Goal: Transaction & Acquisition: Purchase product/service

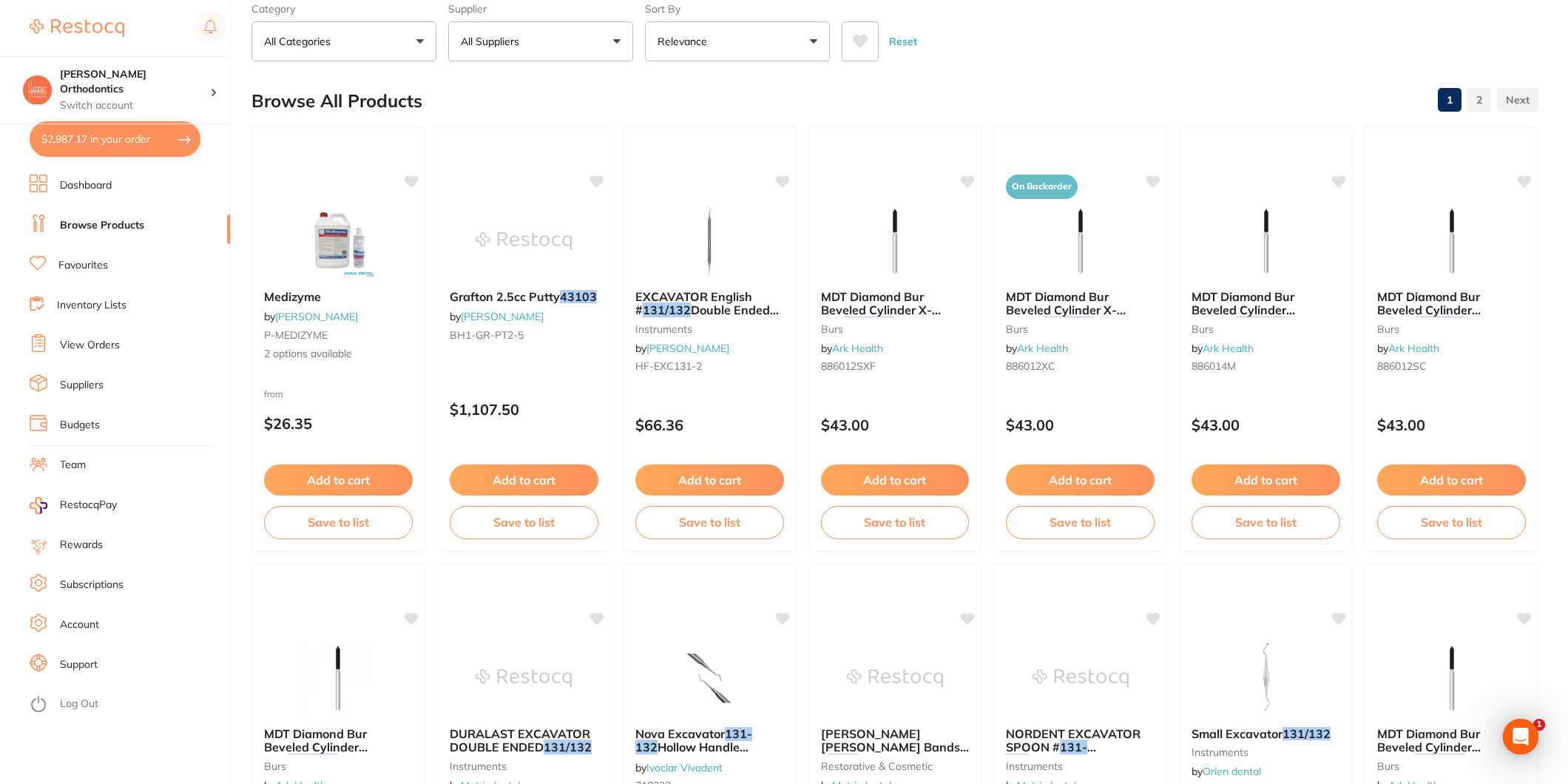
click at [538, 23] on button "All Suppliers" at bounding box center [540, 41] width 185 height 40
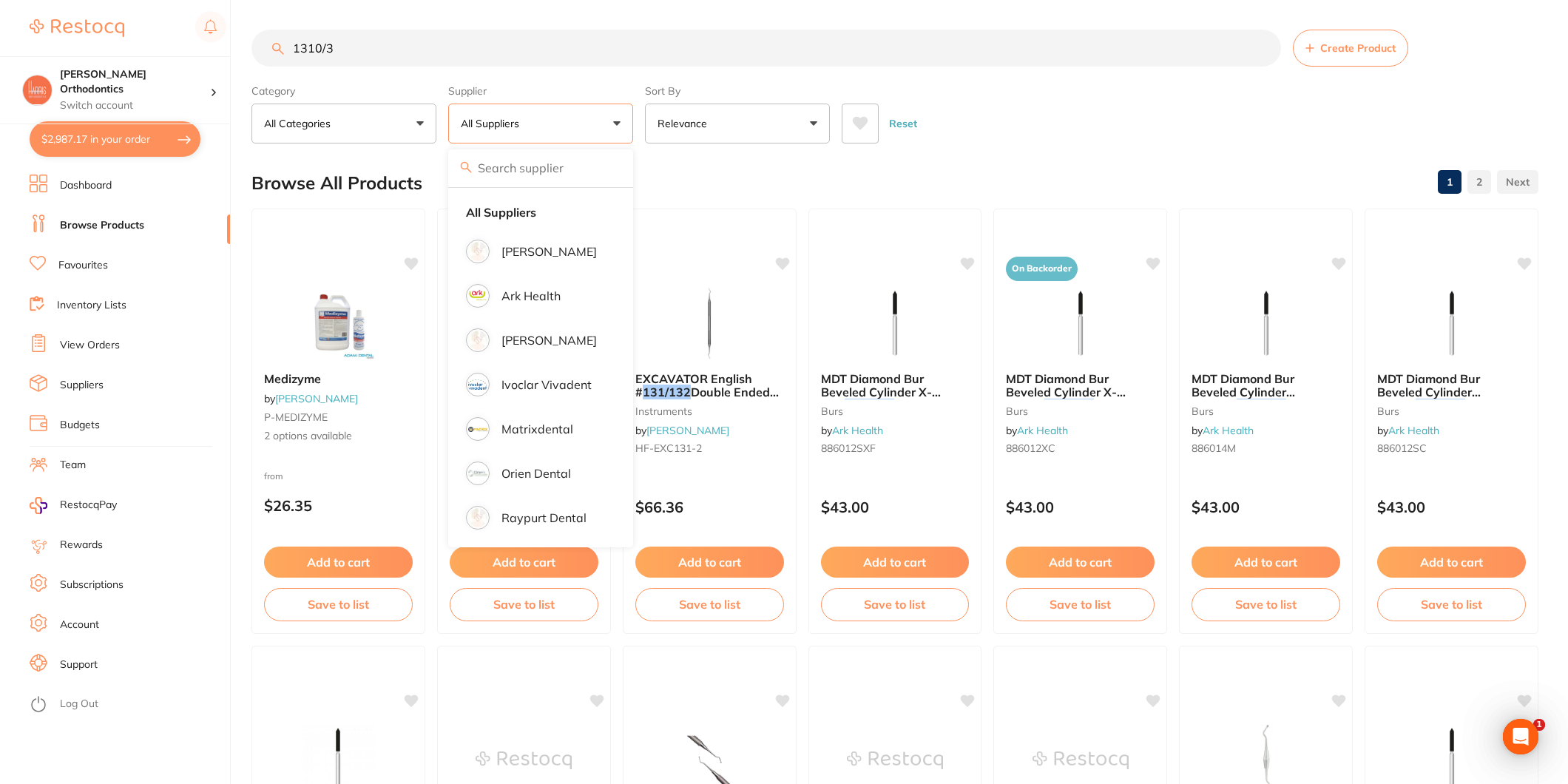
click at [42, 134] on button "$2,987.17 in your order" at bounding box center [115, 139] width 171 height 35
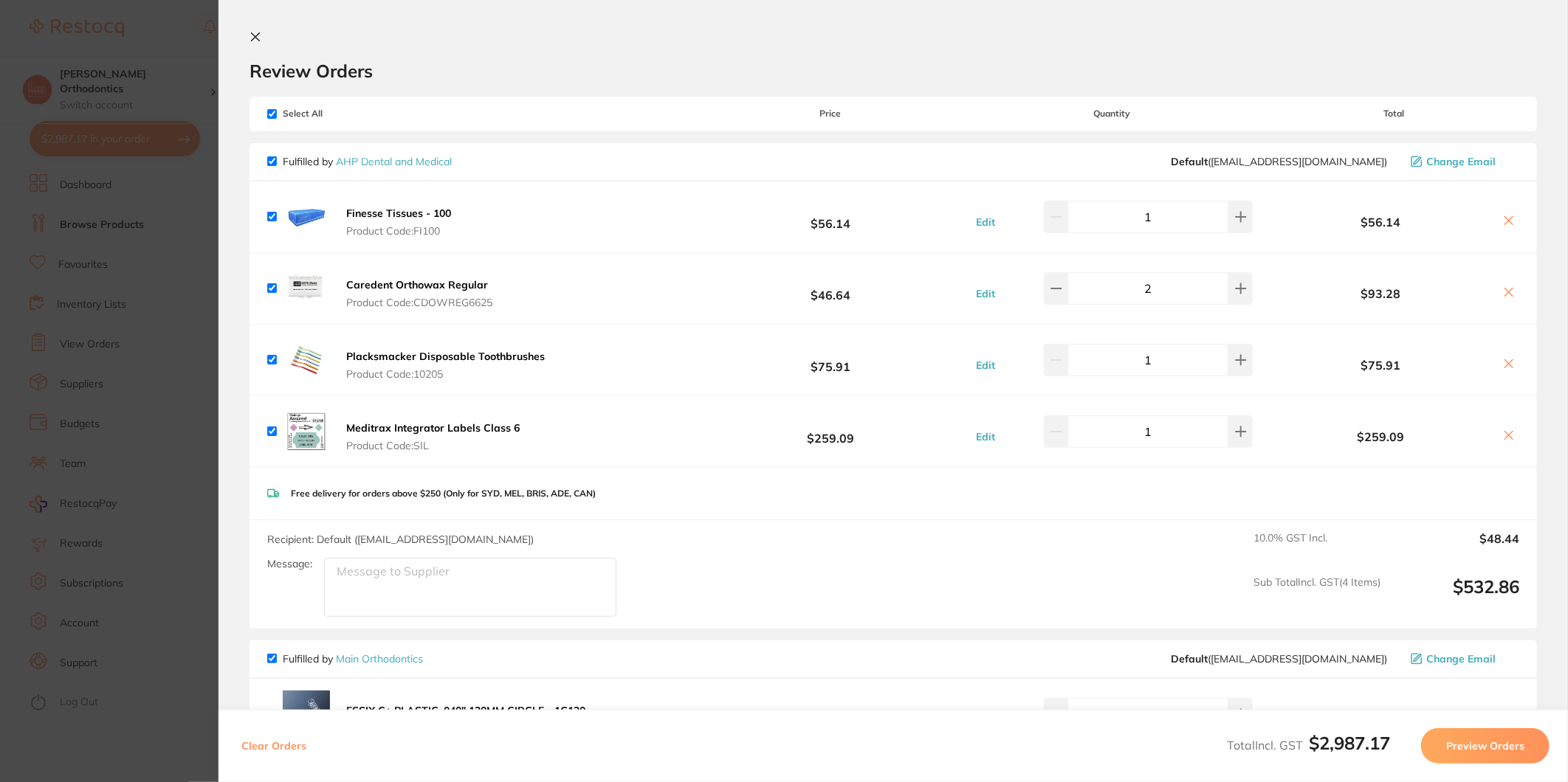
click at [259, 39] on icon at bounding box center [255, 36] width 12 height 12
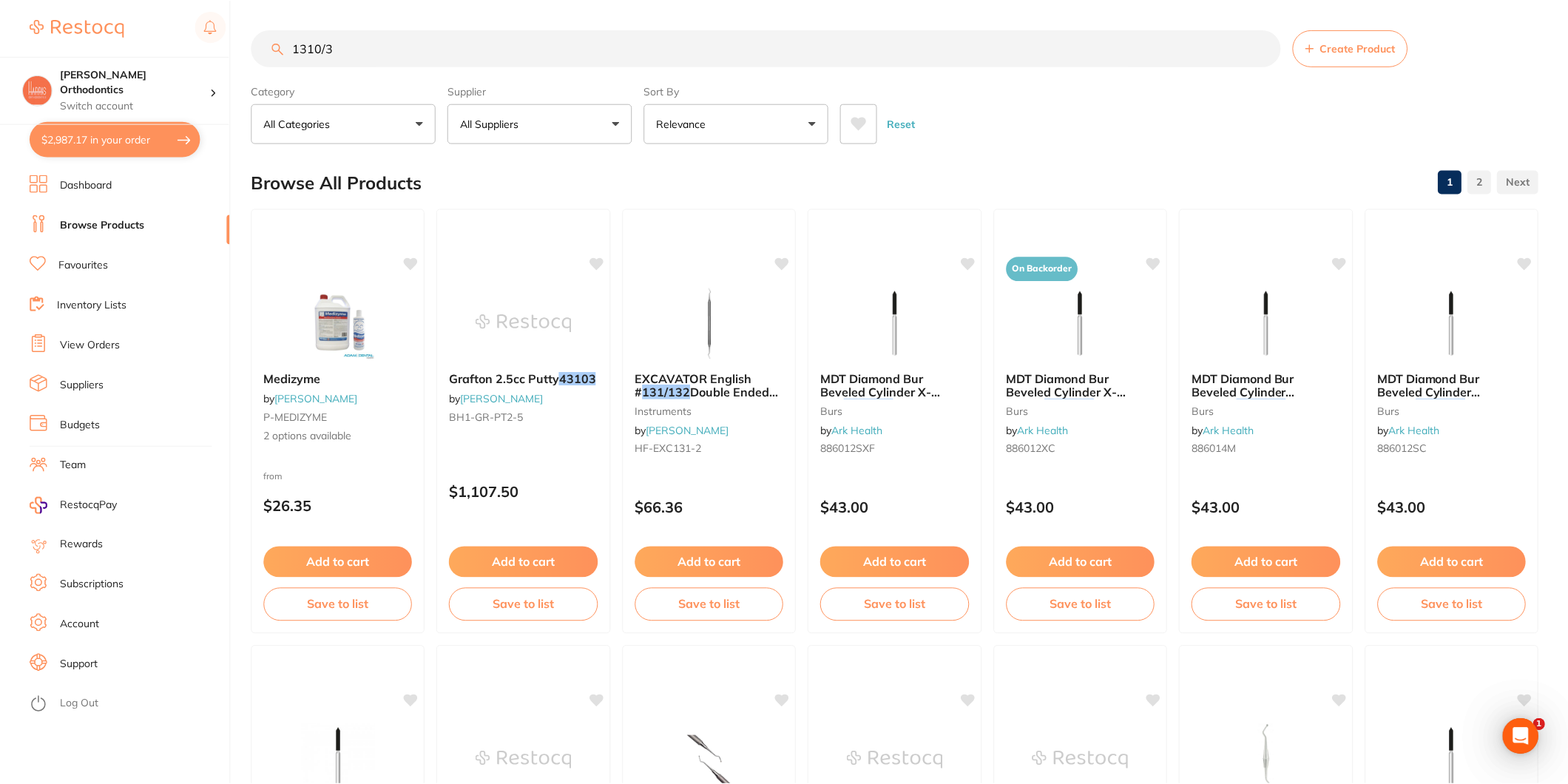
scroll to position [1, 0]
drag, startPoint x: 560, startPoint y: 143, endPoint x: 560, endPoint y: 119, distance: 24.0
click at [560, 119] on button "All Suppliers" at bounding box center [540, 122] width 185 height 40
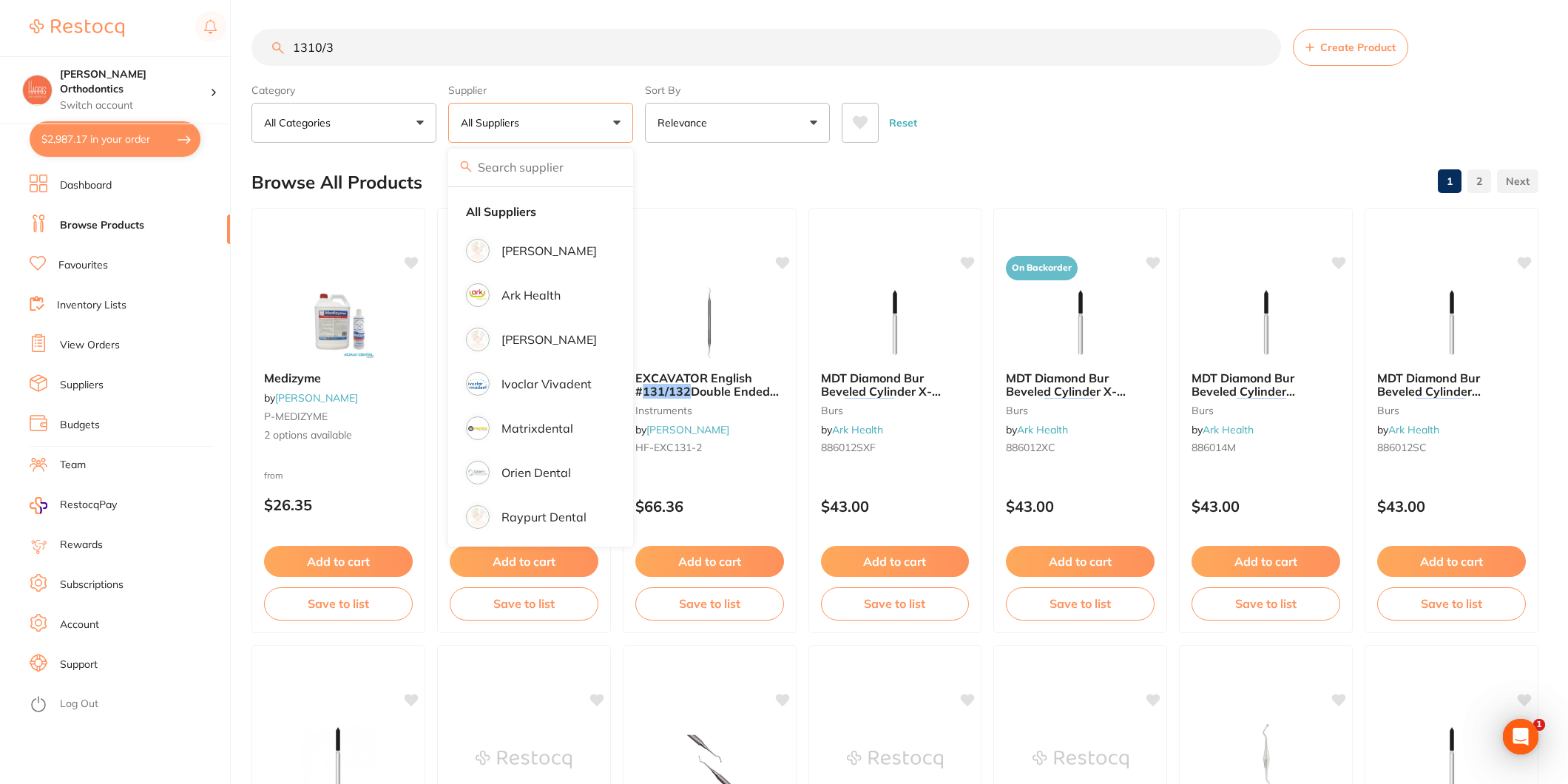
click at [87, 261] on link "Favourites" at bounding box center [83, 266] width 49 height 15
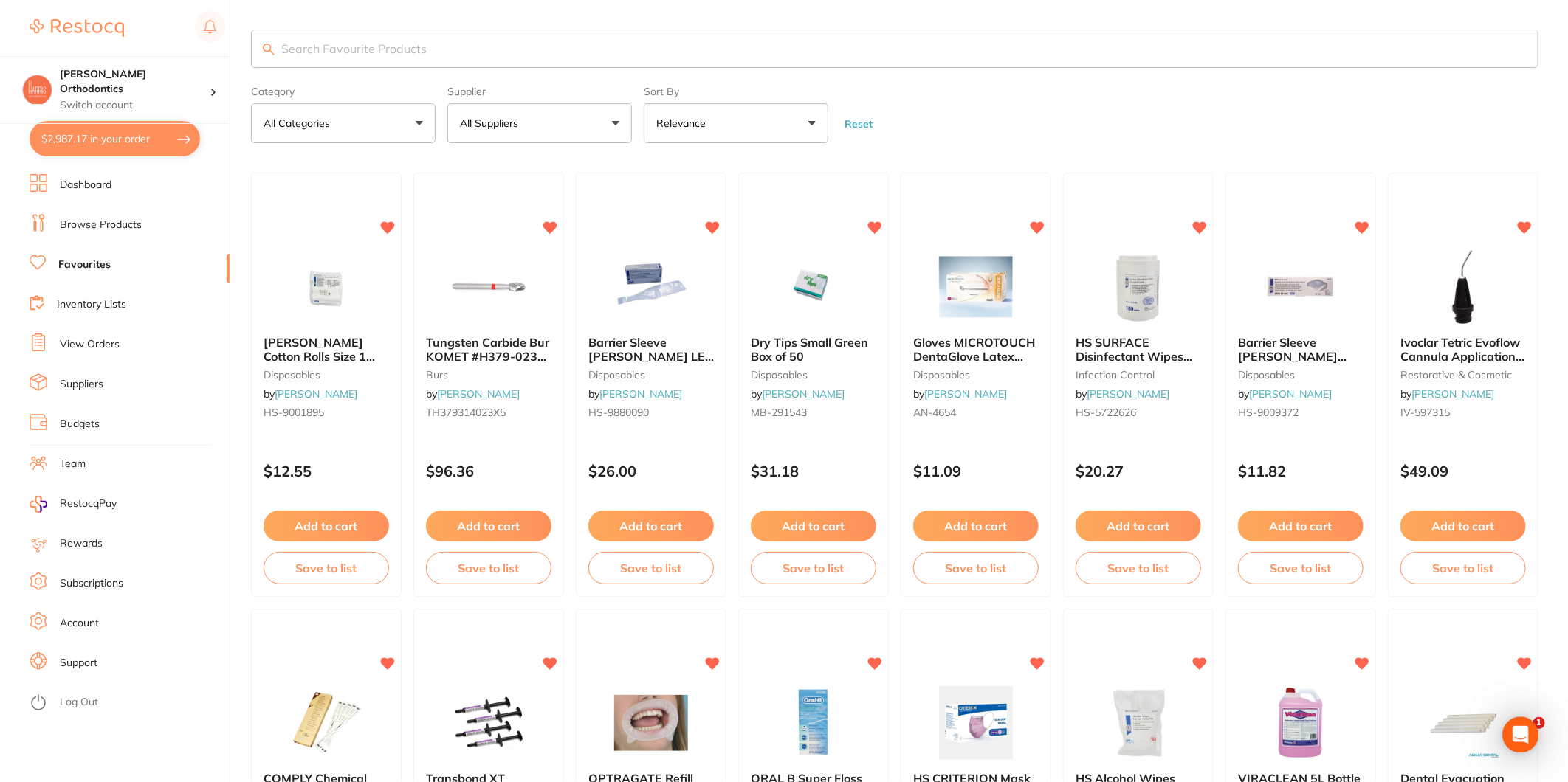
click at [550, 118] on button "All Suppliers" at bounding box center [539, 123] width 184 height 40
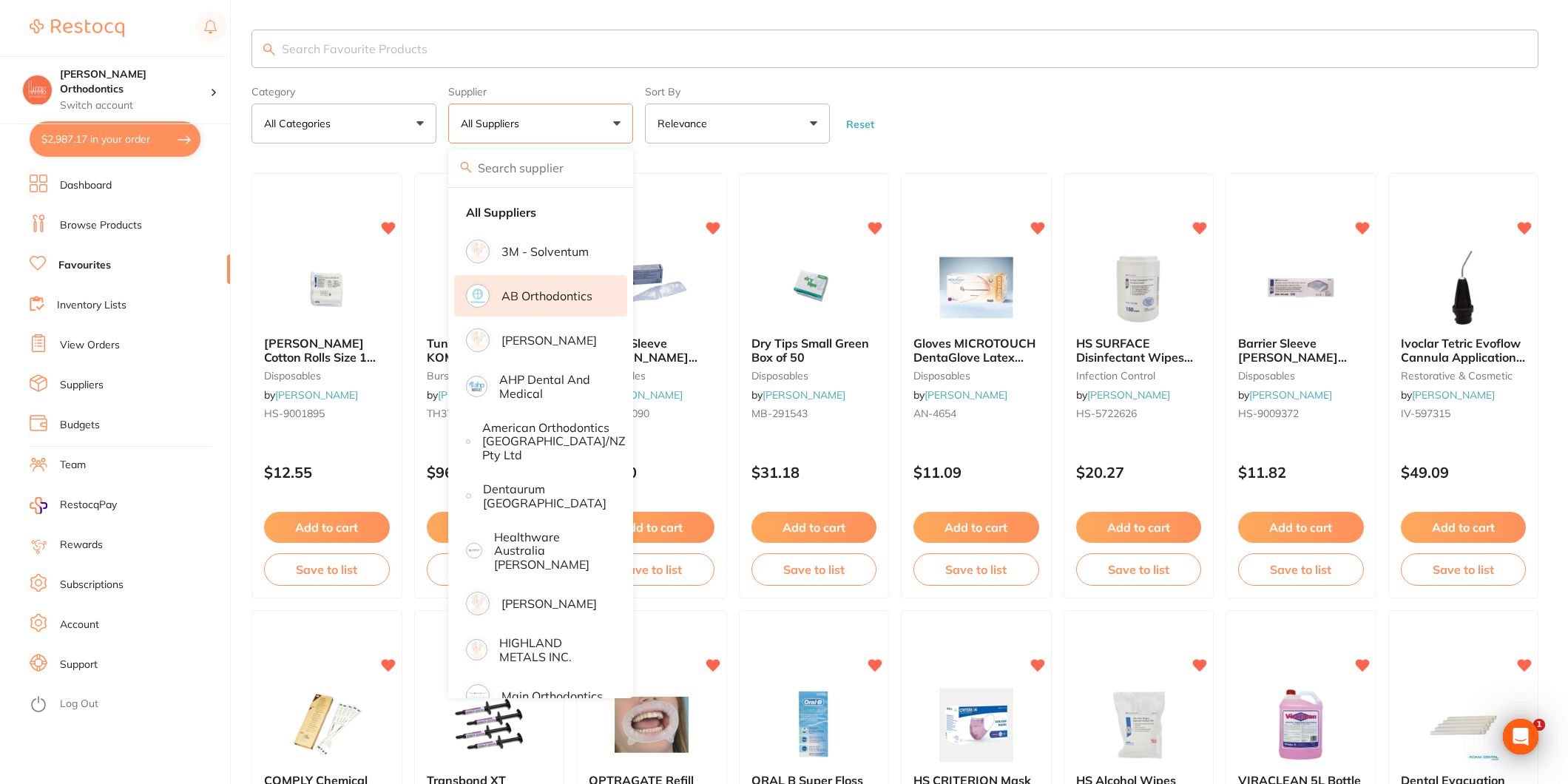
click at [551, 285] on li "AB Orthodontics" at bounding box center [541, 296] width 173 height 41
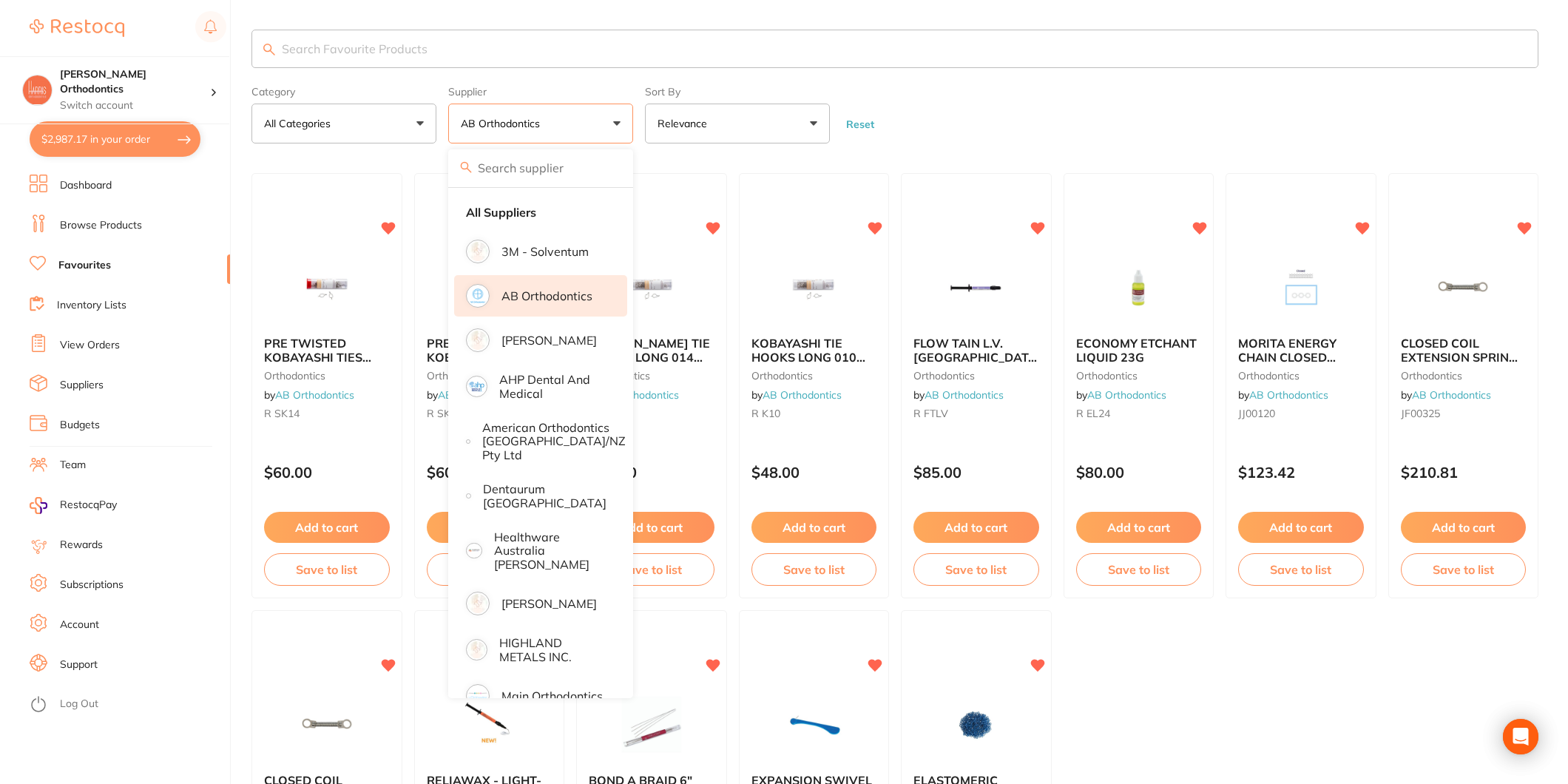
click at [1039, 80] on form "Category All Categories All Categories orthodontics Clear Category false All Ca…" at bounding box center [895, 112] width 1287 height 63
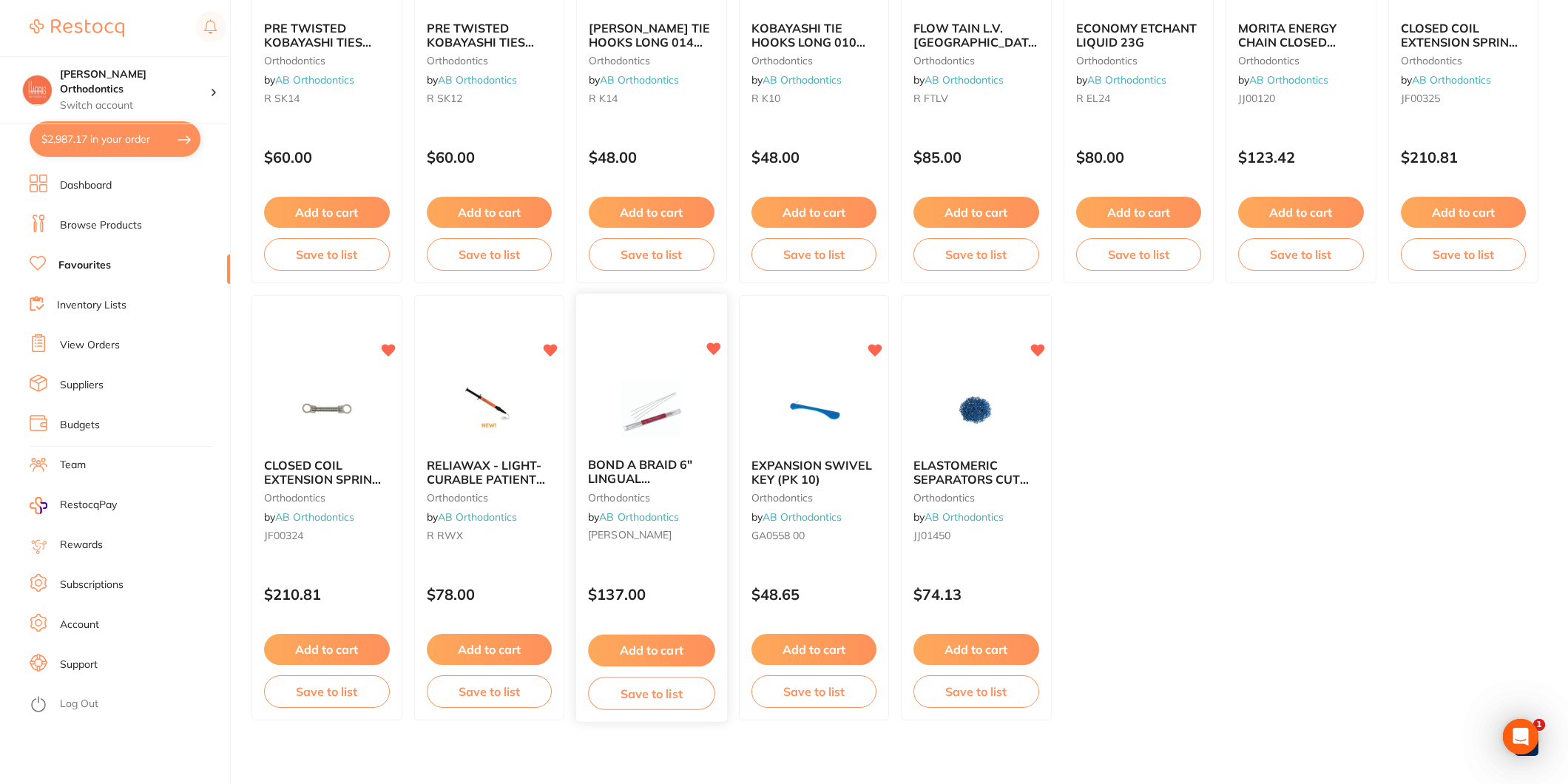
scroll to position [329, 0]
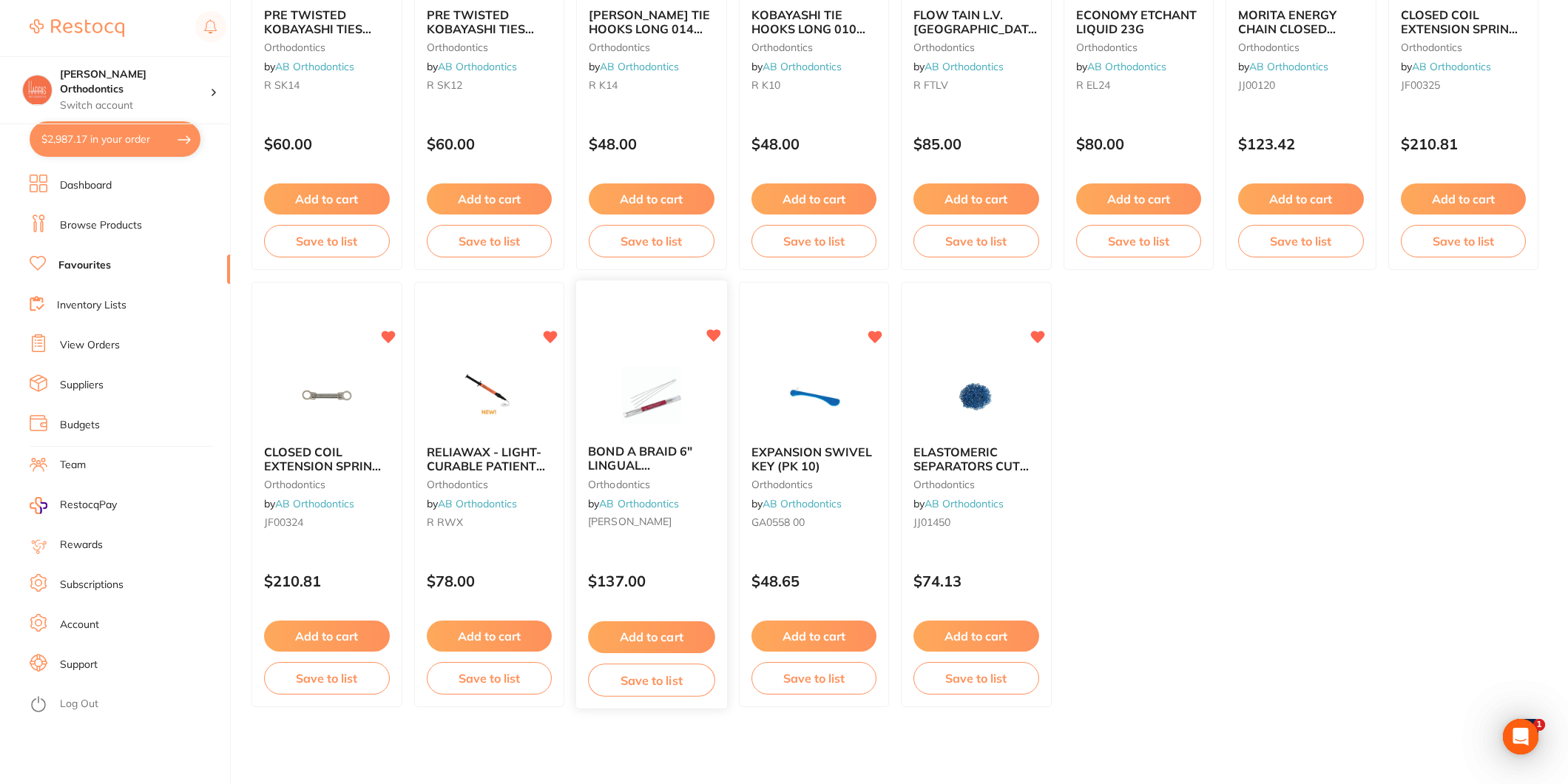
click at [655, 637] on button "Add to cart" at bounding box center [651, 637] width 127 height 32
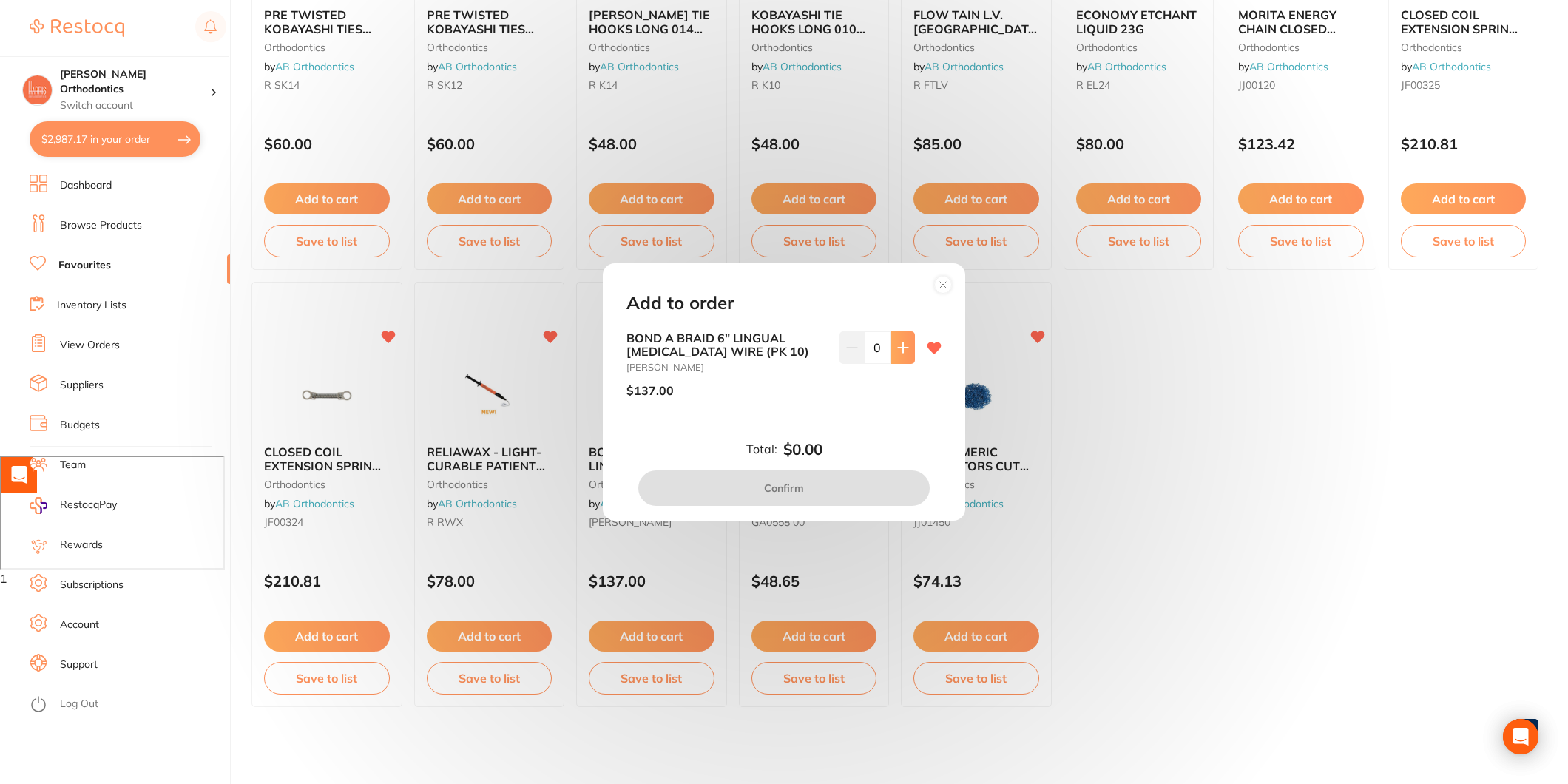
click at [904, 345] on icon at bounding box center [903, 347] width 12 height 12
type input "1"
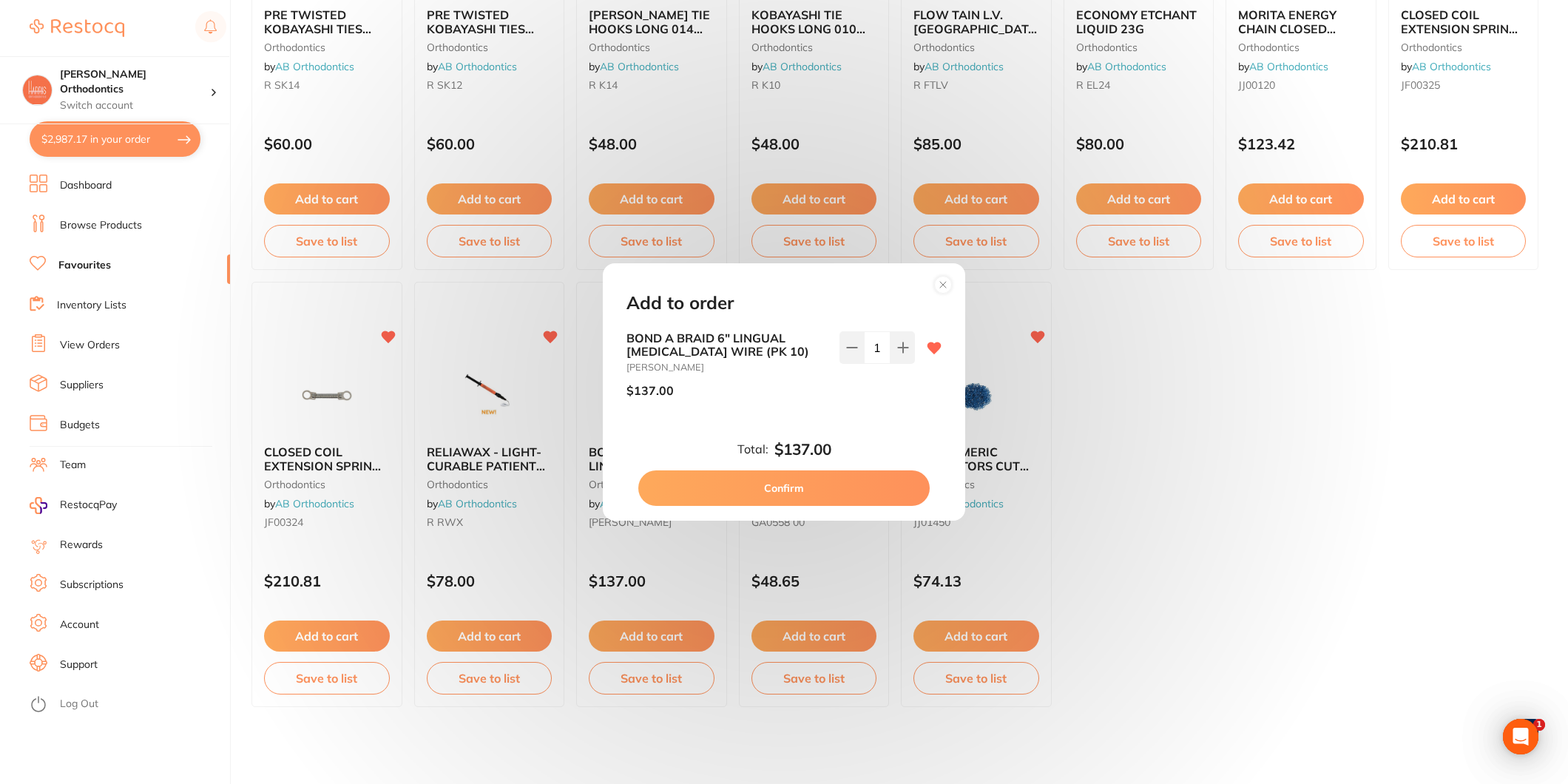
scroll to position [0, 0]
click at [809, 483] on button "Confirm" at bounding box center [784, 488] width 291 height 35
checkbox input "false"
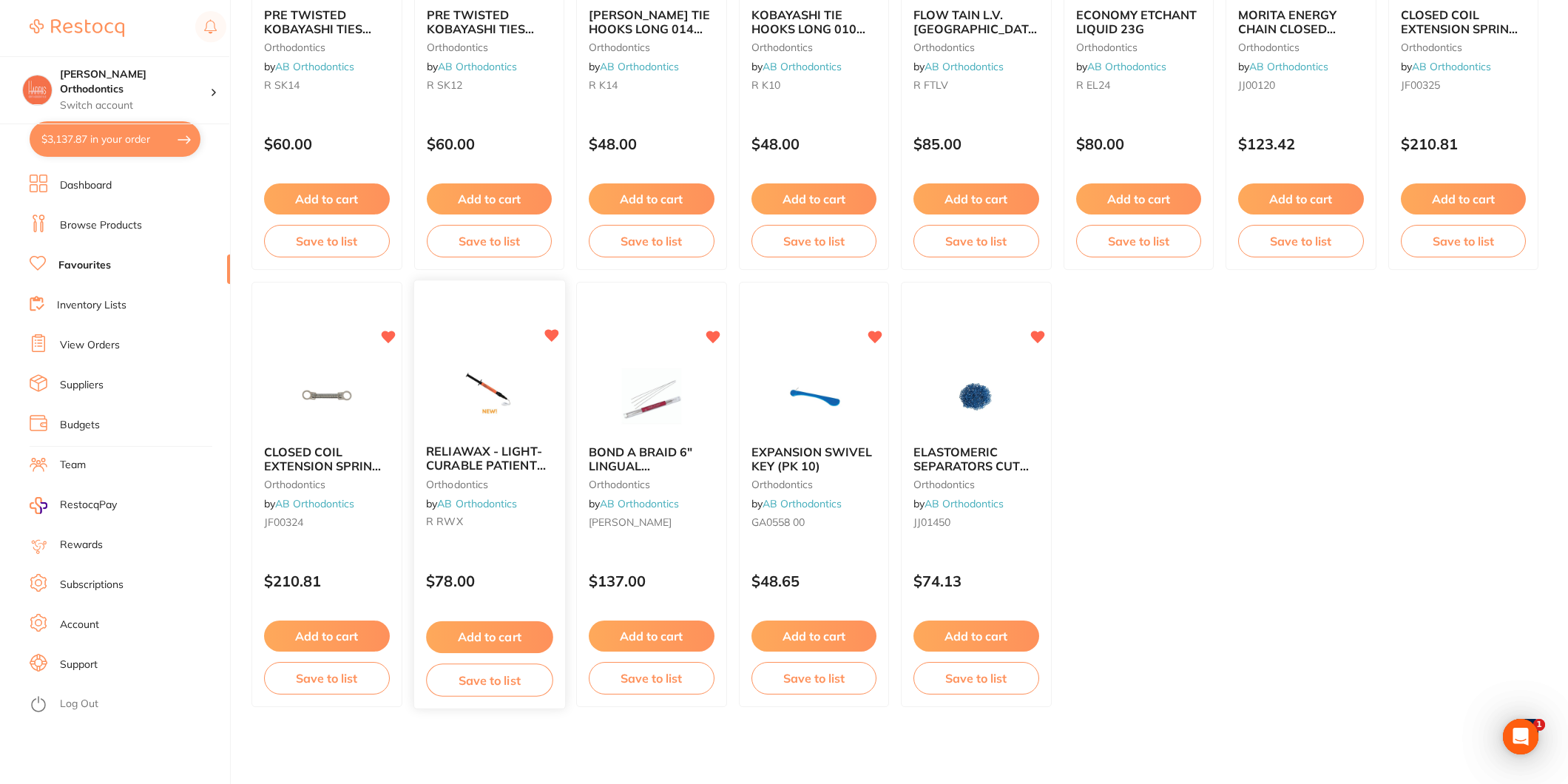
click at [499, 641] on button "Add to cart" at bounding box center [490, 637] width 127 height 32
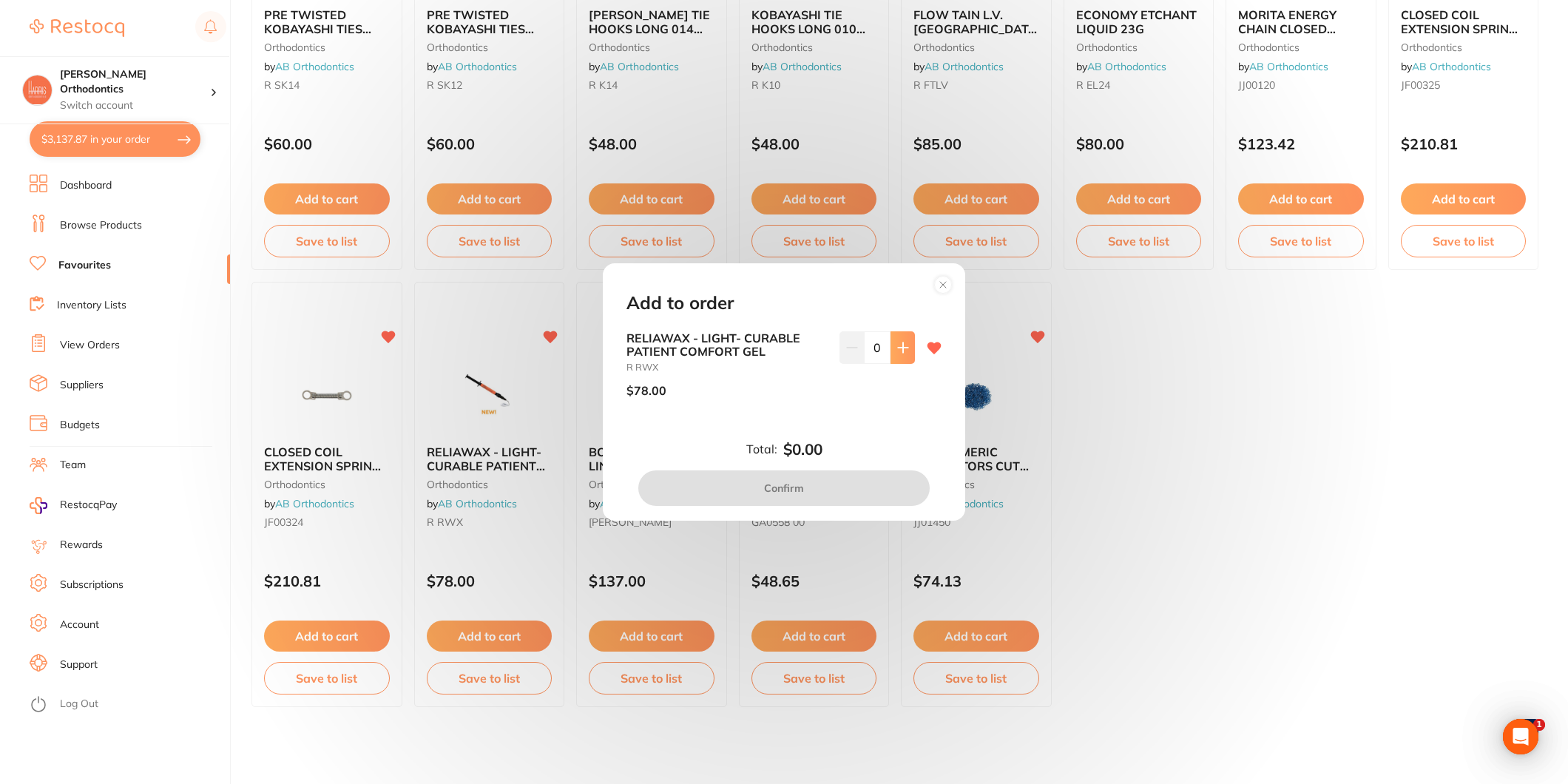
click at [902, 338] on button at bounding box center [903, 347] width 24 height 33
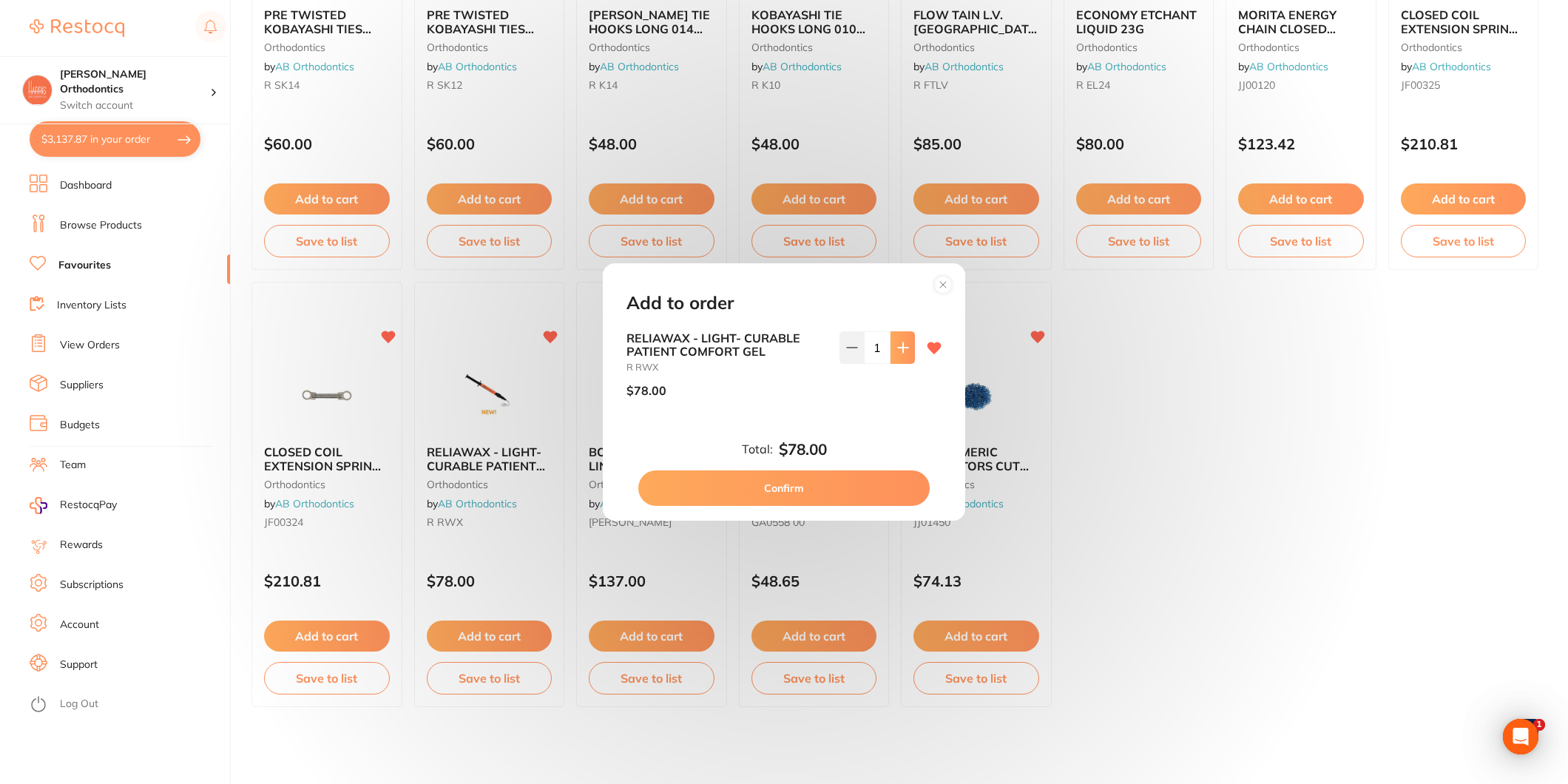
click at [902, 338] on button at bounding box center [903, 347] width 24 height 33
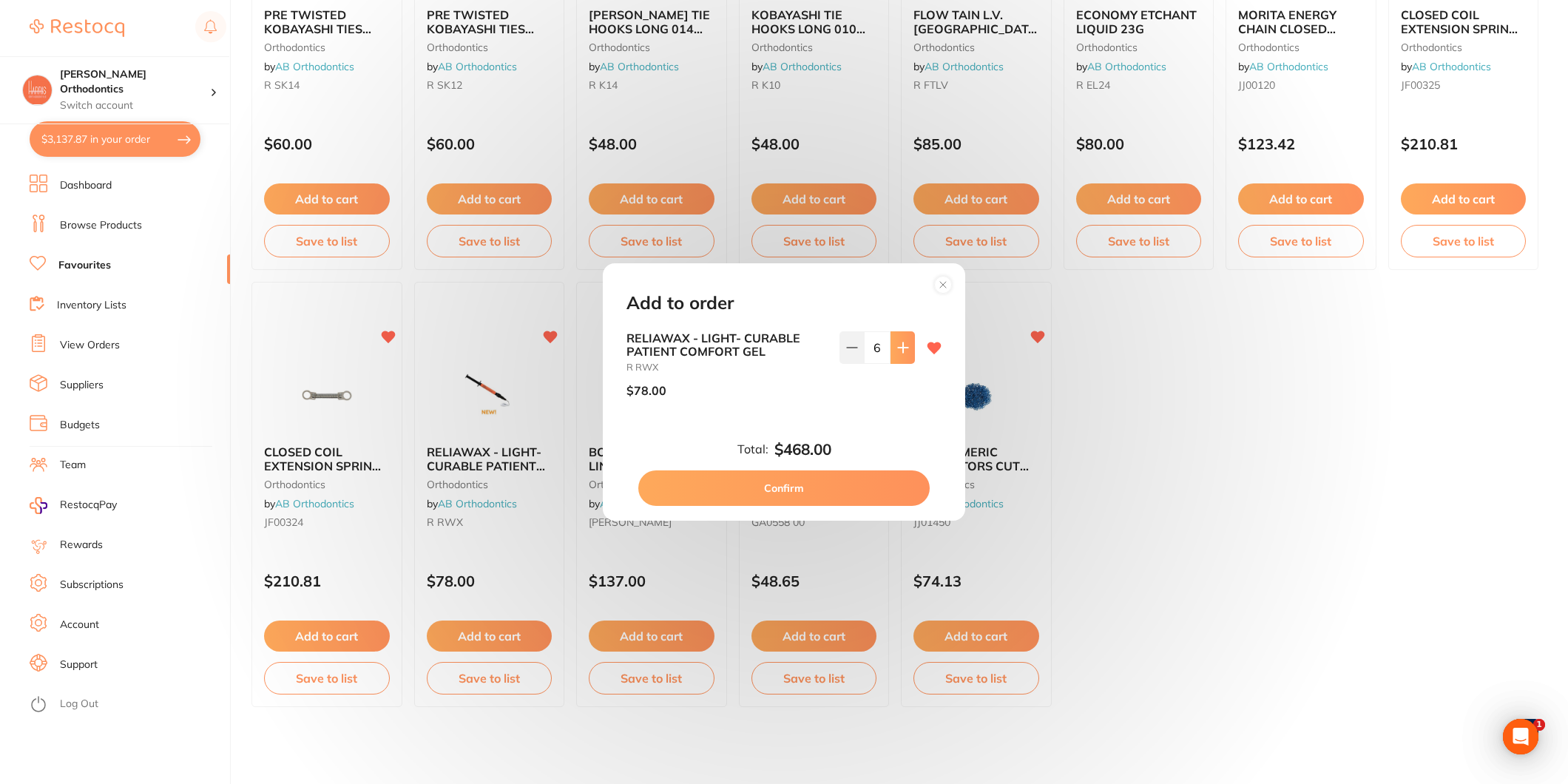
click at [902, 337] on button at bounding box center [903, 347] width 24 height 33
type input "10"
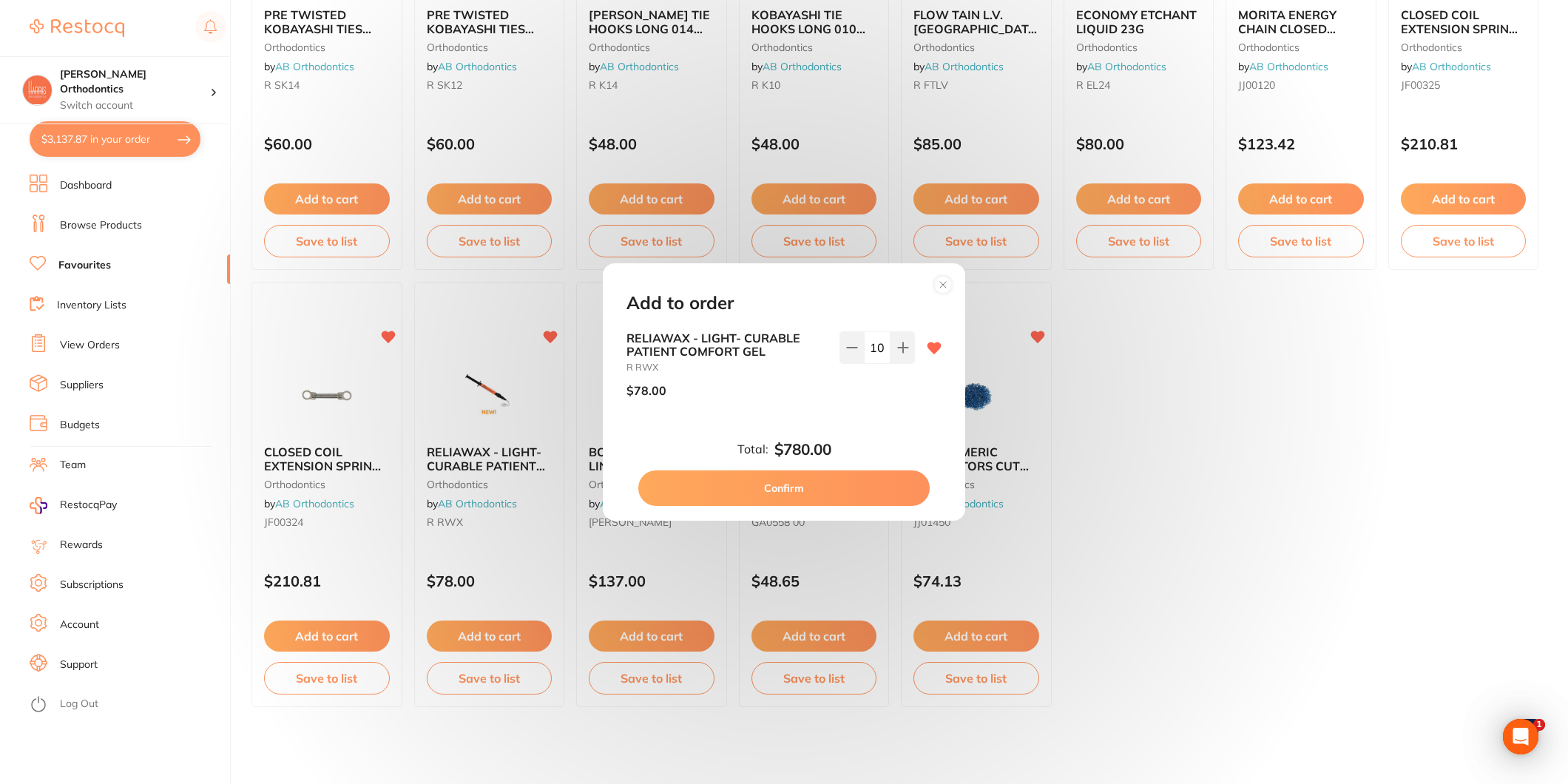
click at [806, 487] on button "Confirm" at bounding box center [784, 488] width 291 height 35
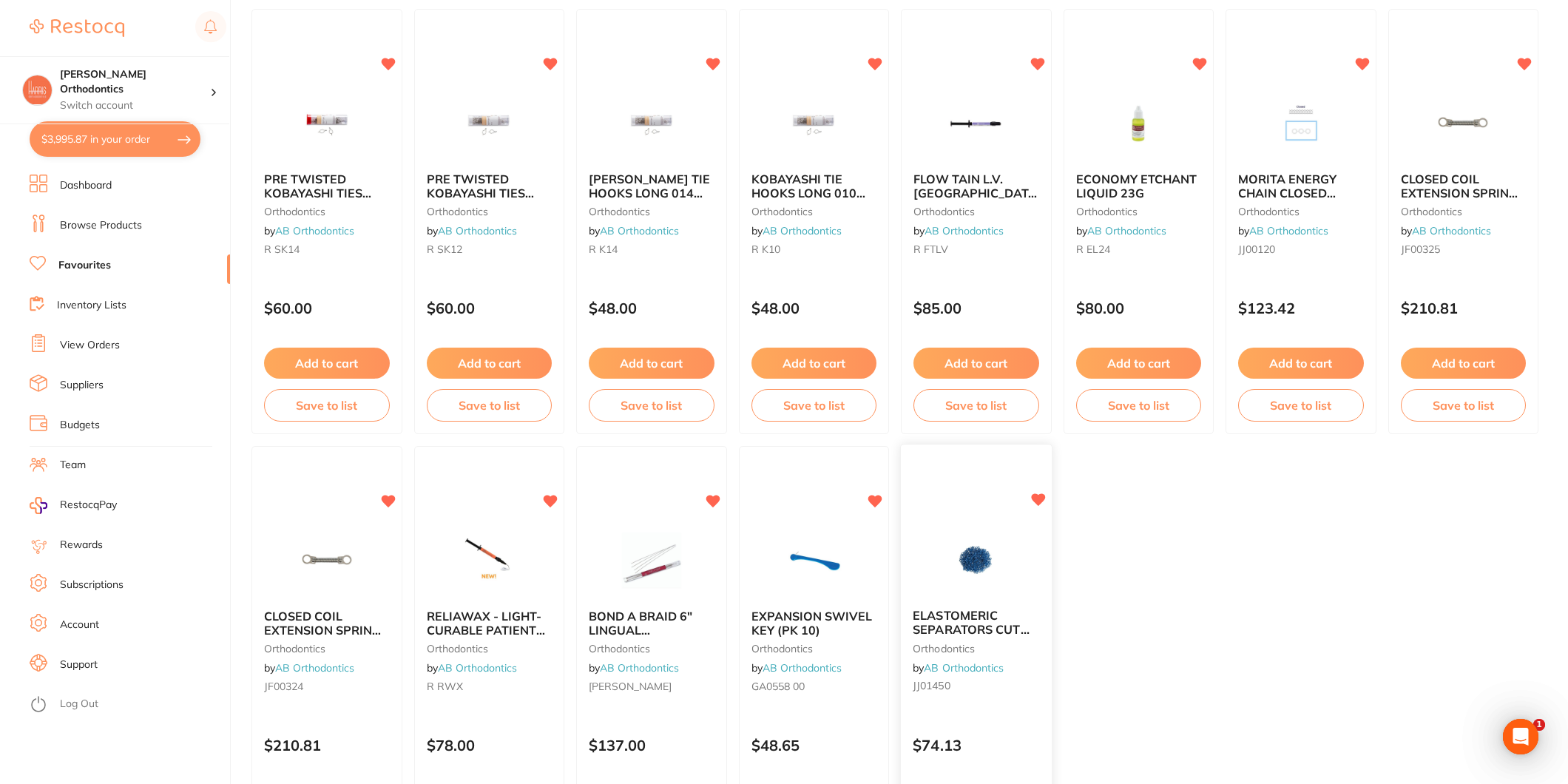
scroll to position [82, 0]
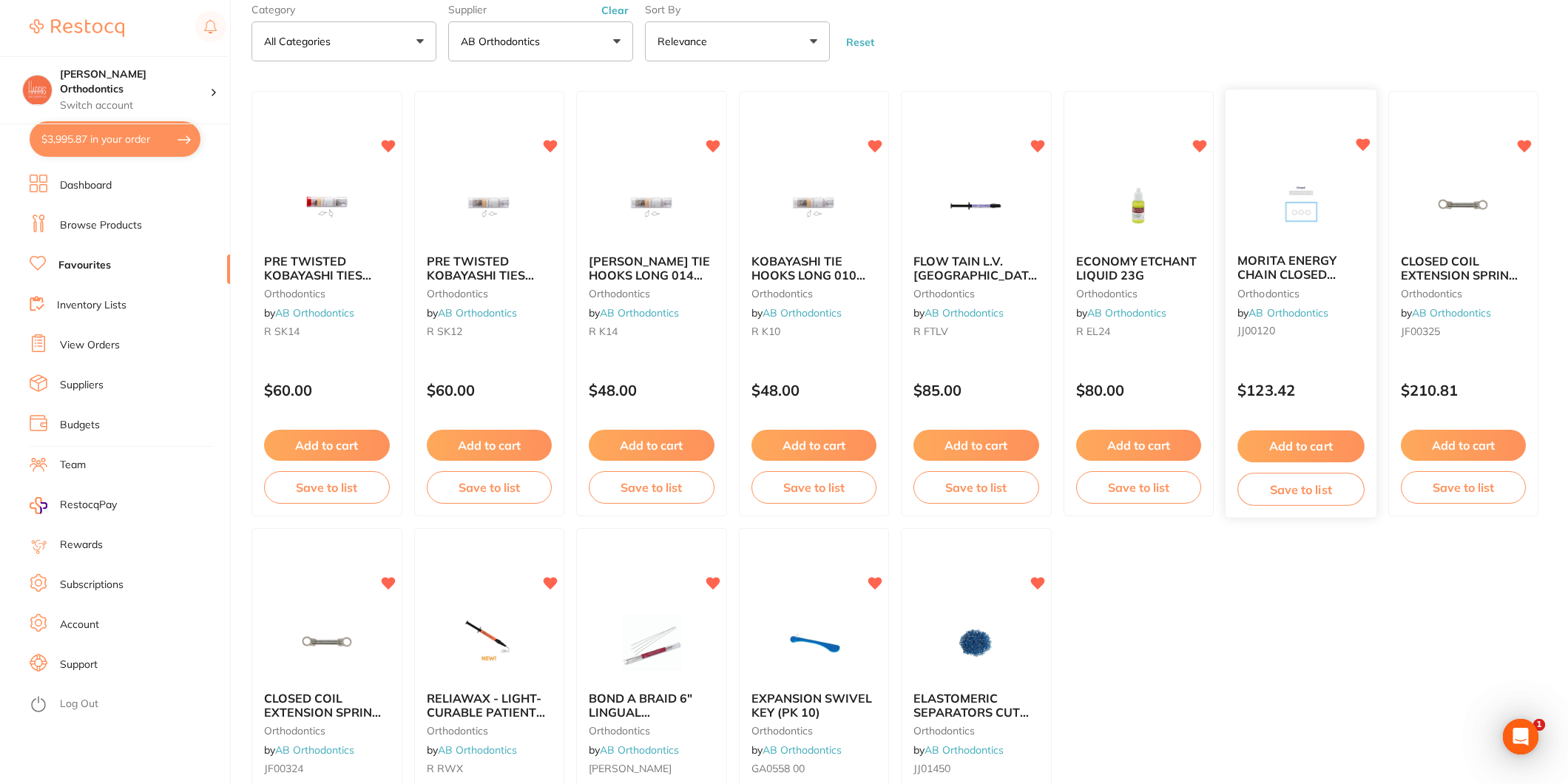
click at [1330, 441] on button "Add to cart" at bounding box center [1300, 446] width 127 height 32
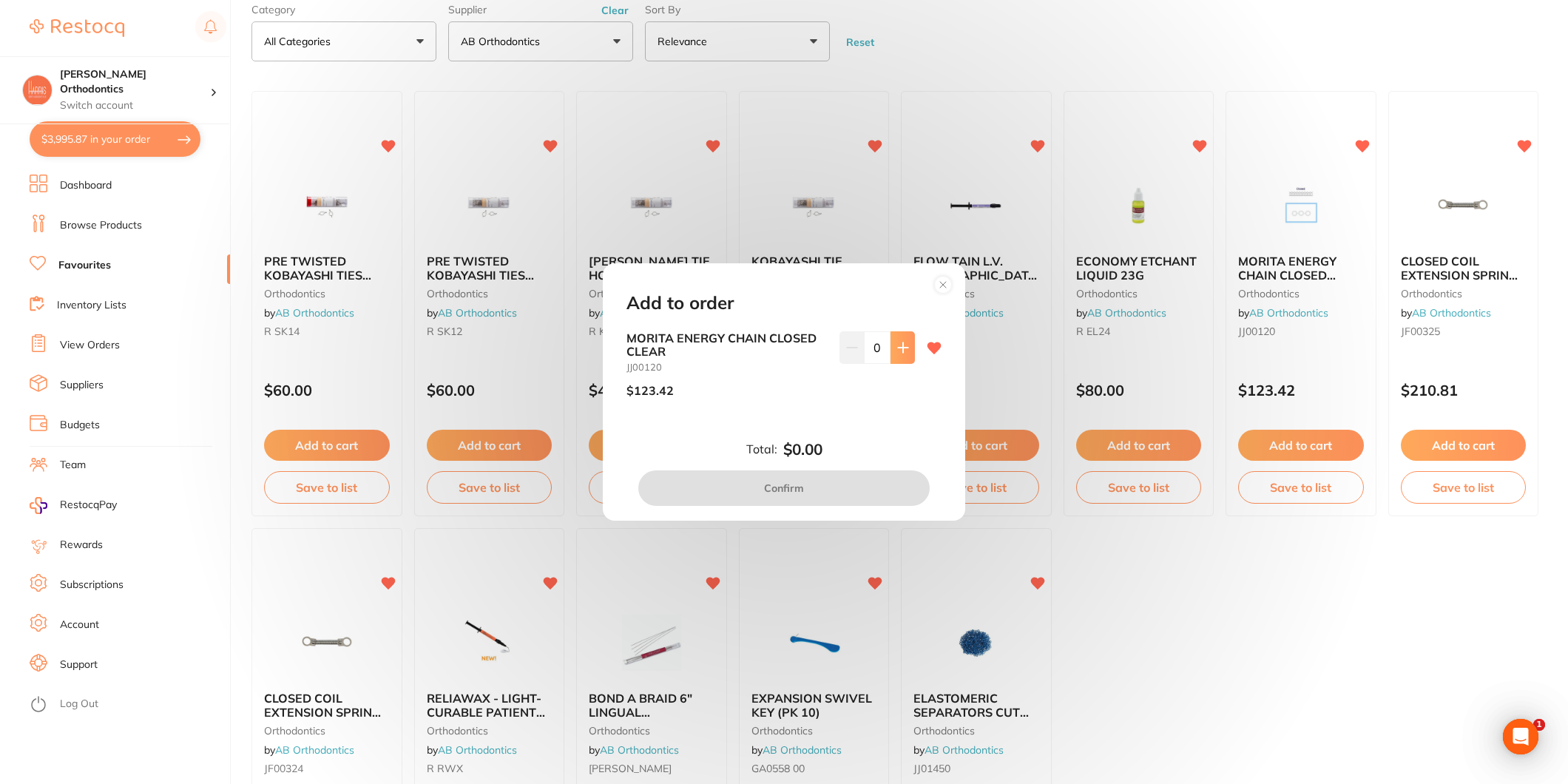
scroll to position [0, 0]
click at [907, 358] on button at bounding box center [903, 347] width 24 height 33
click at [906, 358] on button at bounding box center [903, 347] width 24 height 33
type input "2"
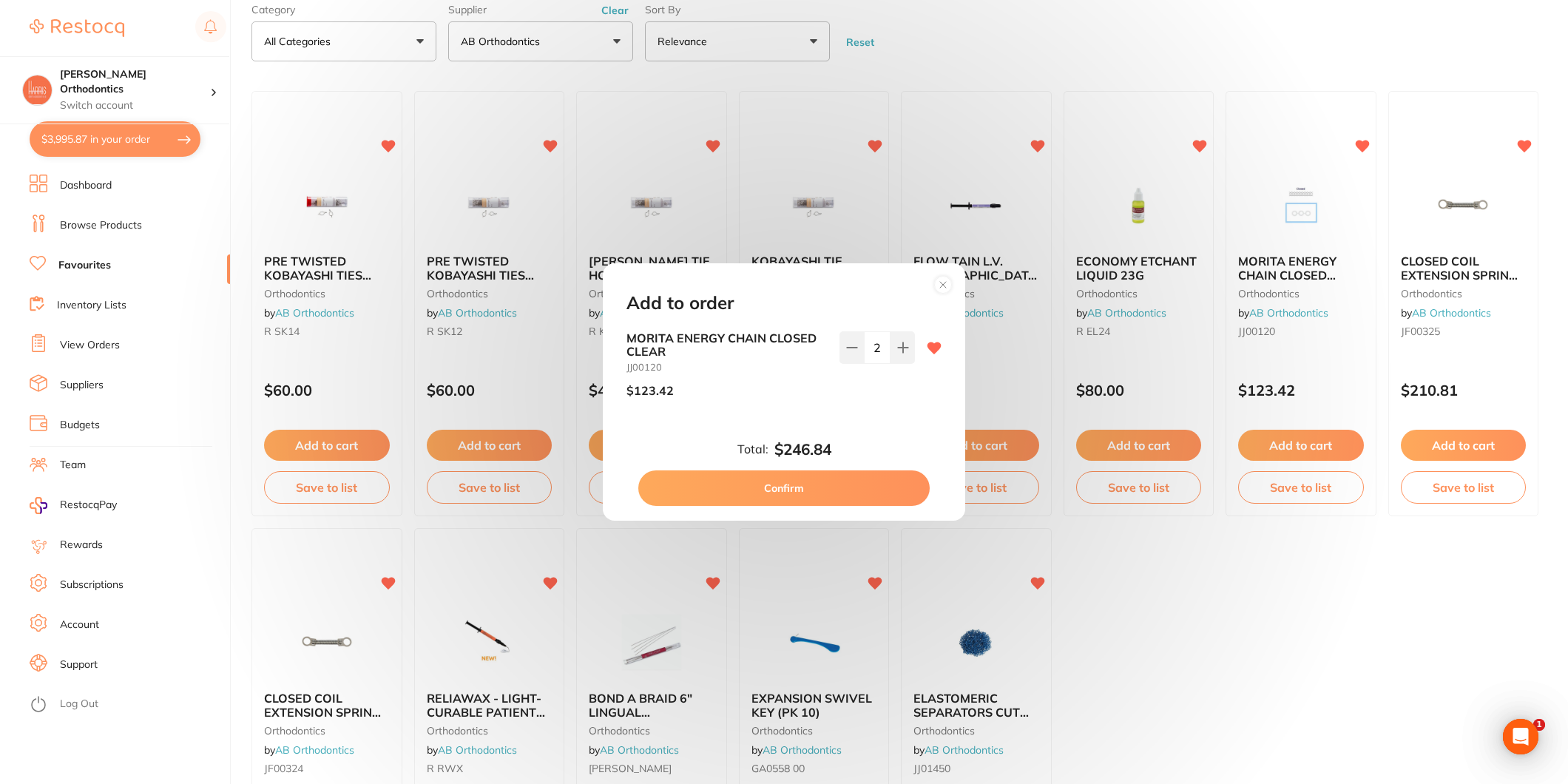
click at [832, 490] on button "Confirm" at bounding box center [784, 488] width 291 height 35
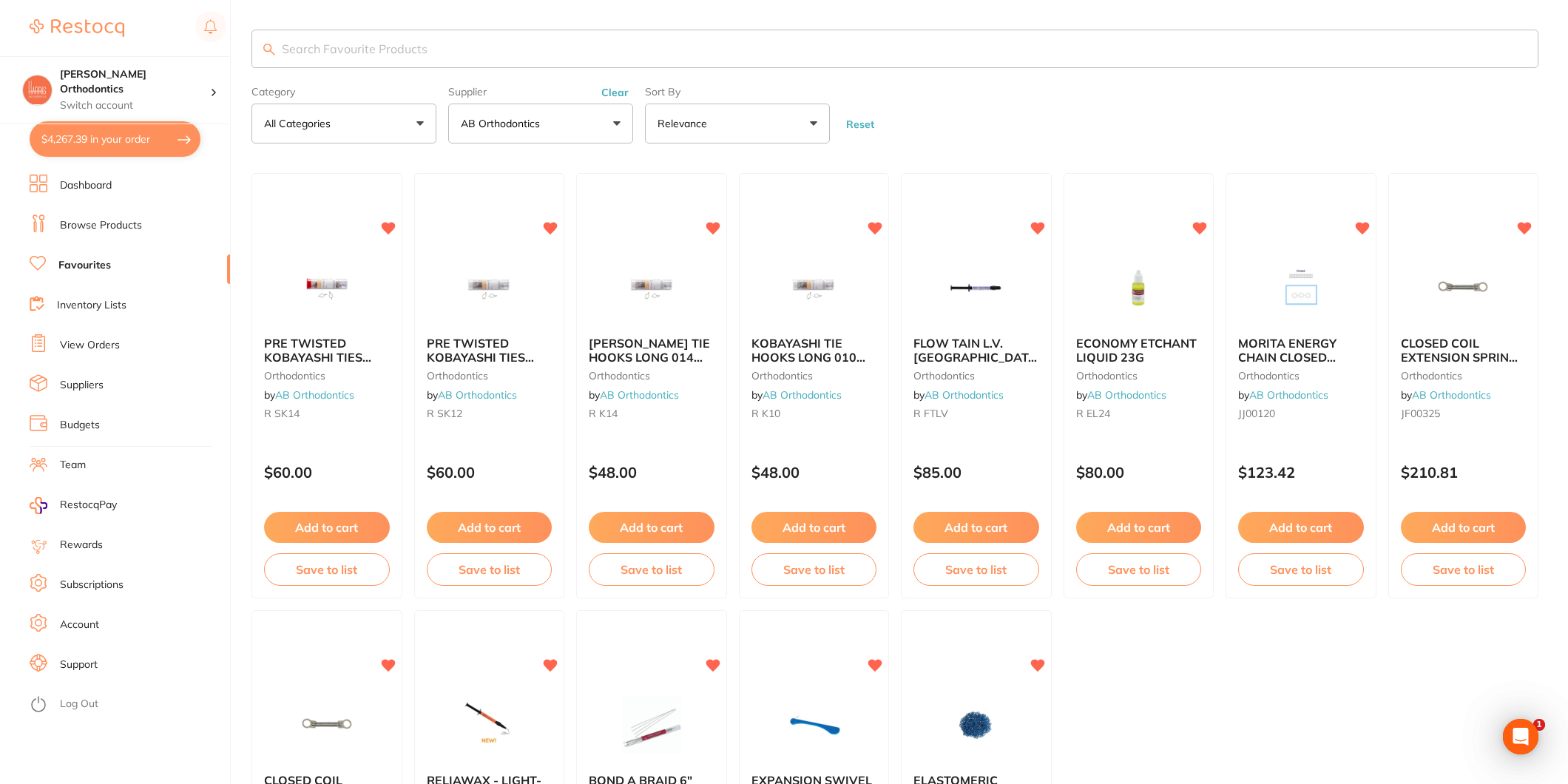
click at [402, 48] on input "search" at bounding box center [895, 49] width 1287 height 38
click at [534, 119] on p "AB Orthodontics" at bounding box center [503, 123] width 85 height 15
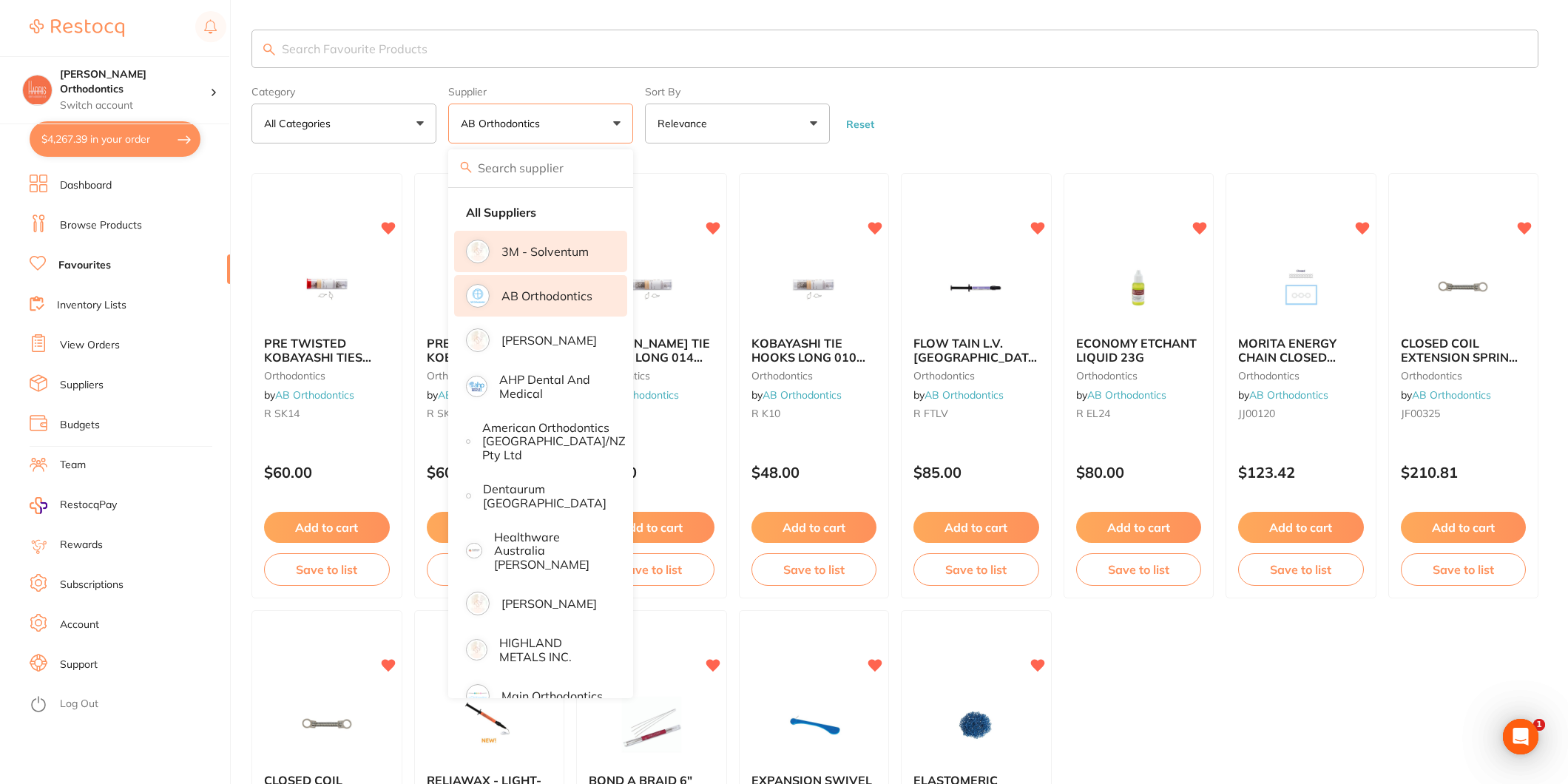
click at [542, 255] on p "3M - Solventum" at bounding box center [546, 251] width 88 height 13
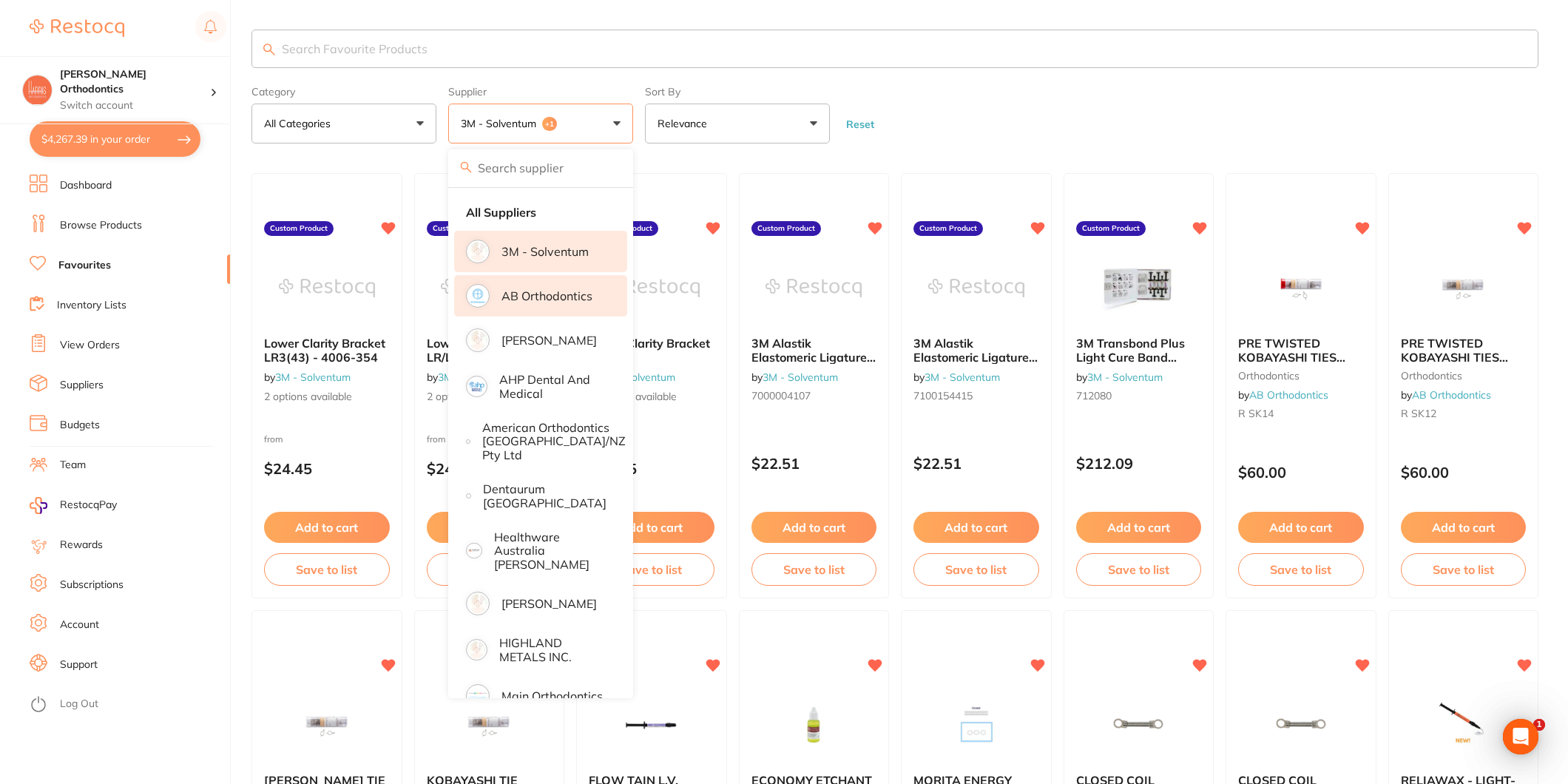
click at [558, 250] on p "3M - Solventum" at bounding box center [546, 251] width 88 height 13
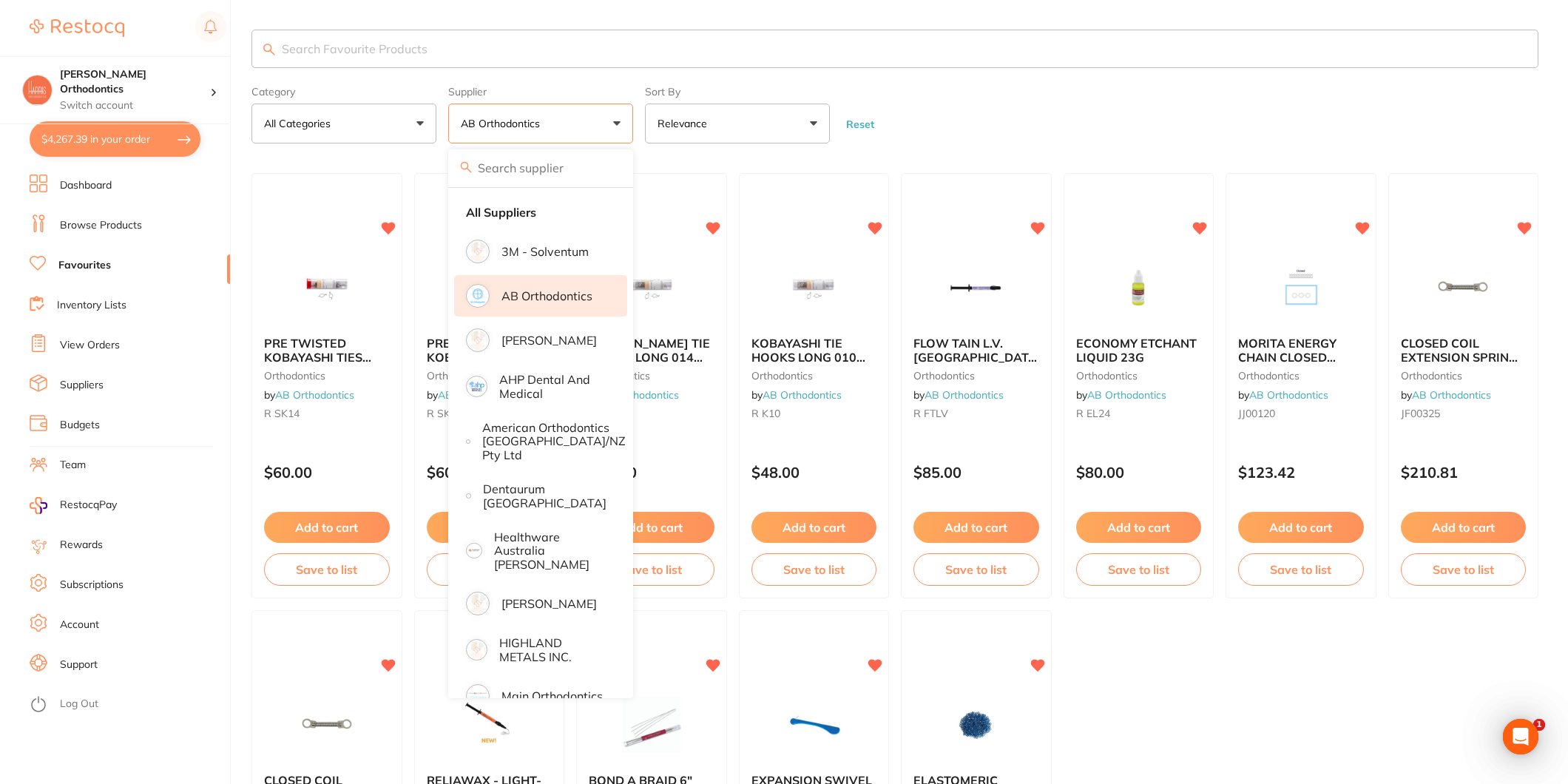
click at [574, 286] on li "AB Orthodontics" at bounding box center [541, 296] width 173 height 41
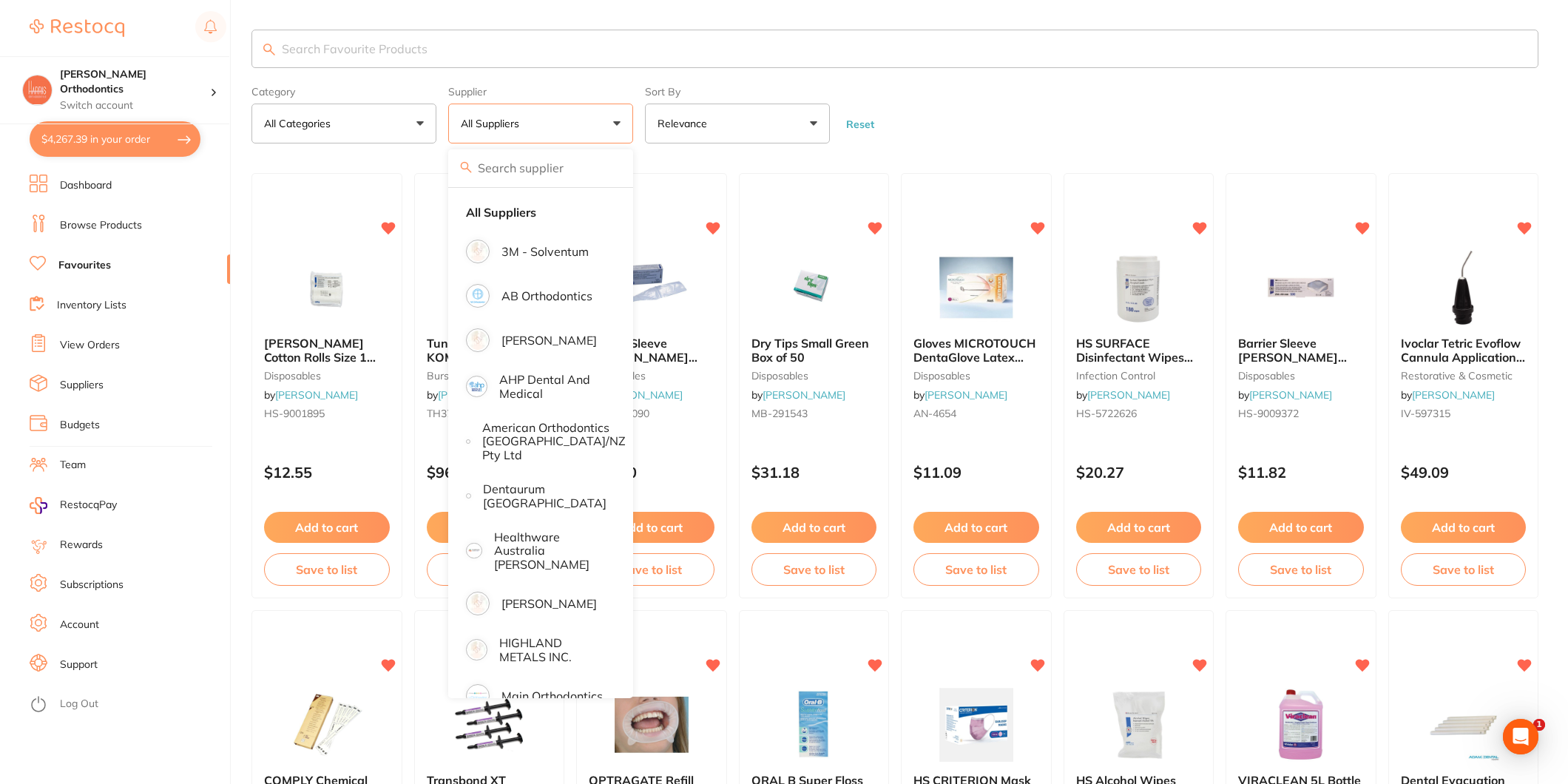
click at [563, 248] on p "3M - Solventum" at bounding box center [546, 251] width 88 height 13
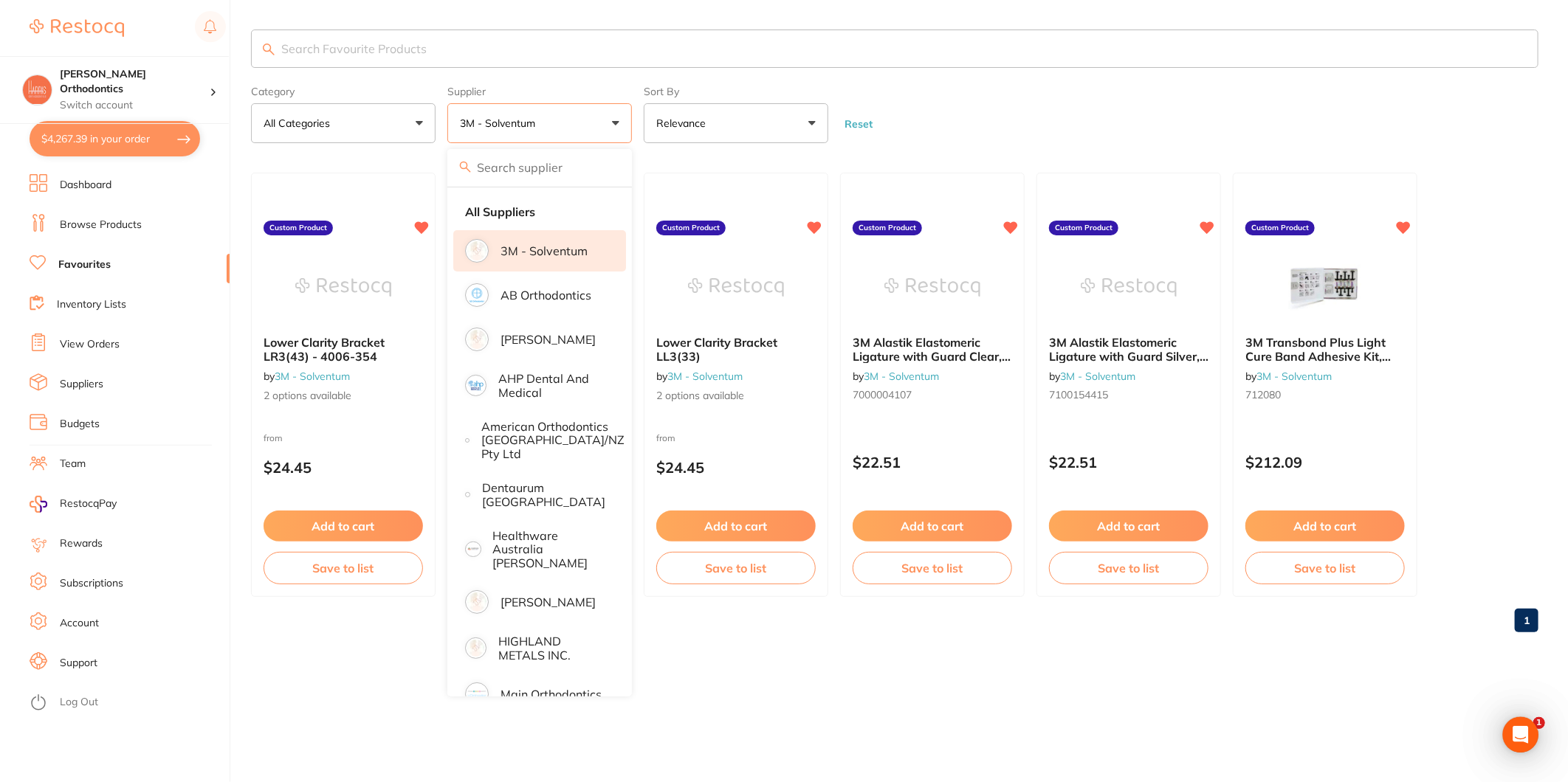
click at [1019, 111] on form "Category All Categories All Categories No categories found Clear Category false…" at bounding box center [895, 112] width 1288 height 63
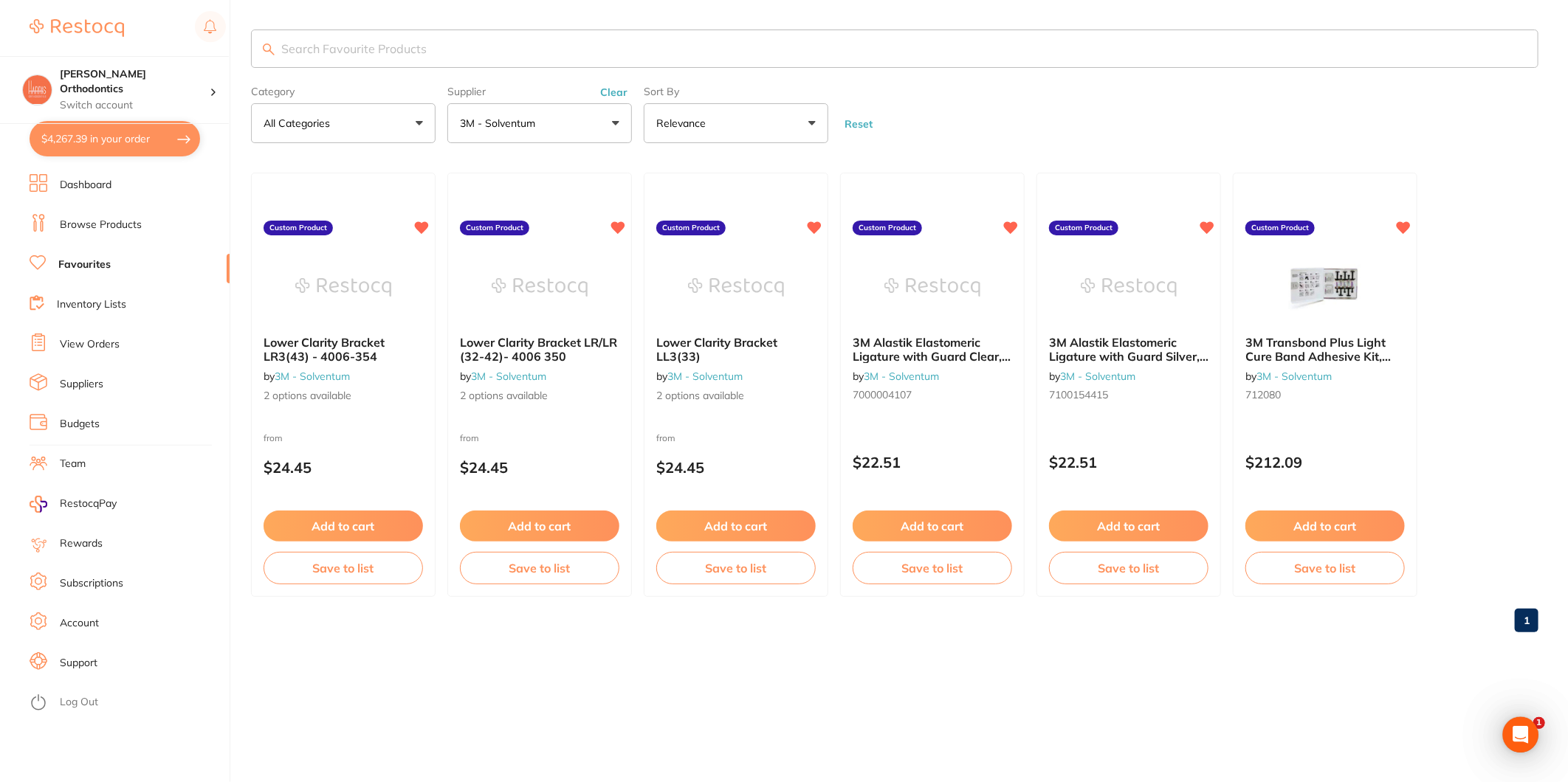
click at [525, 116] on p "3M - Solventum" at bounding box center [500, 123] width 81 height 15
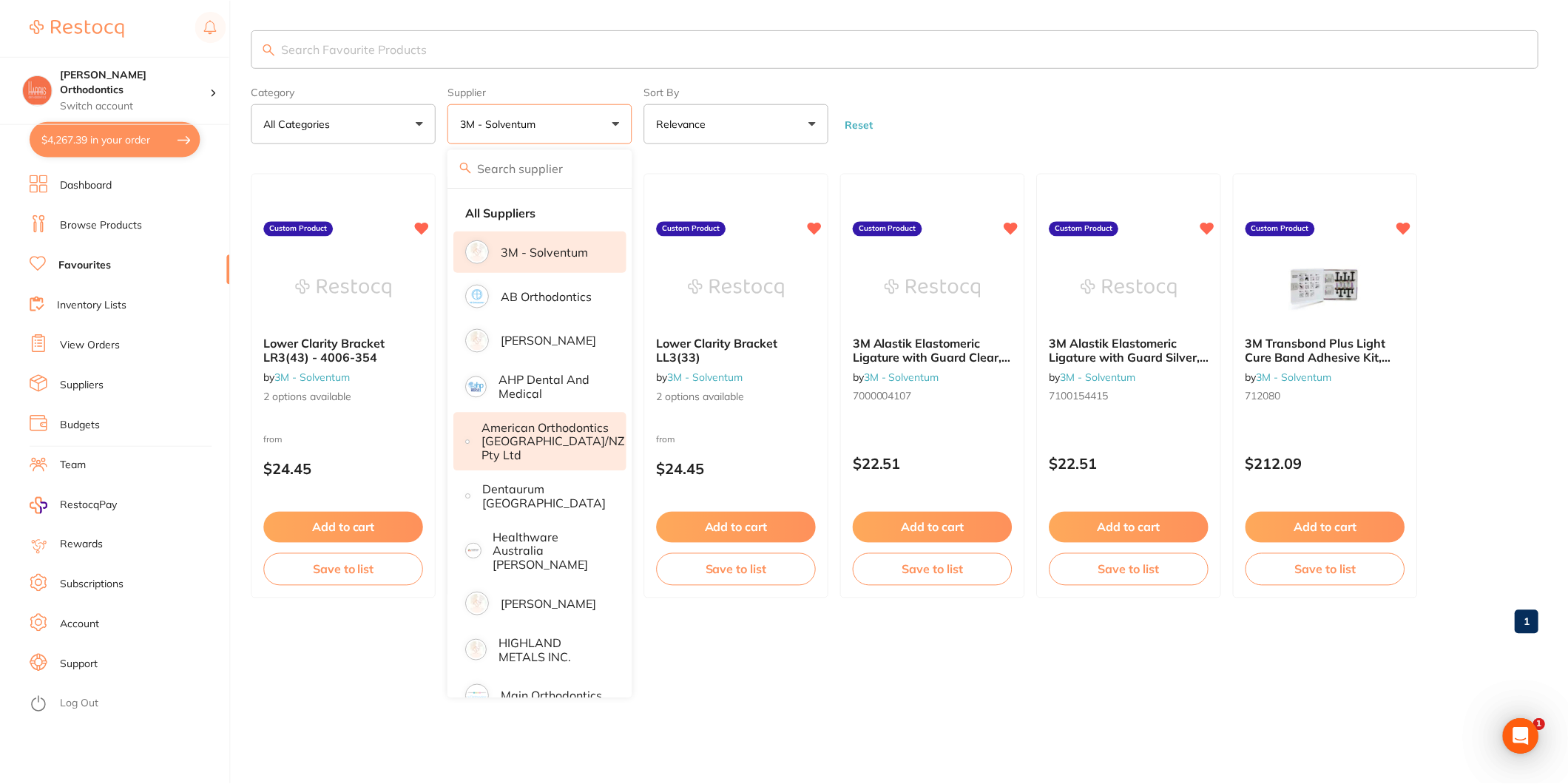
scroll to position [160, 0]
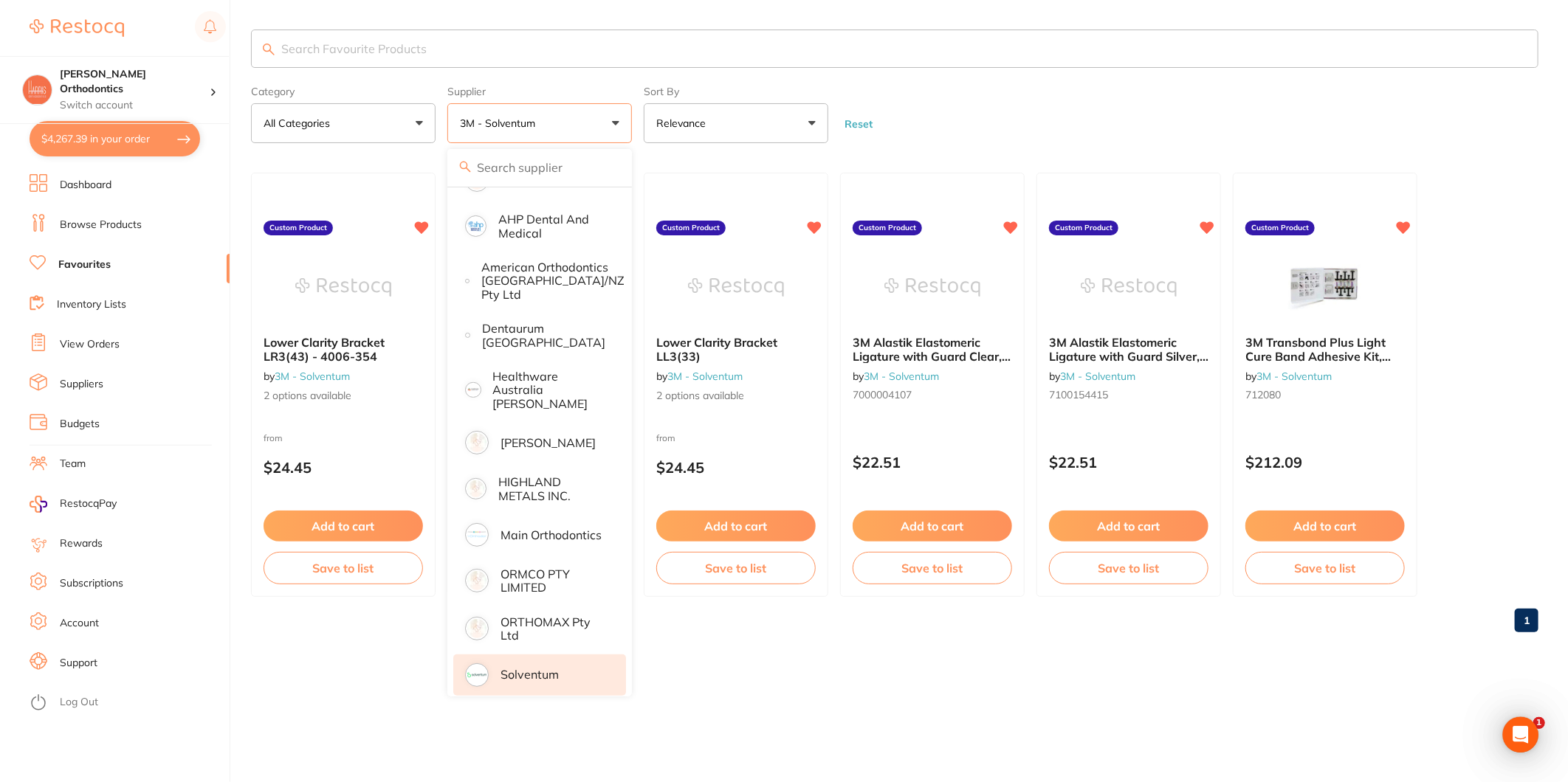
click at [521, 668] on p "Solventum" at bounding box center [530, 675] width 59 height 13
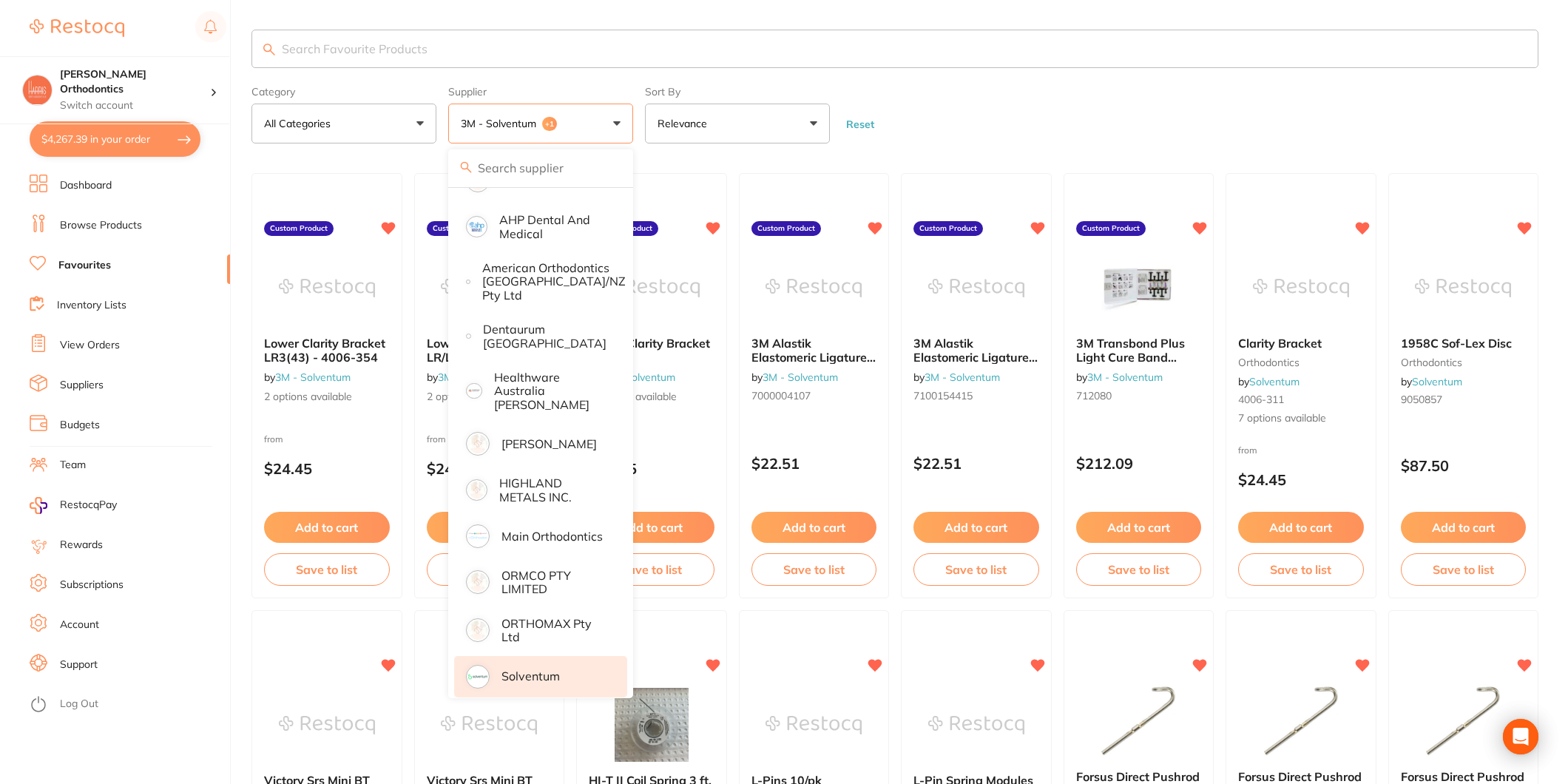
click at [1090, 94] on form "Category All Categories All Categories orthodontics Clear Category false All Ca…" at bounding box center [895, 112] width 1287 height 63
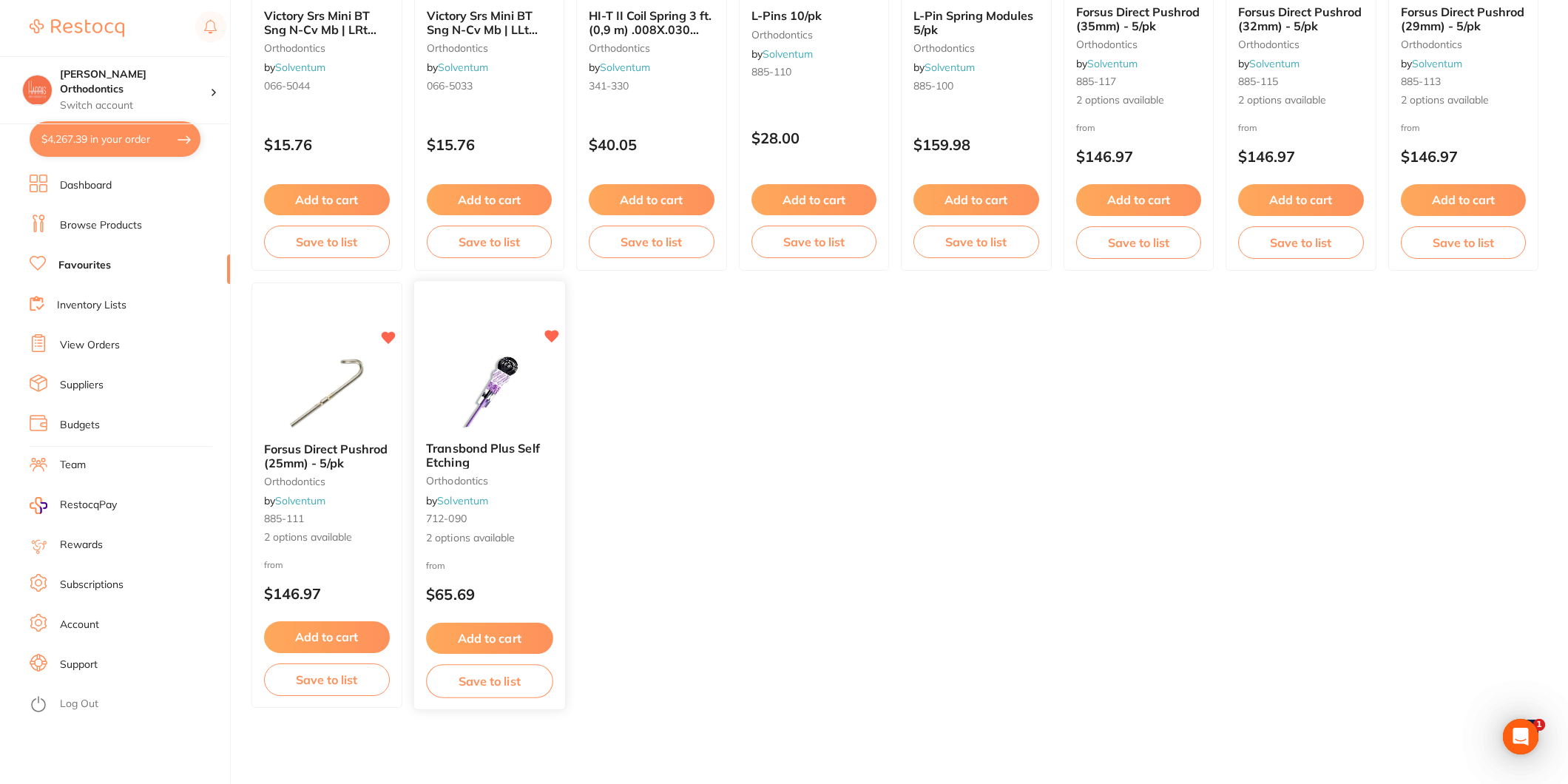
scroll to position [766, 0]
click at [530, 635] on button "Add to cart" at bounding box center [490, 638] width 127 height 32
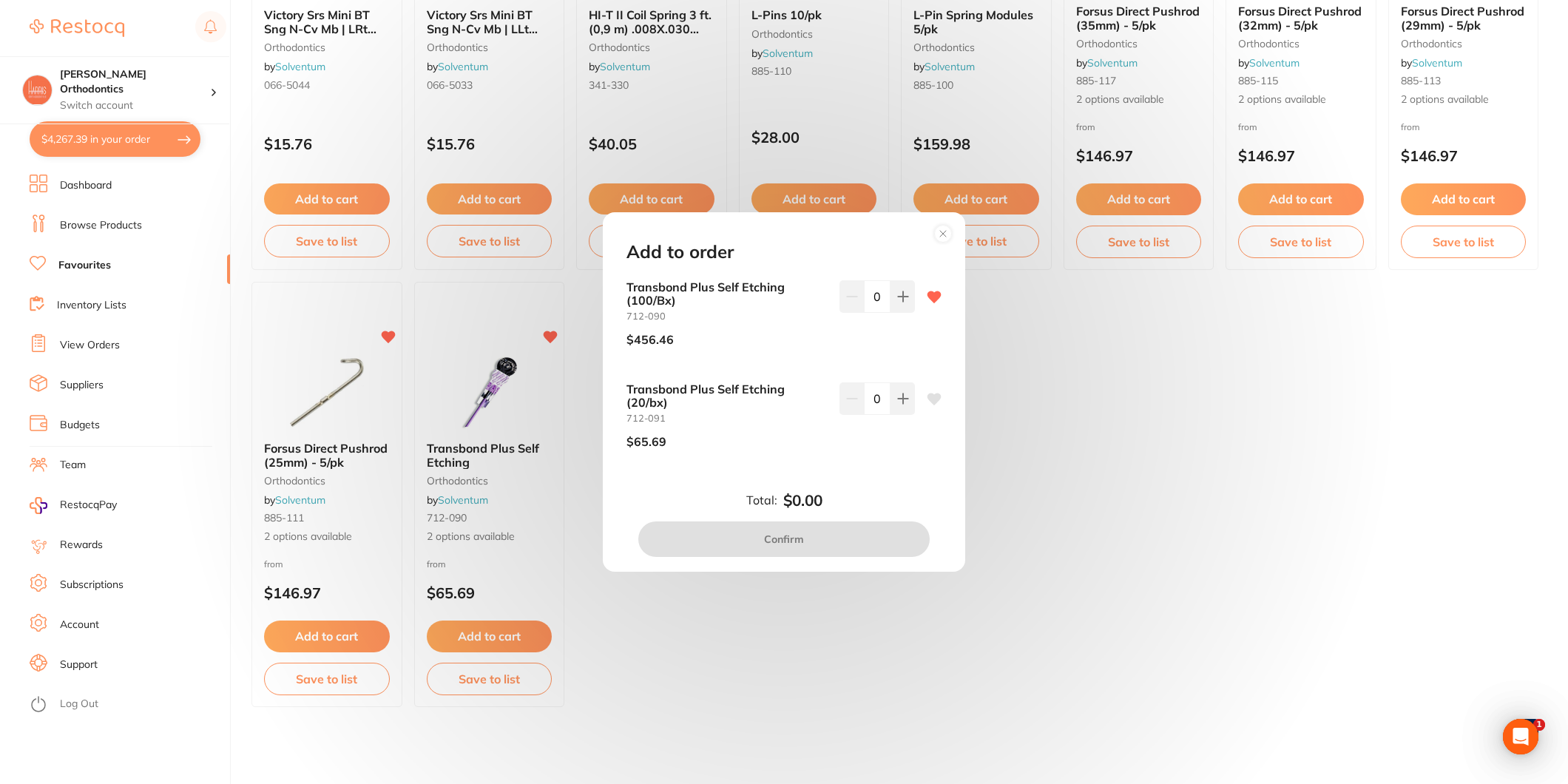
scroll to position [0, 0]
click at [898, 301] on icon at bounding box center [903, 296] width 9 height 9
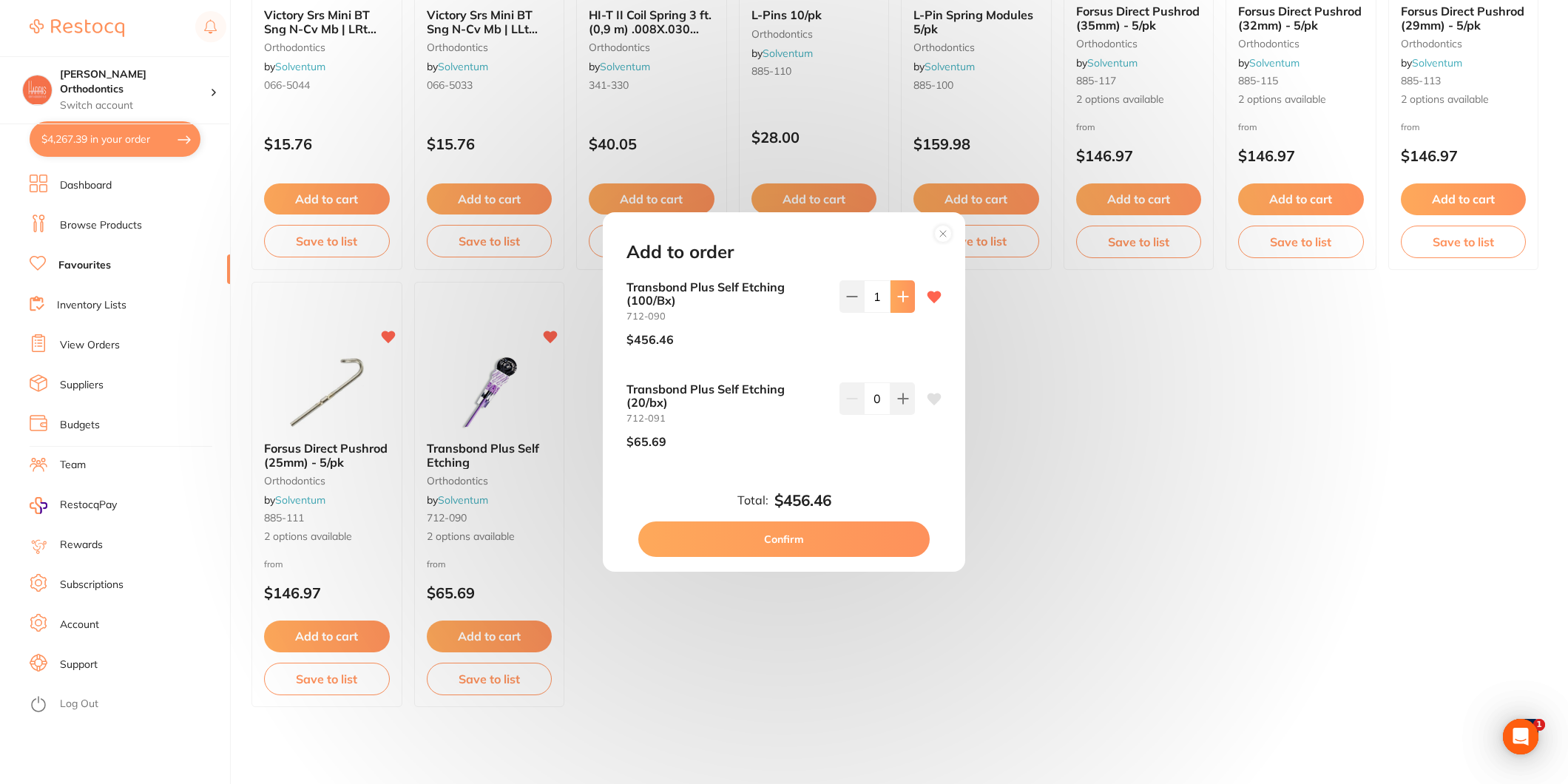
click at [898, 301] on icon at bounding box center [903, 296] width 9 height 9
click at [848, 301] on icon at bounding box center [852, 297] width 12 height 12
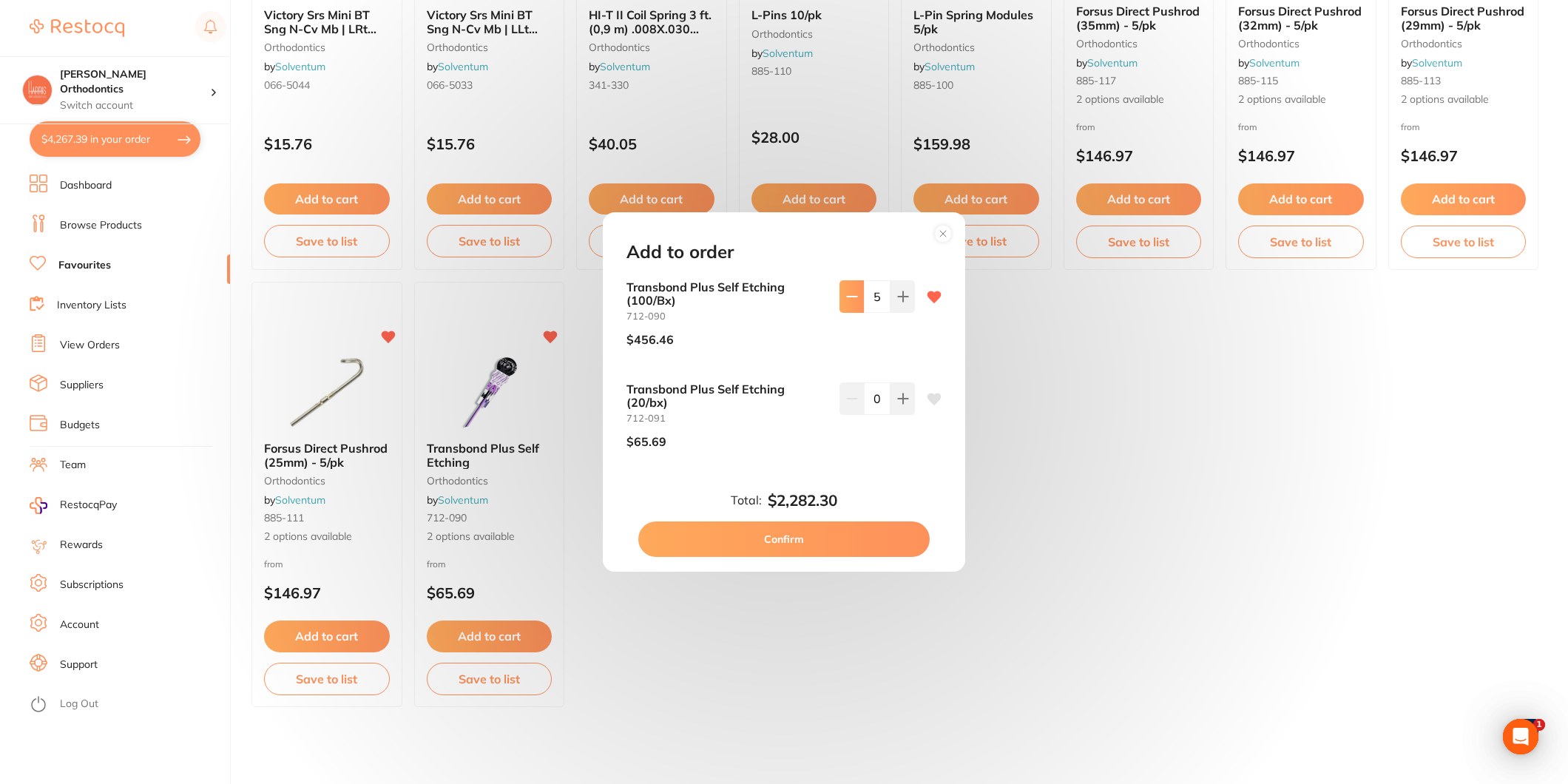
type input "4"
click at [816, 549] on button "Confirm" at bounding box center [784, 539] width 291 height 35
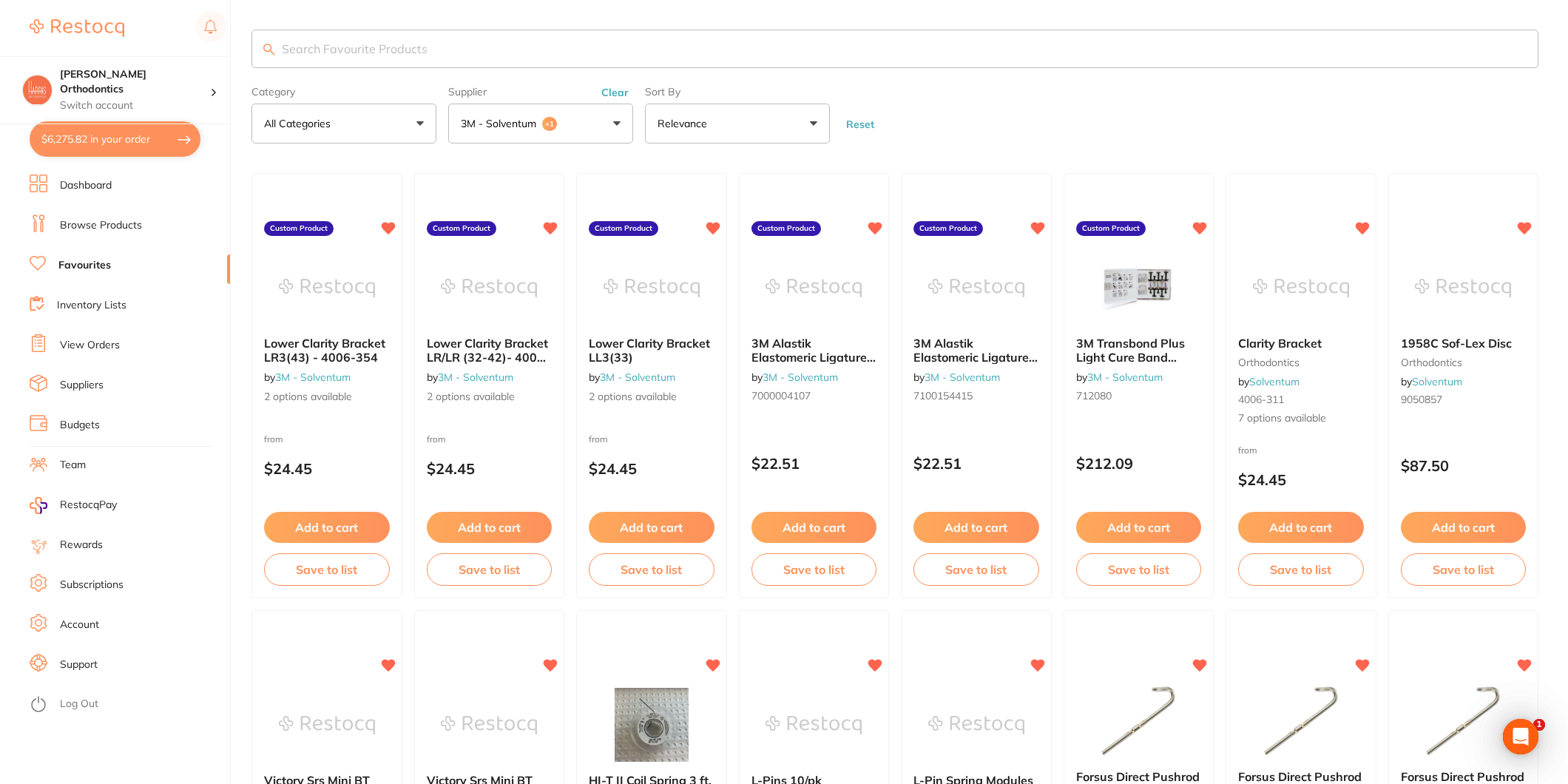
click at [523, 136] on button "3M - Solventum +1" at bounding box center [540, 123] width 185 height 40
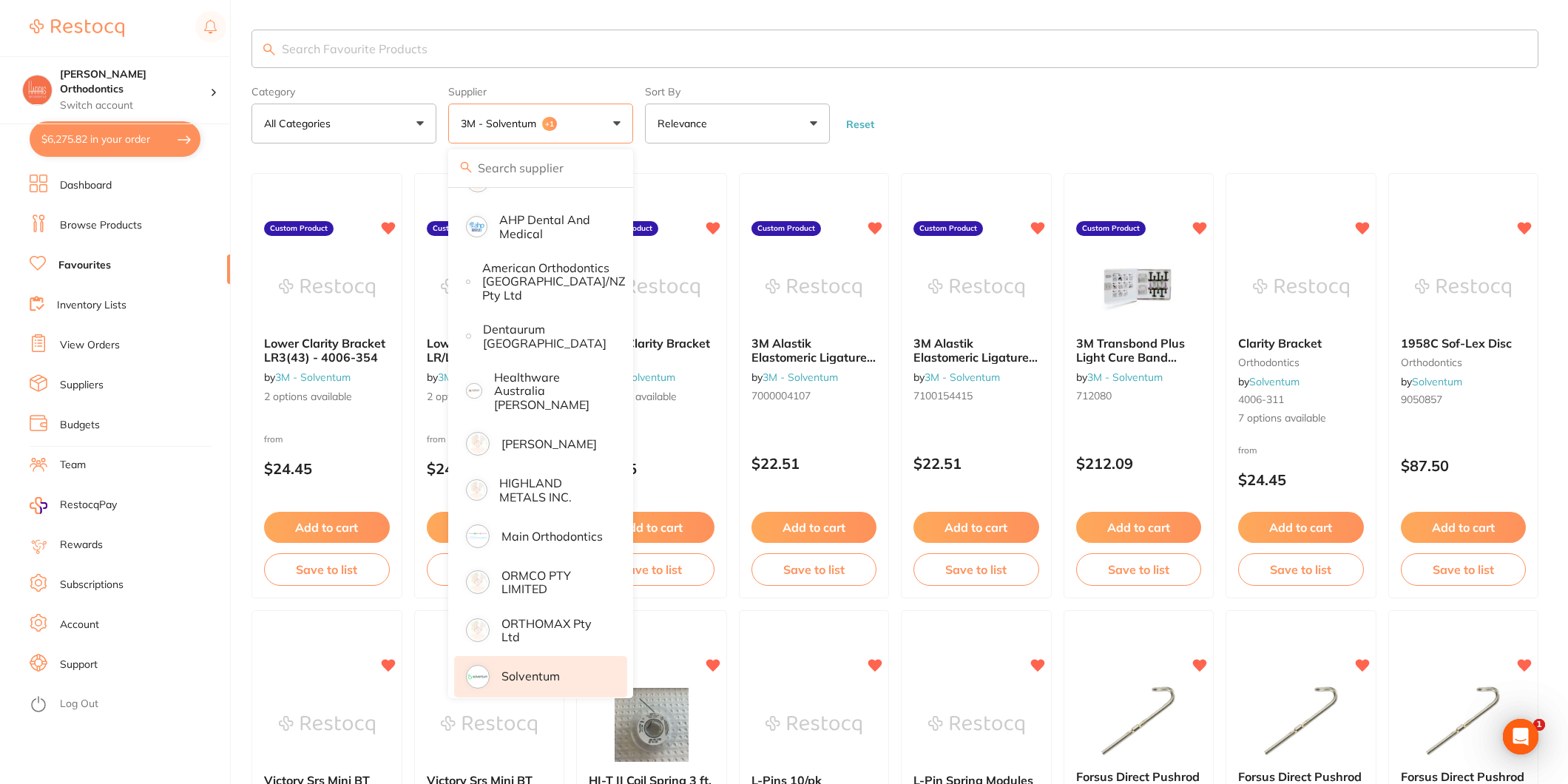
click at [555, 670] on p "Solventum" at bounding box center [531, 677] width 59 height 13
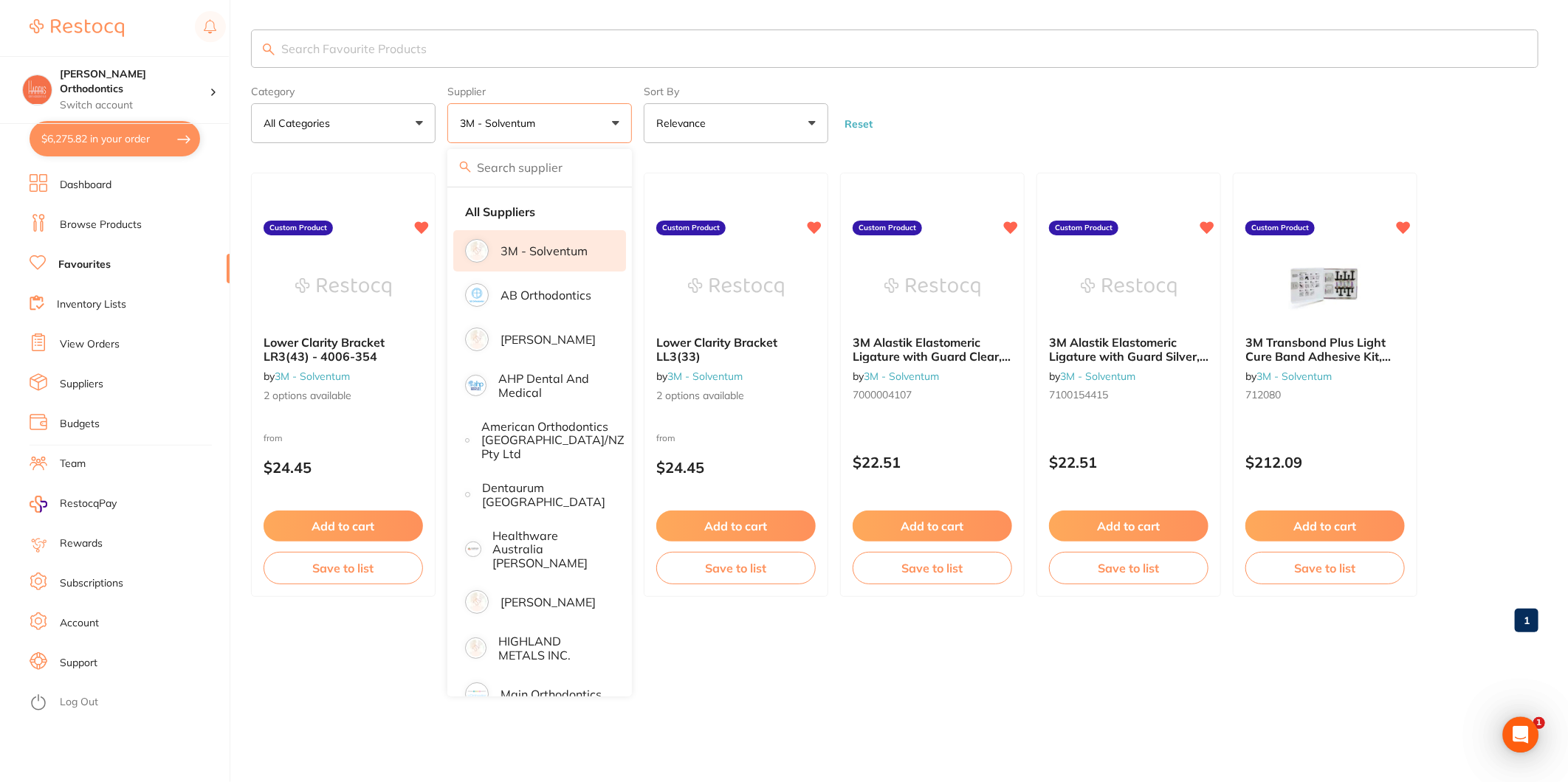
click at [552, 237] on li "3M - Solventum" at bounding box center [540, 250] width 173 height 41
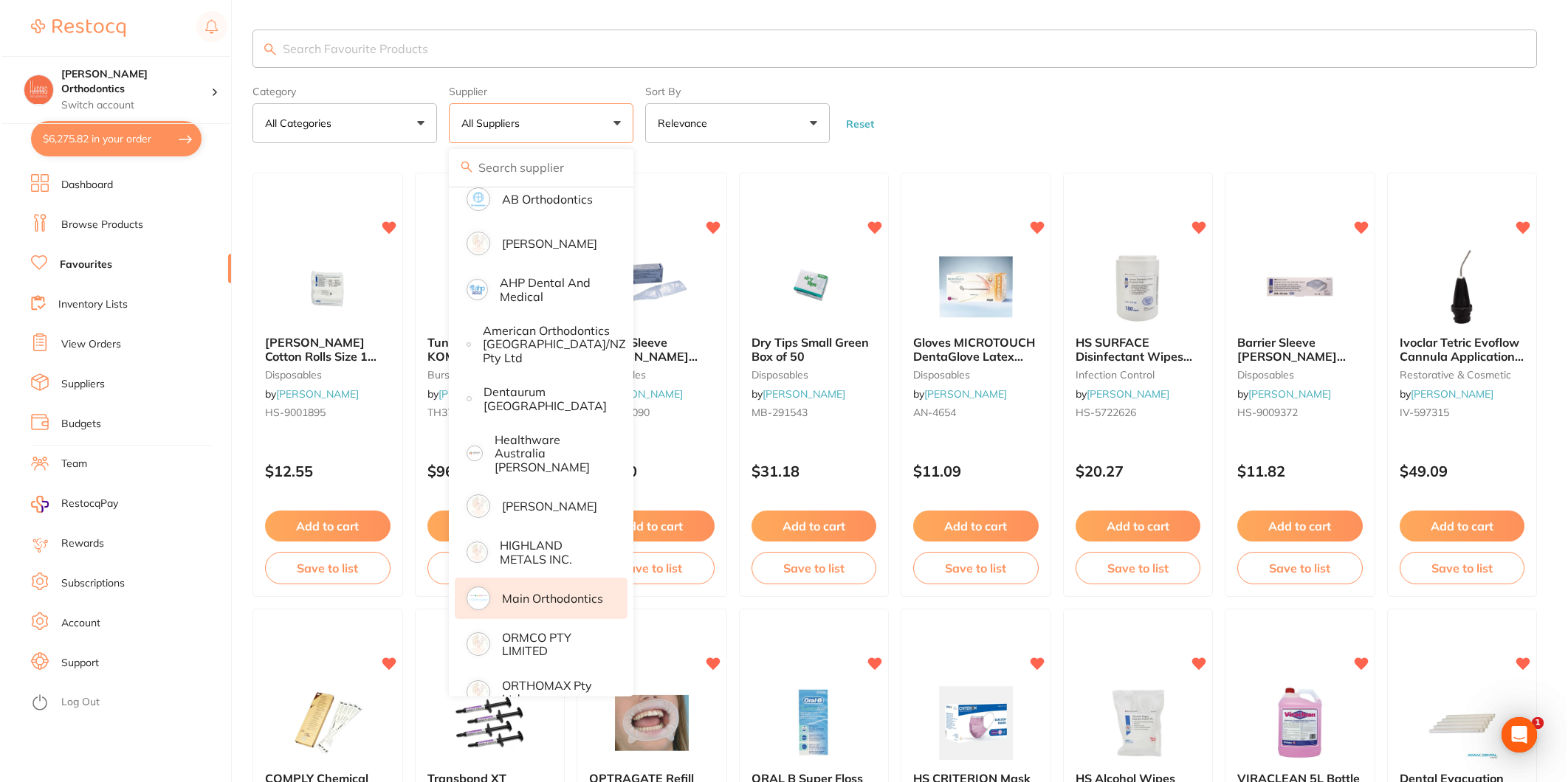
scroll to position [159, 0]
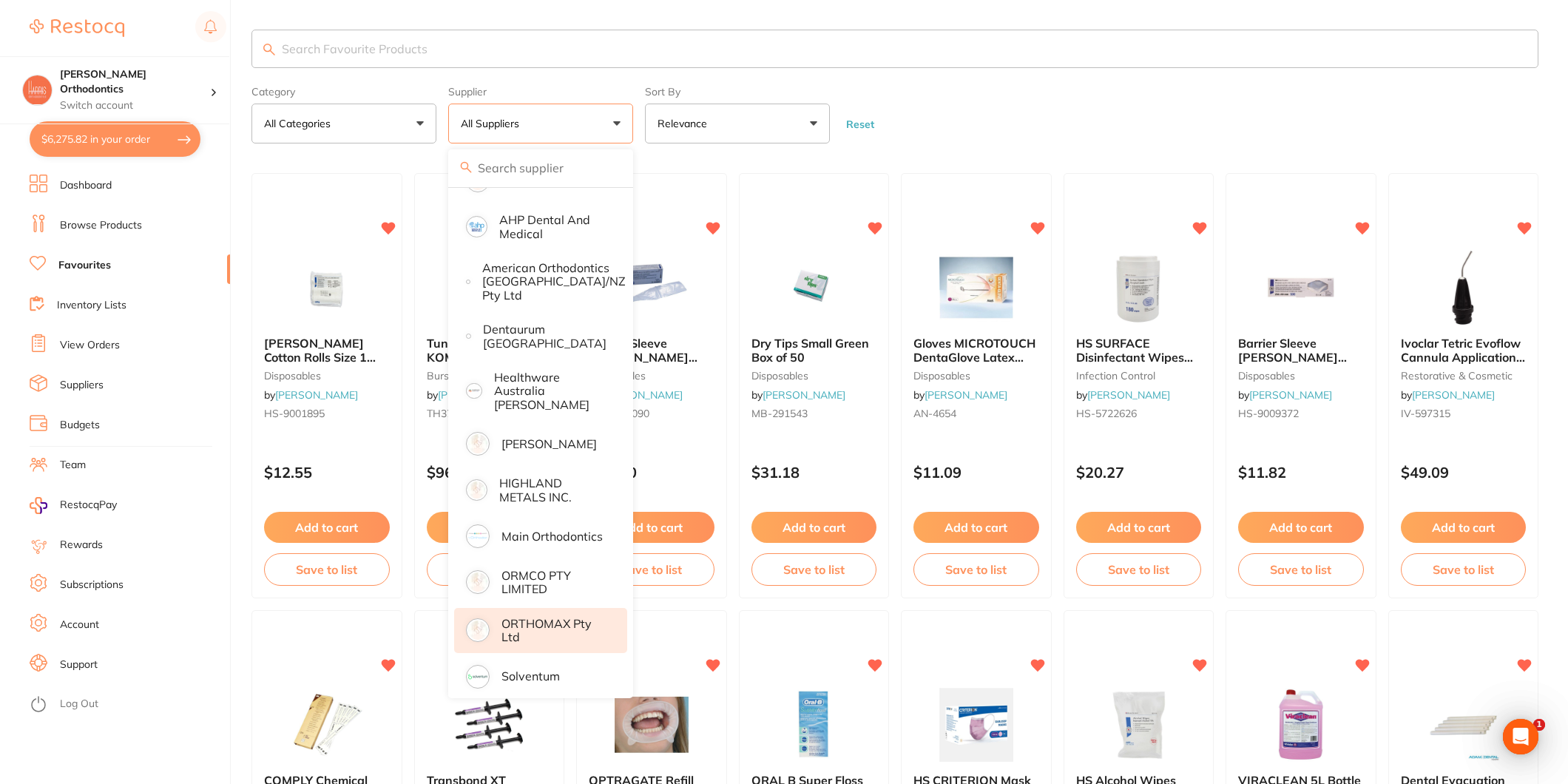
click at [573, 634] on li "ORTHOMAX Pty Ltd" at bounding box center [541, 631] width 173 height 45
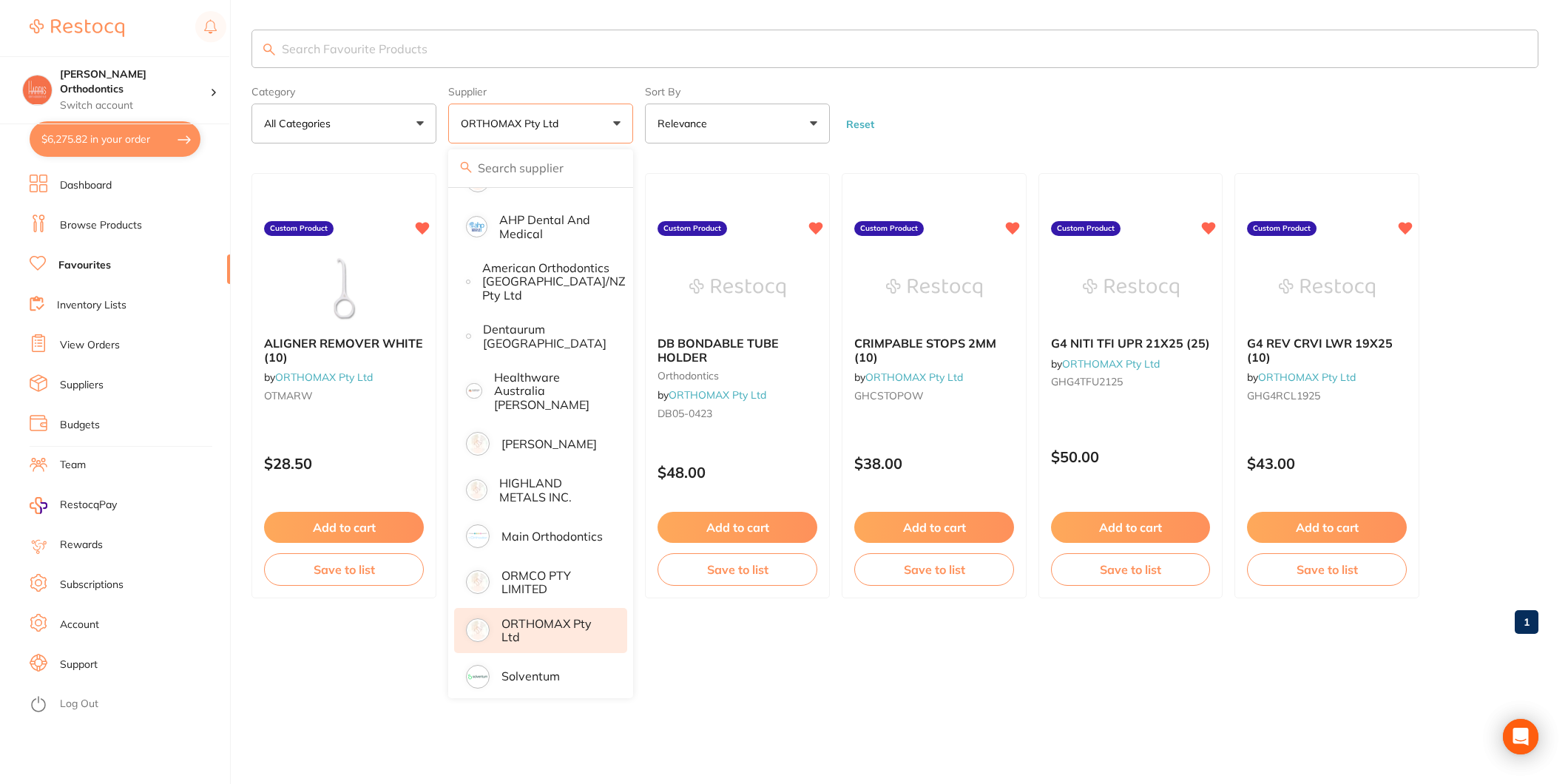
click at [1002, 87] on form "Category All Categories All Categories orthodontics Clear Category false All Ca…" at bounding box center [895, 112] width 1287 height 63
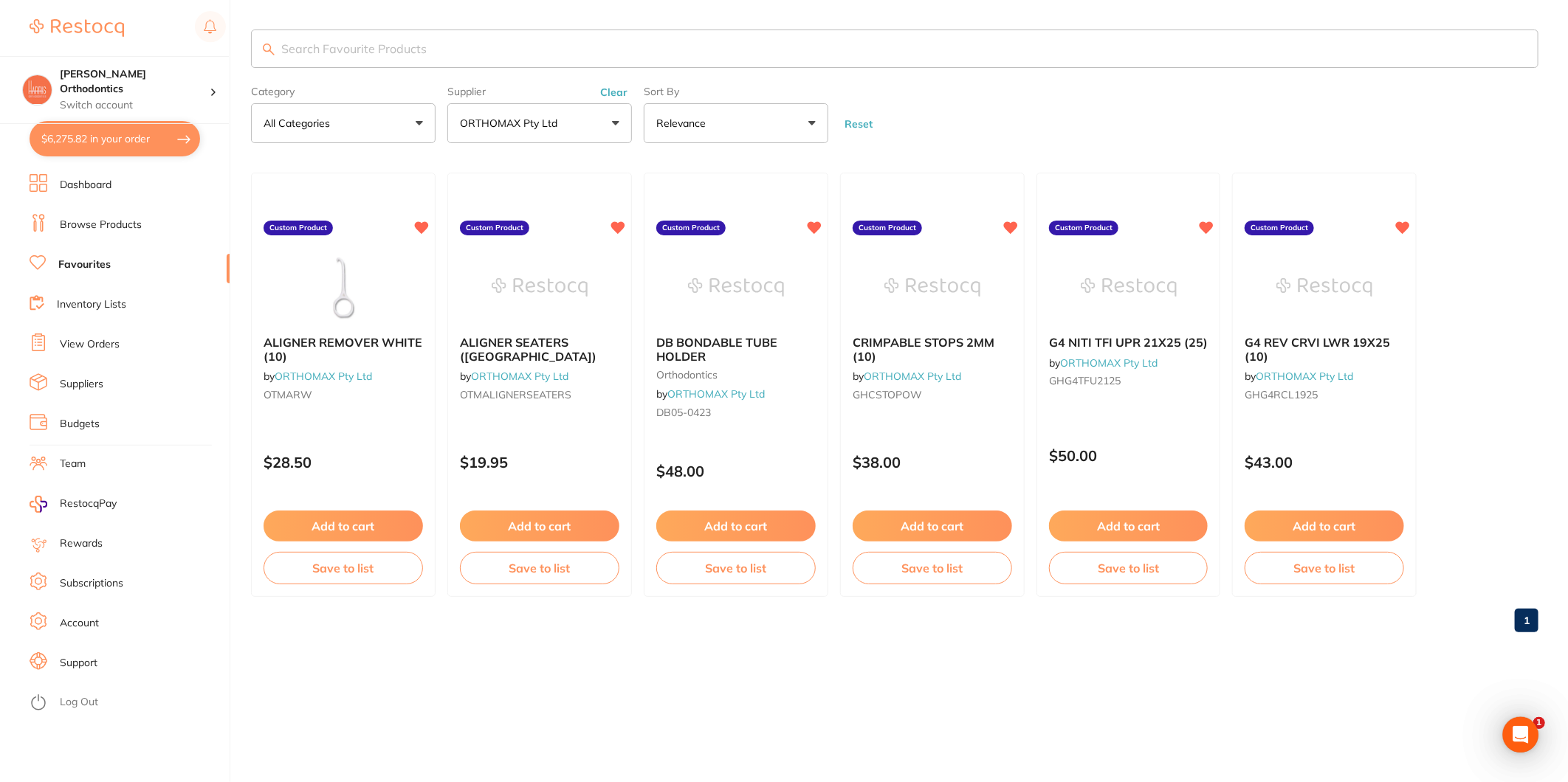
scroll to position [0, 0]
click at [367, 526] on button "Add to cart" at bounding box center [343, 527] width 161 height 32
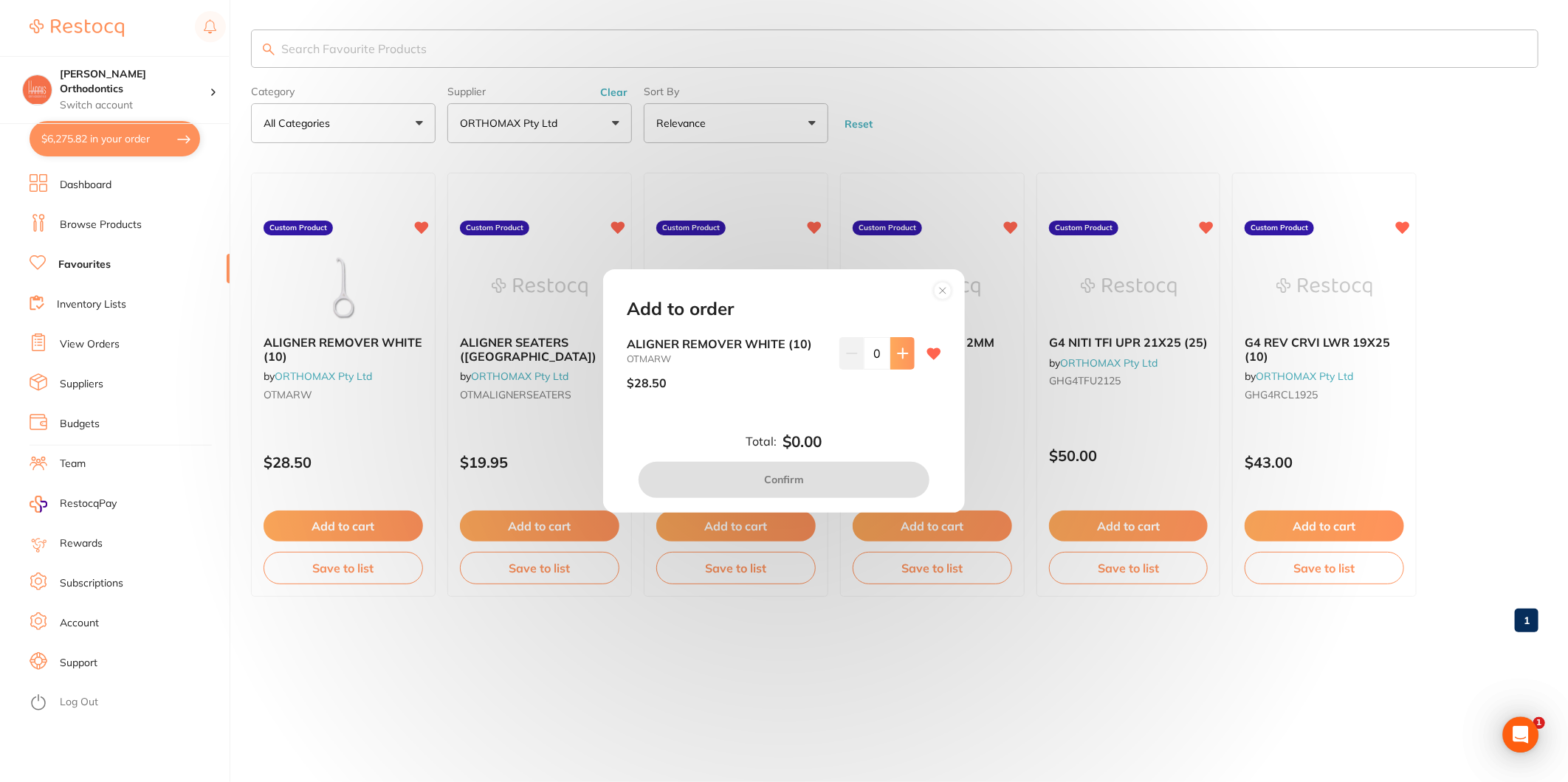
click at [903, 351] on icon at bounding box center [902, 353] width 12 height 12
click at [901, 351] on icon at bounding box center [902, 353] width 12 height 12
type input "2"
click at [814, 479] on button "Confirm" at bounding box center [784, 479] width 291 height 35
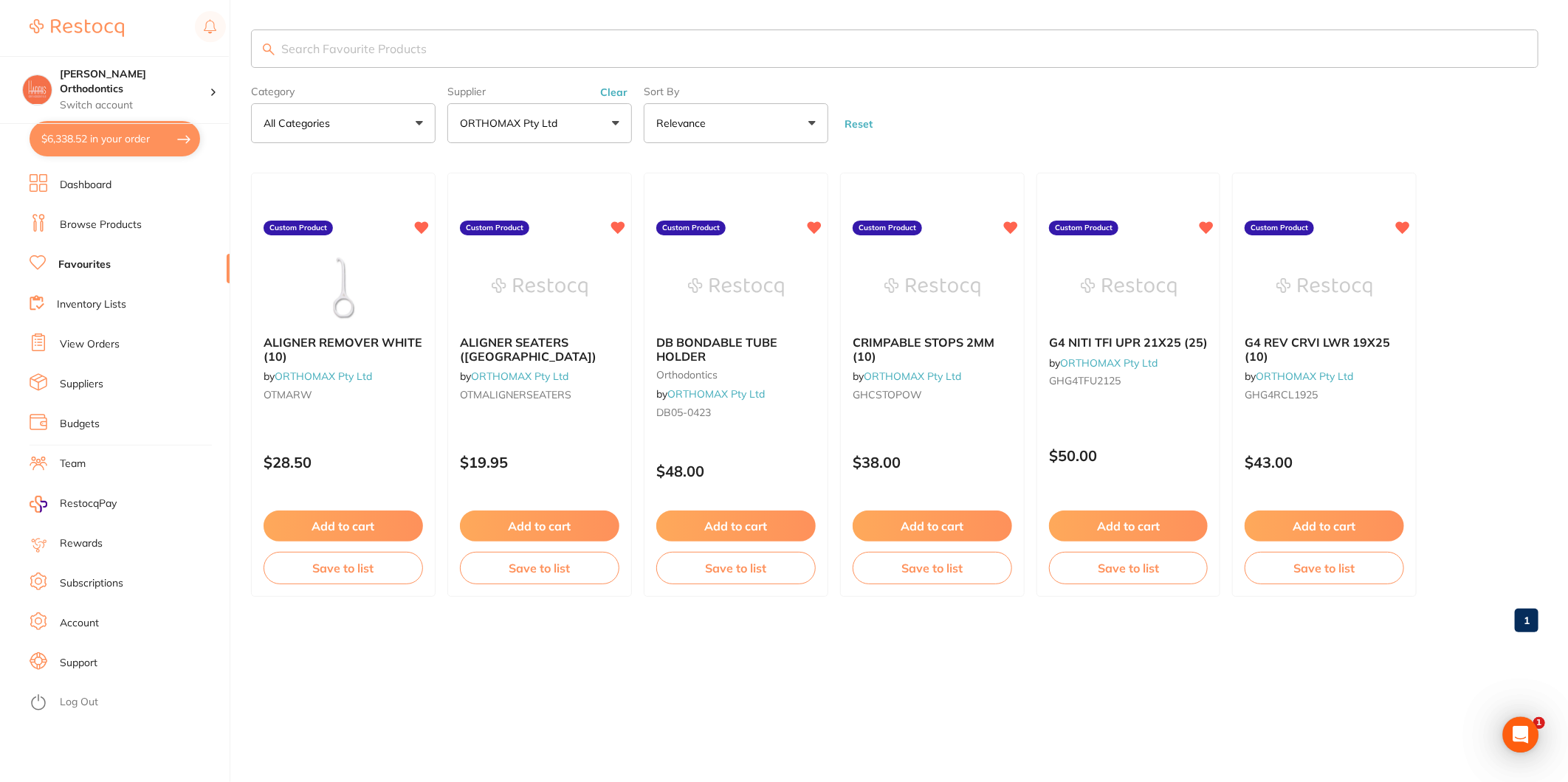
click at [547, 519] on button "Add to cart" at bounding box center [539, 526] width 159 height 31
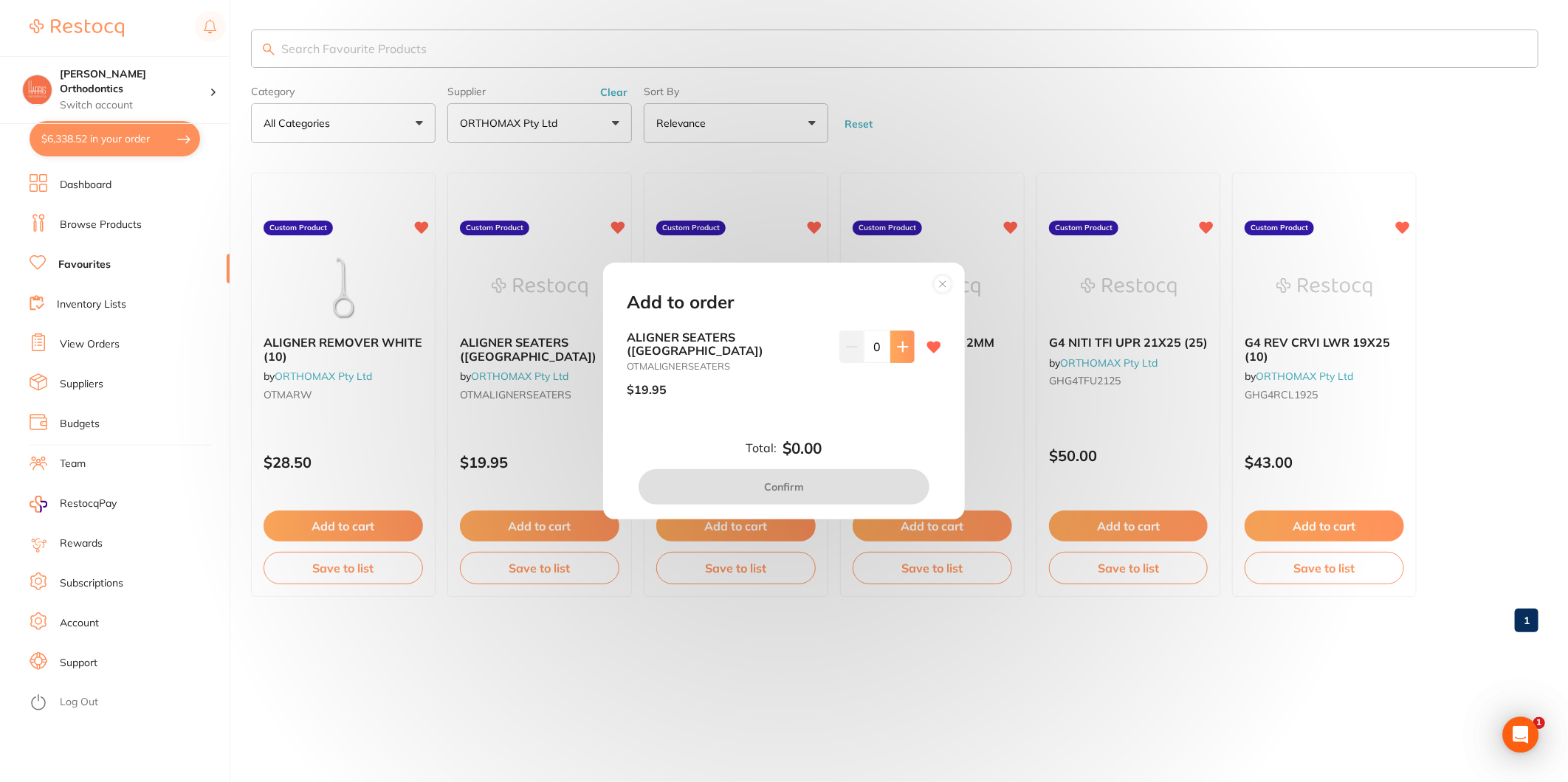
click at [899, 350] on icon at bounding box center [902, 346] width 9 height 9
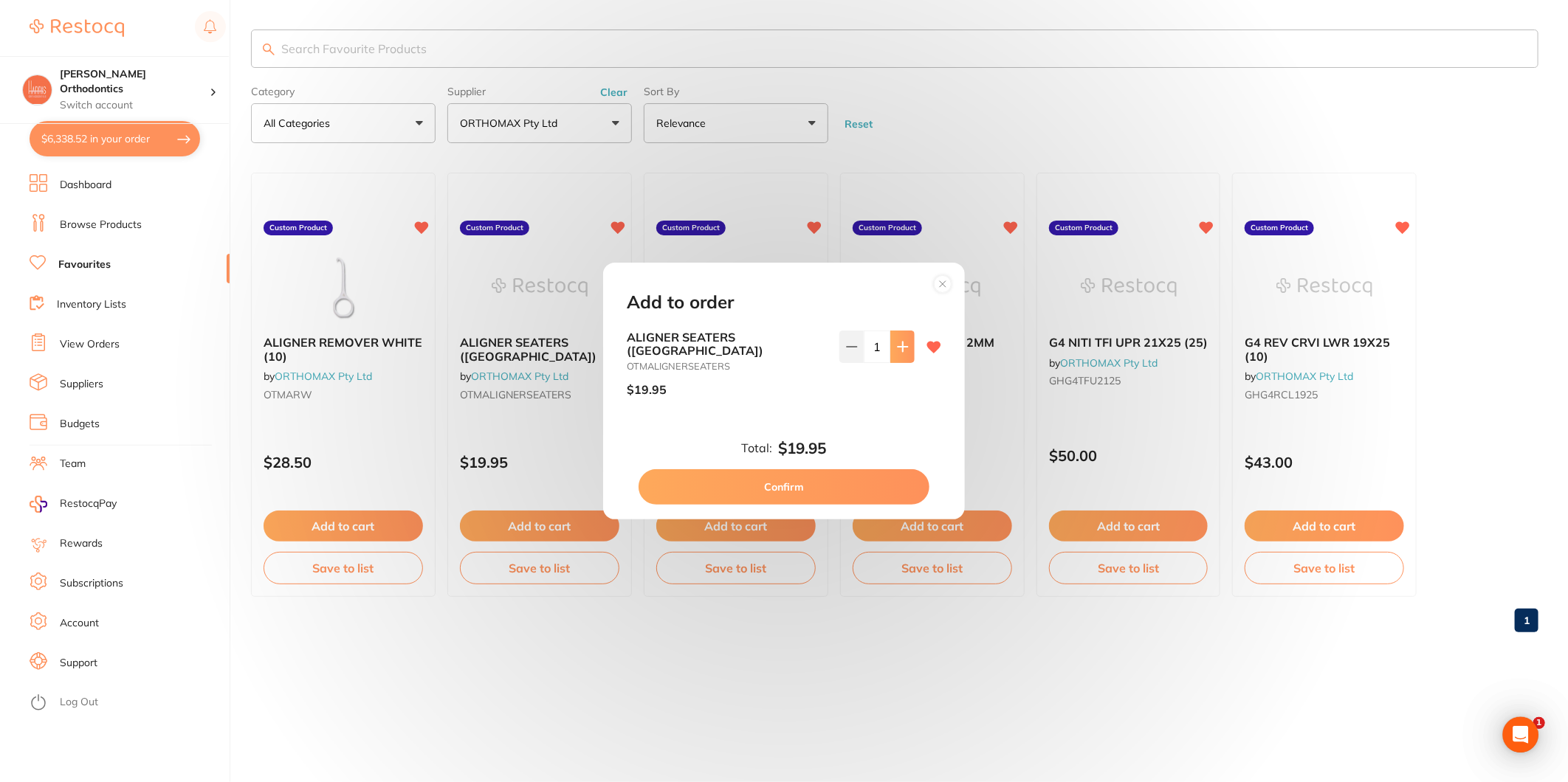
click at [899, 350] on icon at bounding box center [902, 346] width 9 height 9
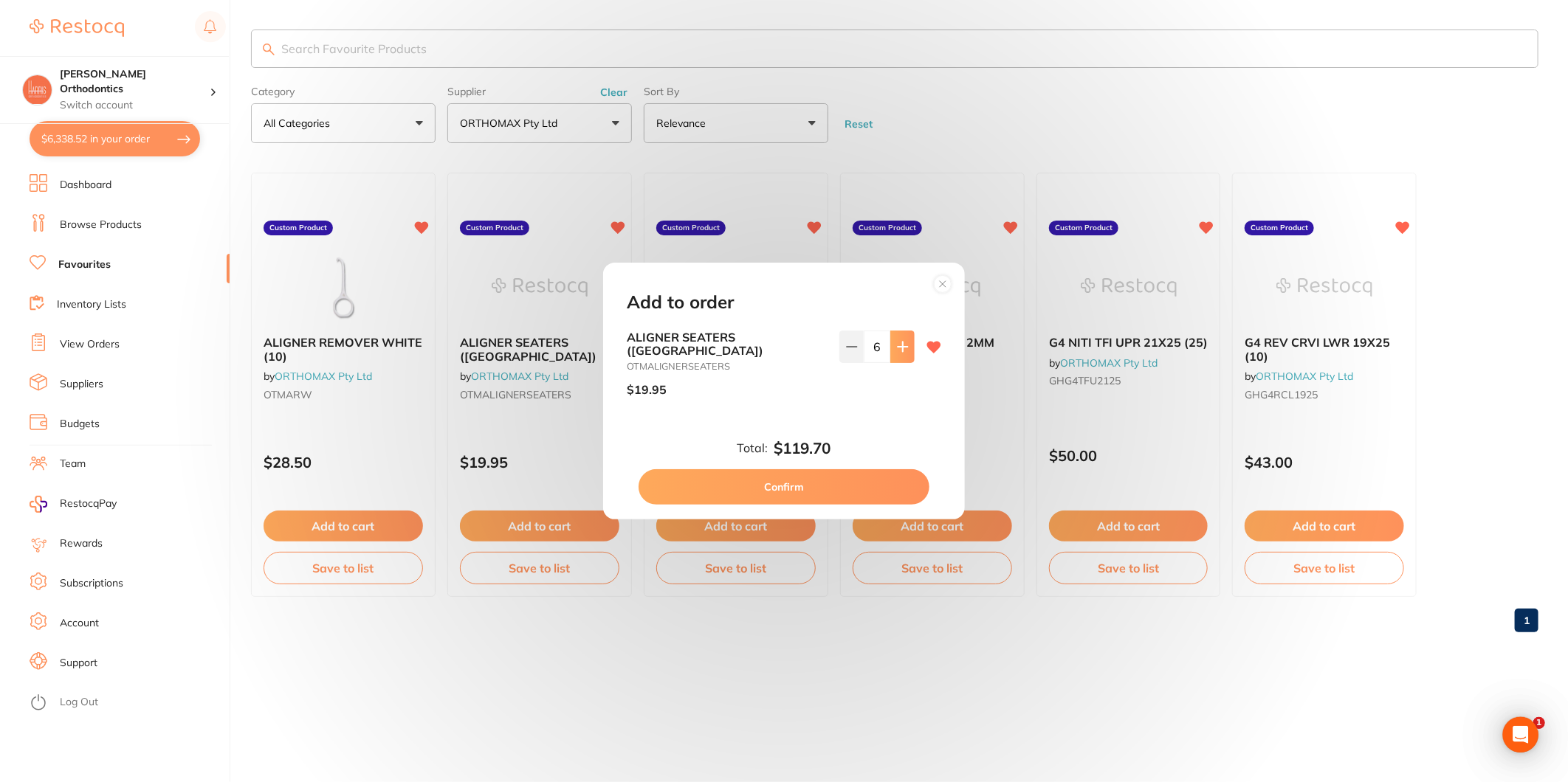
click at [899, 350] on icon at bounding box center [902, 346] width 9 height 9
click at [899, 351] on icon at bounding box center [902, 346] width 9 height 9
type input "10"
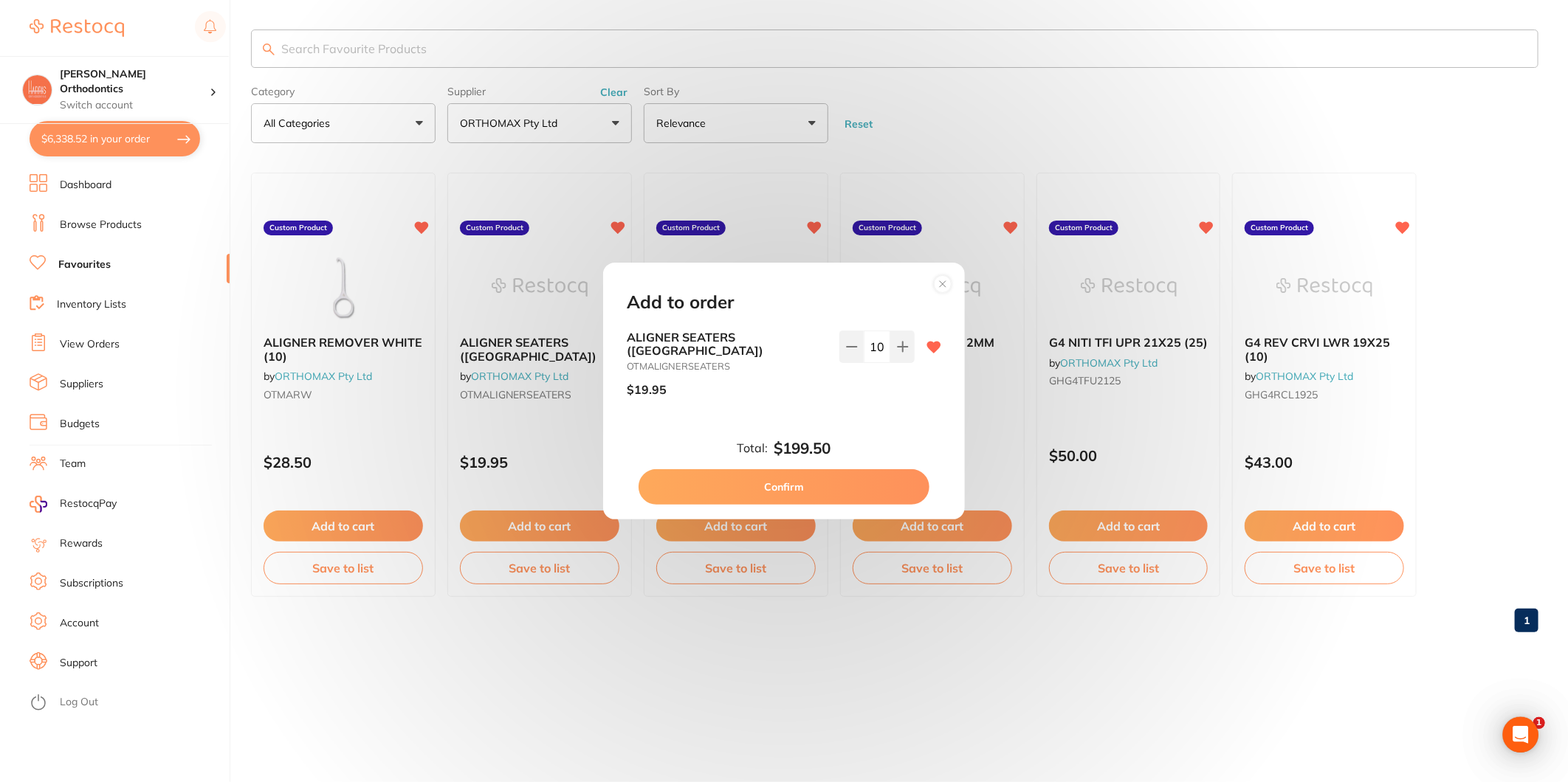
click at [811, 480] on button "Confirm" at bounding box center [784, 487] width 291 height 35
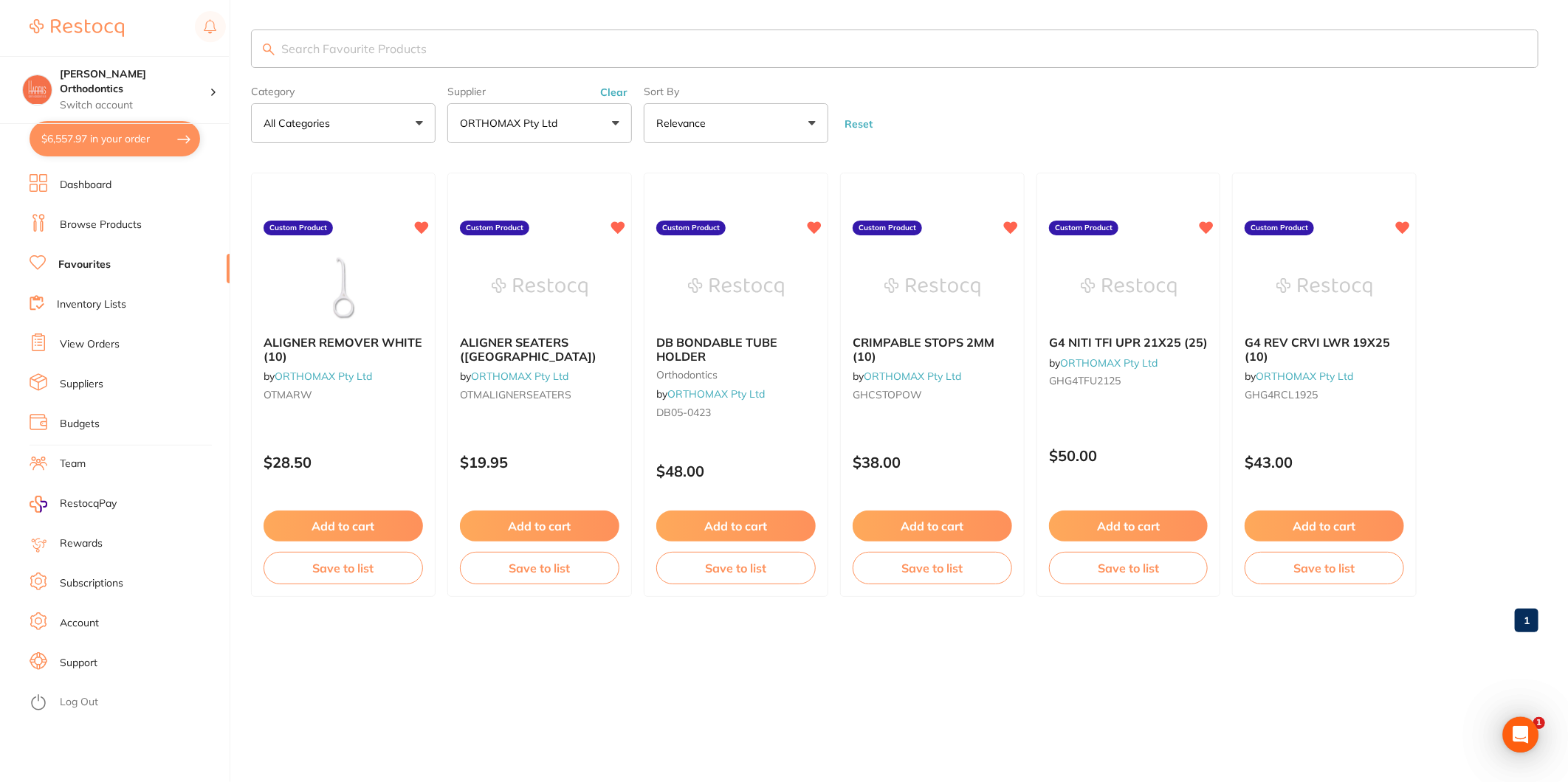
click at [141, 134] on button "$6,557.97 in your order" at bounding box center [115, 139] width 170 height 35
checkbox input "true"
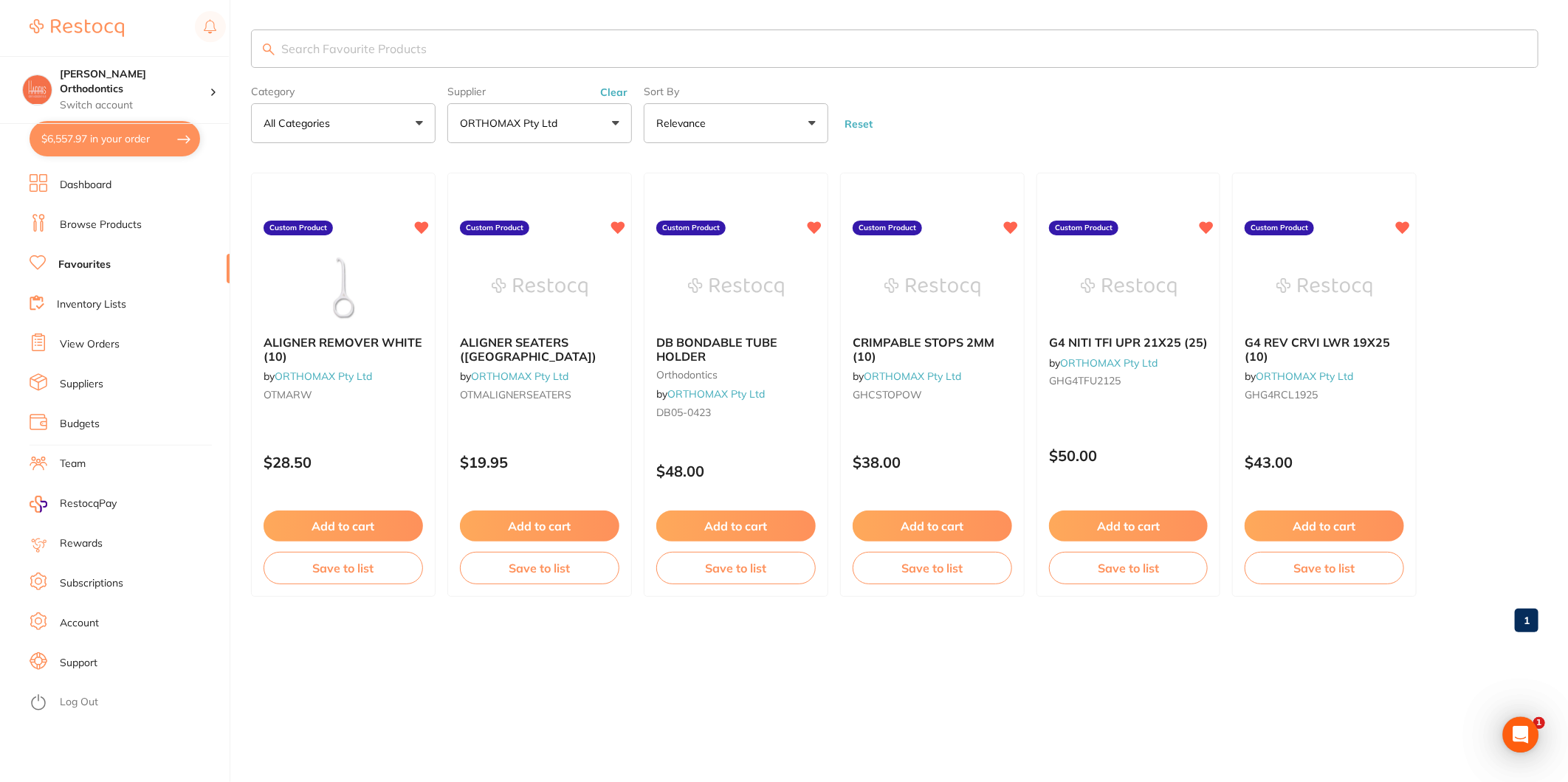
checkbox input "true"
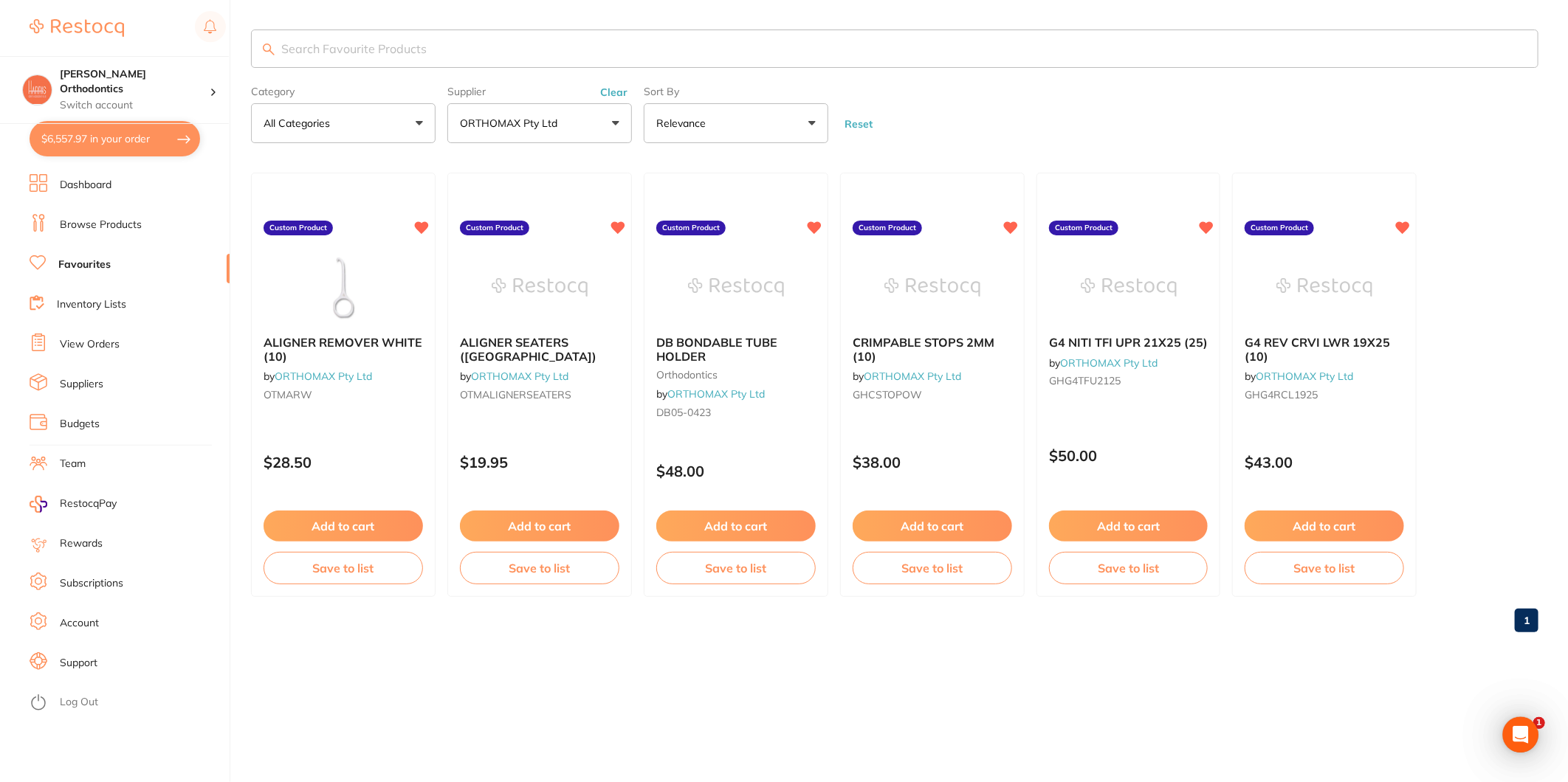
checkbox input "true"
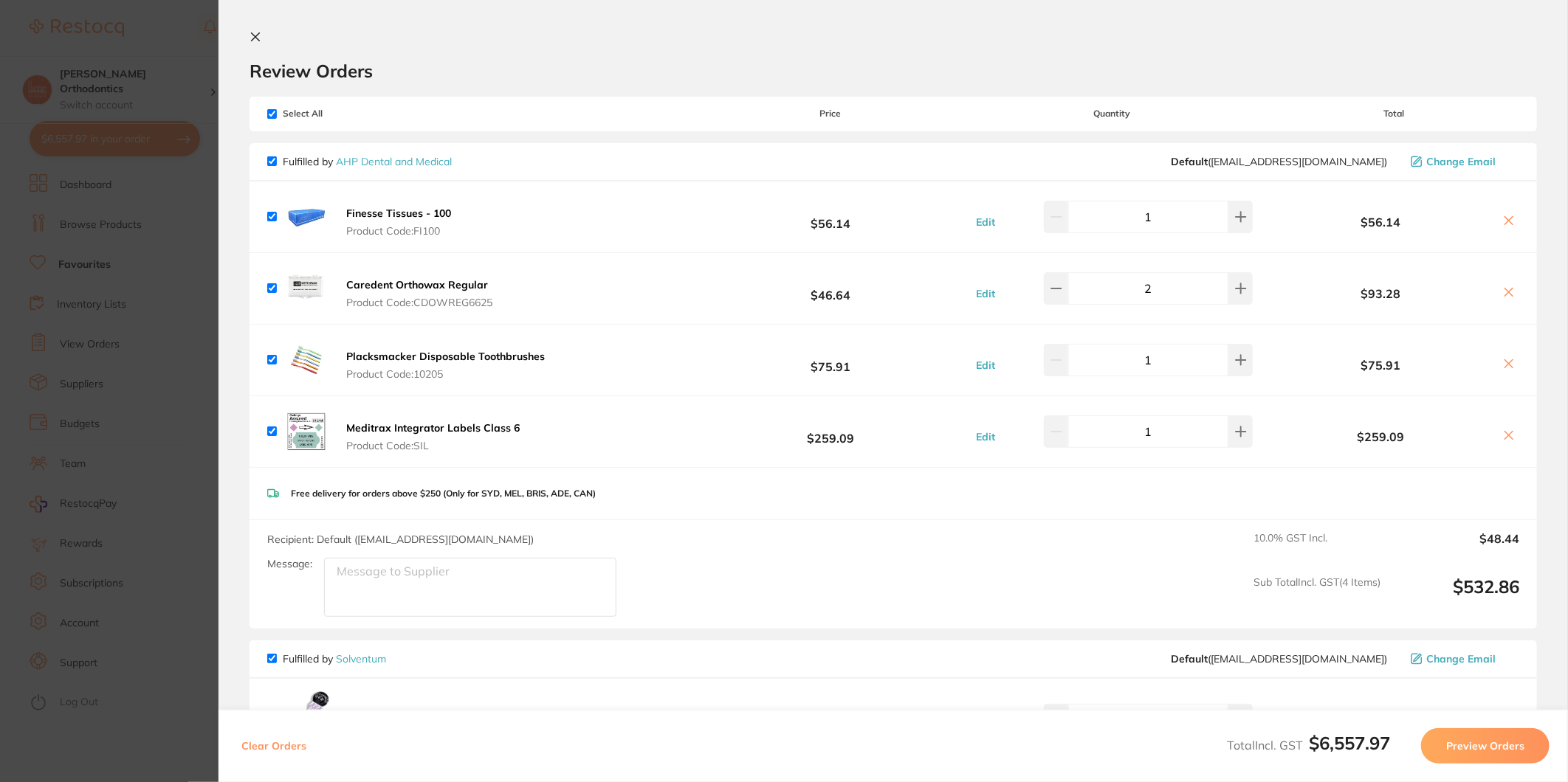
click at [259, 41] on icon at bounding box center [255, 36] width 12 height 12
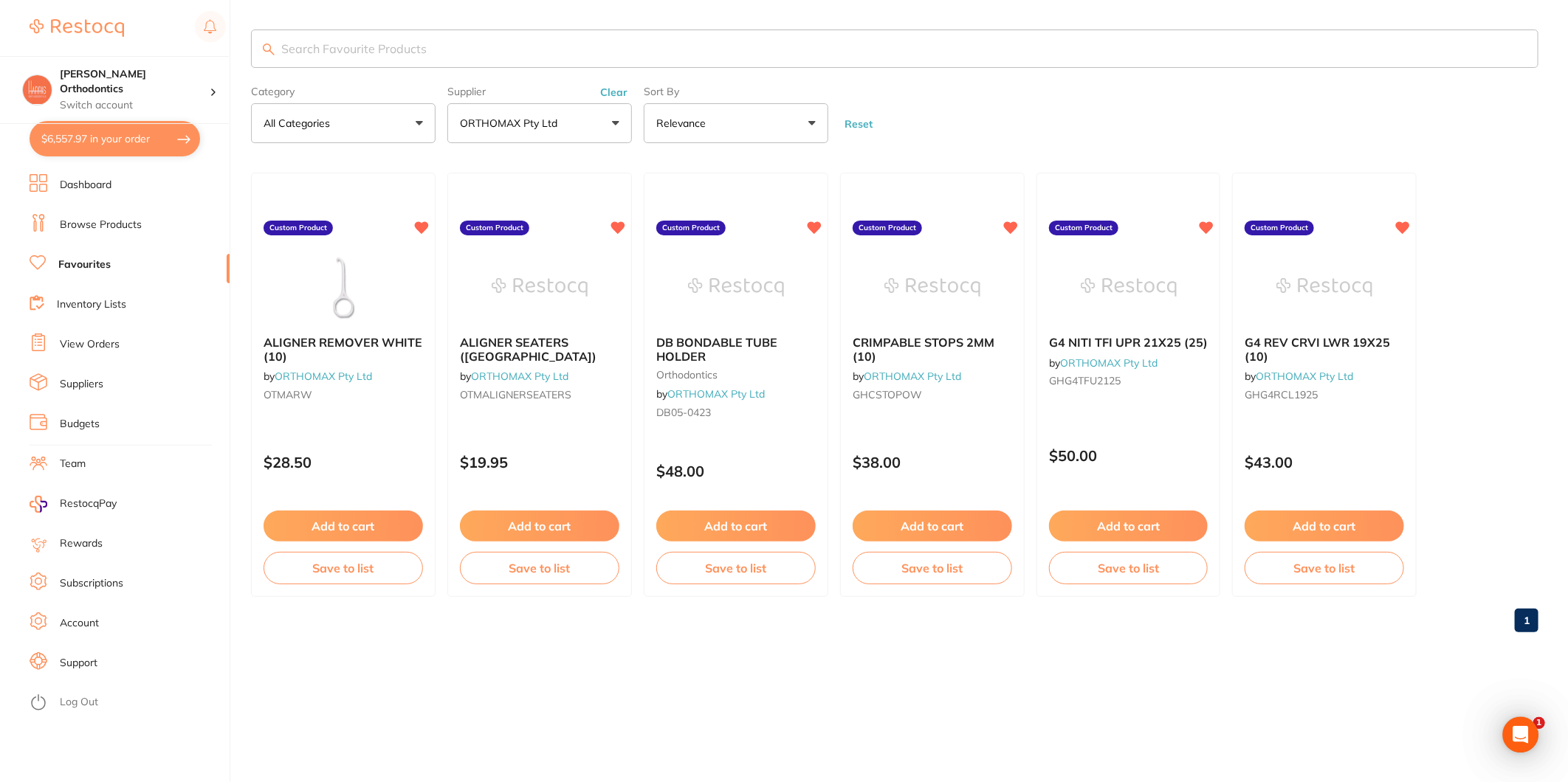
click at [503, 126] on p "ORTHOMAX Pty Ltd" at bounding box center [511, 123] width 103 height 15
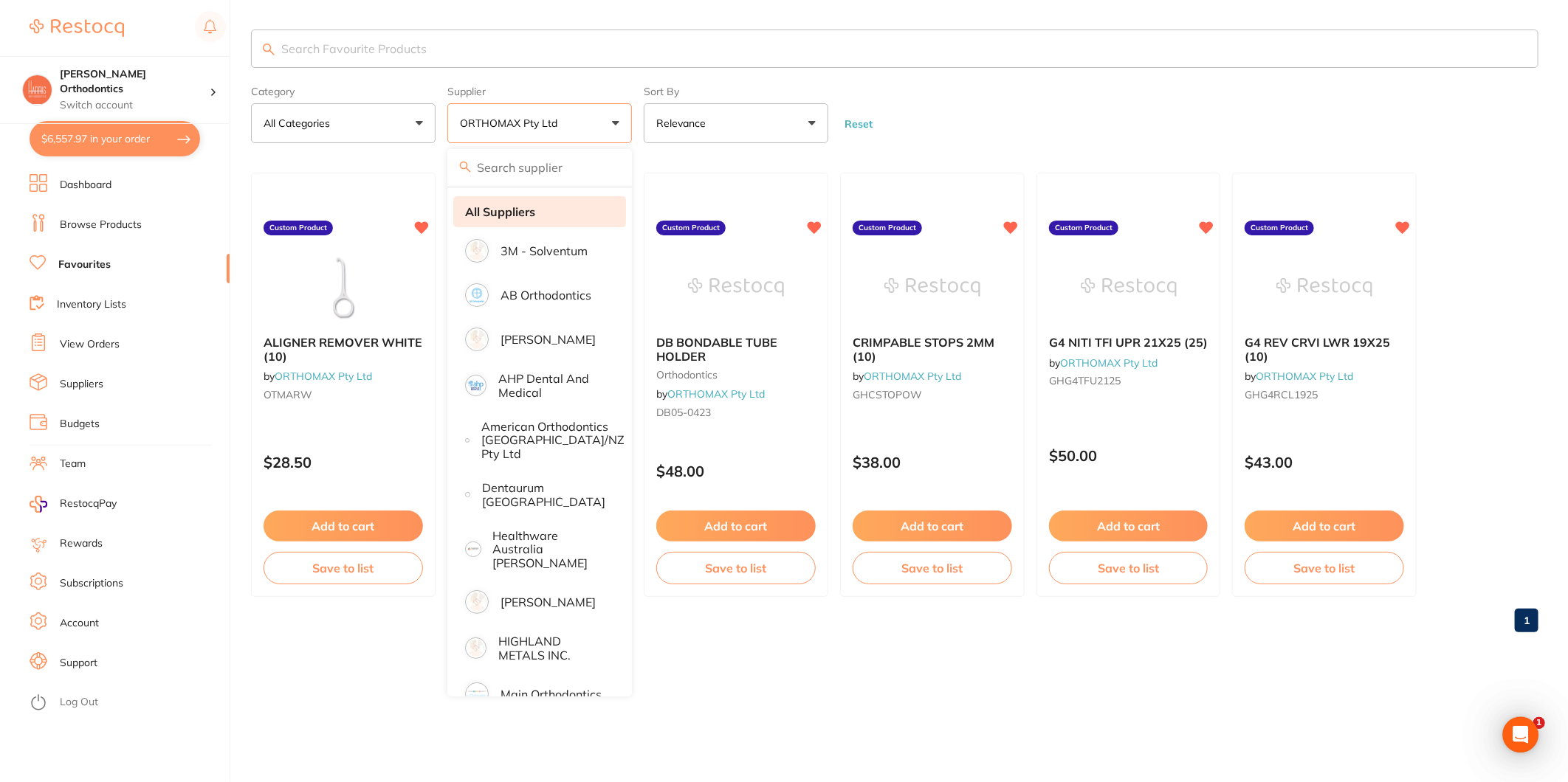
click at [535, 209] on strong "All Suppliers" at bounding box center [500, 211] width 70 height 13
click at [449, 45] on input "search" at bounding box center [895, 48] width 1288 height 38
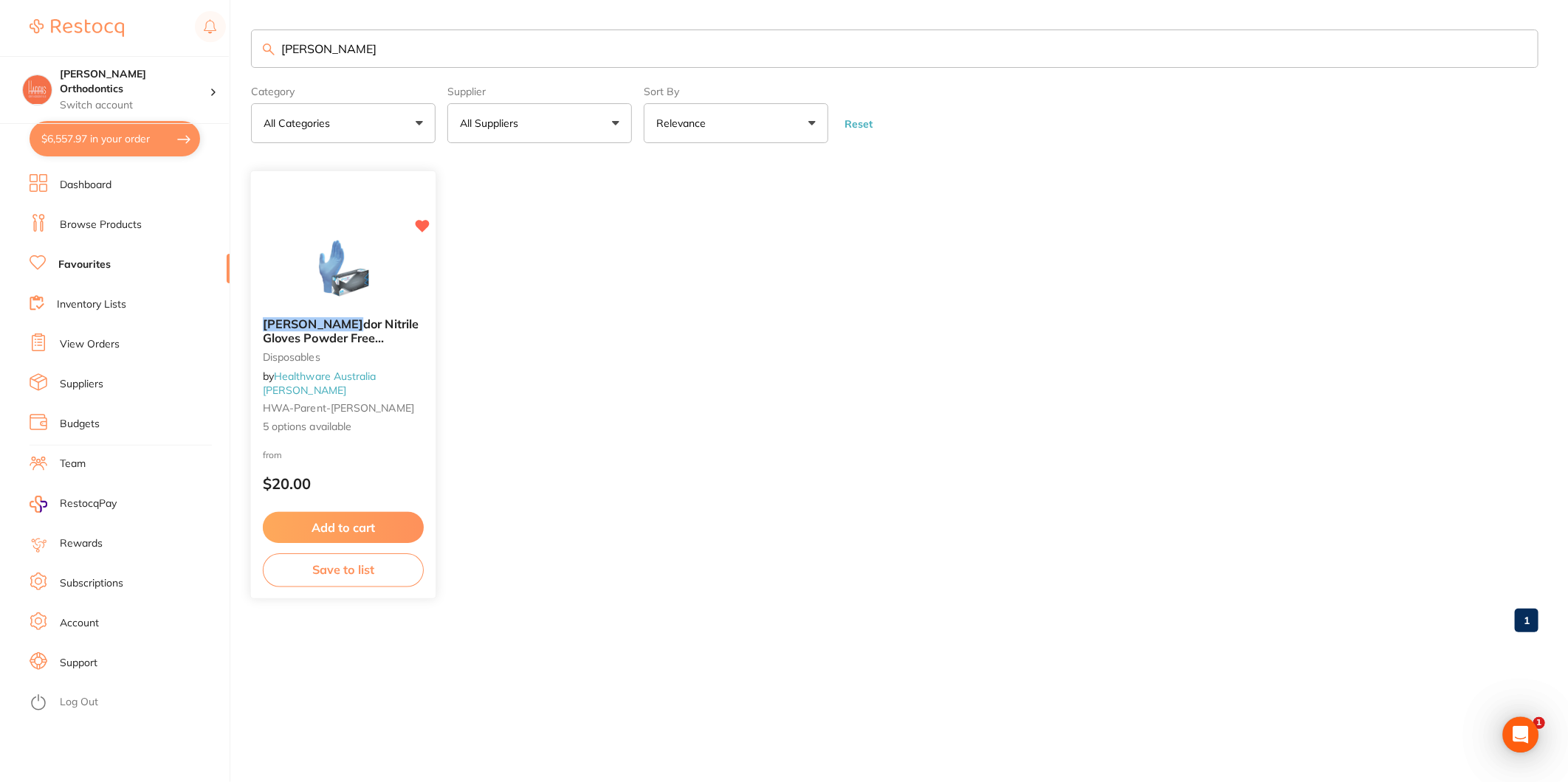
type input "[PERSON_NAME]"
click at [390, 522] on button "Add to cart" at bounding box center [343, 528] width 161 height 32
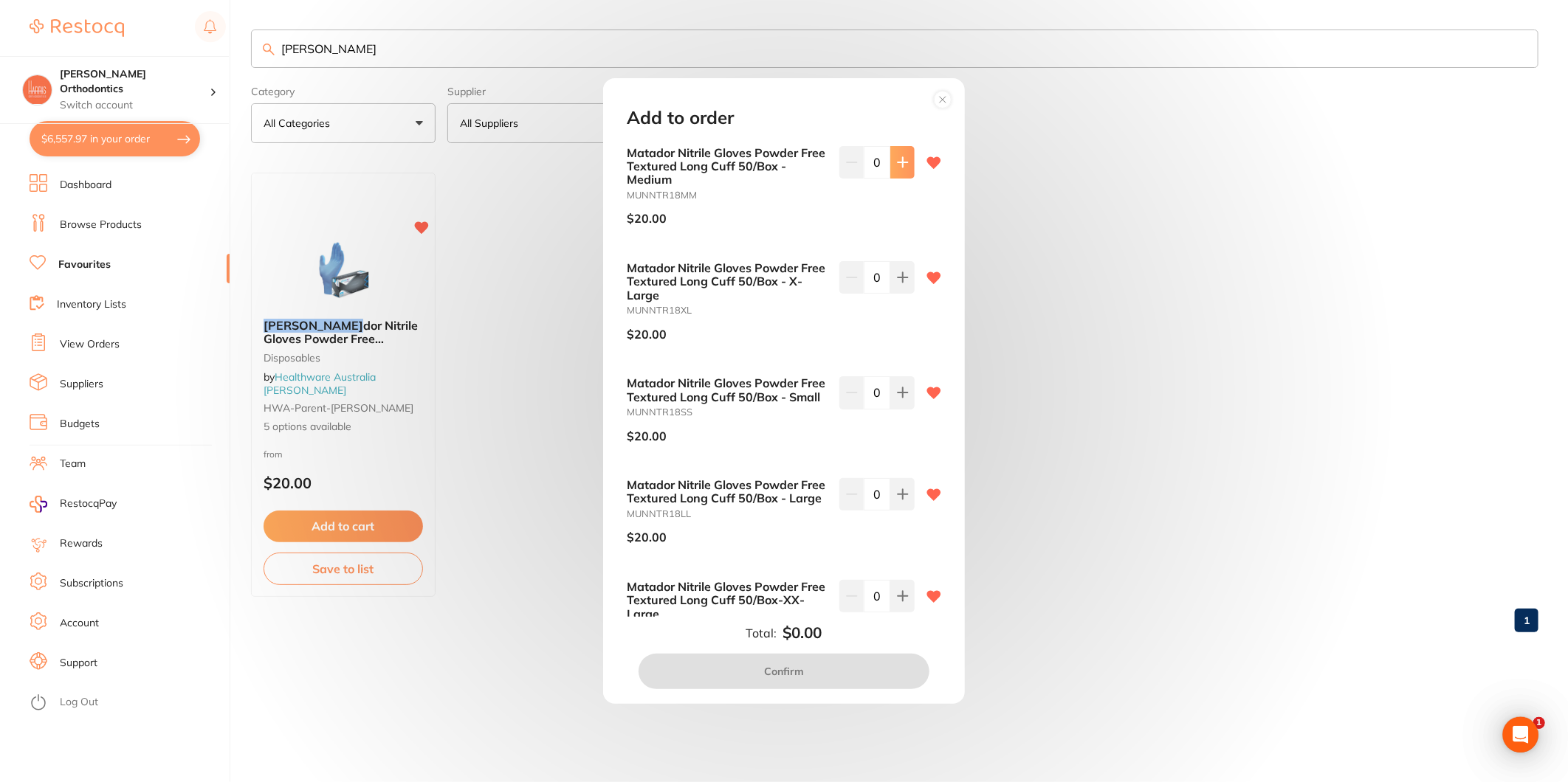
click at [898, 160] on icon at bounding box center [902, 162] width 12 height 12
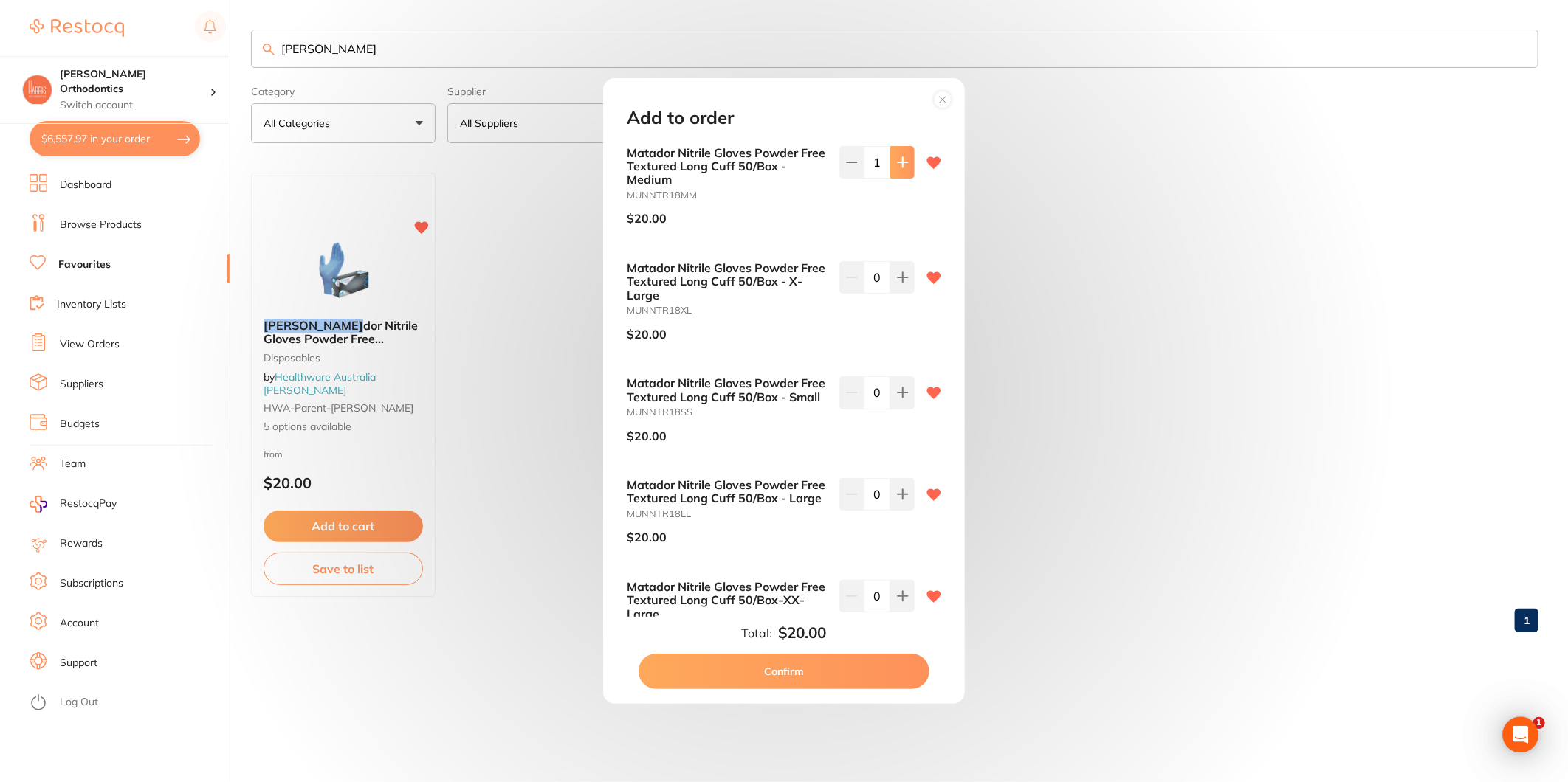
click at [898, 160] on icon at bounding box center [902, 162] width 12 height 12
click at [897, 160] on icon at bounding box center [902, 162] width 12 height 12
type input "5"
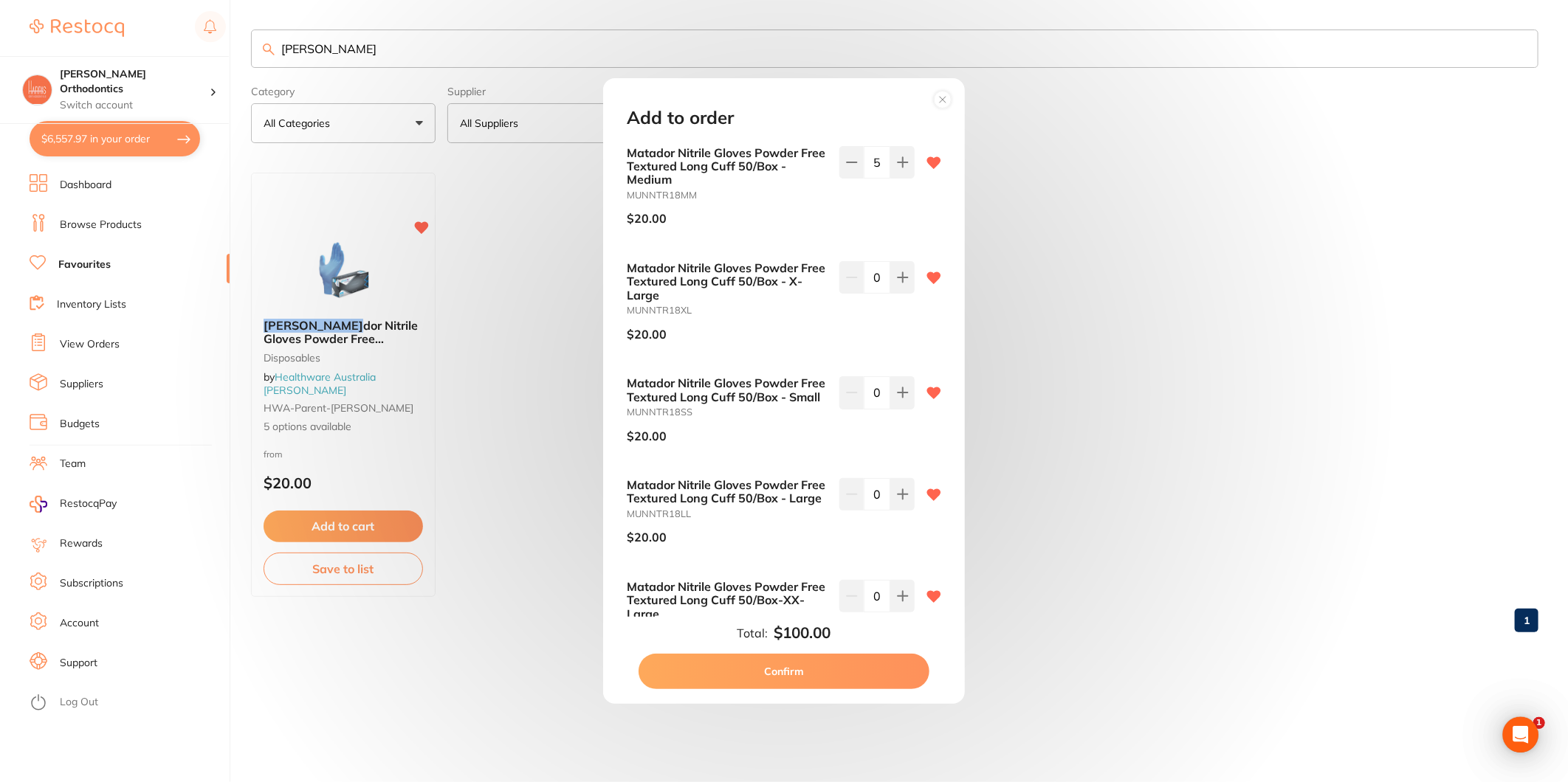
click at [793, 673] on button "Confirm" at bounding box center [784, 671] width 291 height 35
checkbox input "false"
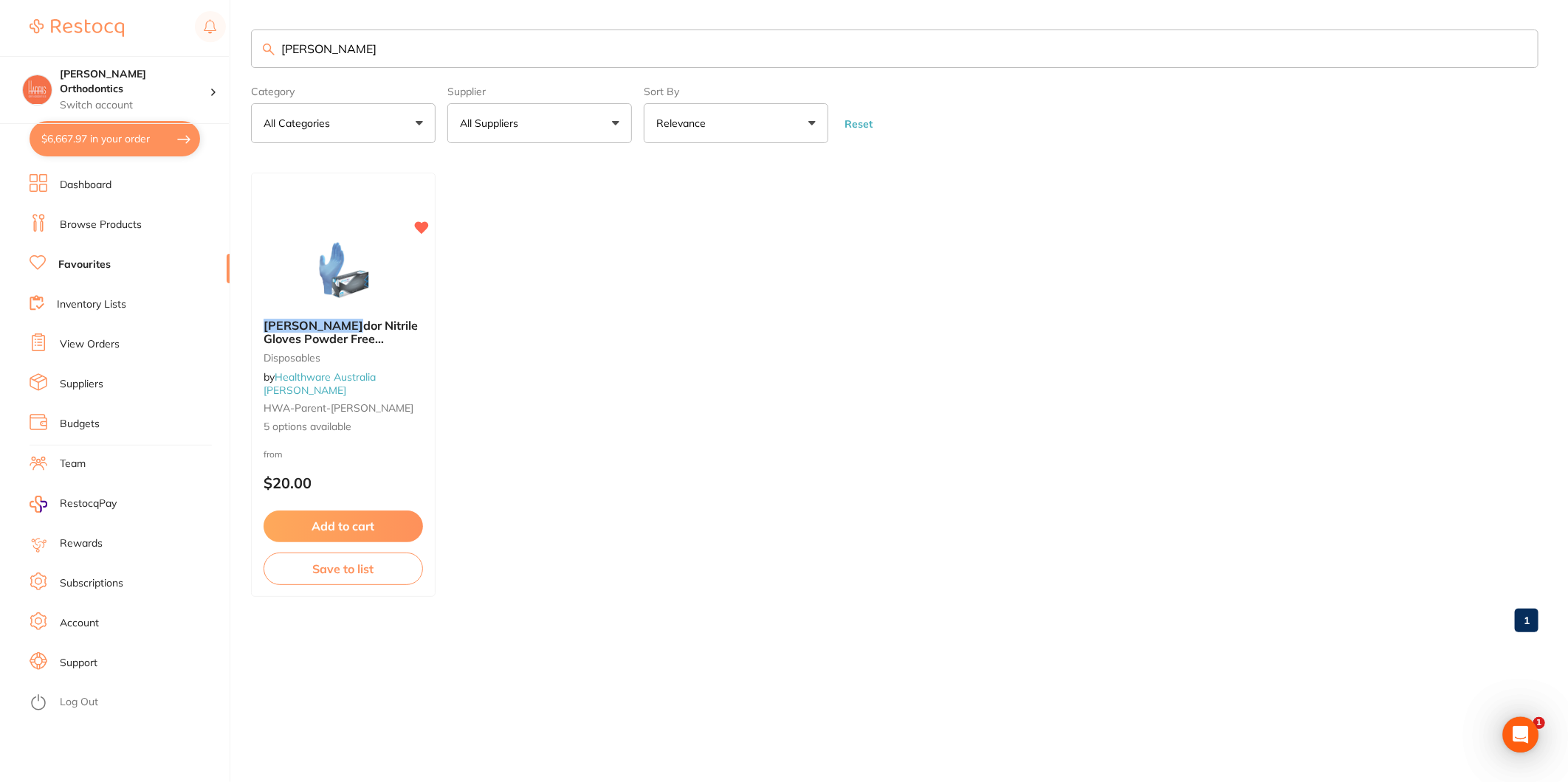
click at [481, 127] on p "All Suppliers" at bounding box center [492, 123] width 64 height 15
click at [518, 210] on strong "All Suppliers" at bounding box center [500, 211] width 70 height 13
click at [514, 208] on strong "All Suppliers" at bounding box center [500, 211] width 70 height 13
click at [103, 127] on button "$6,667.97 in your order" at bounding box center [115, 139] width 170 height 35
checkbox input "true"
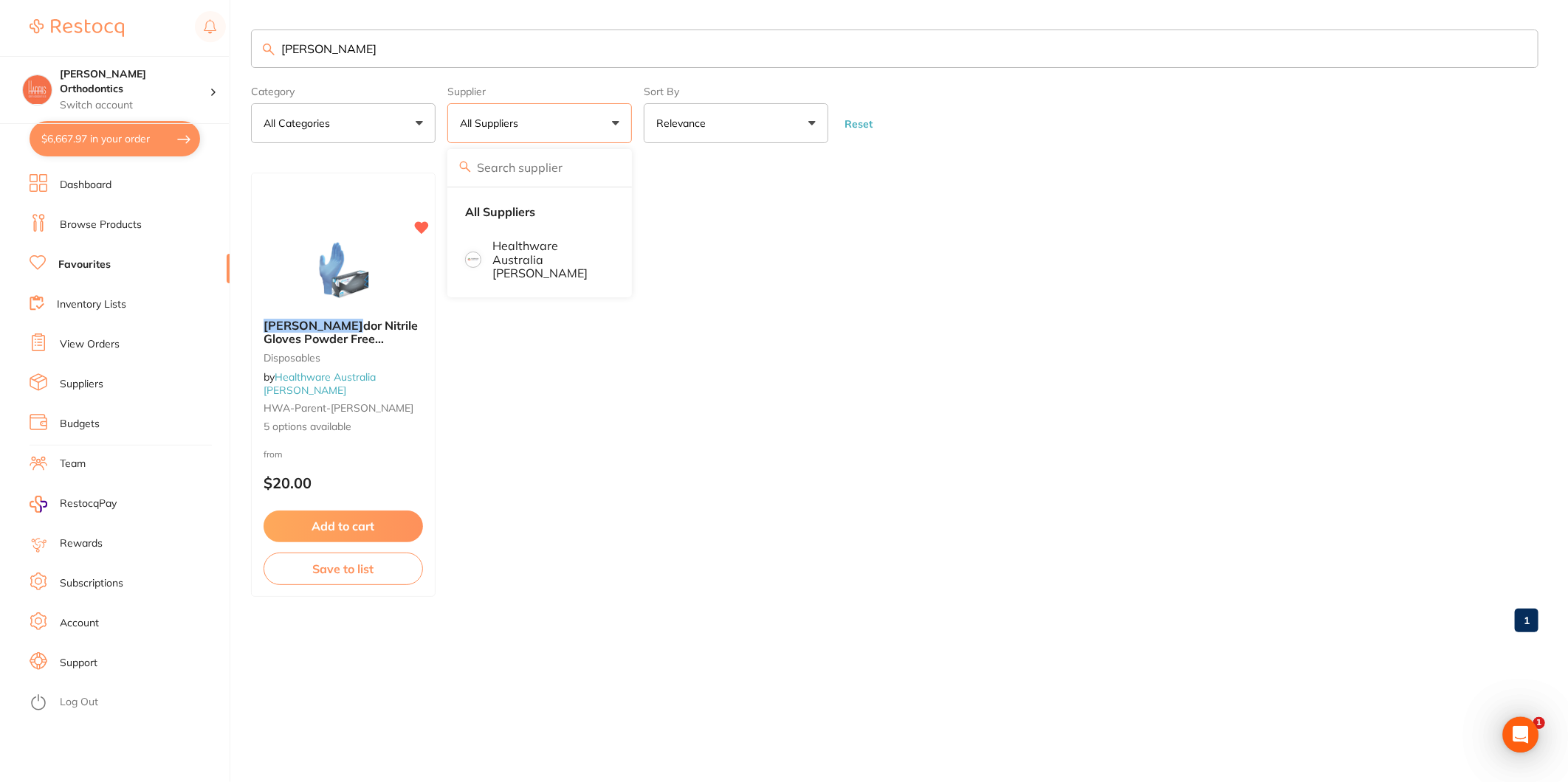
checkbox input "true"
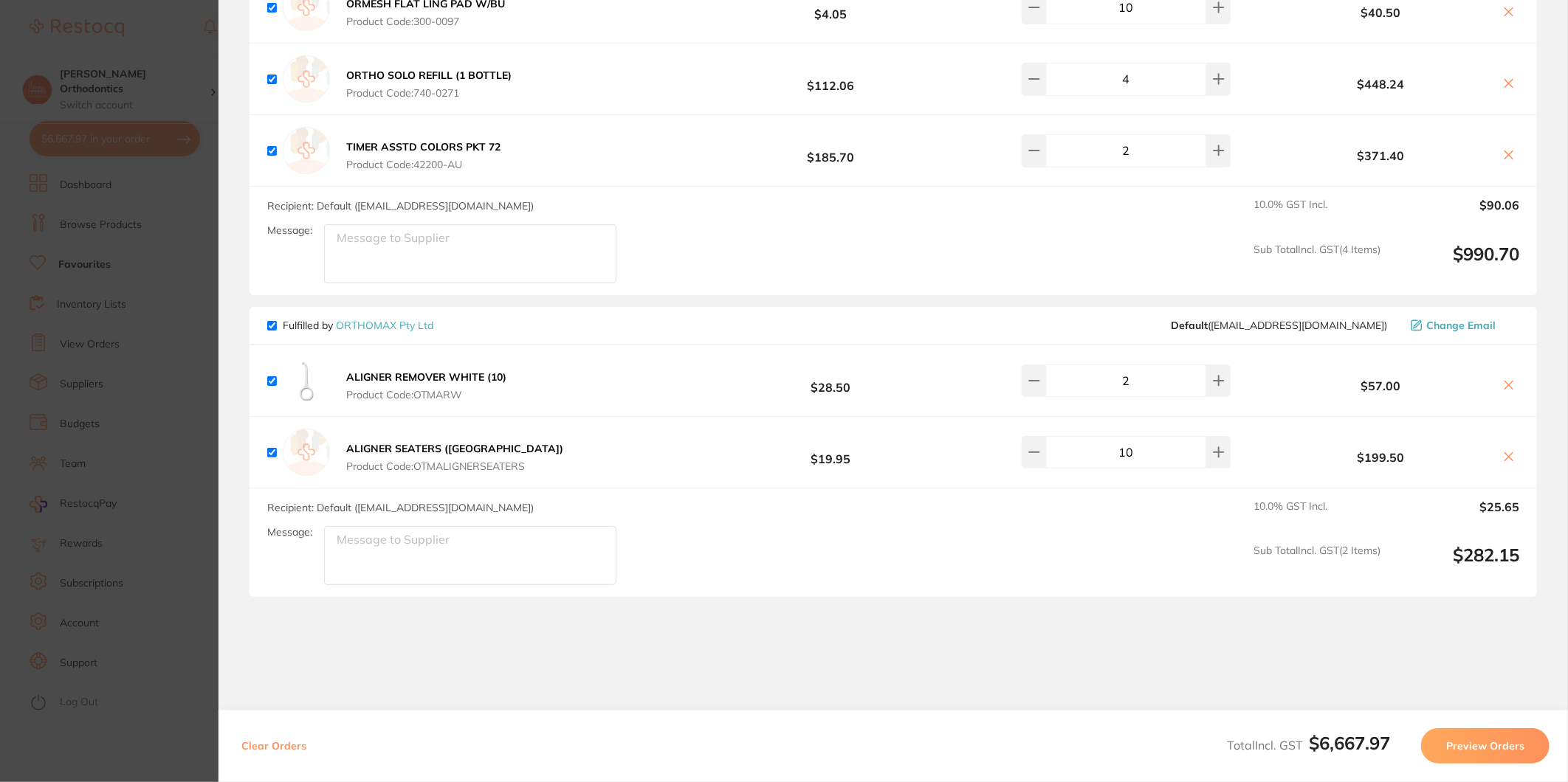
scroll to position [2308, 0]
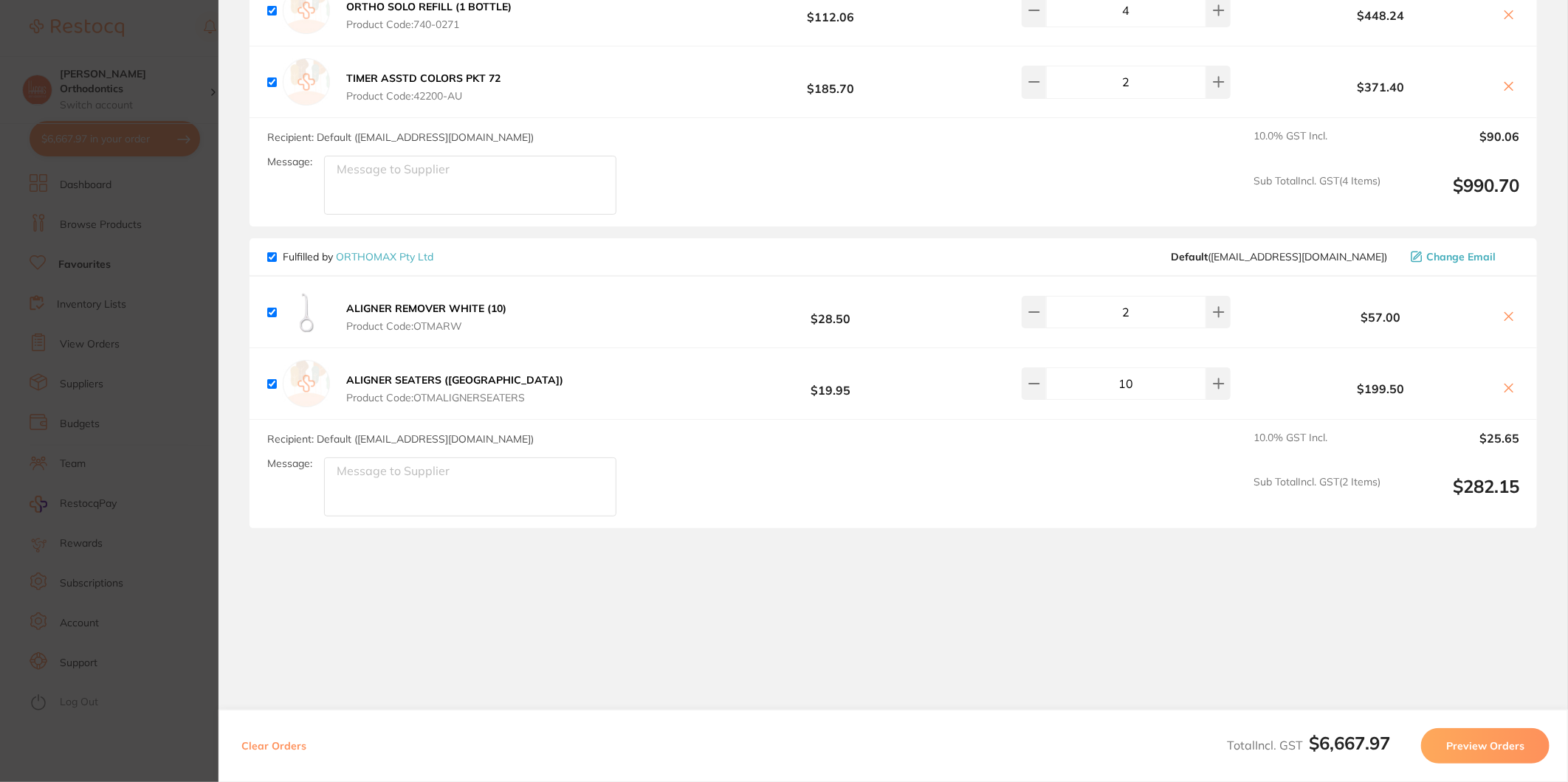
click at [1484, 746] on button "Preview Orders" at bounding box center [1485, 747] width 128 height 35
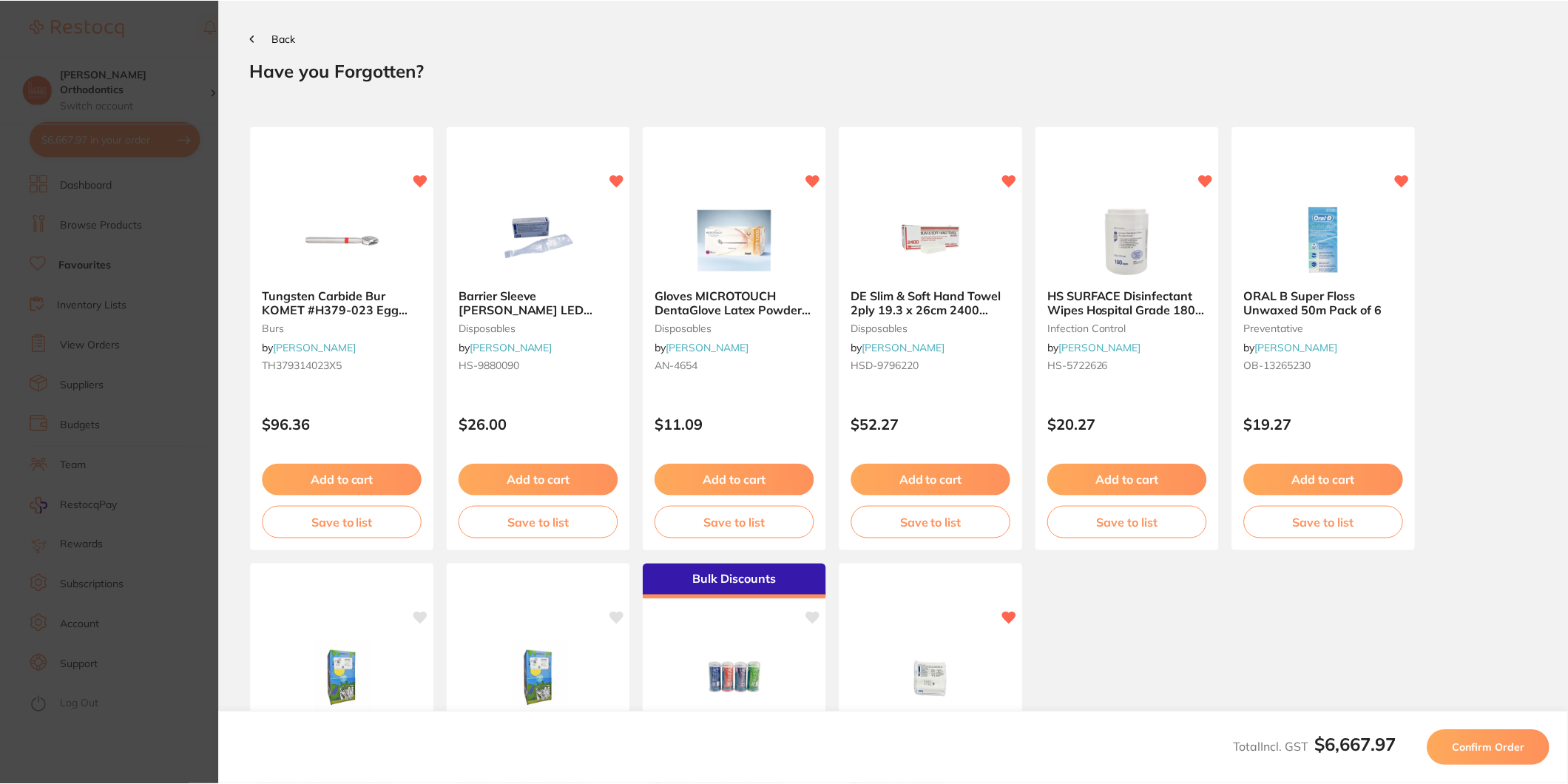
scroll to position [0, 0]
click at [1477, 738] on button "Confirm Order" at bounding box center [1492, 749] width 123 height 35
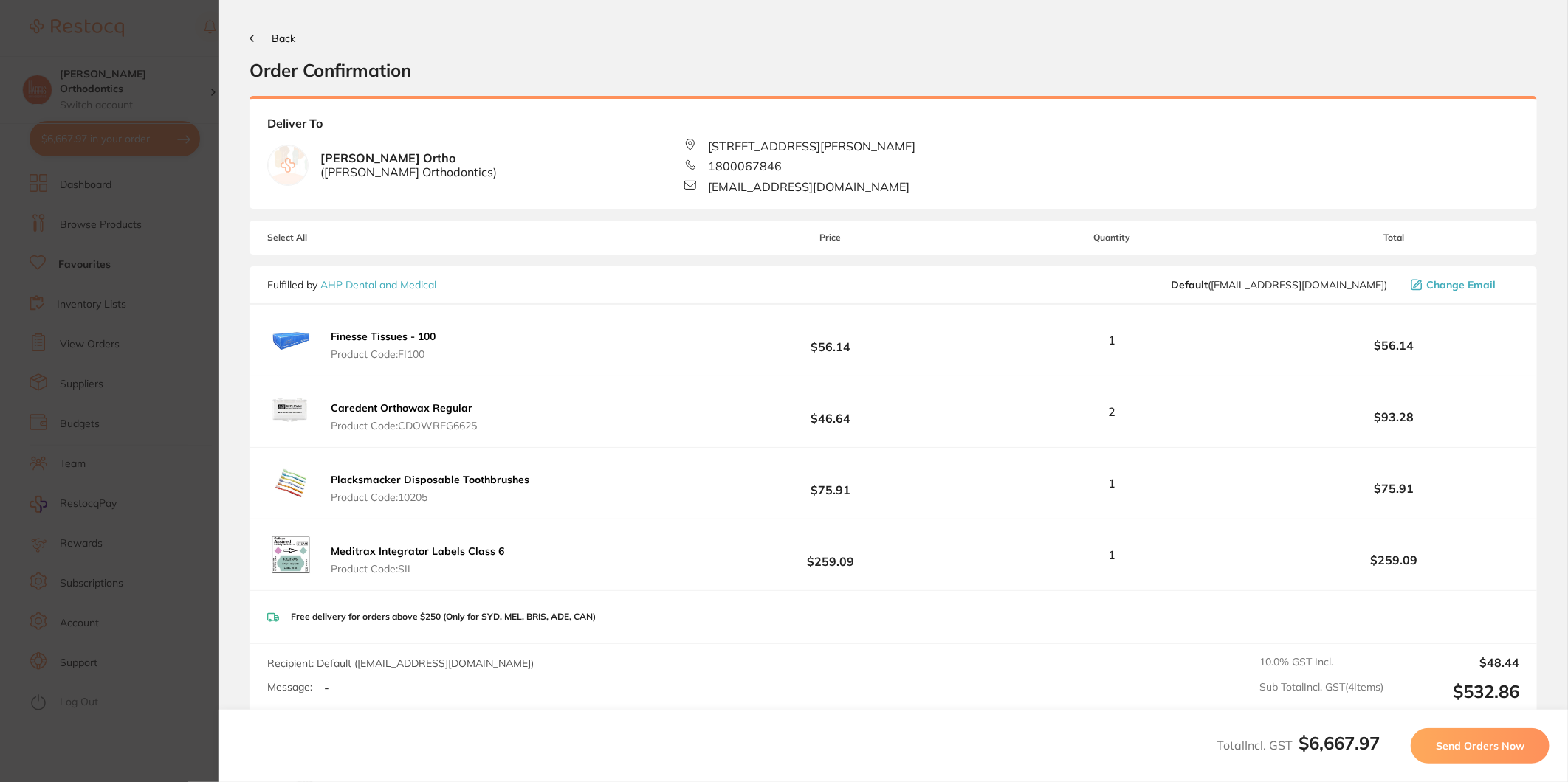
click at [1478, 744] on span "Send Orders Now" at bounding box center [1480, 746] width 88 height 13
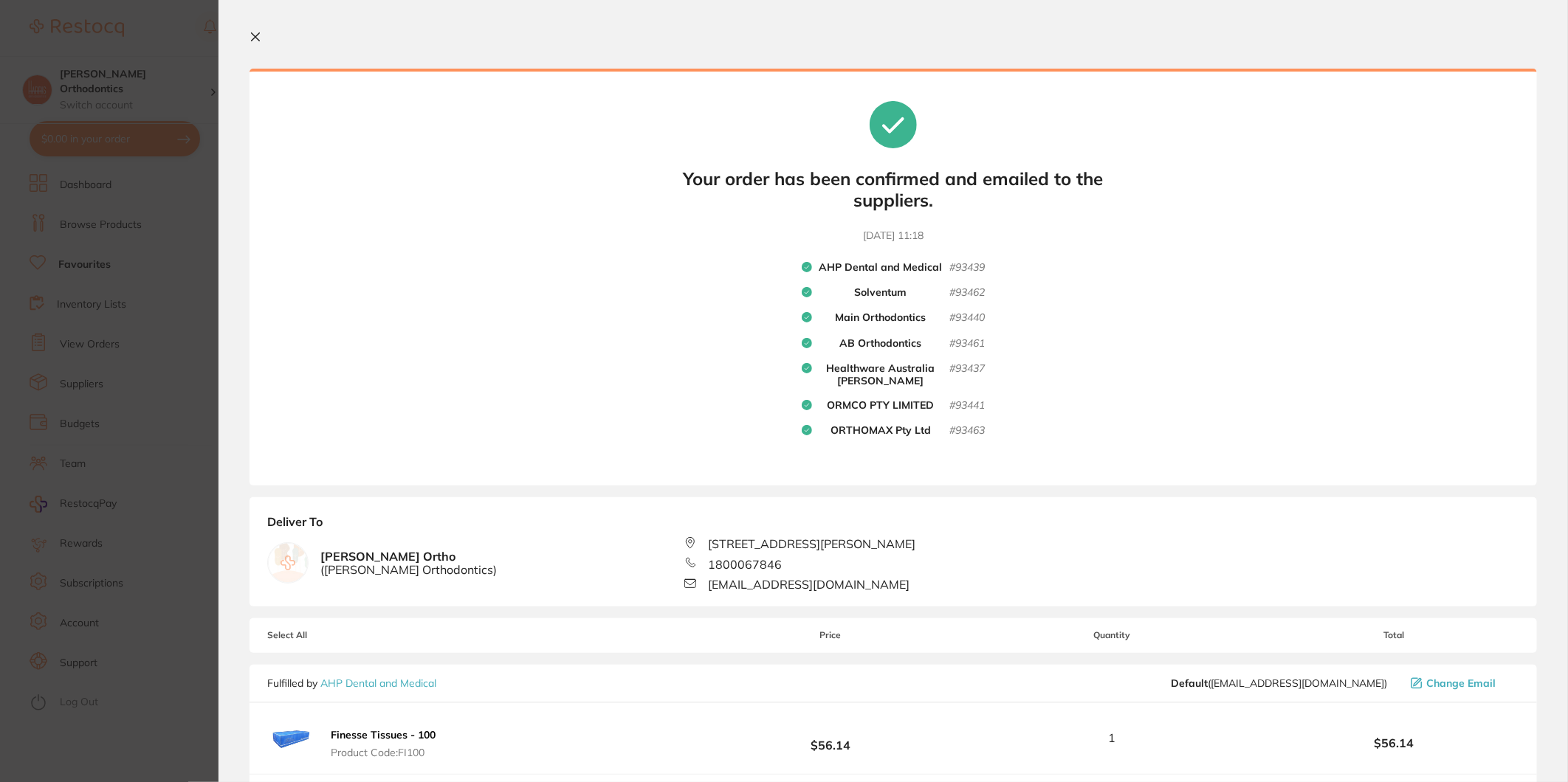
click at [248, 34] on section "Your orders are being processed and we will notify you once we have placed the …" at bounding box center [893, 391] width 1349 height 782
click at [250, 37] on icon at bounding box center [255, 36] width 12 height 12
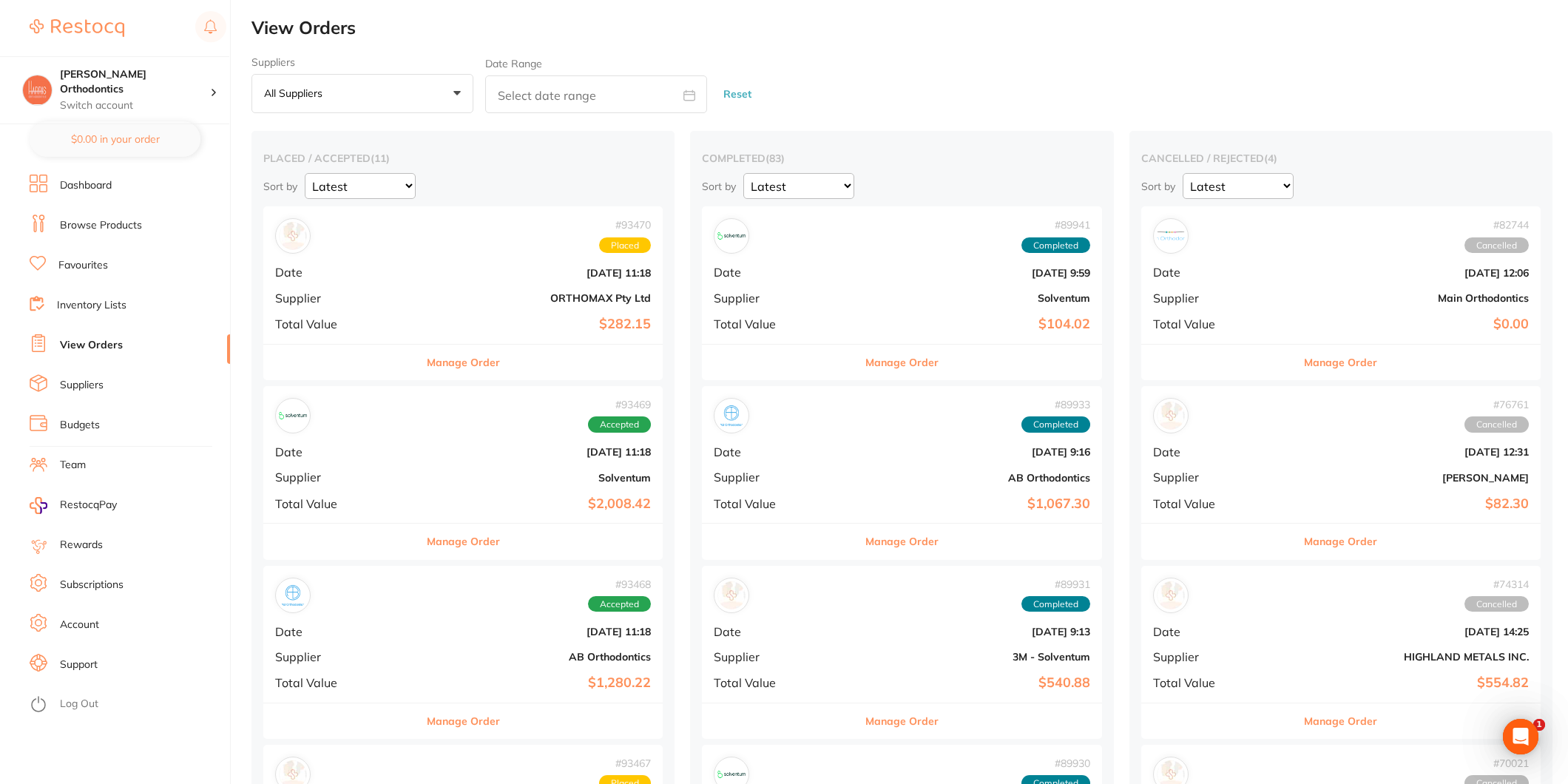
click at [104, 222] on link "Browse Products" at bounding box center [101, 226] width 82 height 15
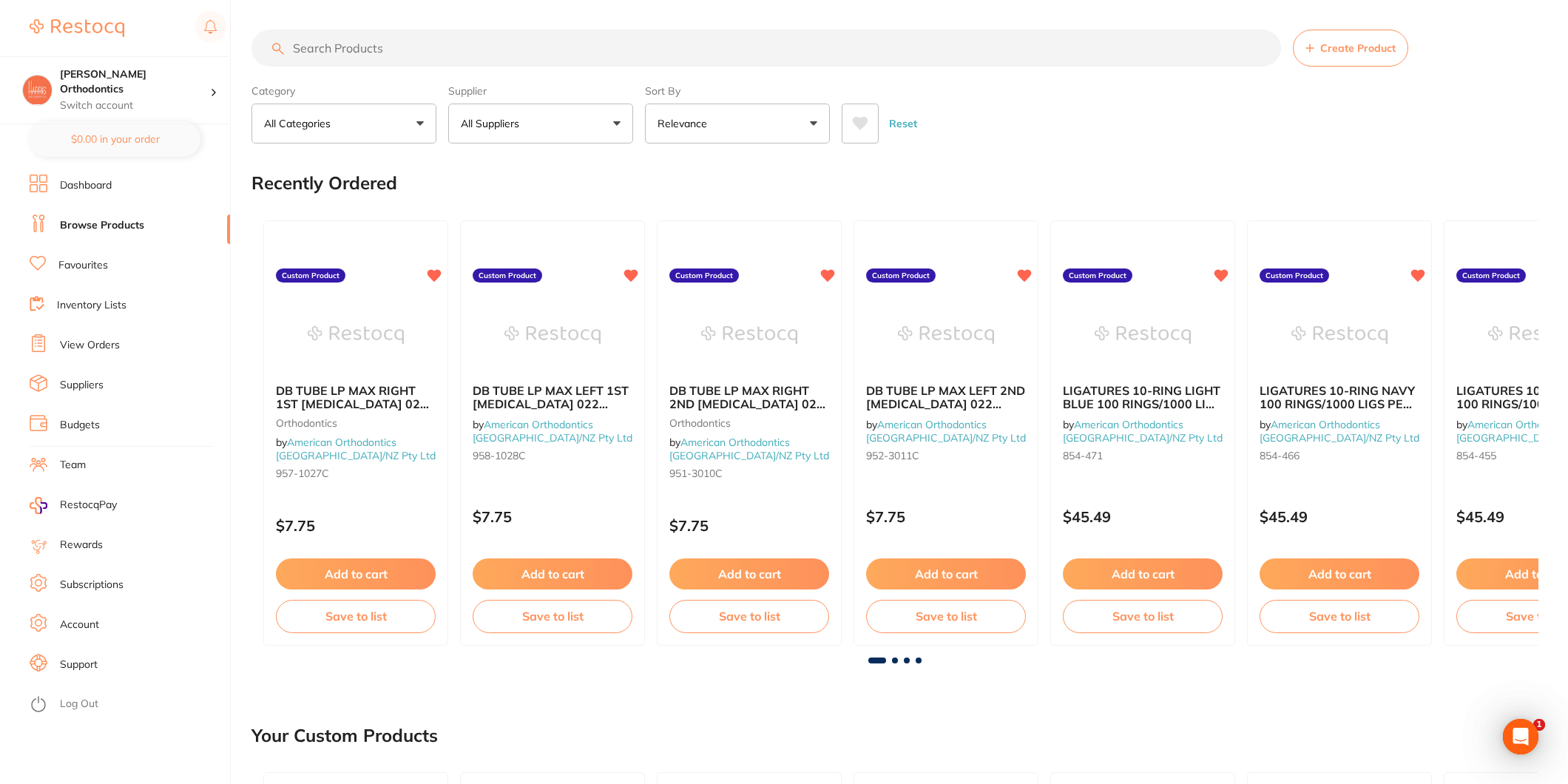
click at [82, 261] on link "Favourites" at bounding box center [83, 266] width 49 height 15
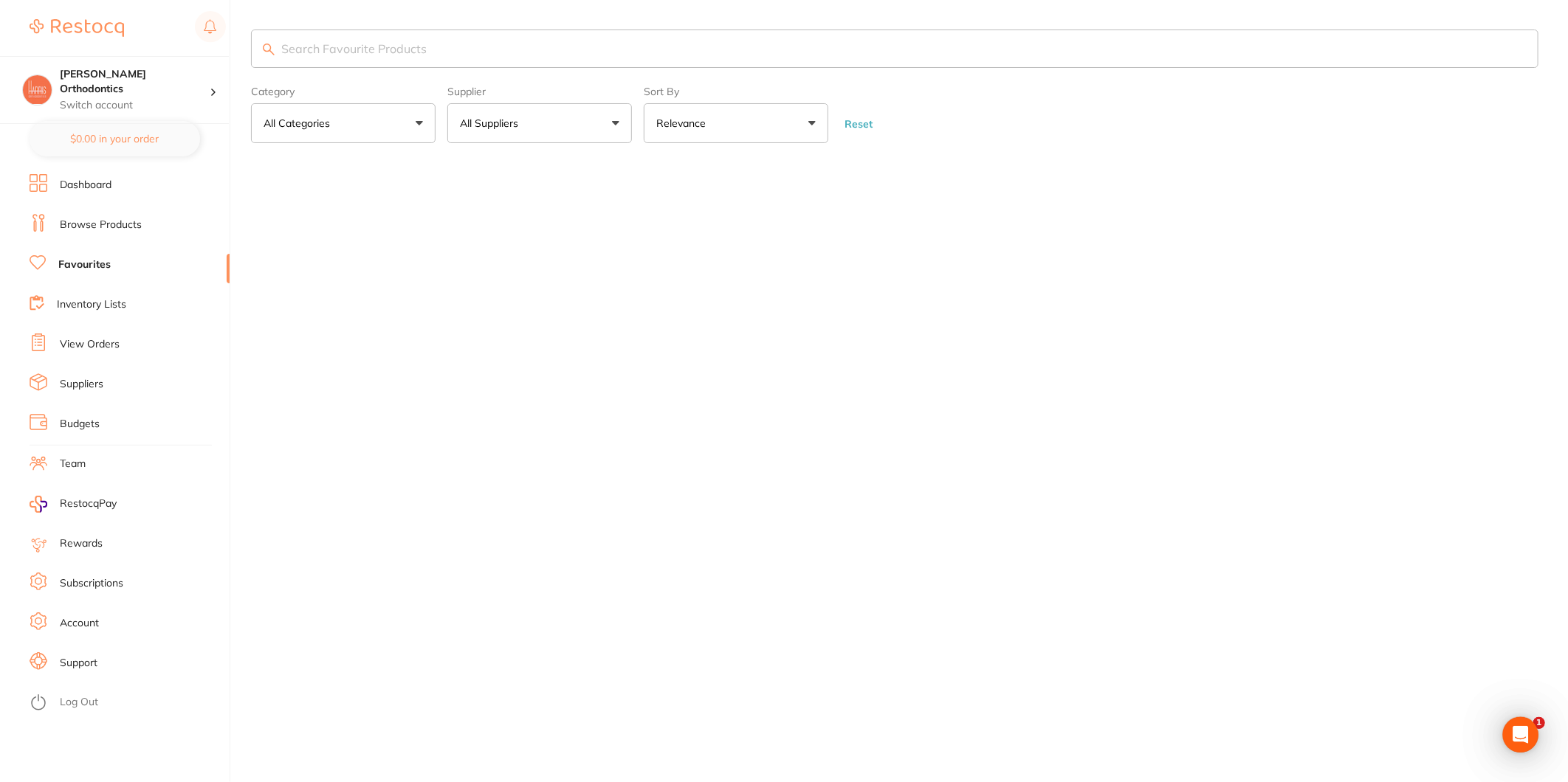
click at [537, 116] on button "All Suppliers" at bounding box center [539, 123] width 184 height 40
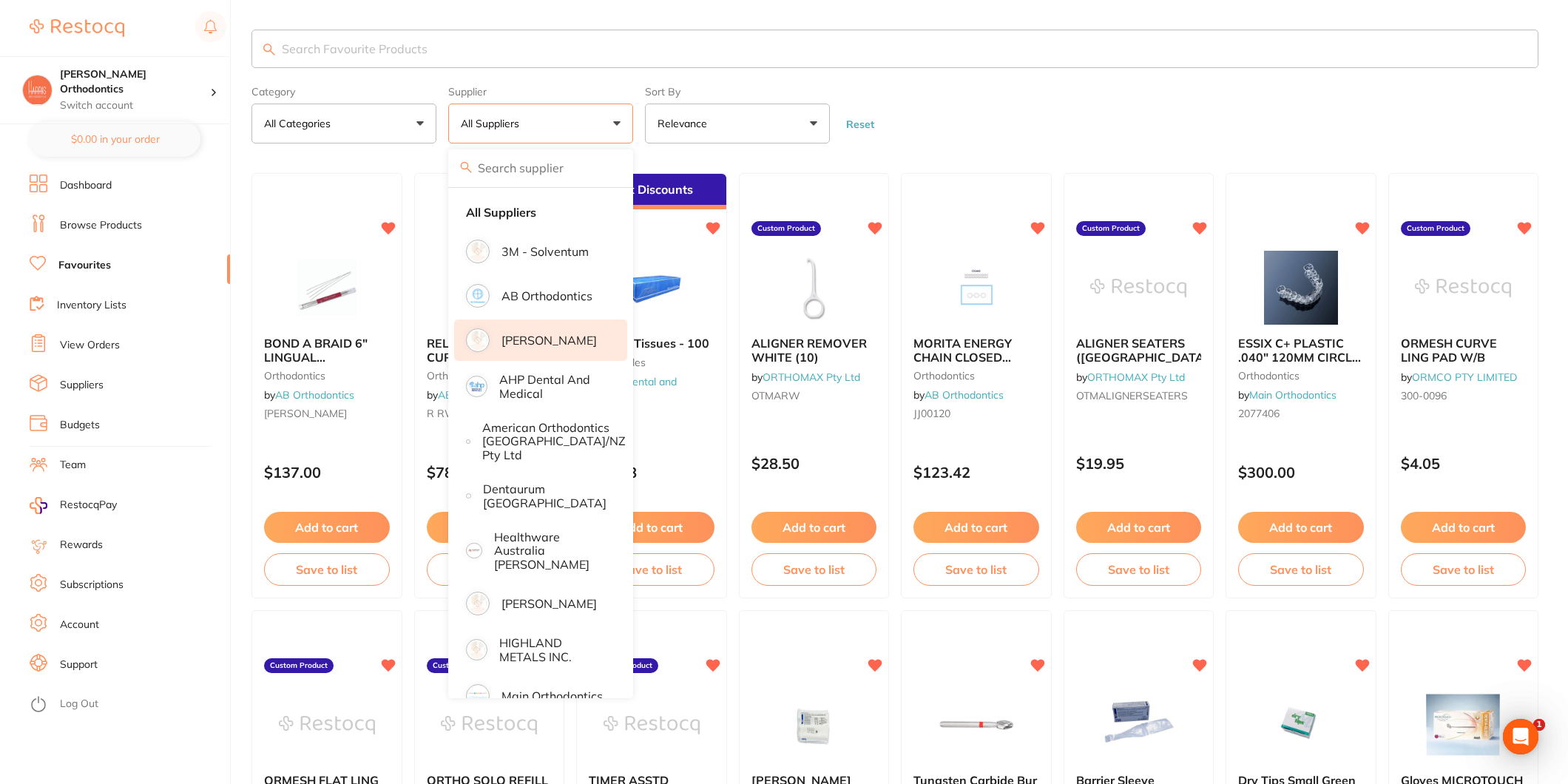
click at [537, 345] on p "[PERSON_NAME]" at bounding box center [549, 341] width 95 height 13
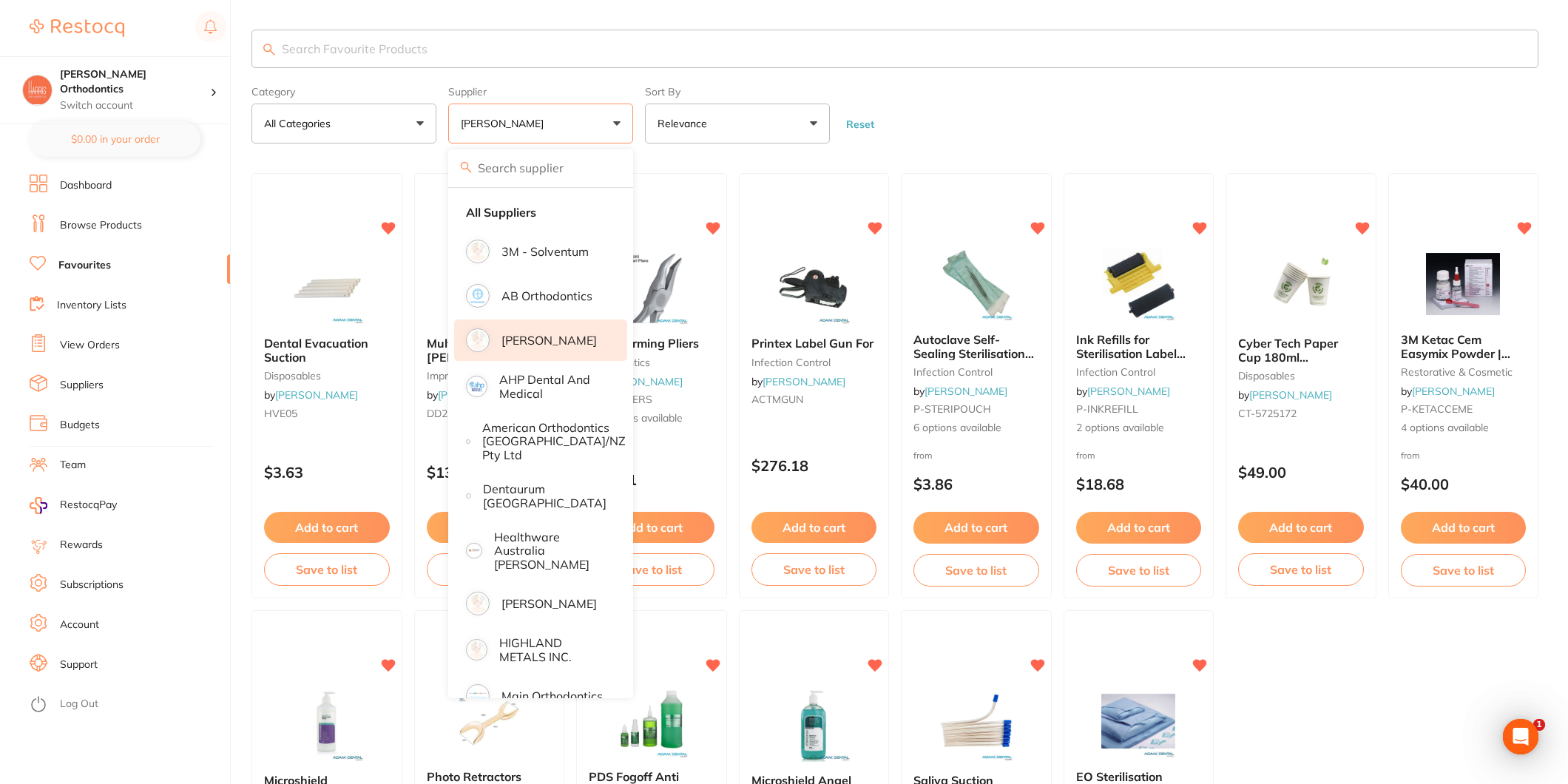
click at [1139, 92] on form "Category All Categories All Categories disposables impression infection control…" at bounding box center [895, 112] width 1287 height 63
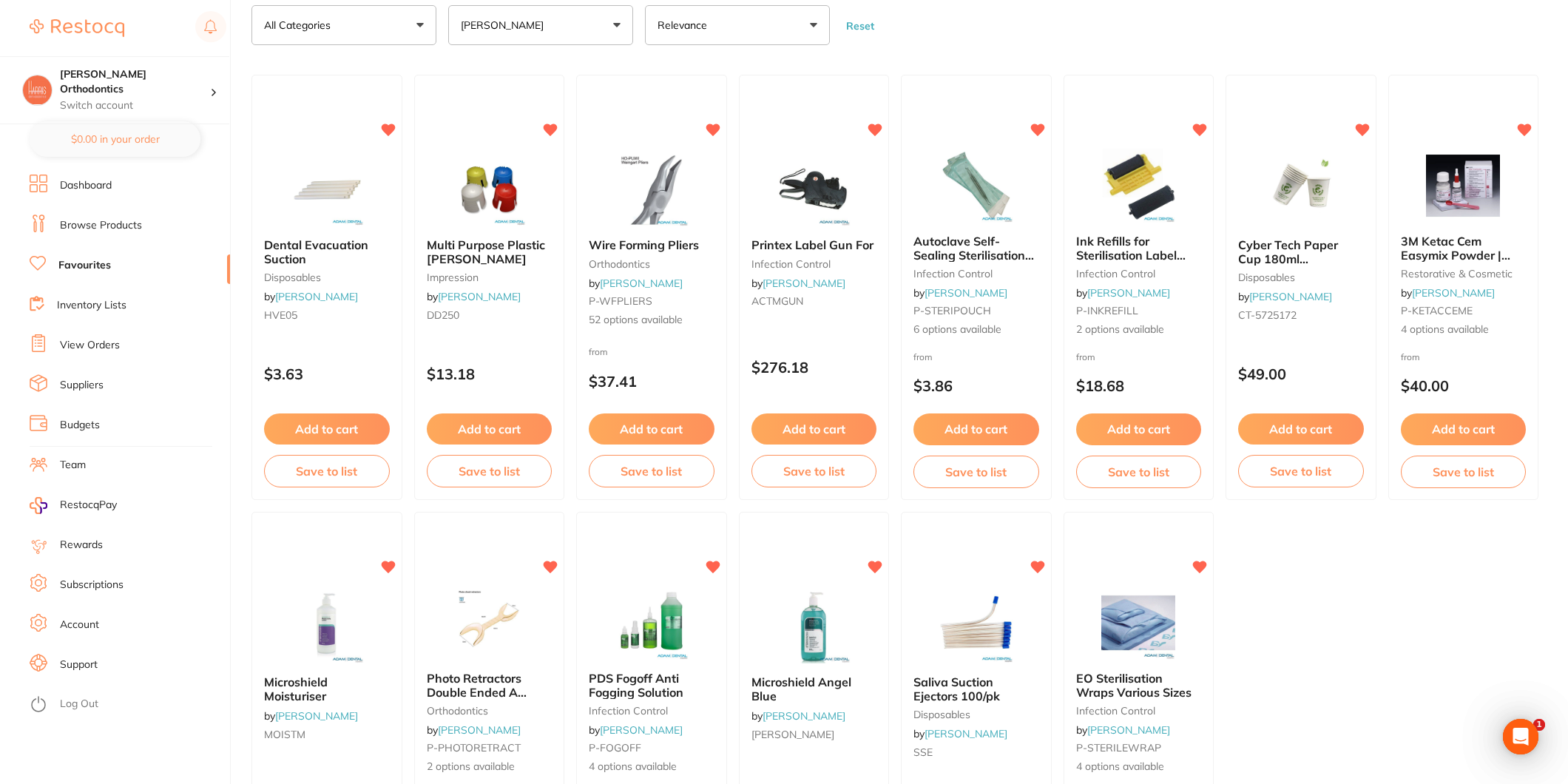
scroll to position [82, 0]
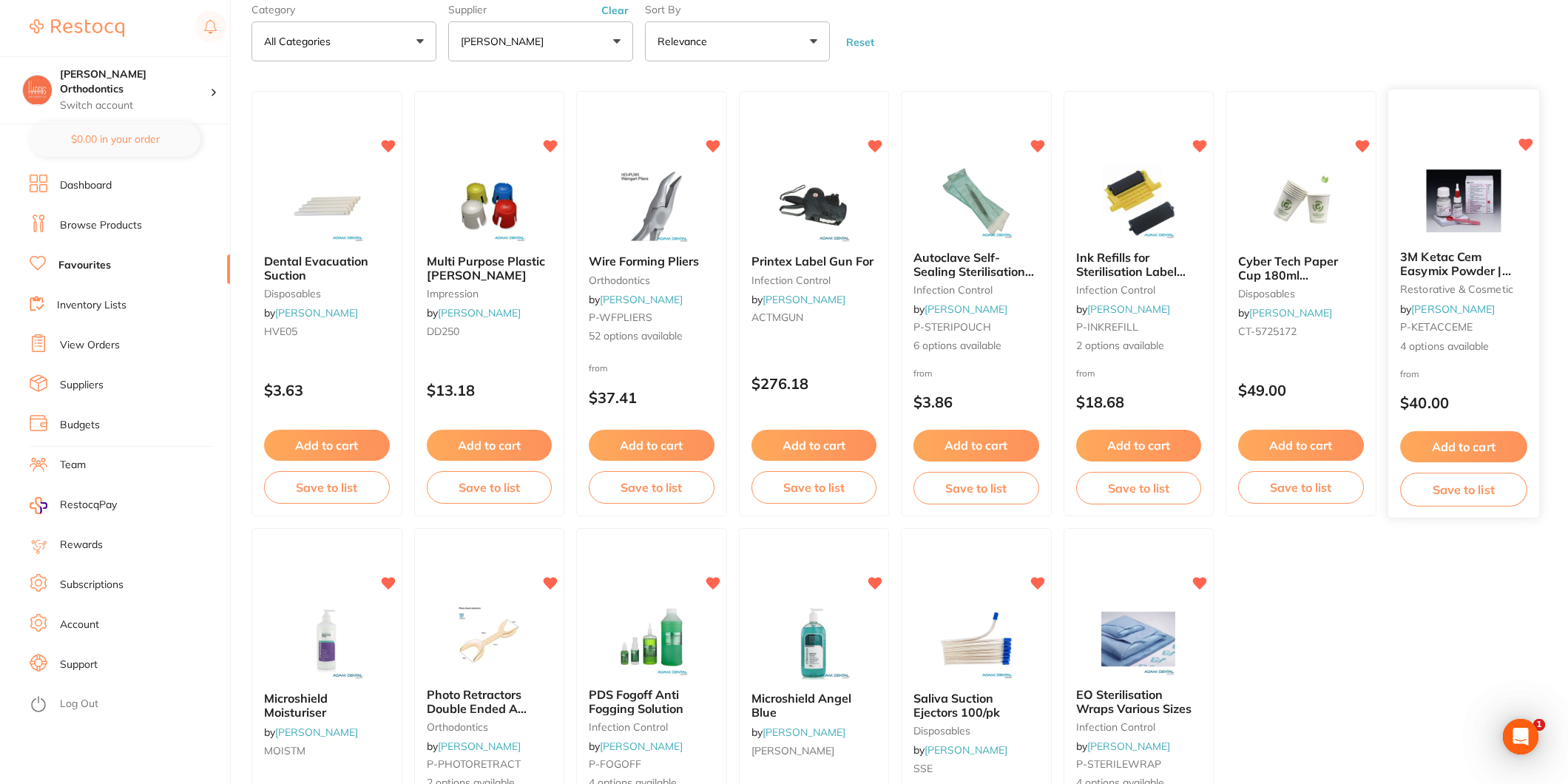
click at [1480, 269] on span "3M Ketac Cem Easymix Powder | Bottle| Packs" at bounding box center [1455, 270] width 110 height 42
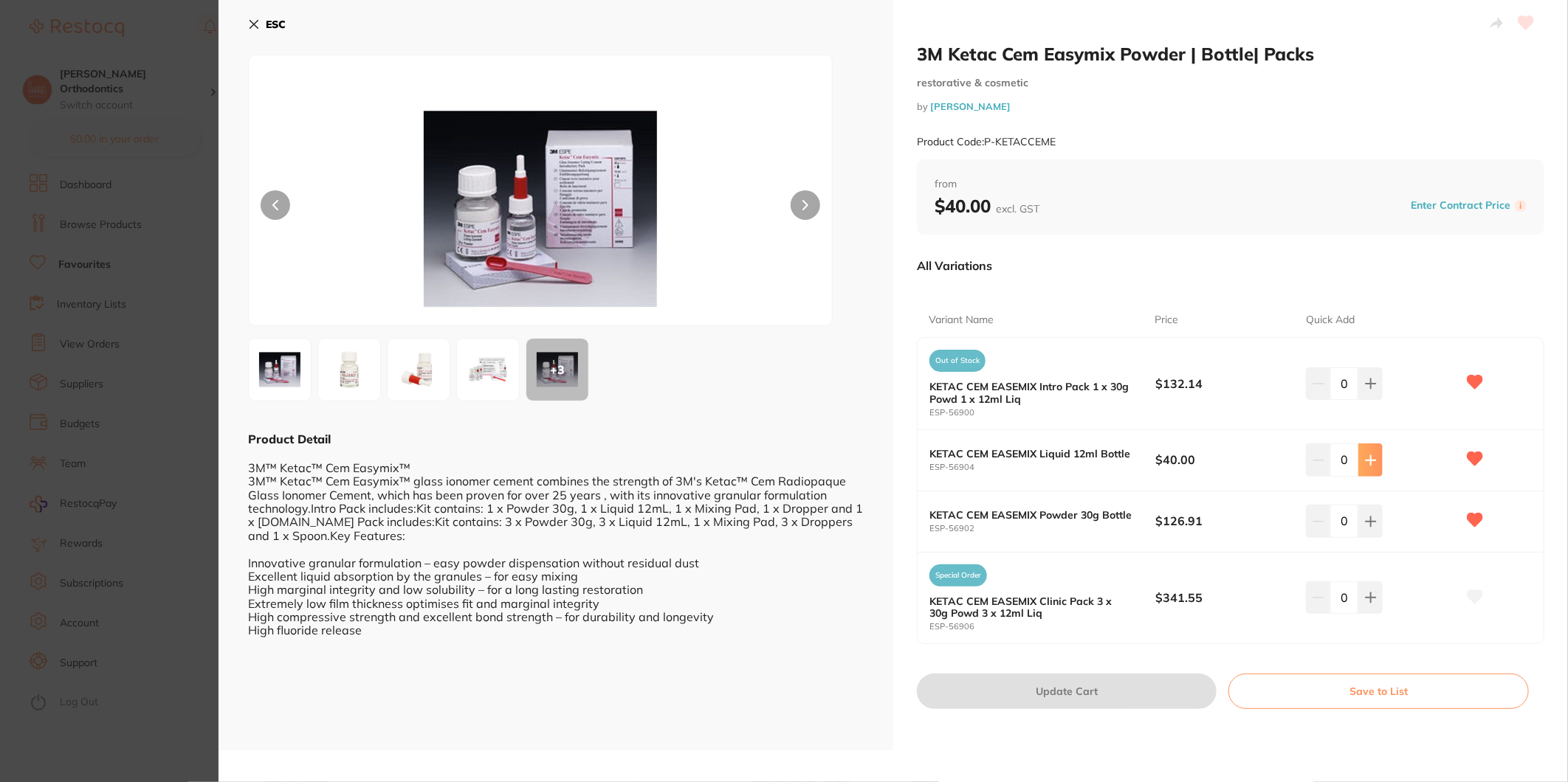
click at [1367, 460] on icon at bounding box center [1371, 460] width 9 height 9
type input "4"
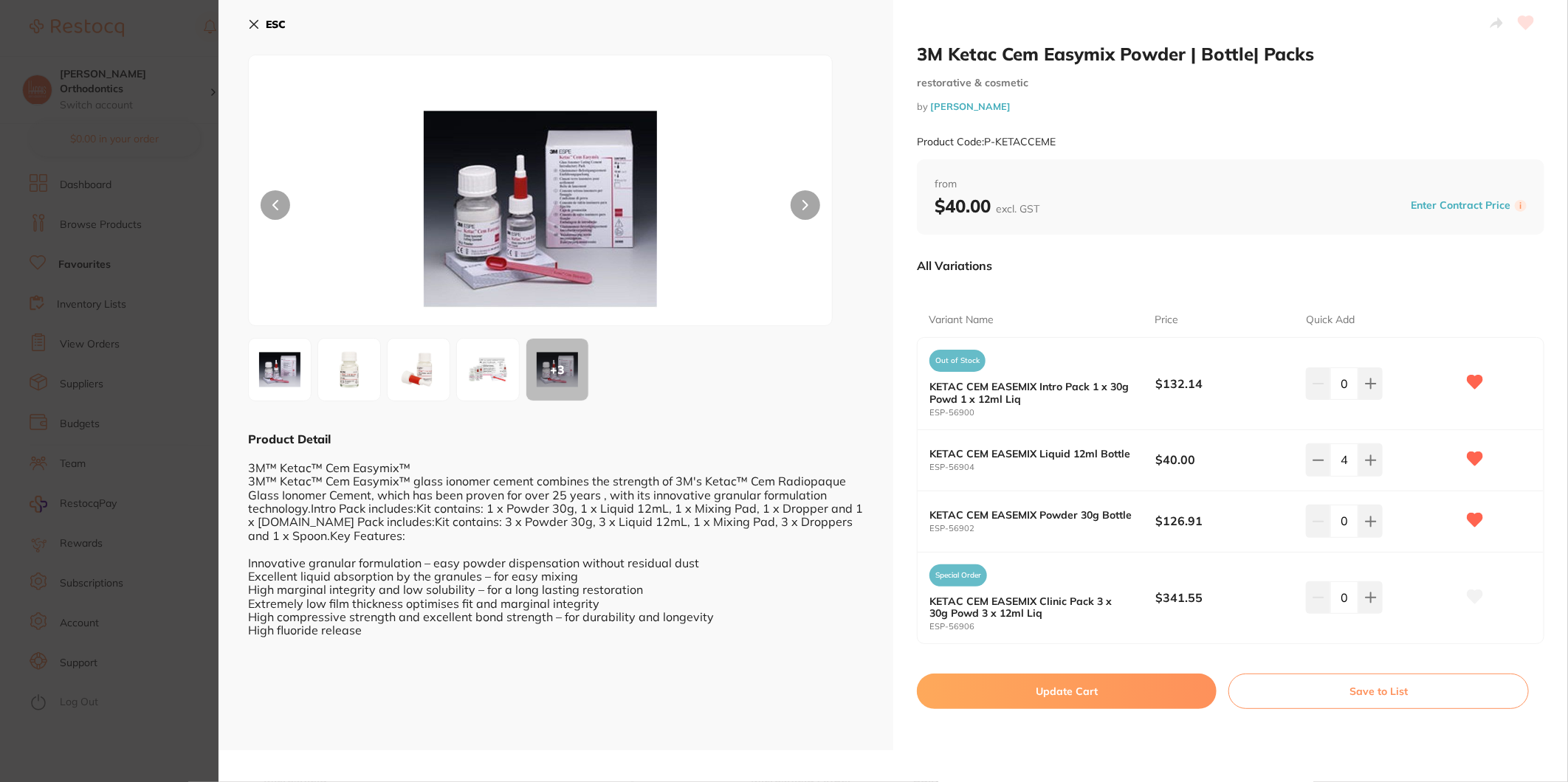
click at [1116, 684] on button "Update Cart" at bounding box center [1067, 692] width 300 height 35
checkbox input "false"
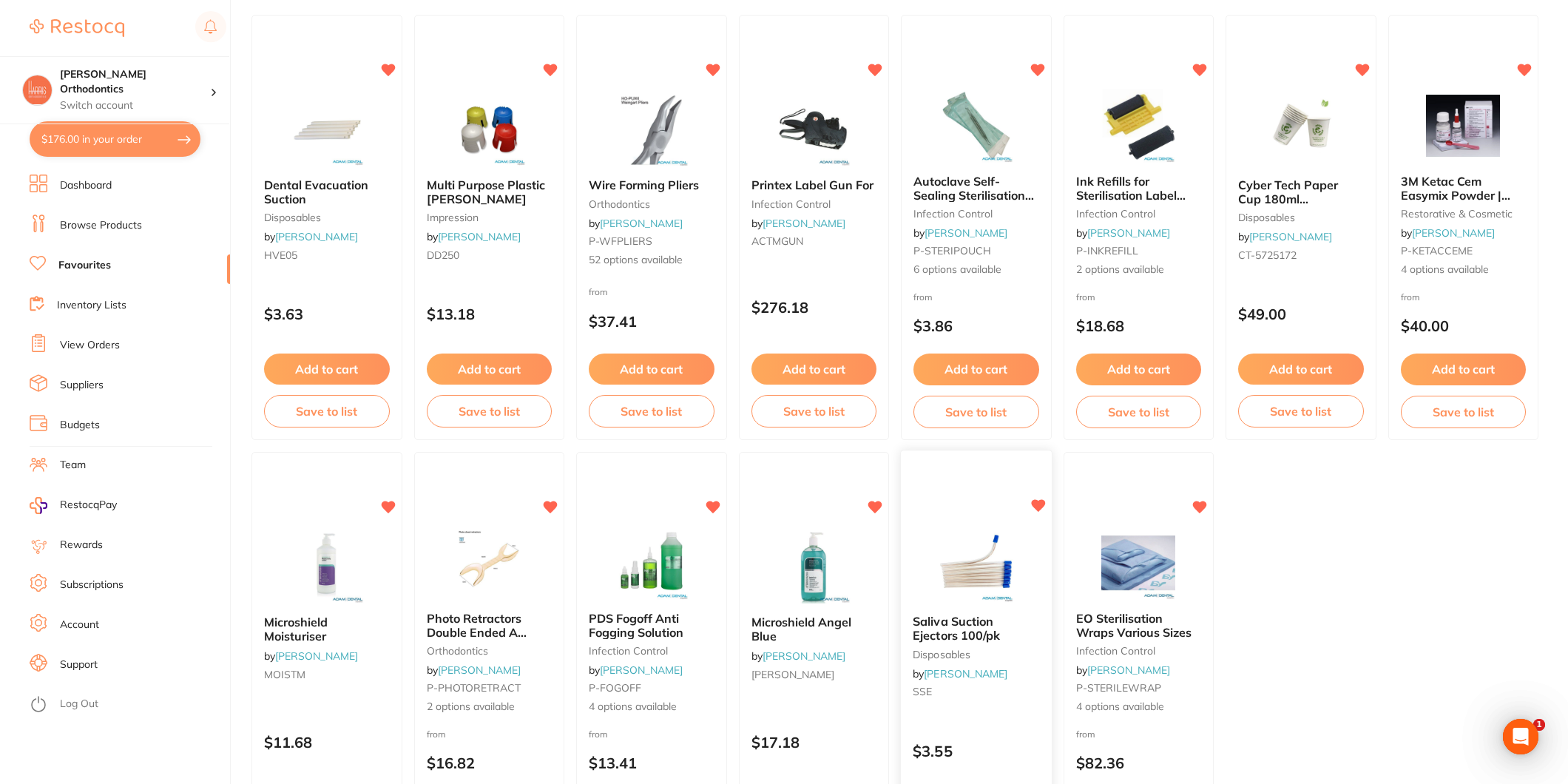
scroll to position [246, 0]
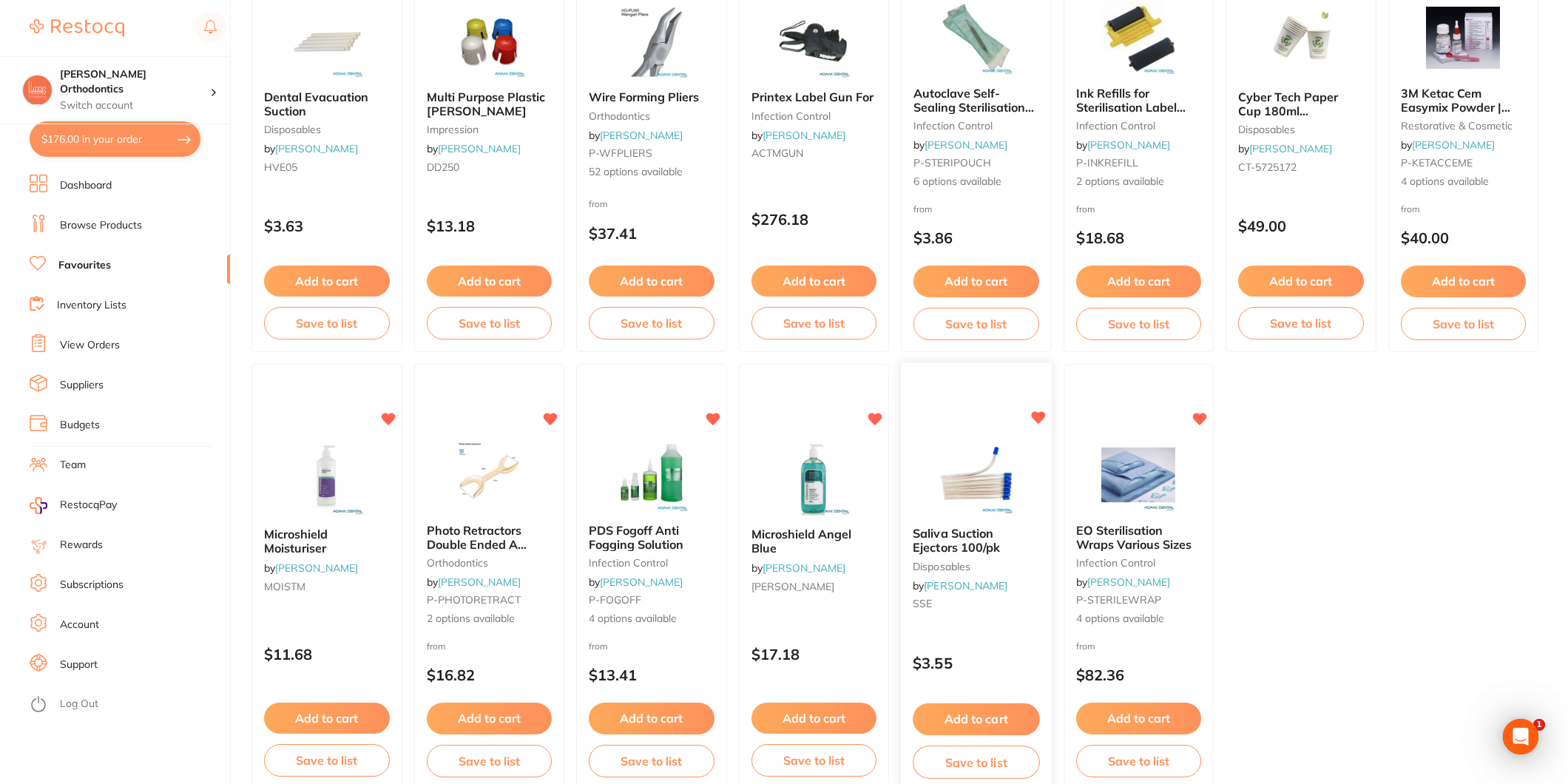
click at [988, 722] on button "Add to cart" at bounding box center [976, 720] width 127 height 32
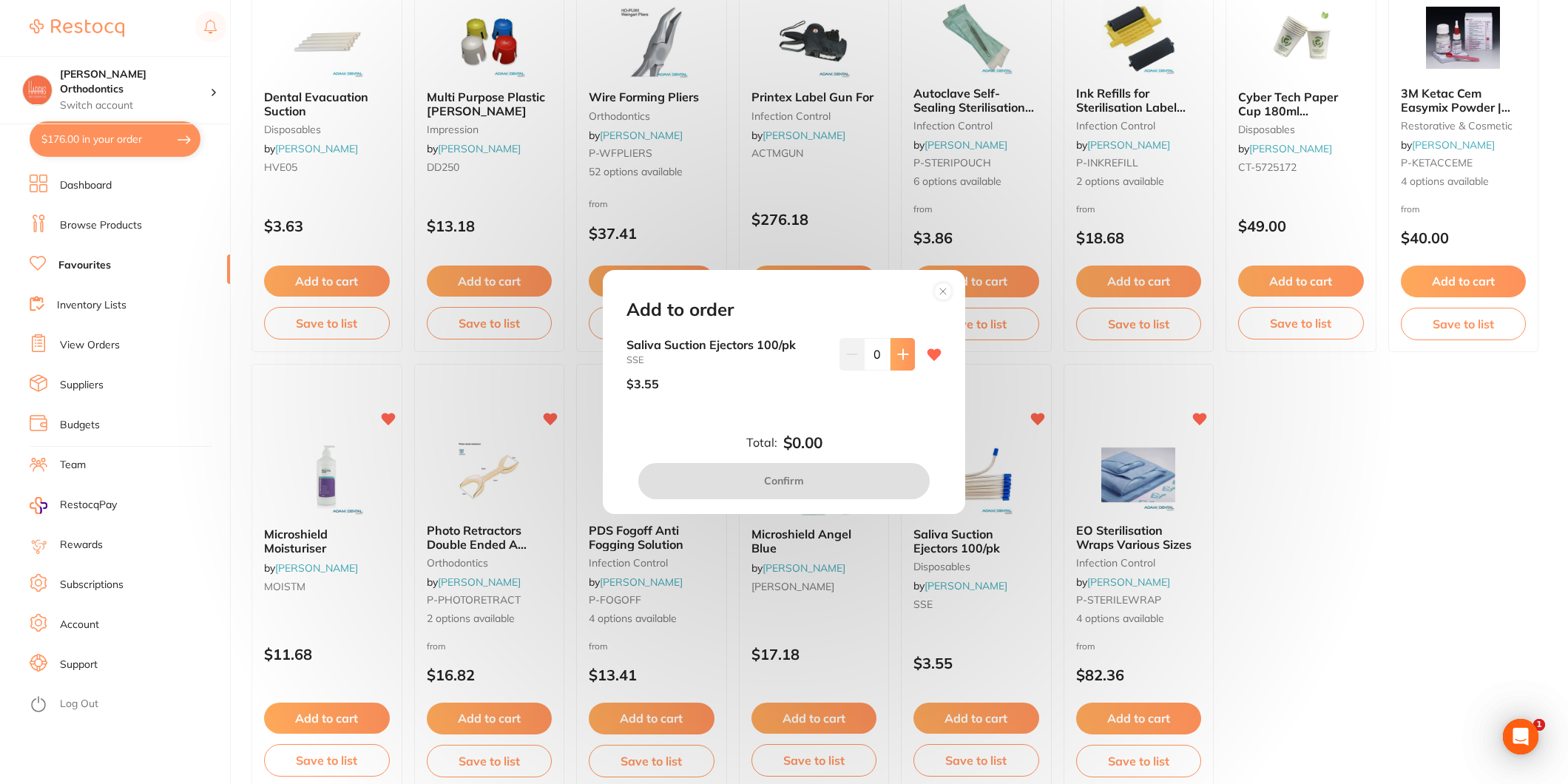
scroll to position [0, 0]
click at [897, 359] on icon at bounding box center [903, 354] width 12 height 12
type input "2"
click at [819, 484] on button "Confirm" at bounding box center [784, 481] width 291 height 35
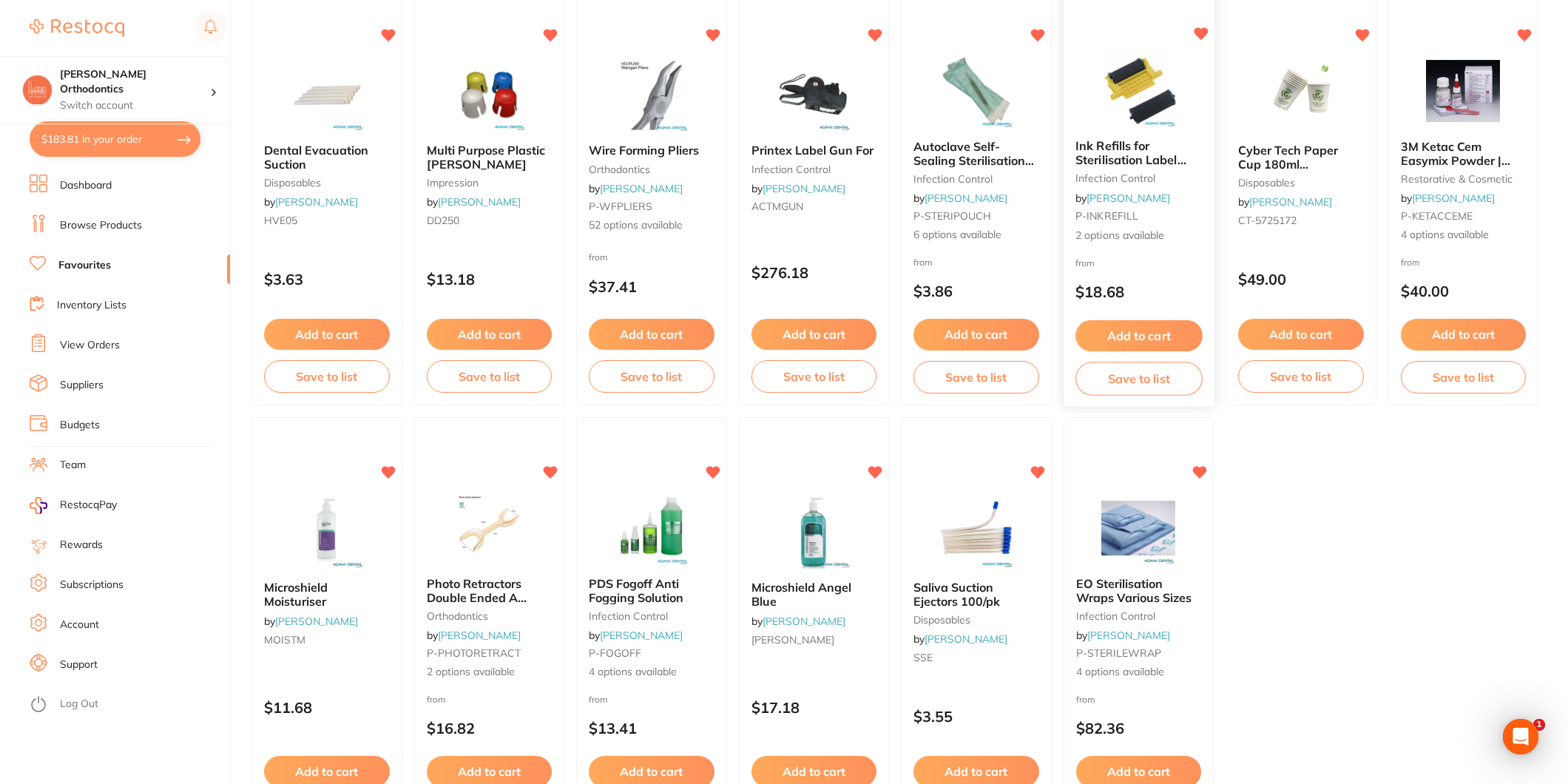
scroll to position [164, 0]
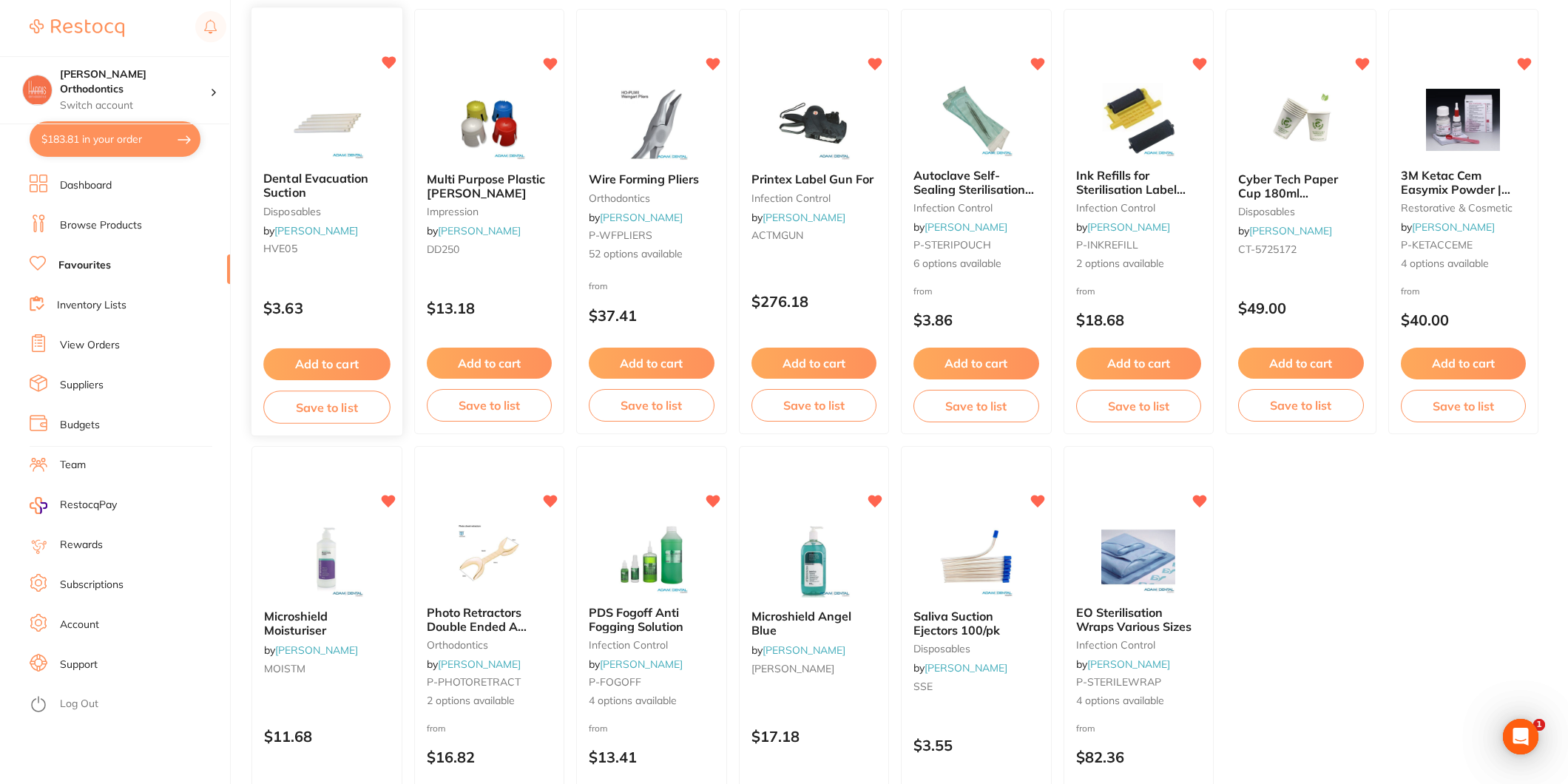
click at [299, 346] on div "Add to cart Save to list" at bounding box center [327, 386] width 151 height 99
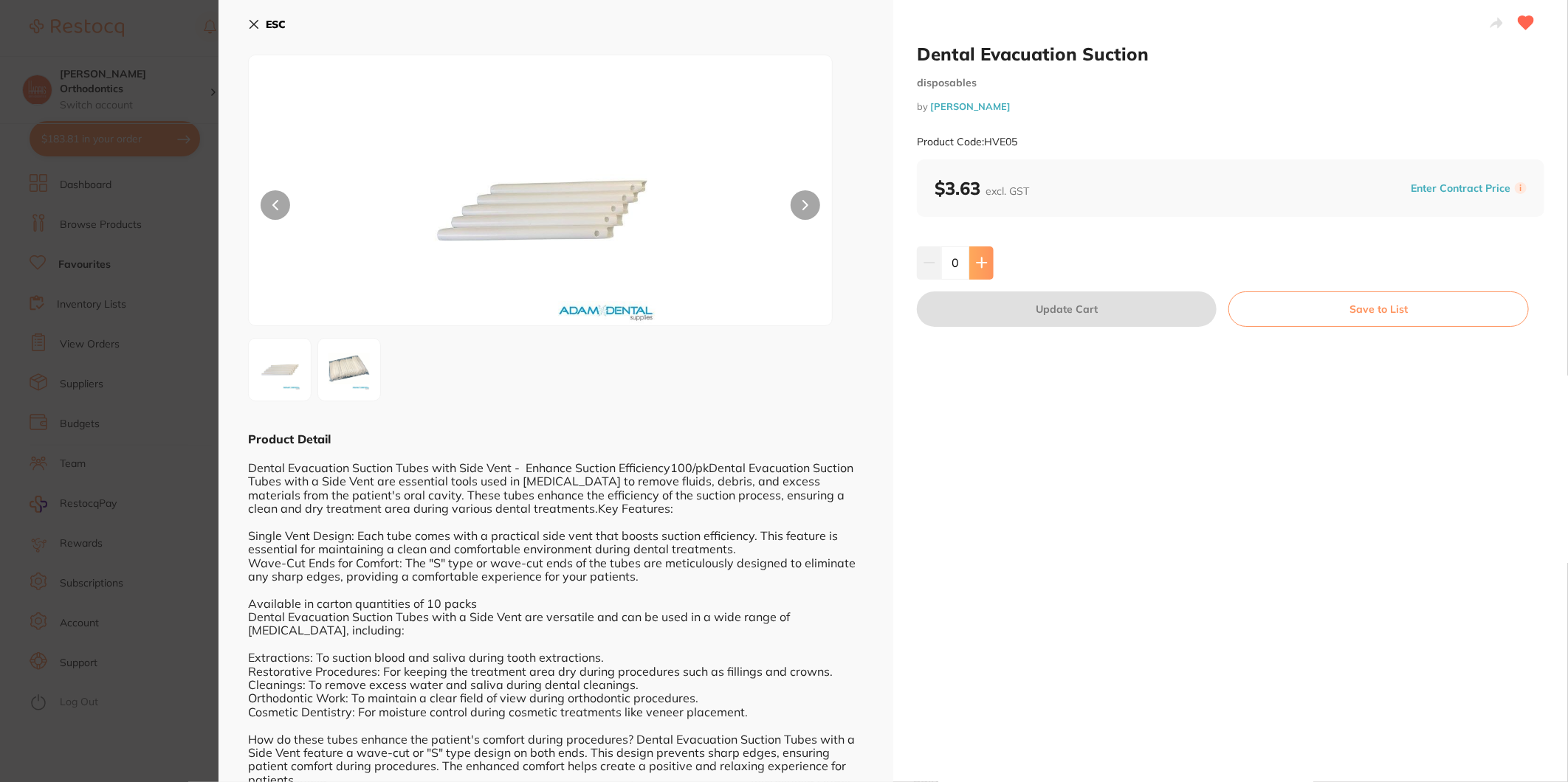
click at [992, 263] on button at bounding box center [981, 263] width 24 height 33
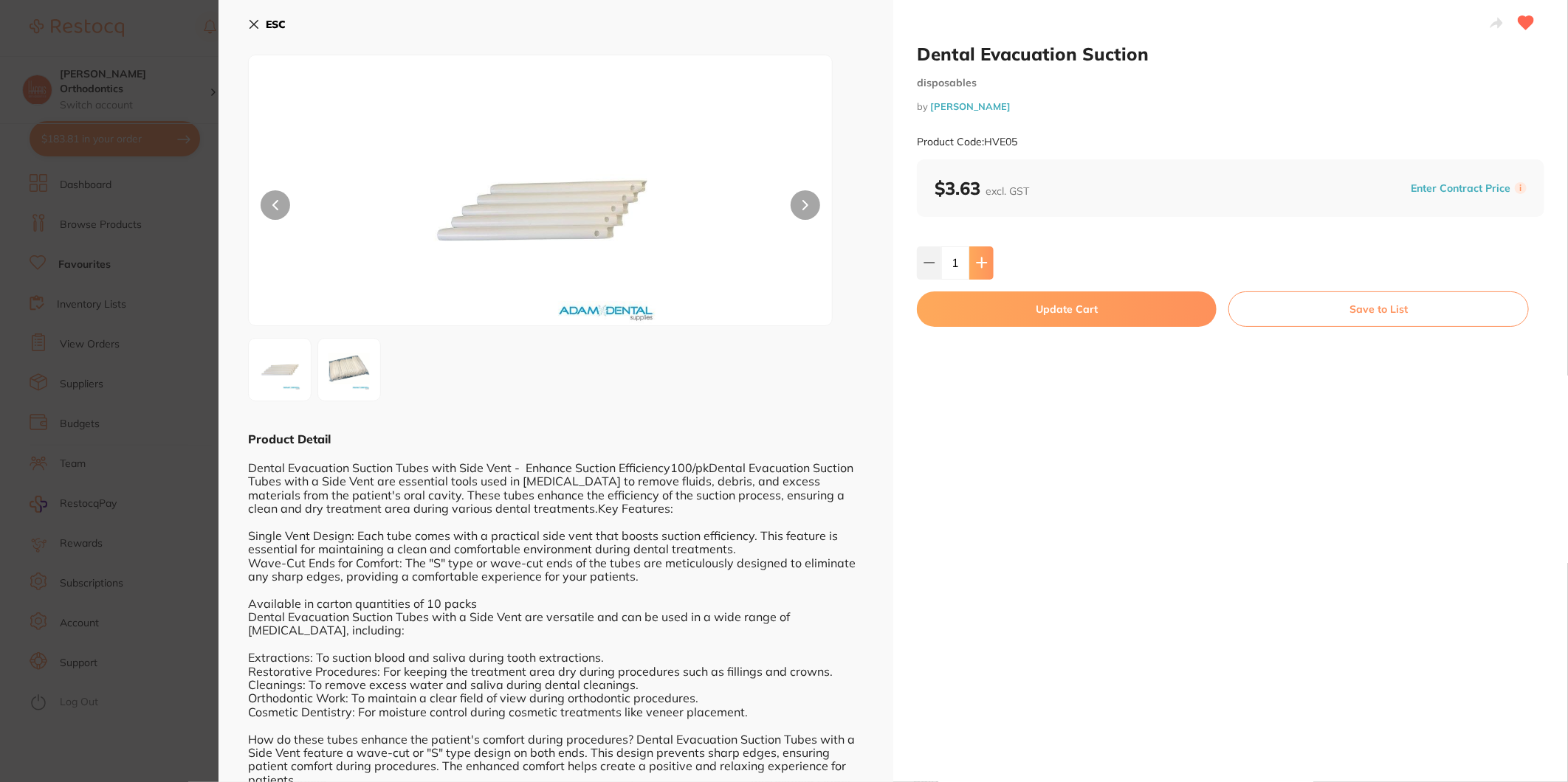
click at [992, 263] on button at bounding box center [981, 263] width 24 height 33
type input "2"
click at [1001, 303] on button "Update Cart" at bounding box center [1067, 309] width 300 height 35
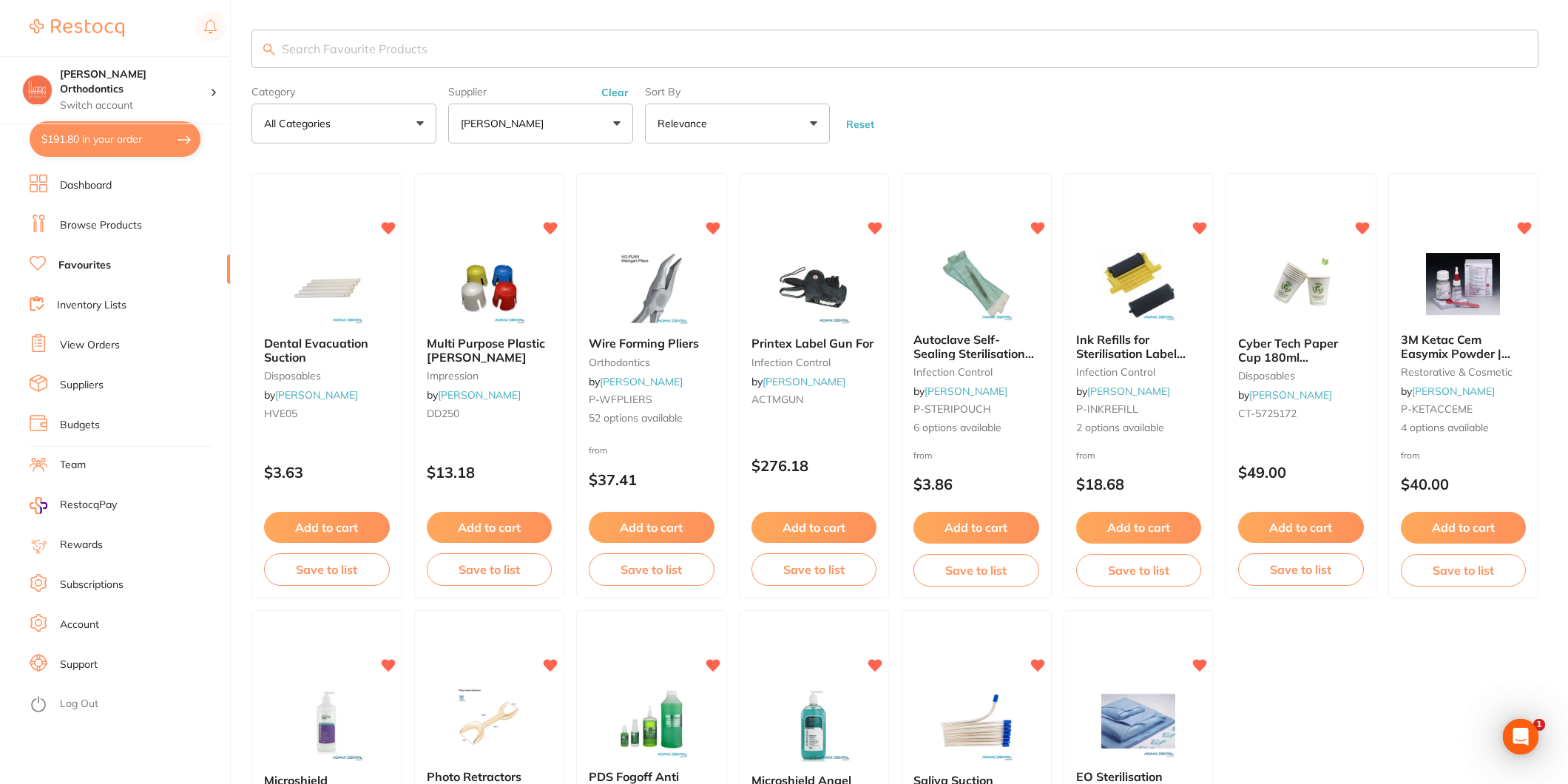
click at [127, 219] on link "Browse Products" at bounding box center [101, 226] width 82 height 15
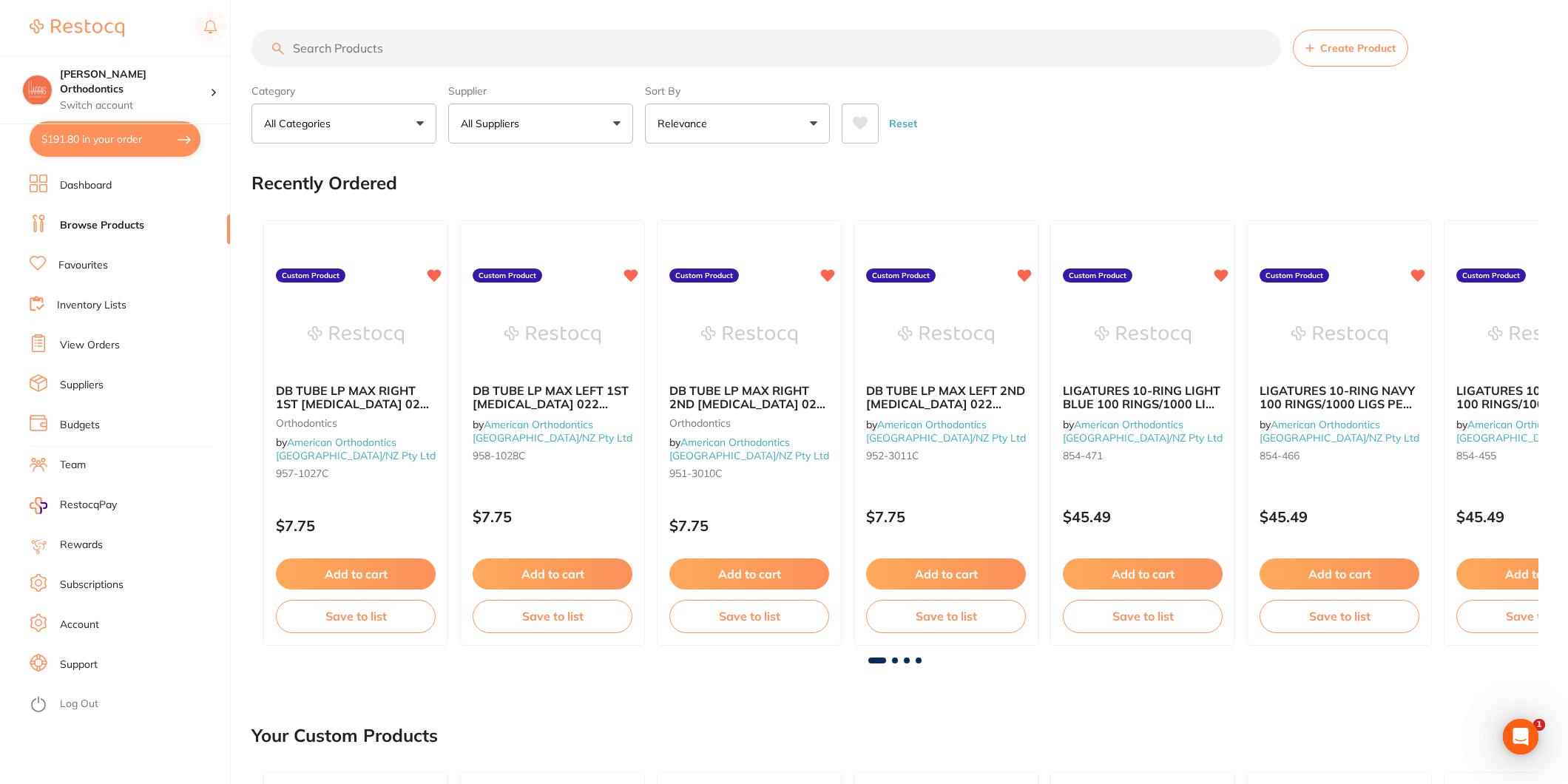
click at [508, 123] on p "All Suppliers" at bounding box center [493, 123] width 64 height 15
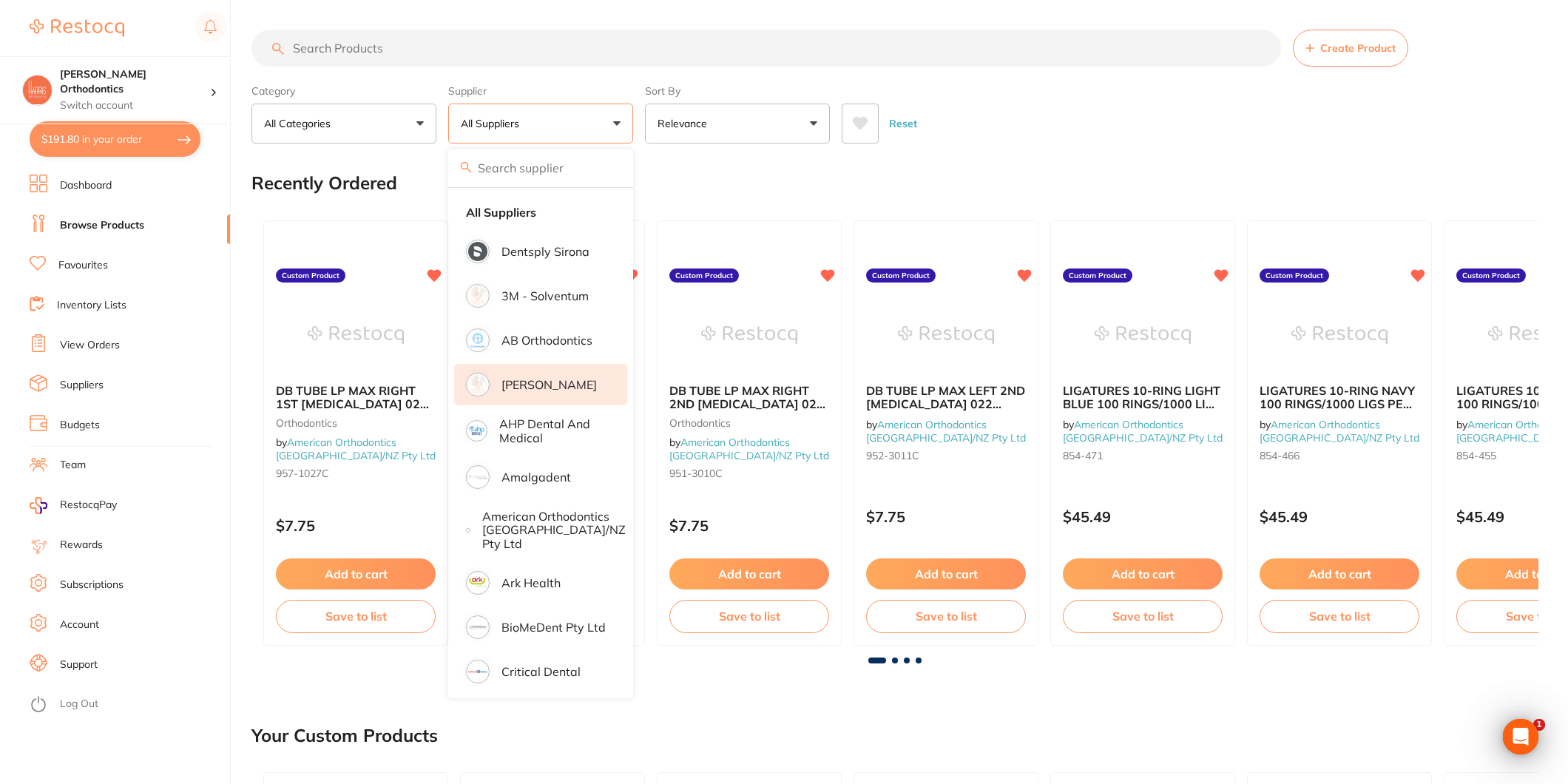
click at [541, 395] on li "[PERSON_NAME]" at bounding box center [541, 385] width 173 height 41
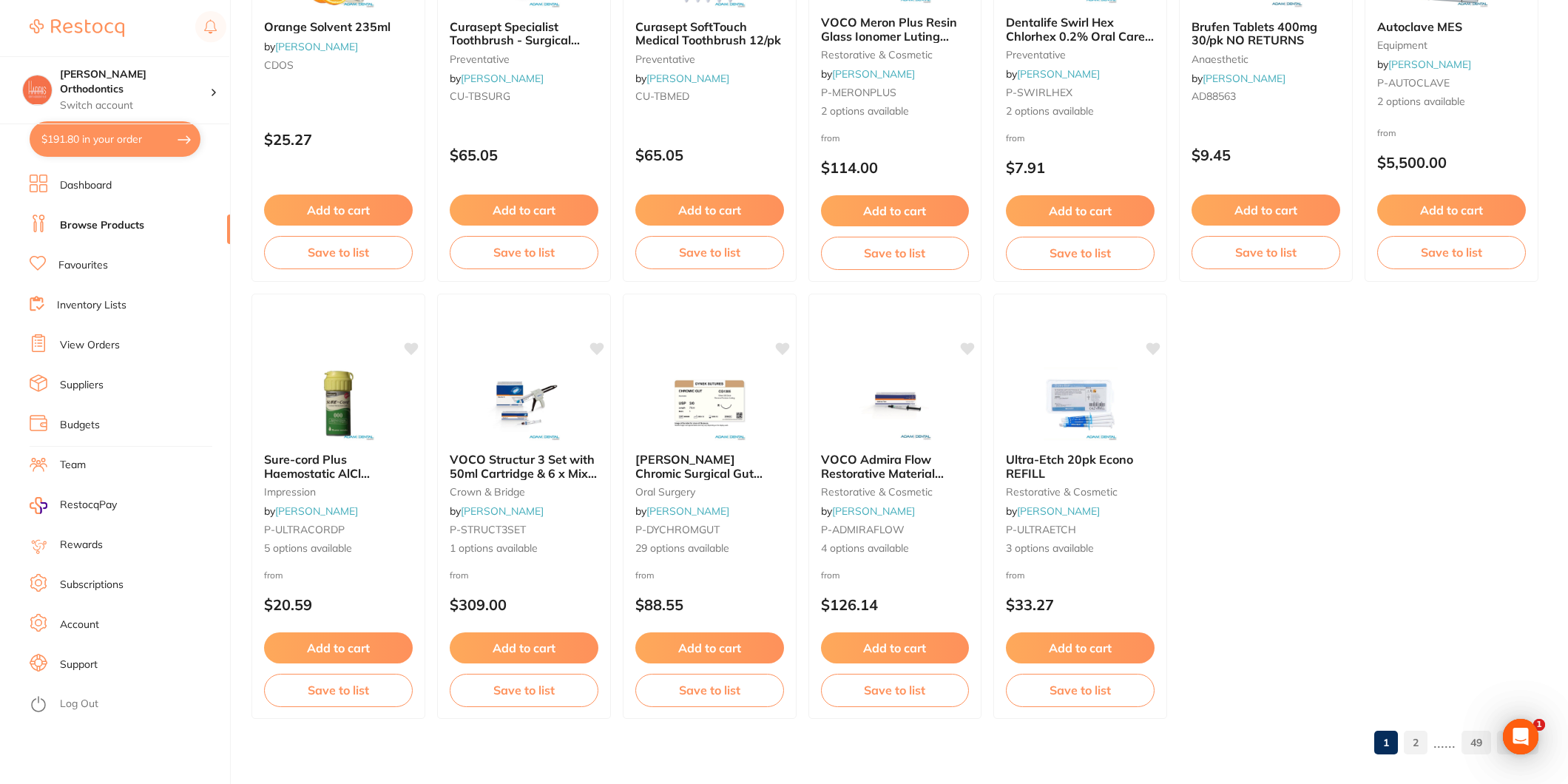
scroll to position [2988, 0]
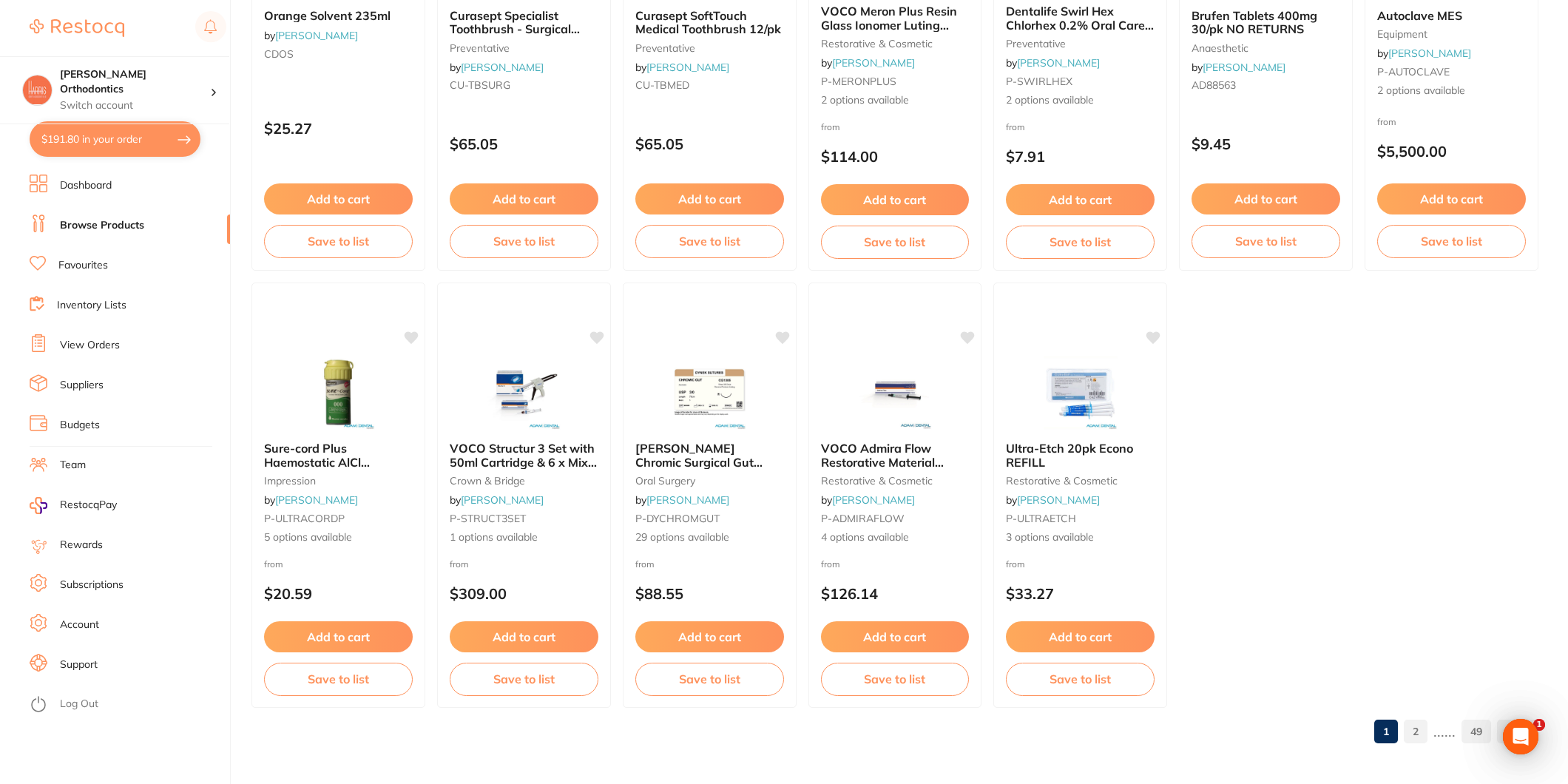
click at [1410, 735] on link "2" at bounding box center [1415, 732] width 23 height 30
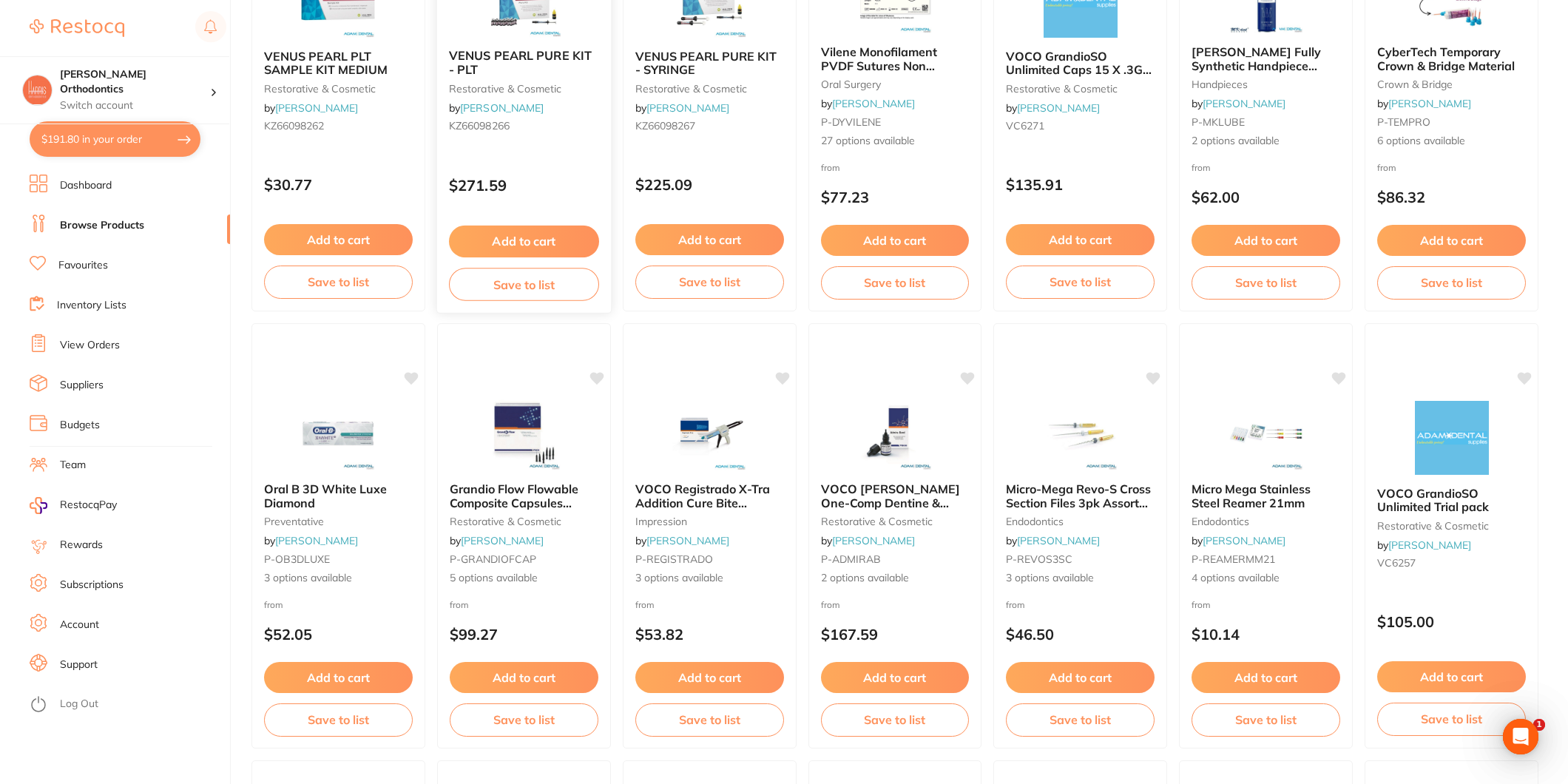
scroll to position [0, 0]
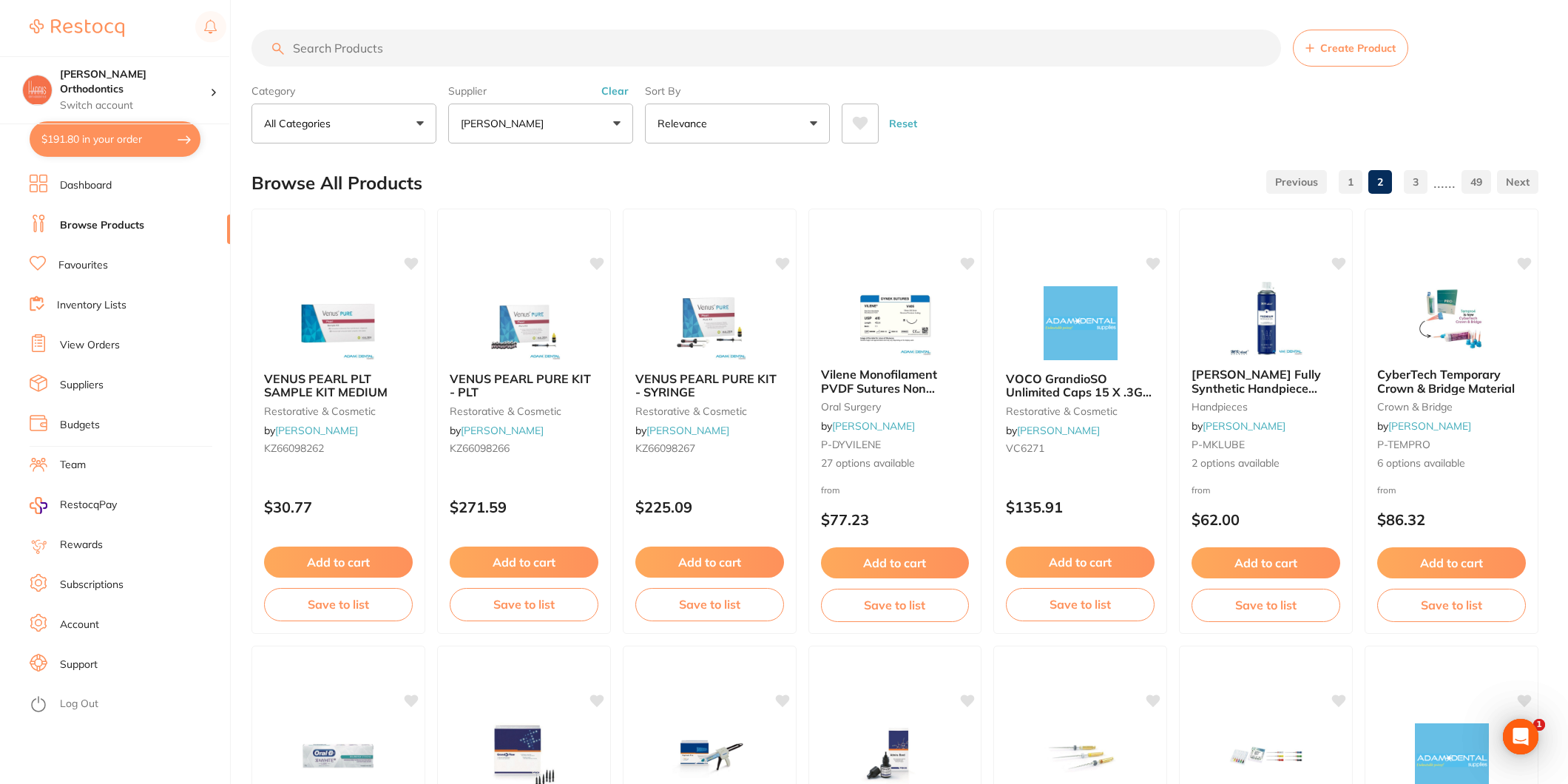
click at [488, 57] on input "search" at bounding box center [767, 49] width 1030 height 37
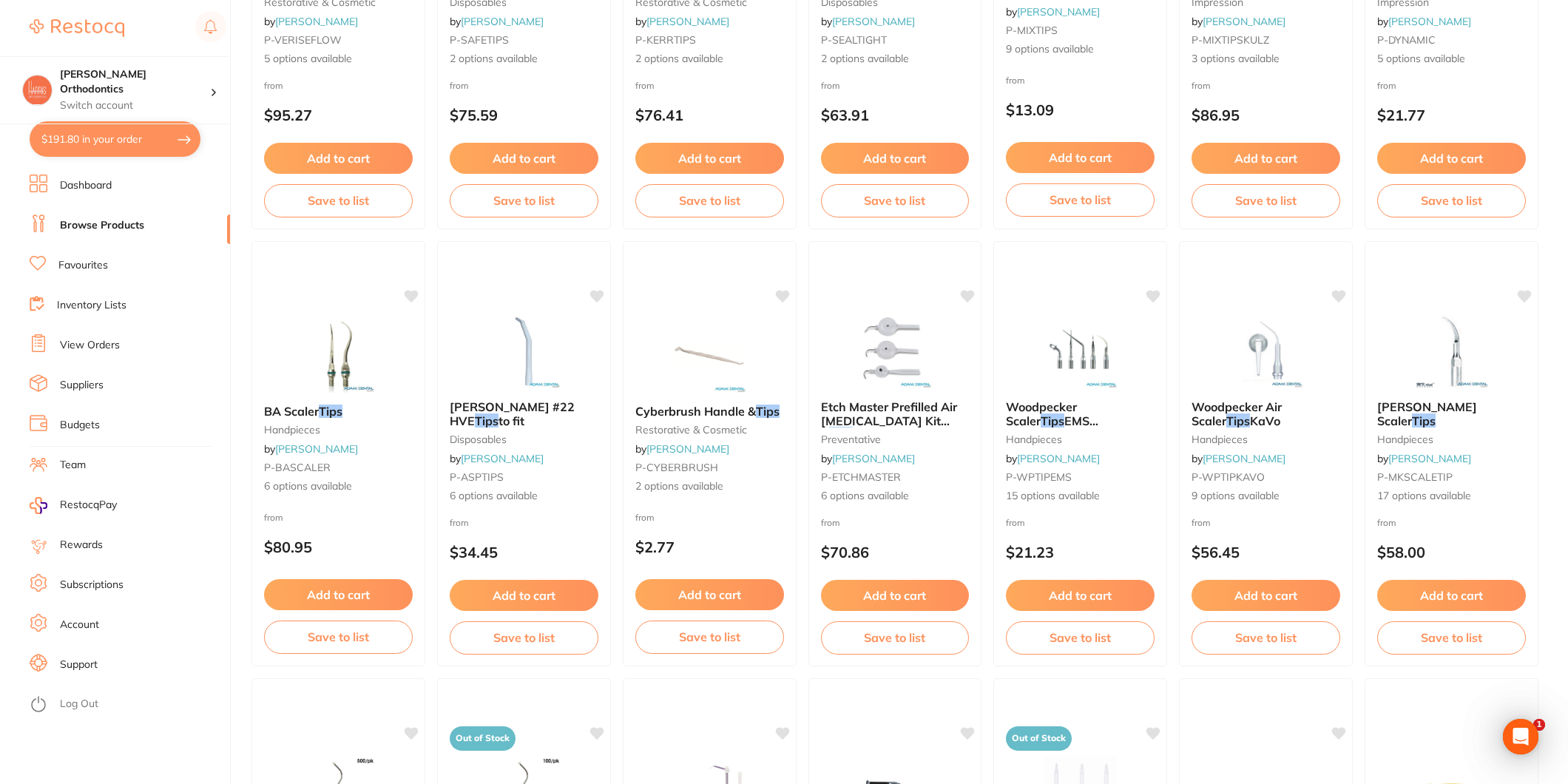
scroll to position [1727, 0]
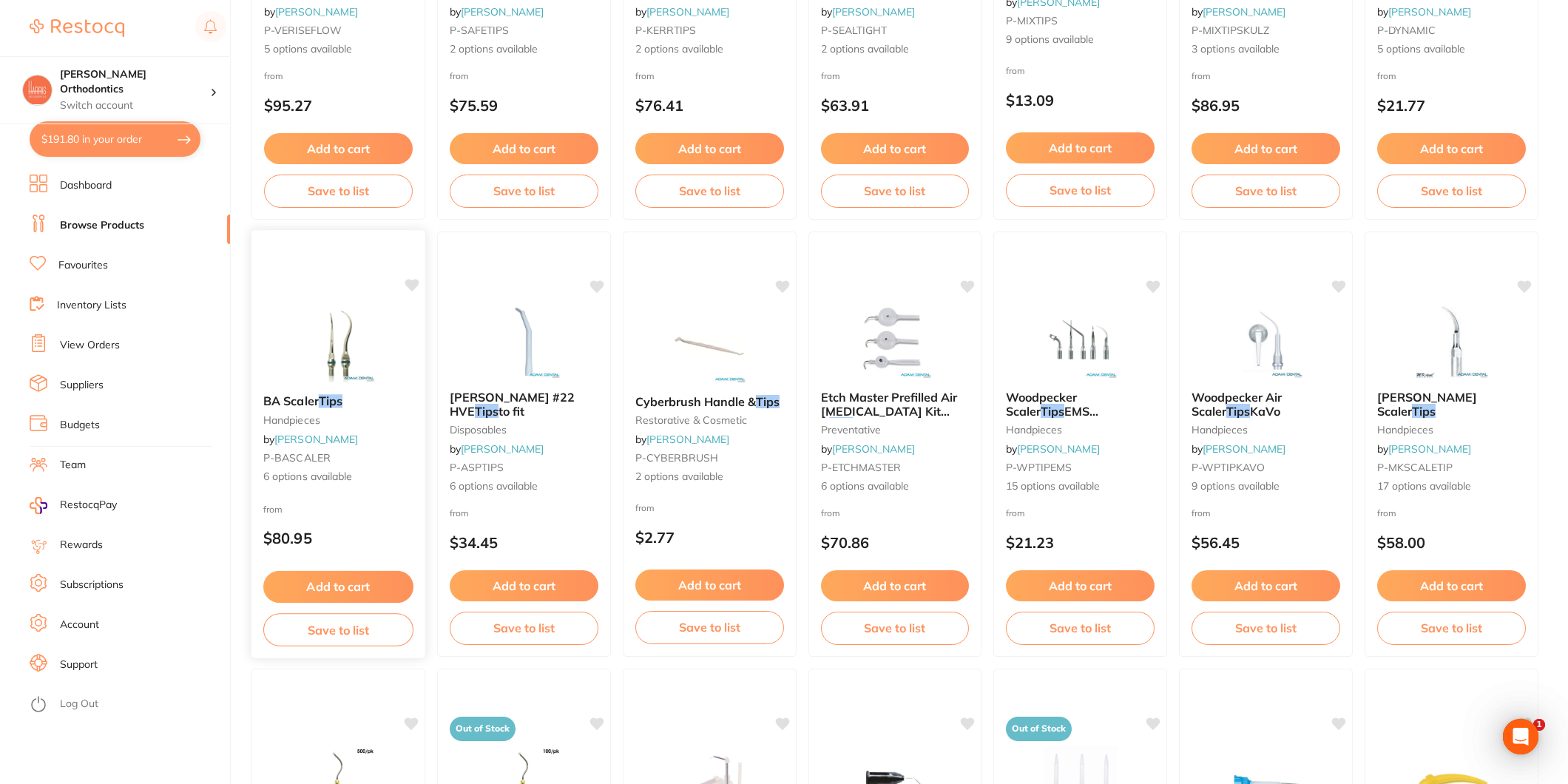
click at [323, 353] on img at bounding box center [339, 345] width 97 height 75
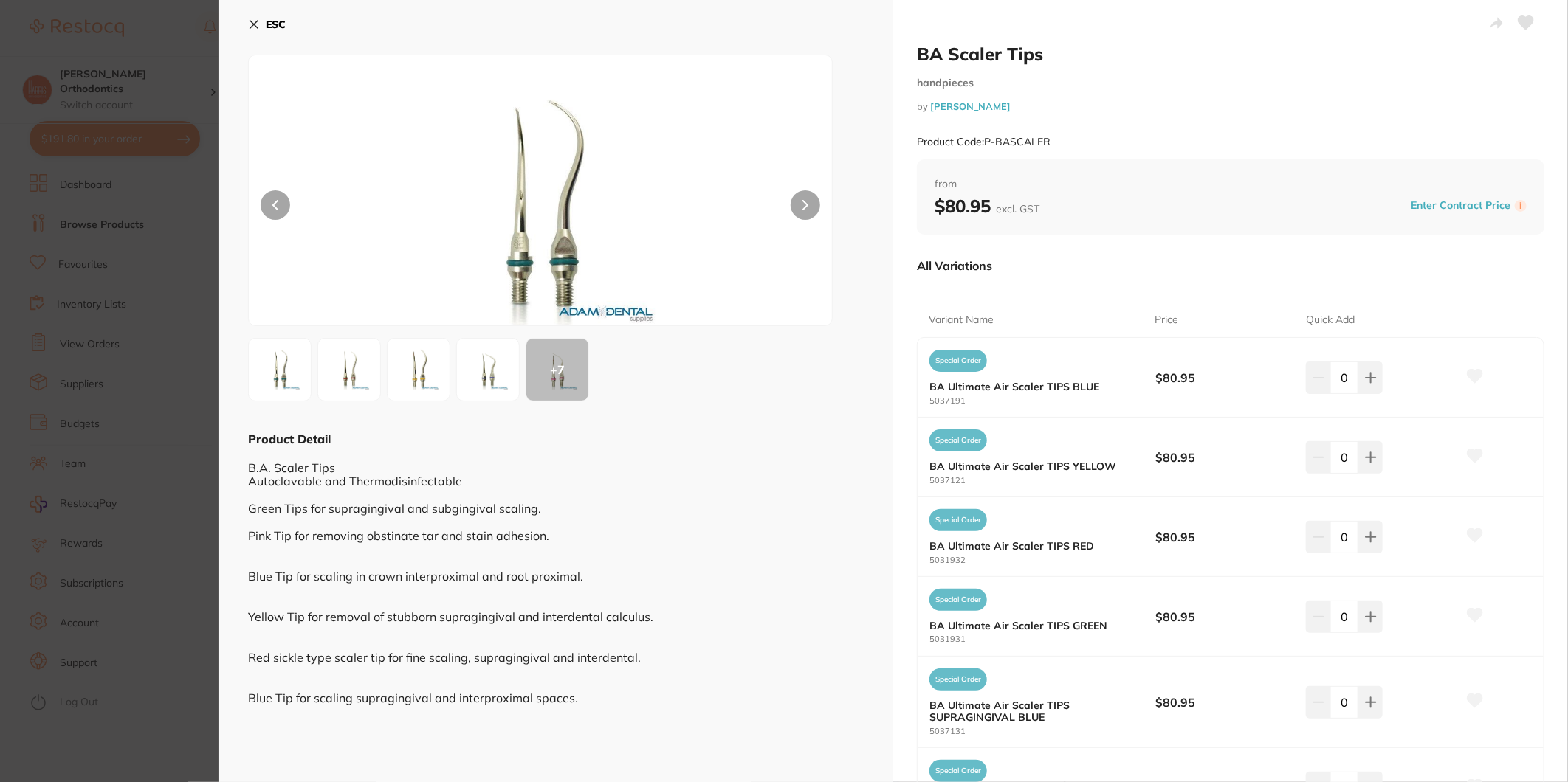
click at [493, 364] on img at bounding box center [488, 370] width 53 height 53
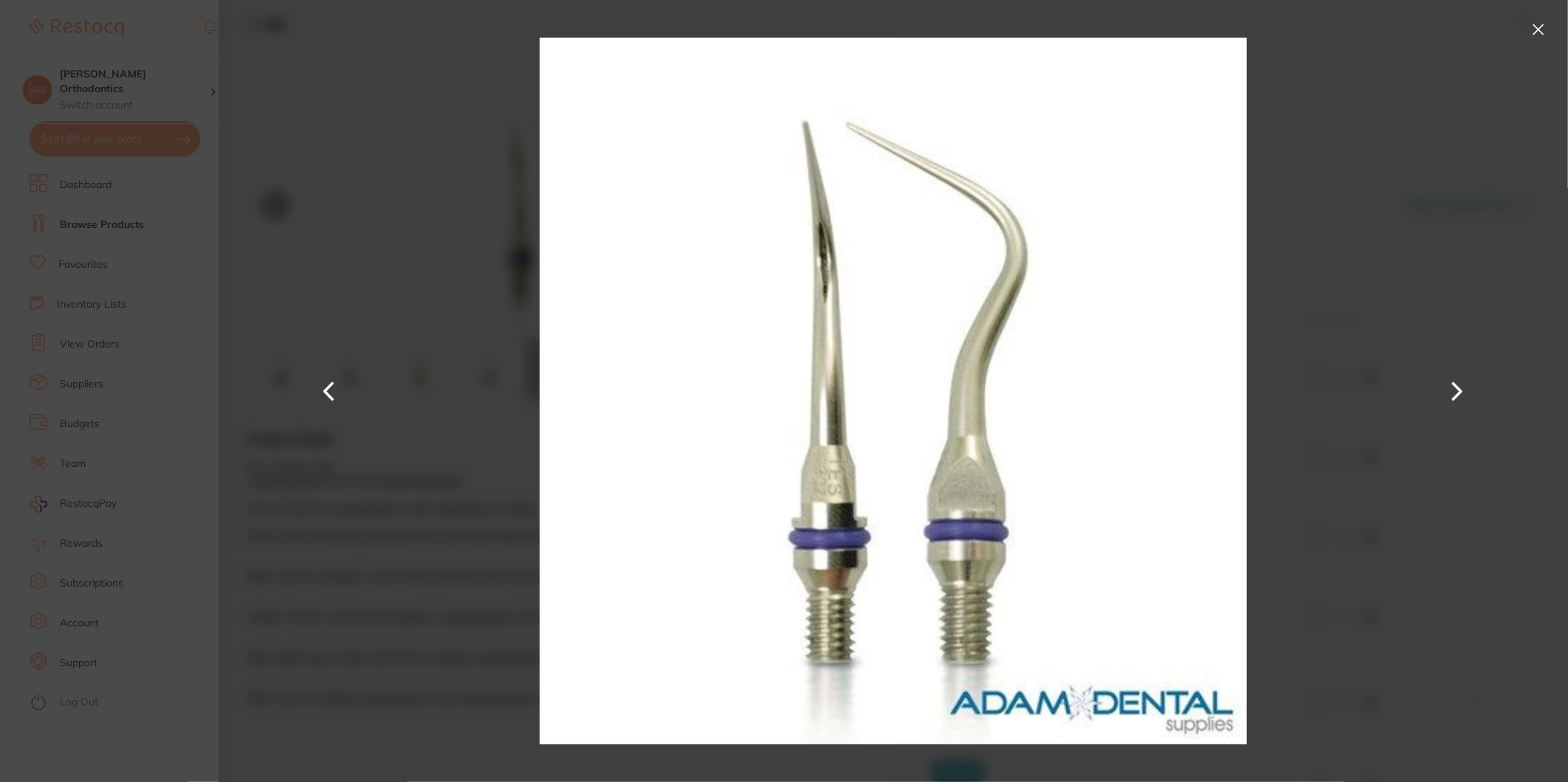
click at [1545, 31] on button at bounding box center [1538, 29] width 23 height 23
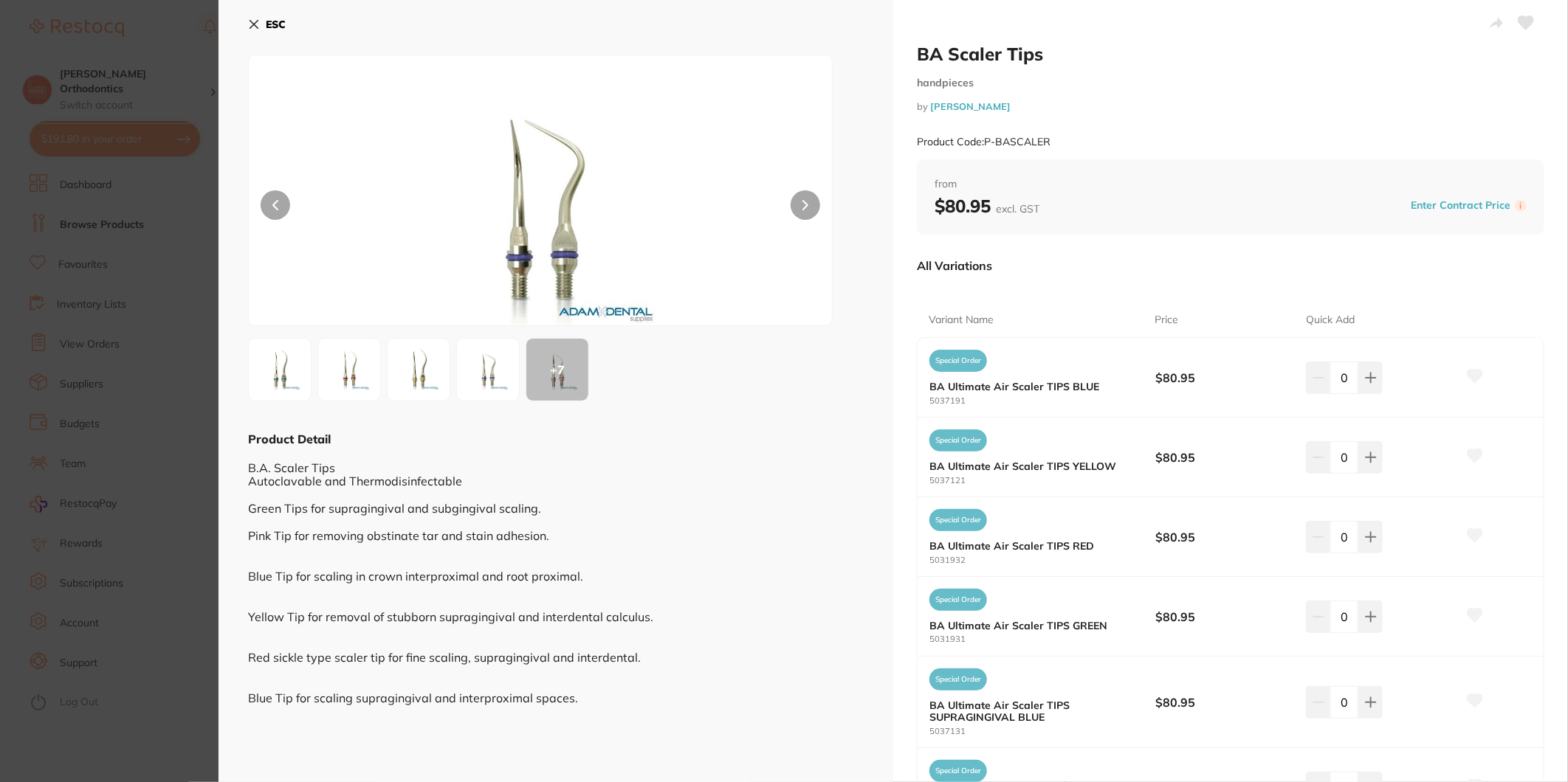
click at [264, 20] on button "ESC" at bounding box center [266, 24] width 37 height 25
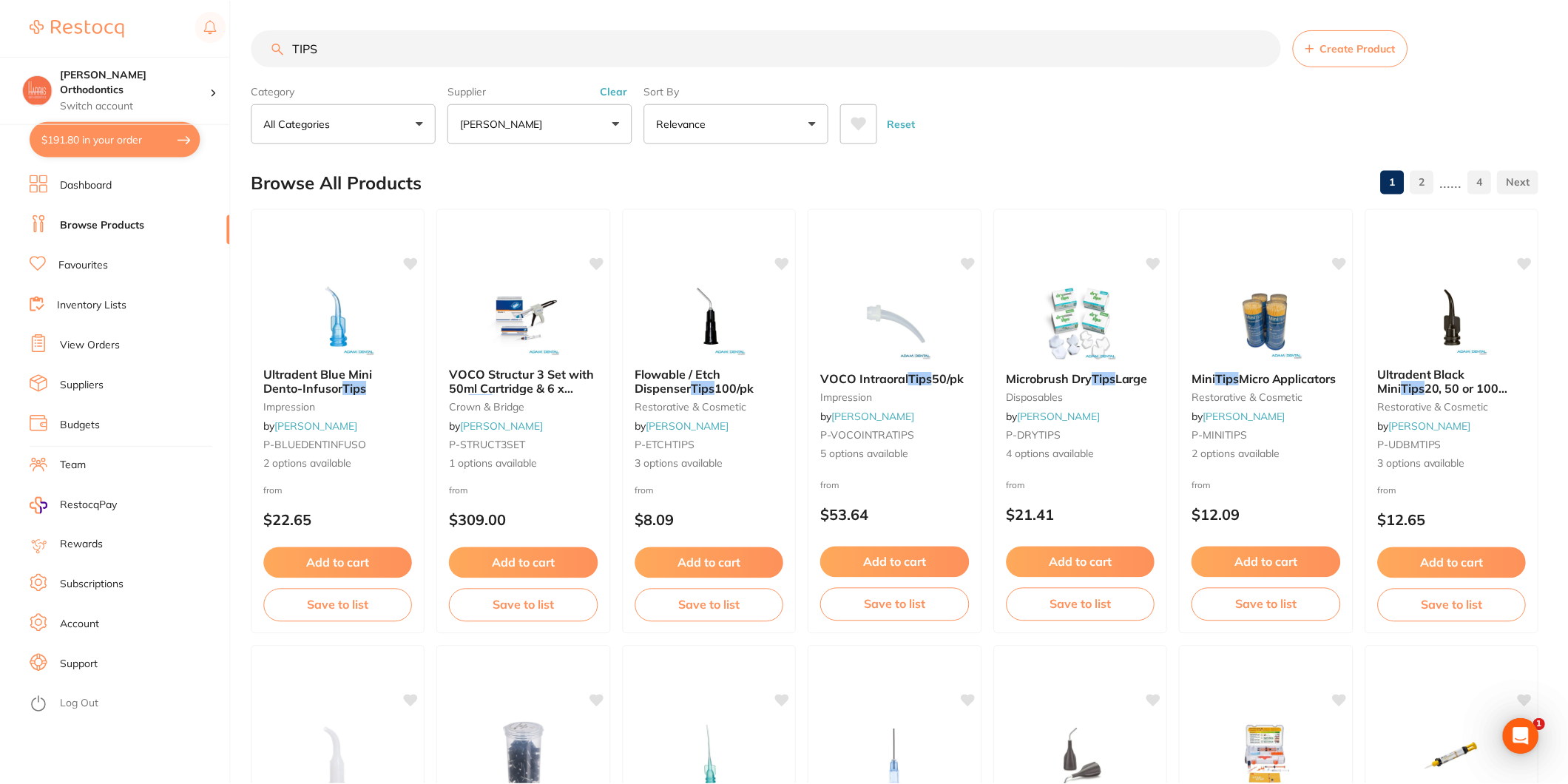
scroll to position [1727, 0]
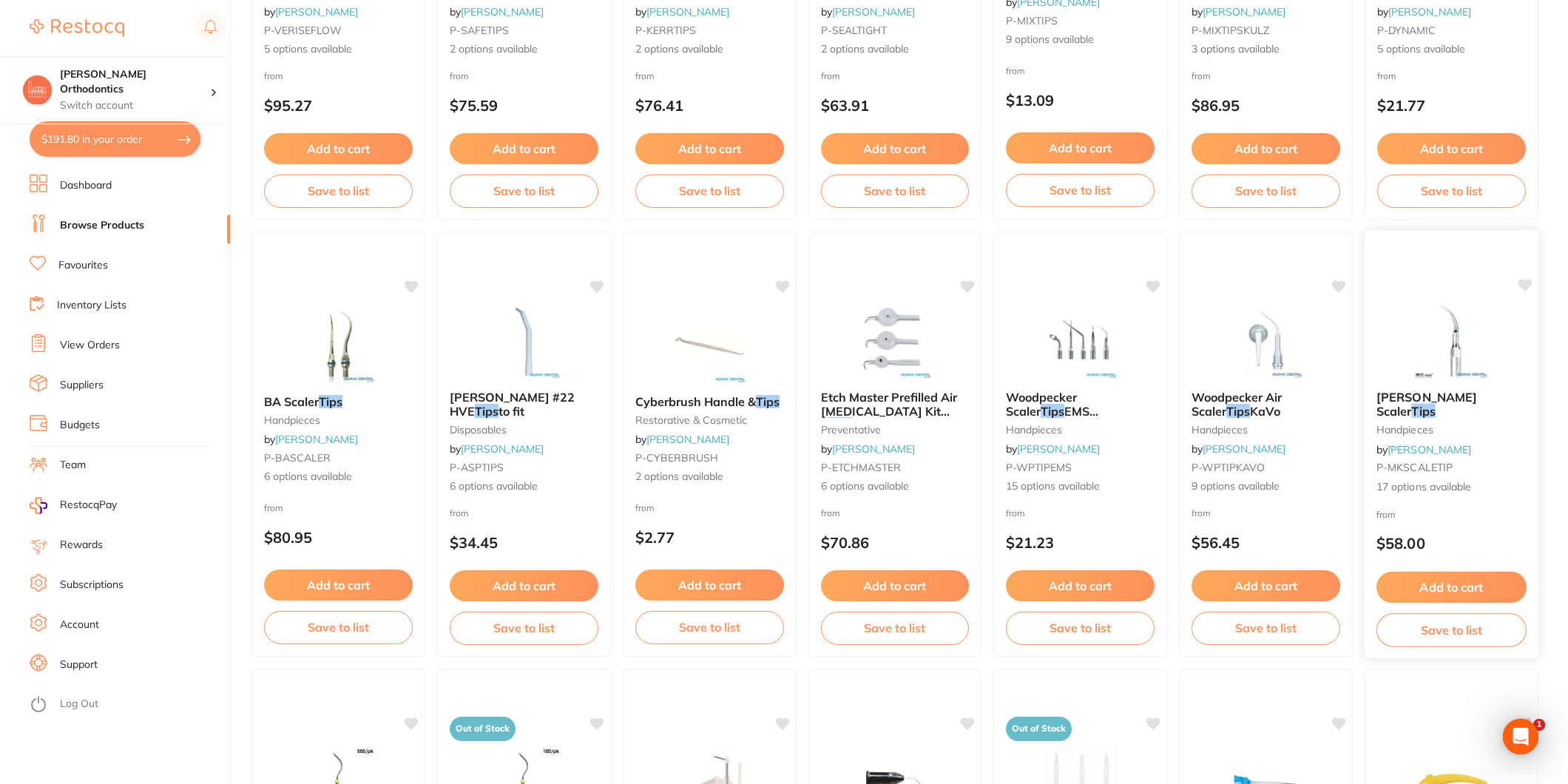
click at [1417, 364] on img at bounding box center [1451, 342] width 97 height 75
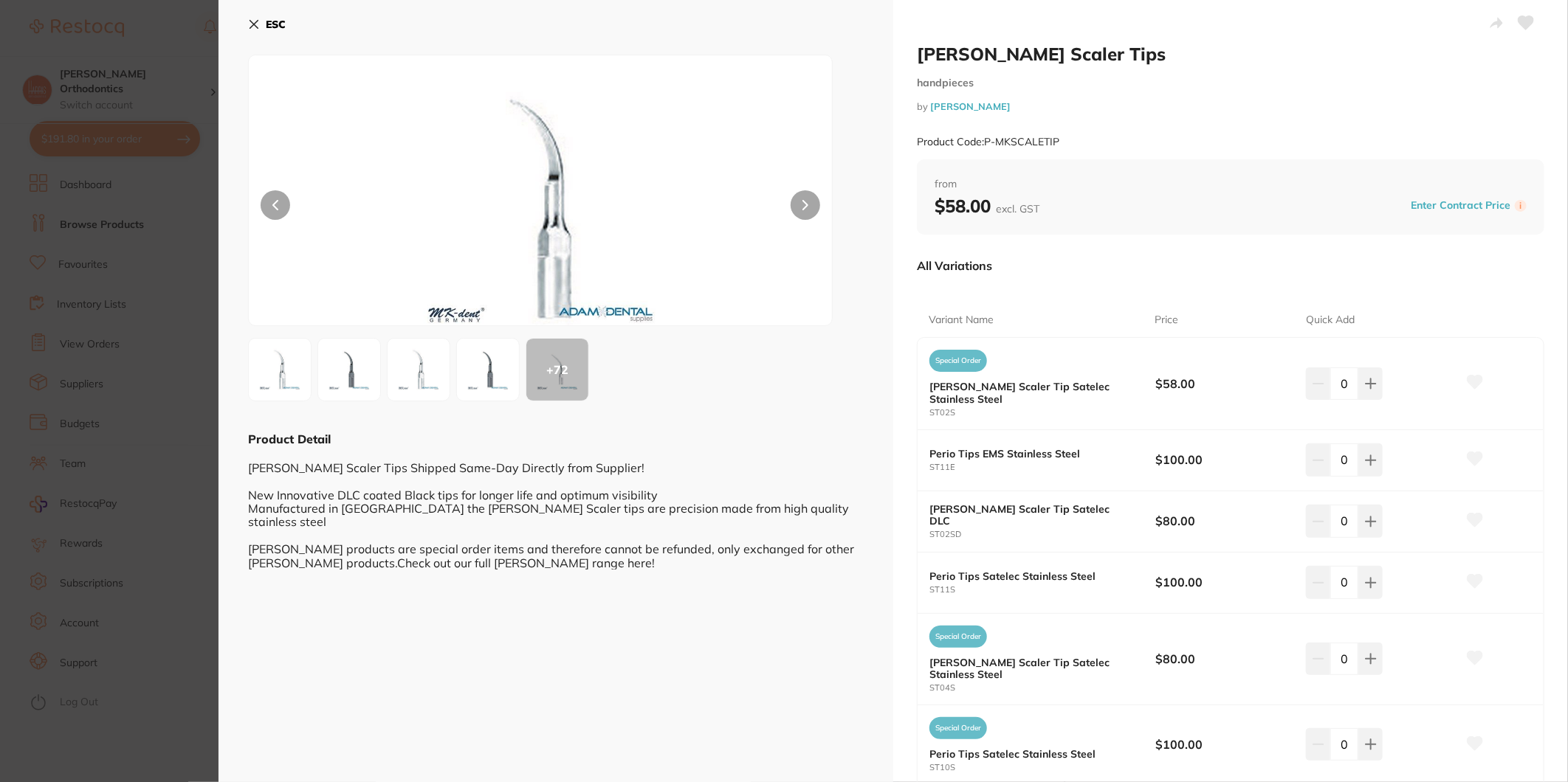
click at [264, 34] on button "ESC" at bounding box center [266, 24] width 37 height 25
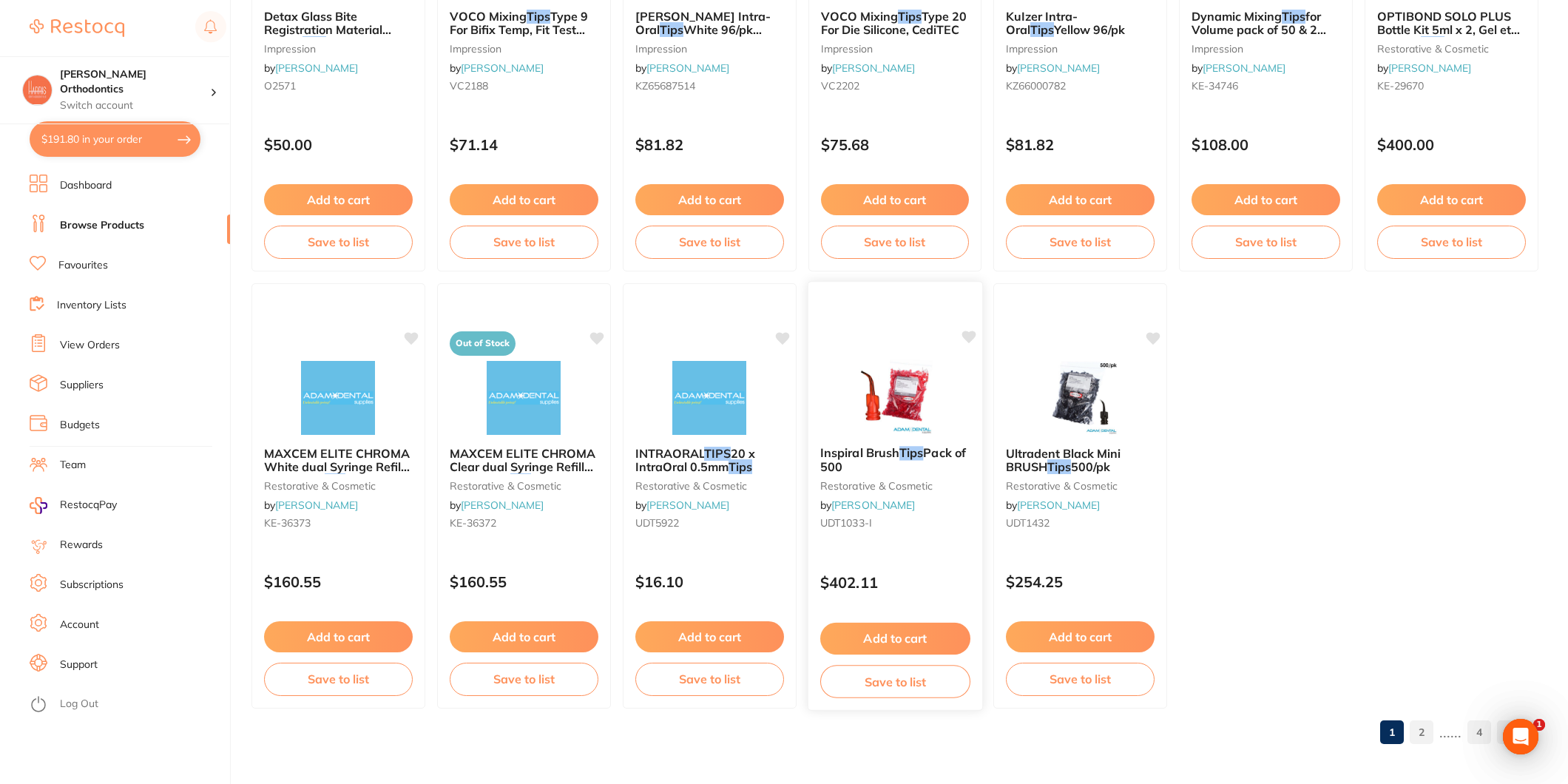
scroll to position [2988, 0]
click at [1425, 727] on link "2" at bounding box center [1421, 732] width 23 height 30
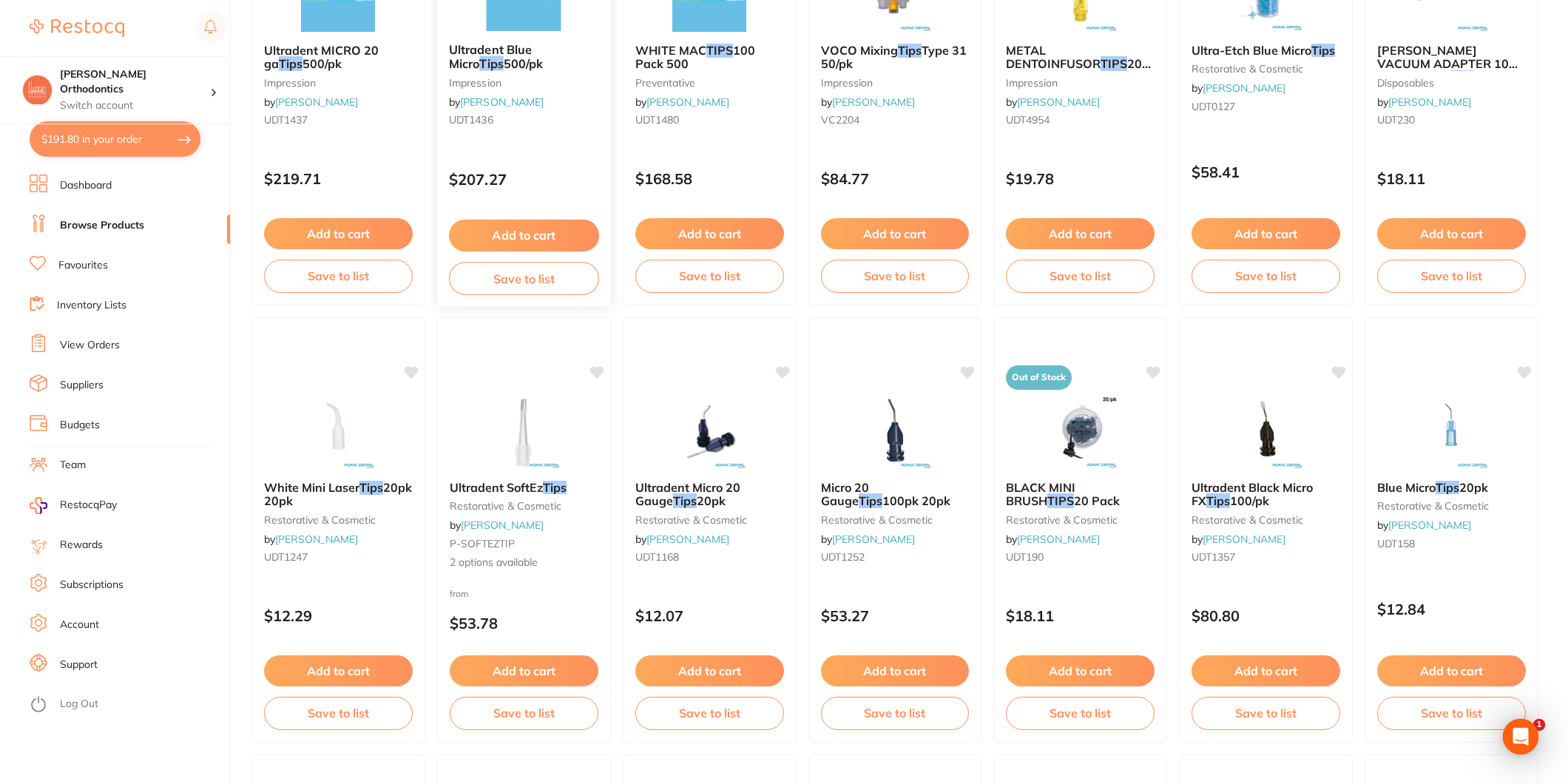
scroll to position [0, 0]
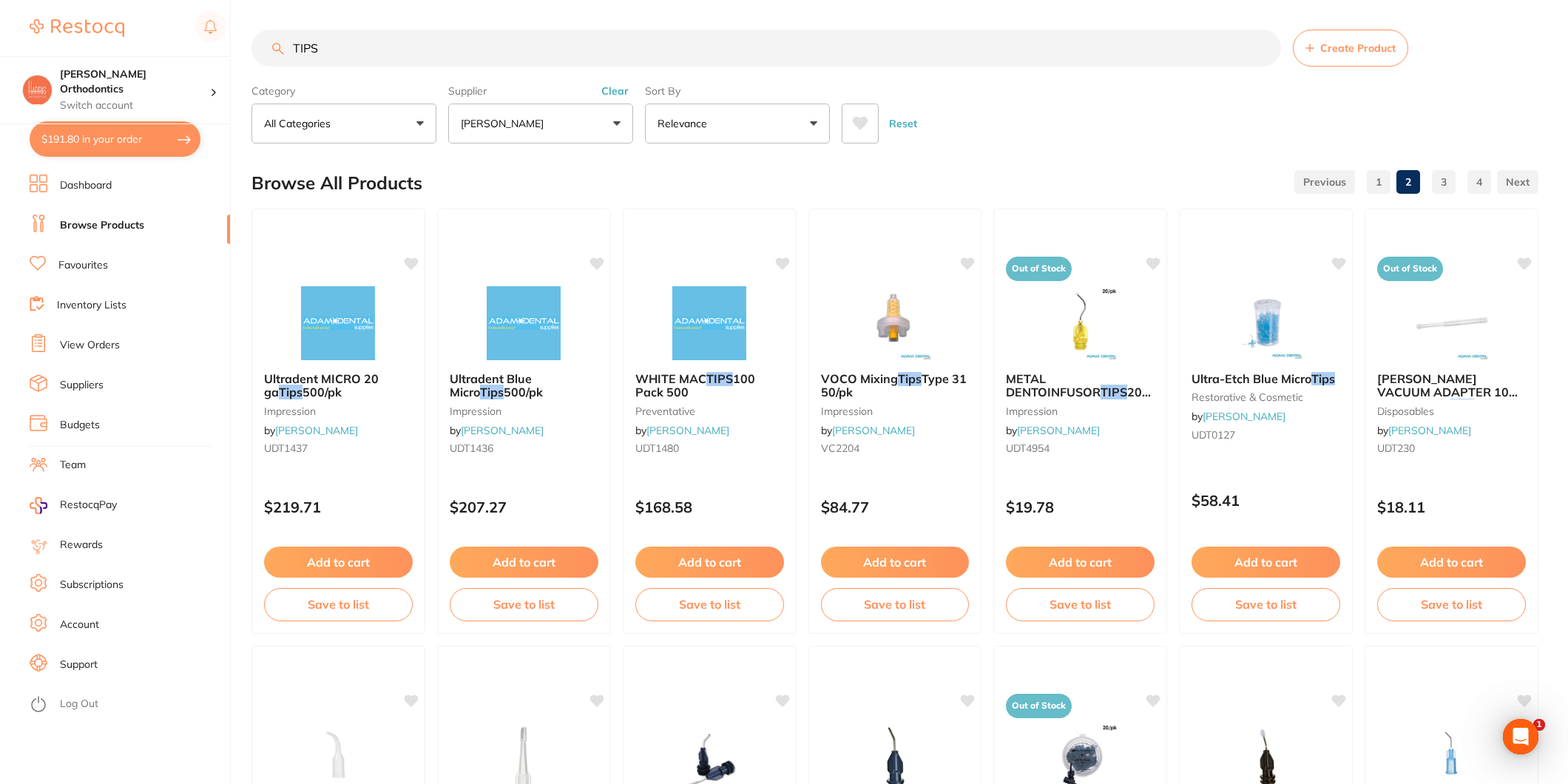
click at [483, 34] on input "TIPS" at bounding box center [767, 49] width 1030 height 37
click at [483, 35] on input "TIPS" at bounding box center [767, 49] width 1030 height 37
type input "WOODPECKER"
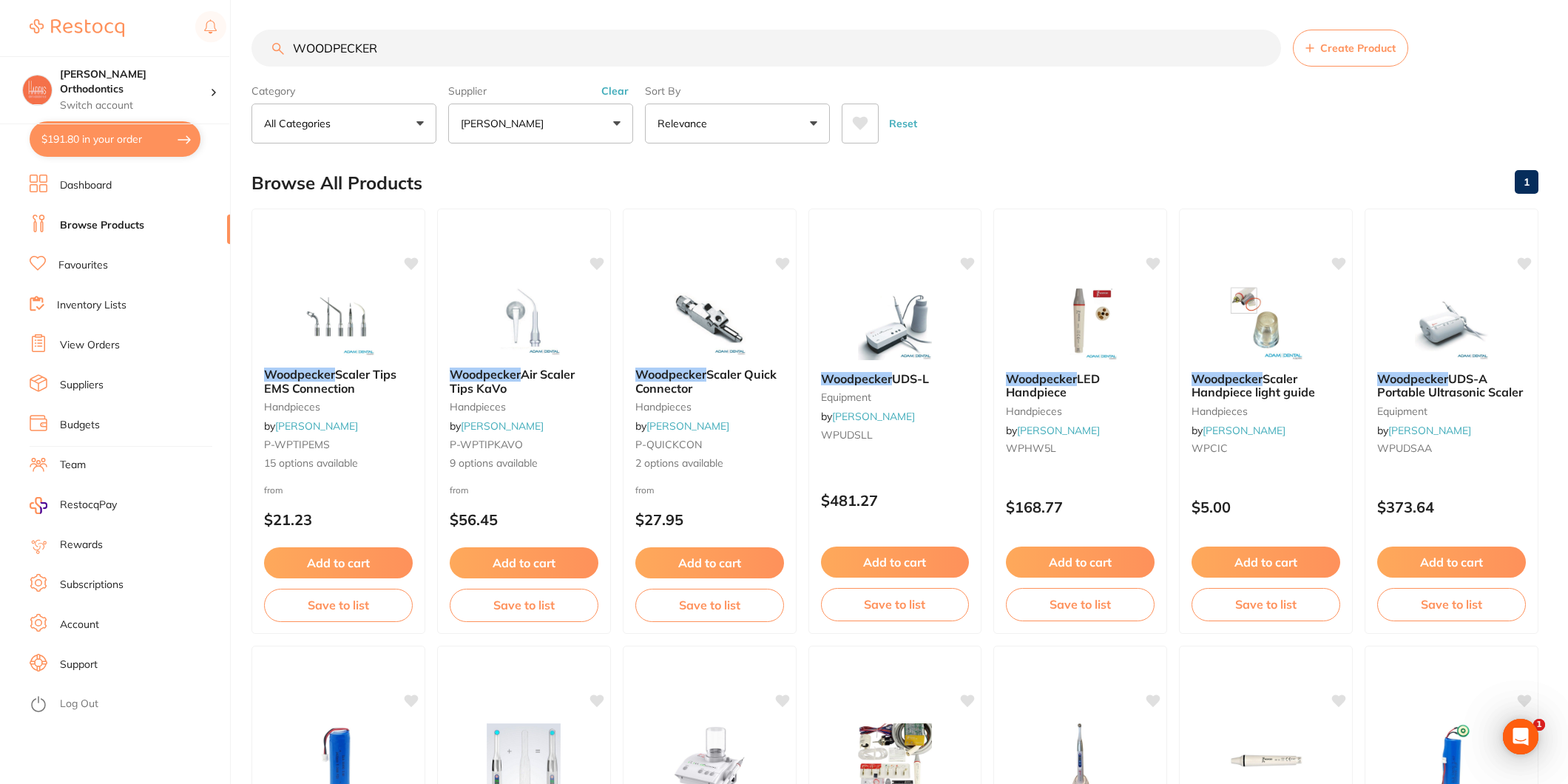
click at [364, 382] on b "Woodpecker Scaler Tips EMS Connection" at bounding box center [338, 381] width 148 height 27
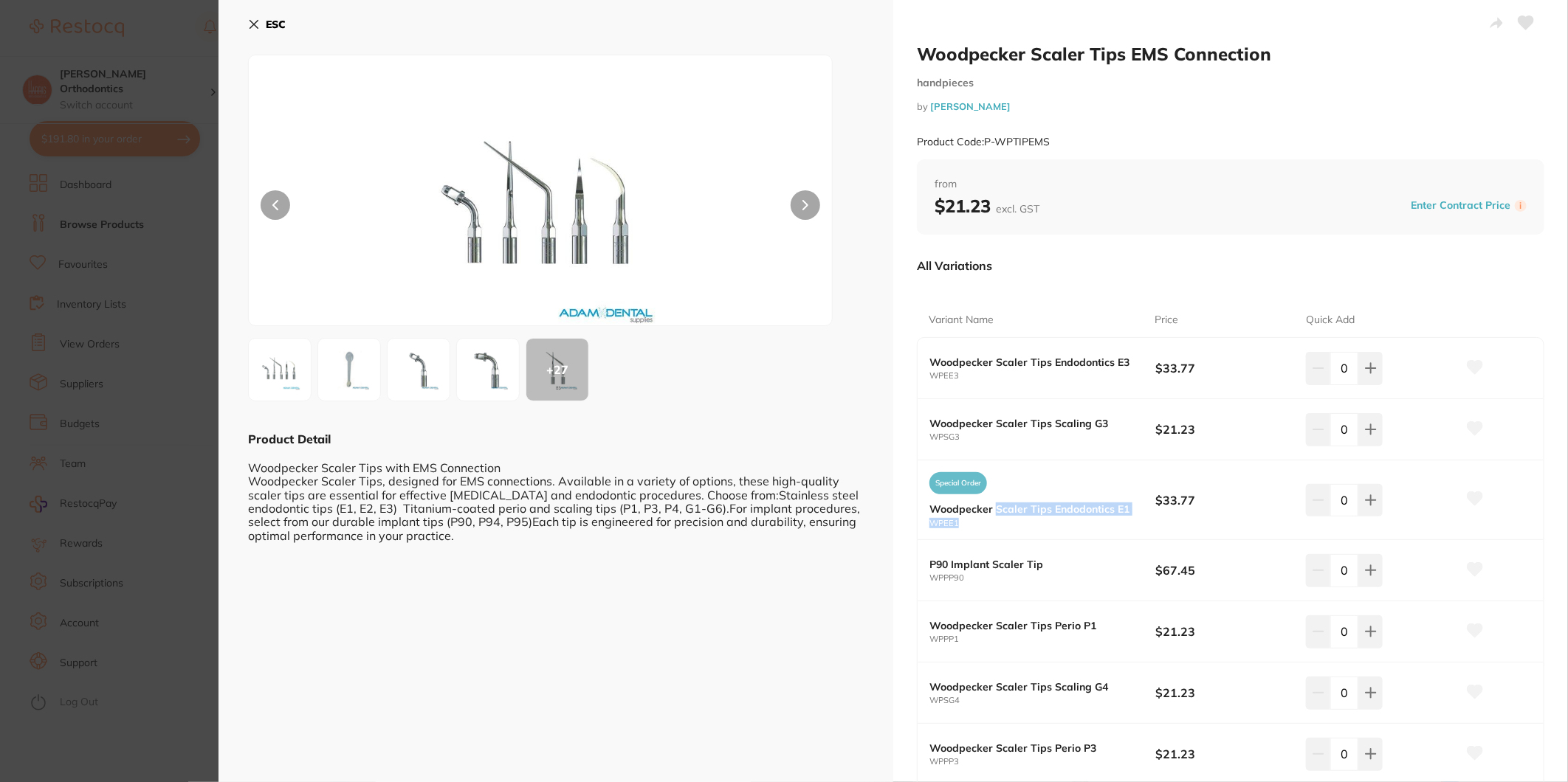
click at [992, 518] on div "Special Order Woodpecker Scaler Tips Endodontics E1 WPEE1" at bounding box center [1042, 499] width 226 height 55
drag, startPoint x: 992, startPoint y: 518, endPoint x: 1000, endPoint y: 632, distance: 114.3
click at [1000, 632] on div "Woodpecker Scaler Tips Perio P1 WPPP1" at bounding box center [1042, 632] width 226 height 24
click at [1373, 626] on icon at bounding box center [1371, 631] width 12 height 12
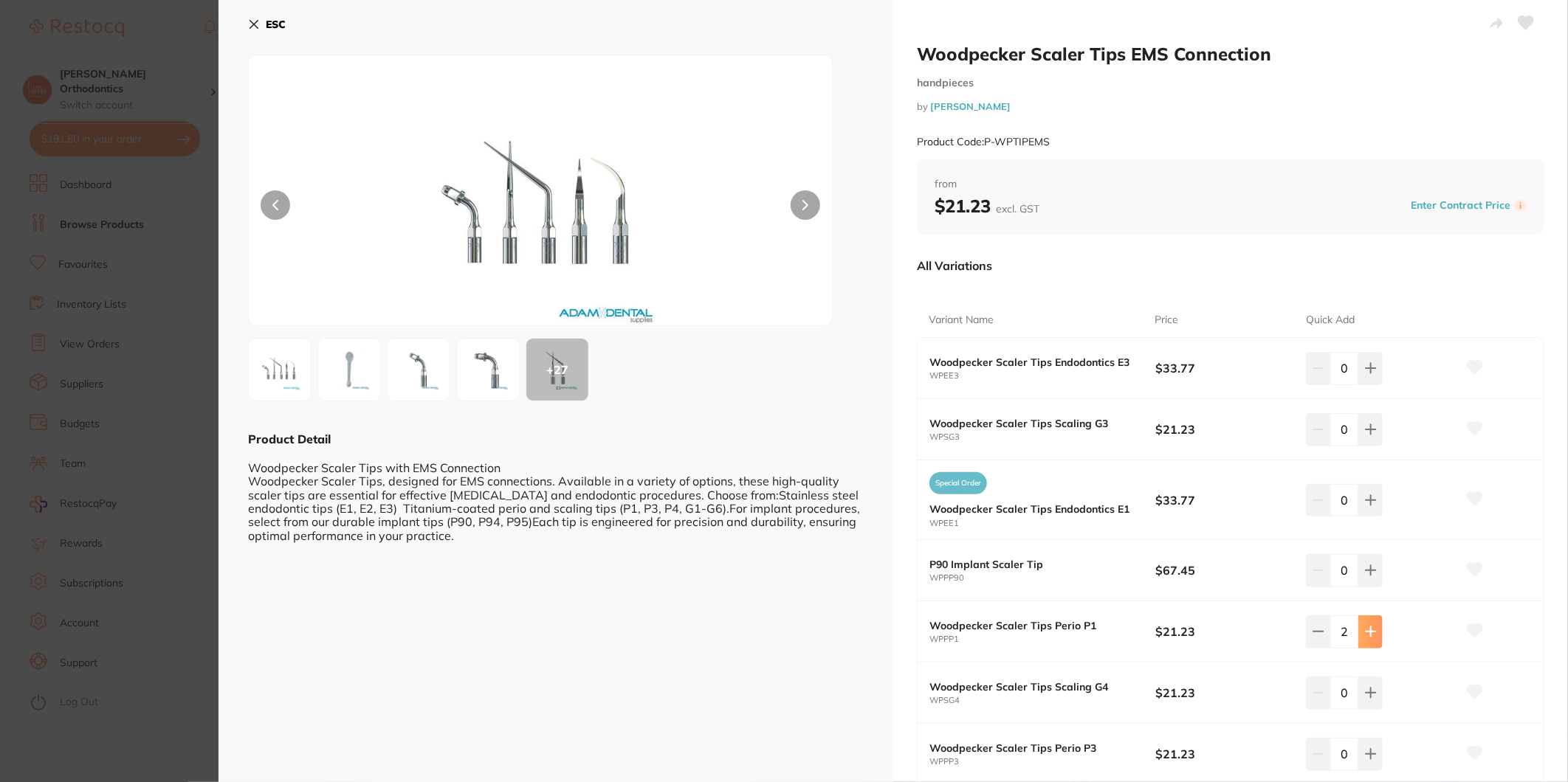
click at [1373, 626] on icon at bounding box center [1371, 631] width 12 height 12
click at [1374, 626] on icon at bounding box center [1371, 631] width 12 height 12
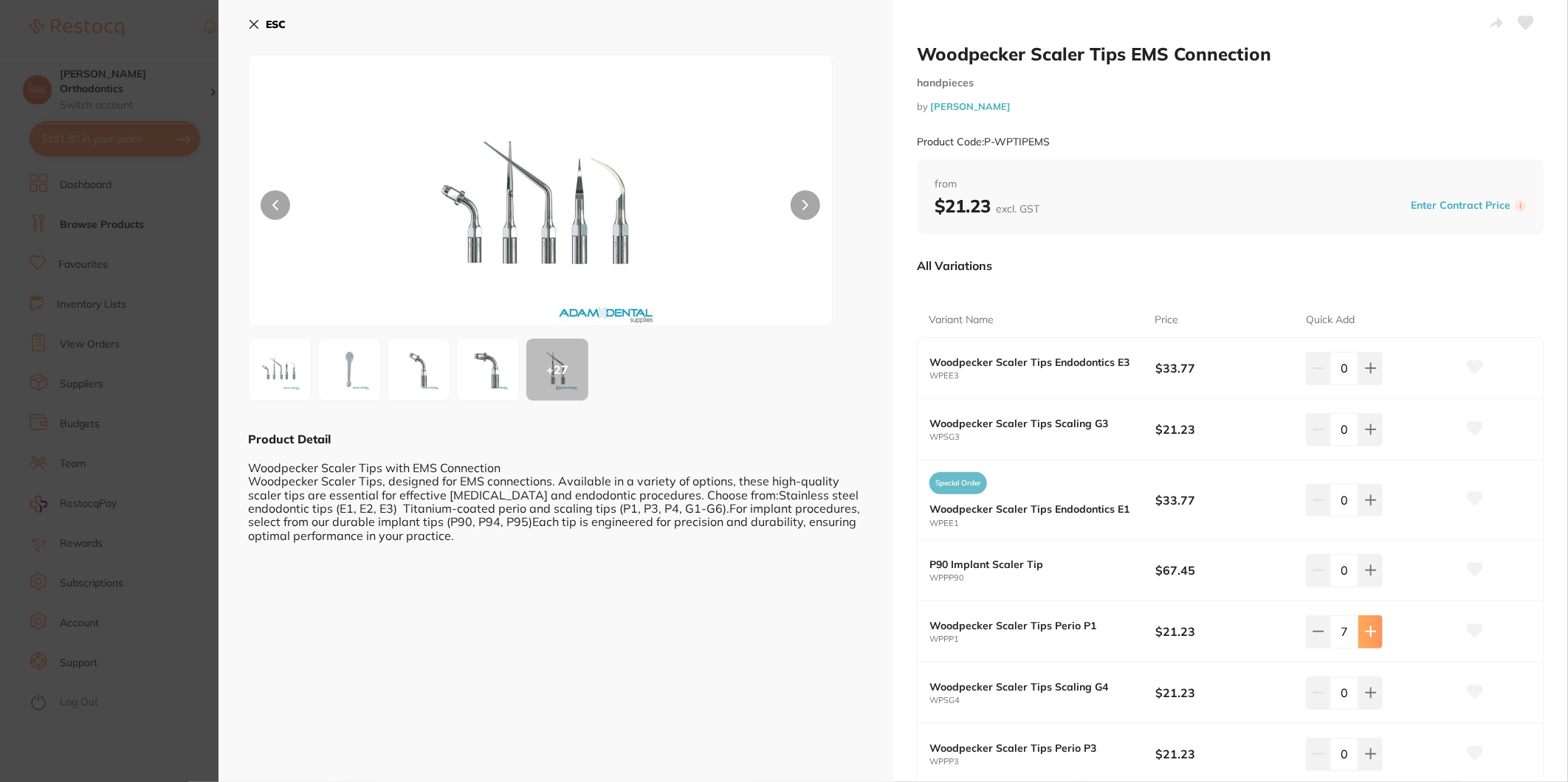
click at [1374, 626] on icon at bounding box center [1371, 631] width 12 height 12
type input "10"
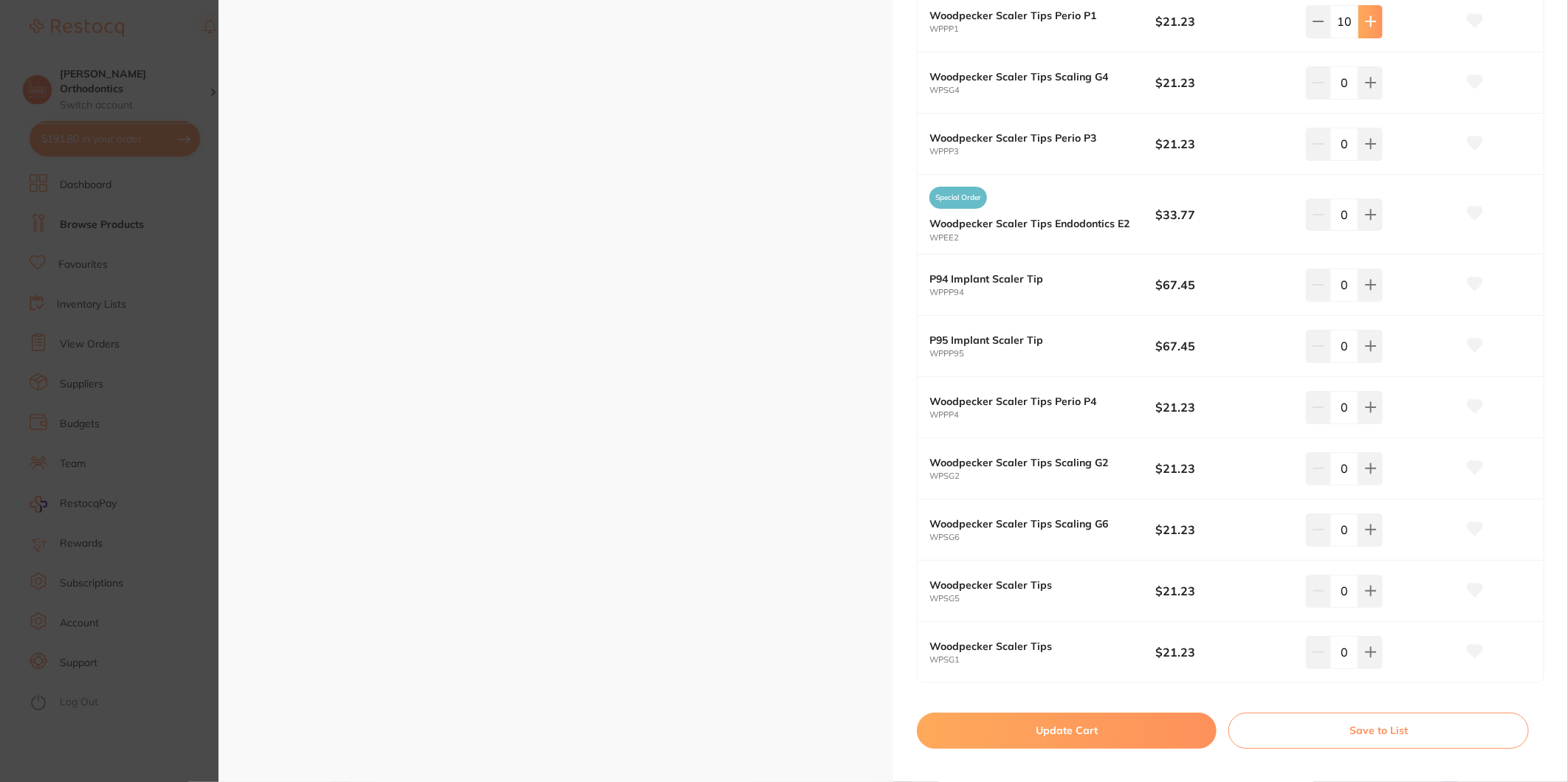
scroll to position [629, 0]
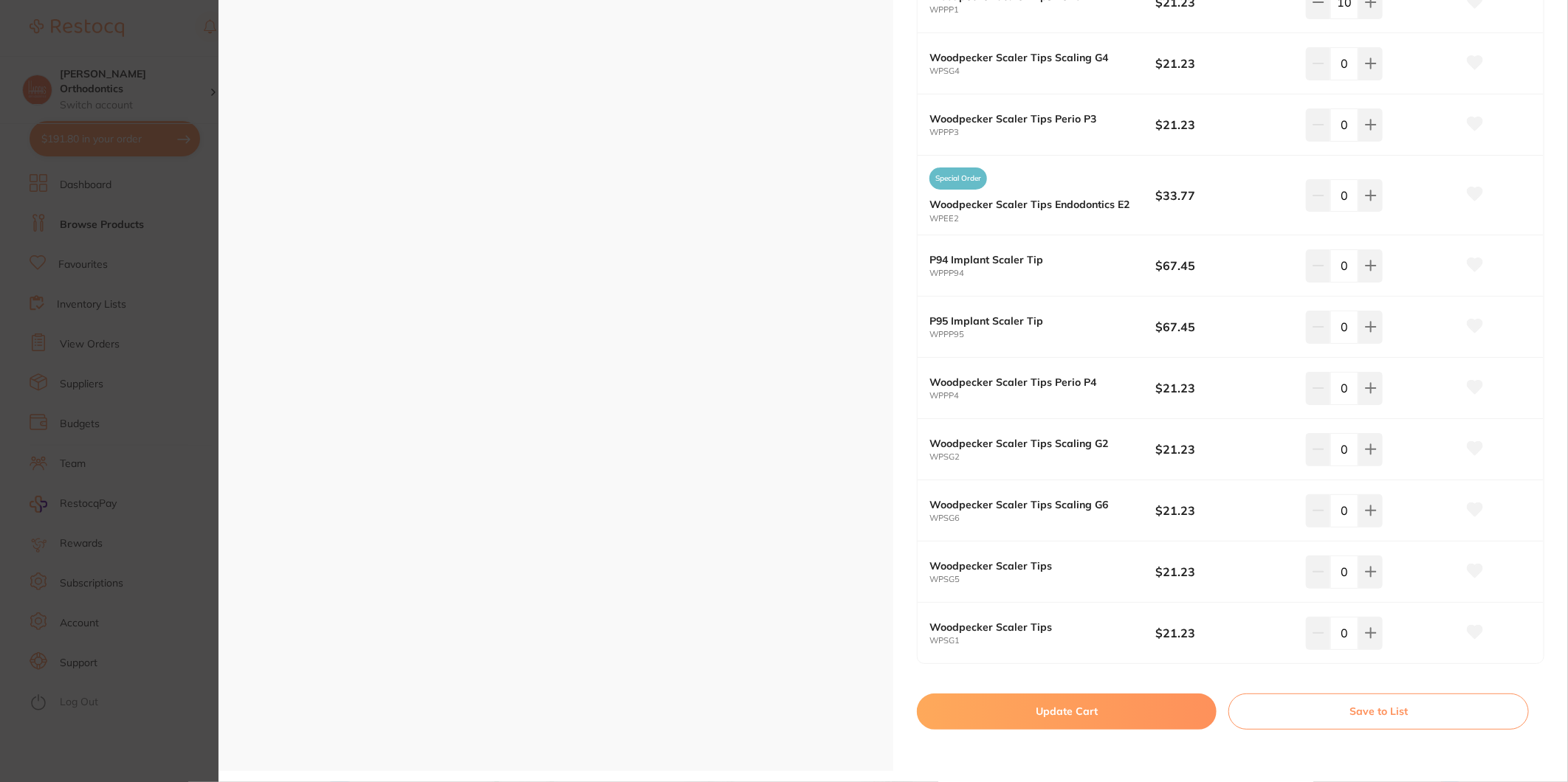
click at [1107, 710] on button "Update Cart" at bounding box center [1067, 711] width 300 height 35
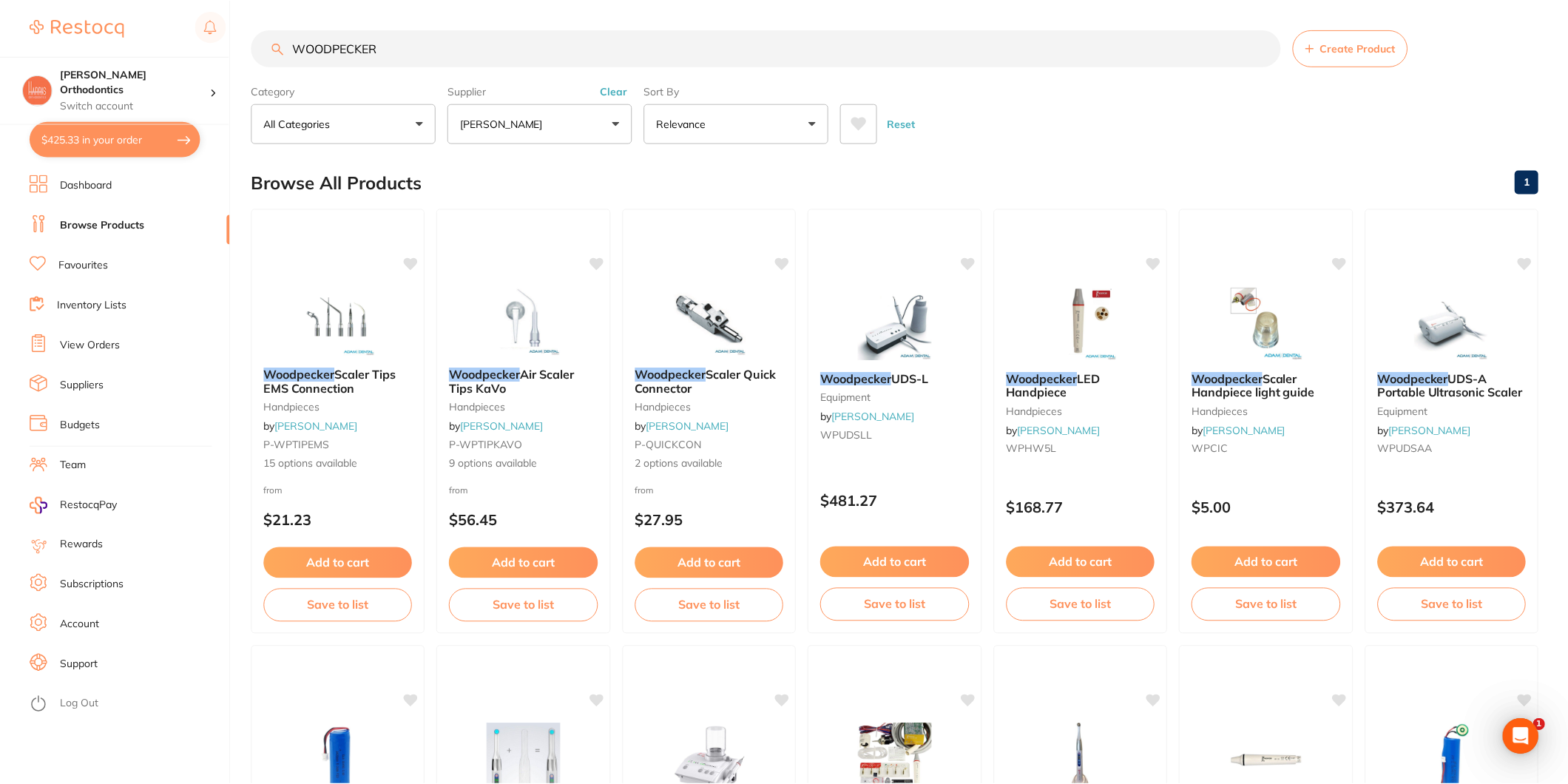
scroll to position [2, 0]
drag, startPoint x: 118, startPoint y: 135, endPoint x: 840, endPoint y: 441, distance: 784.2
click at [118, 135] on button "$425.33 in your order" at bounding box center [115, 139] width 171 height 35
checkbox input "true"
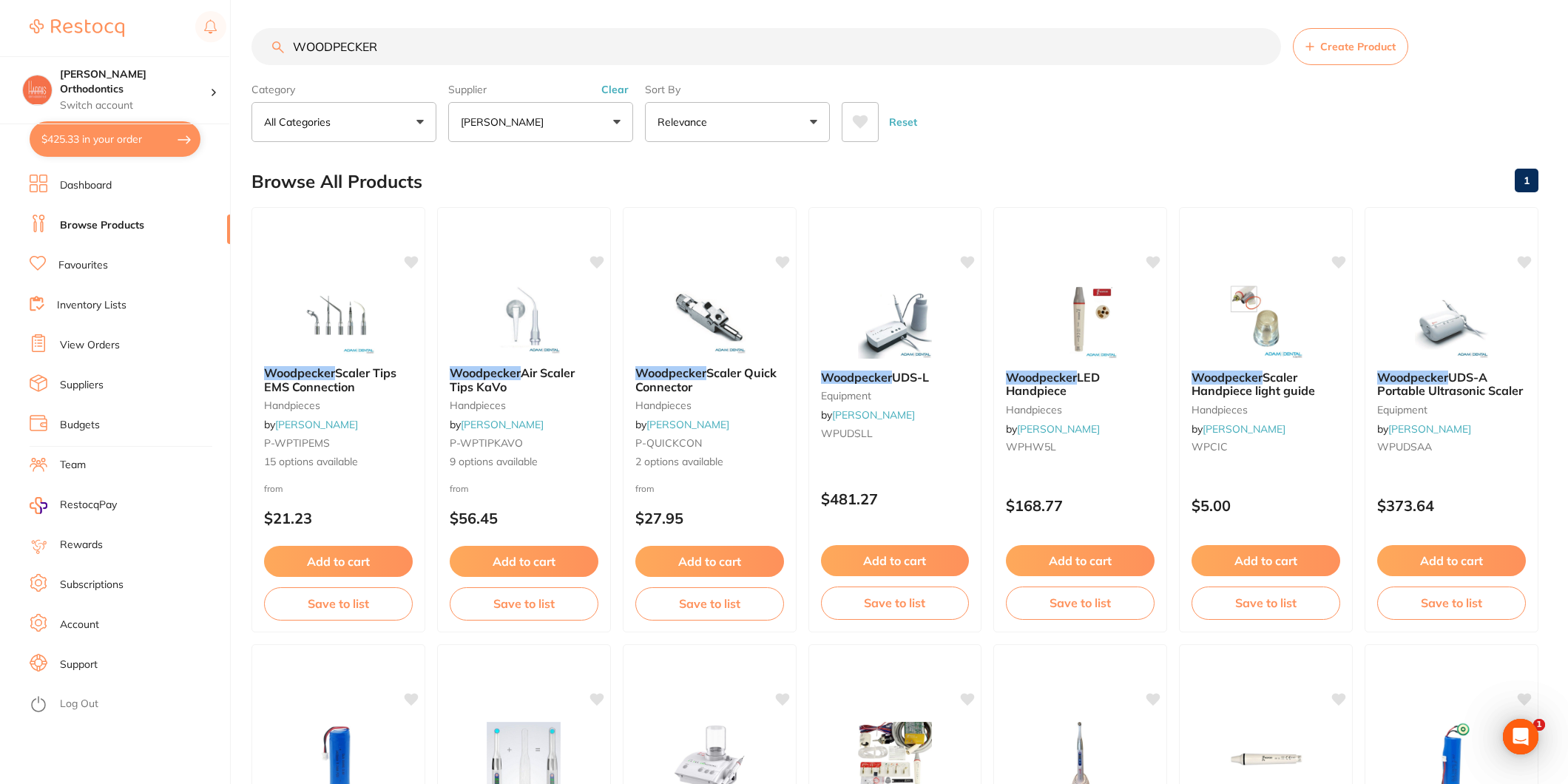
checkbox input "true"
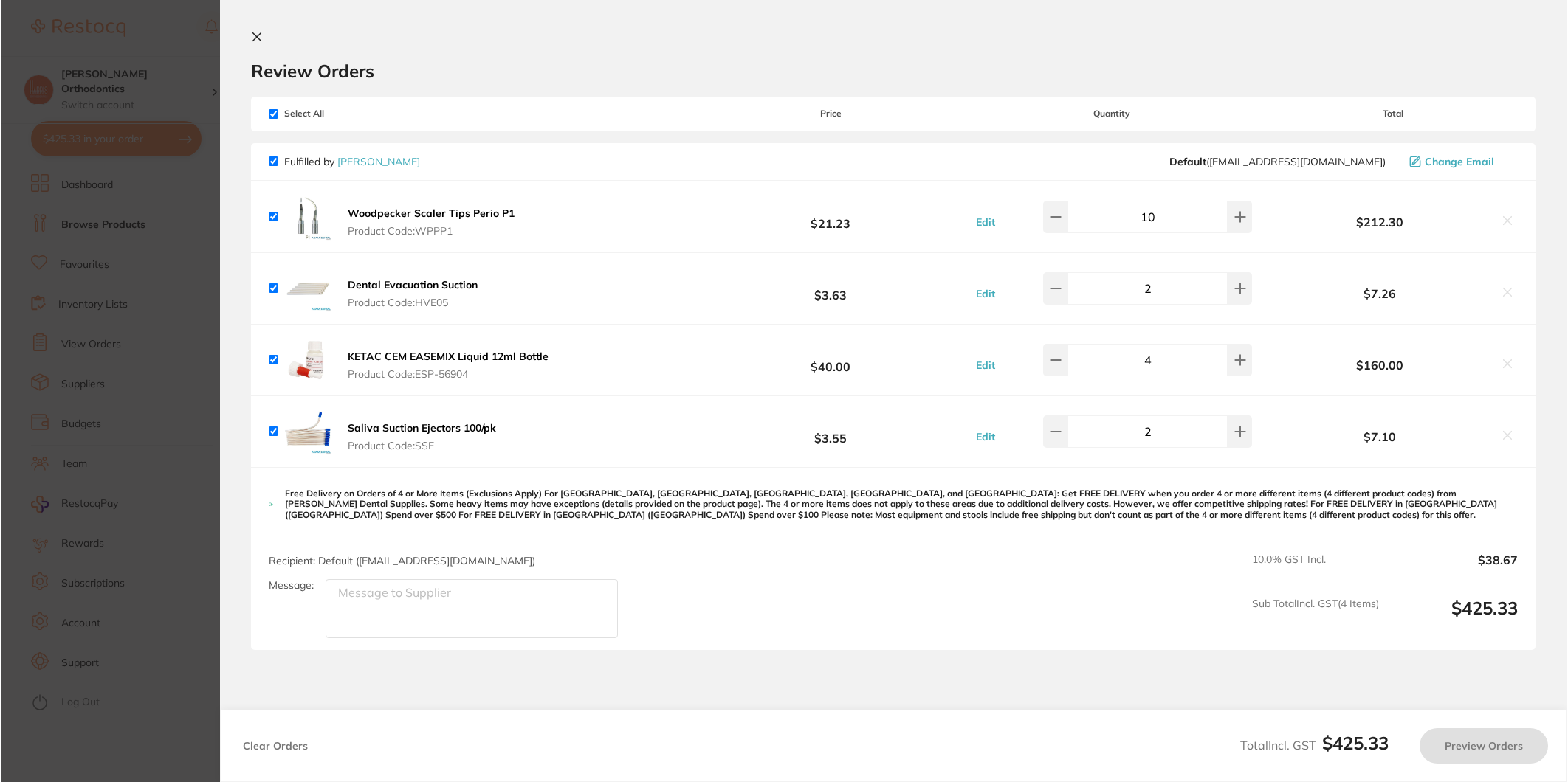
scroll to position [0, 0]
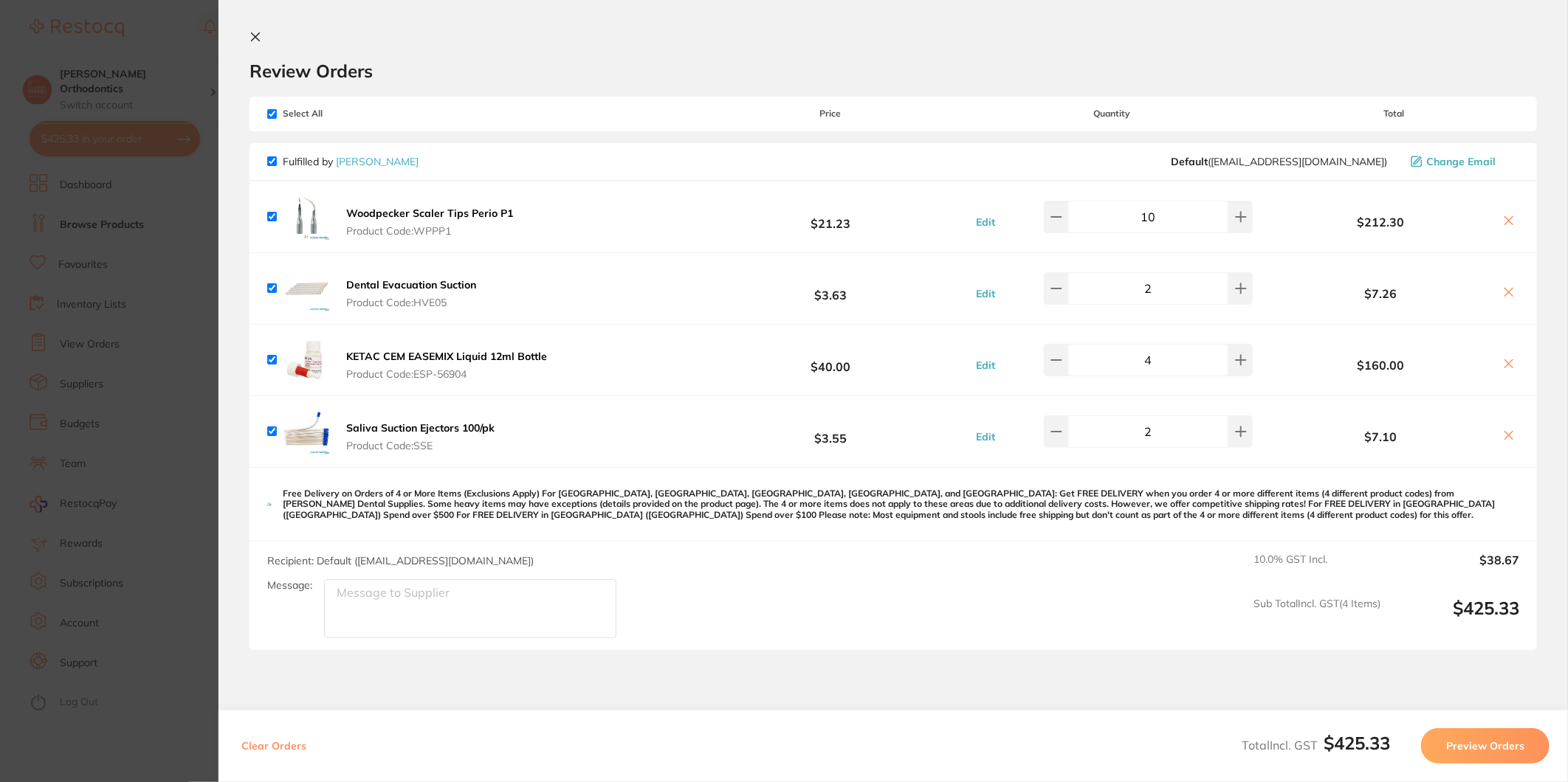
click at [256, 38] on icon at bounding box center [255, 36] width 12 height 12
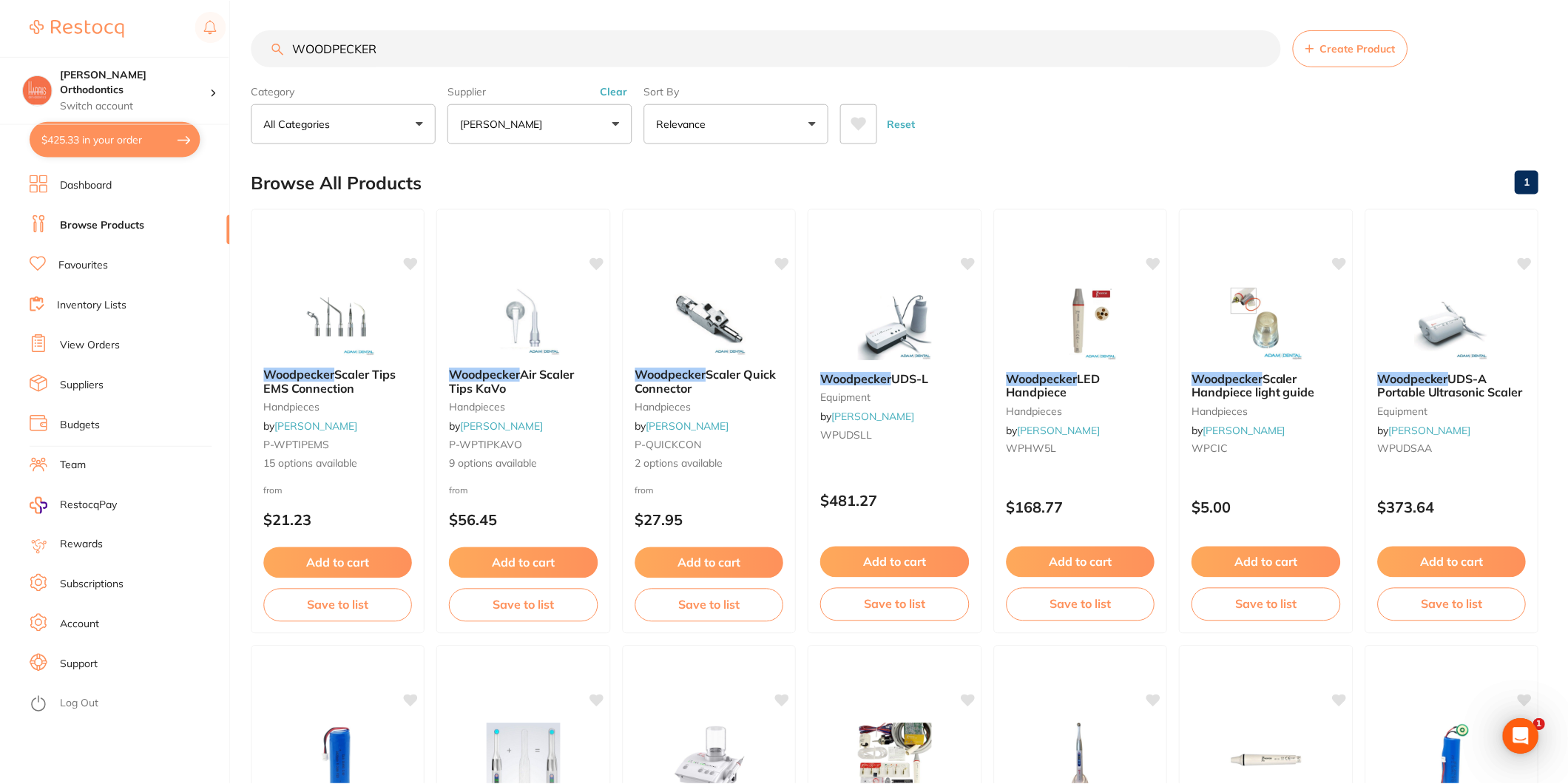
scroll to position [2, 0]
click at [391, 48] on input "WOODPECKER" at bounding box center [767, 47] width 1030 height 37
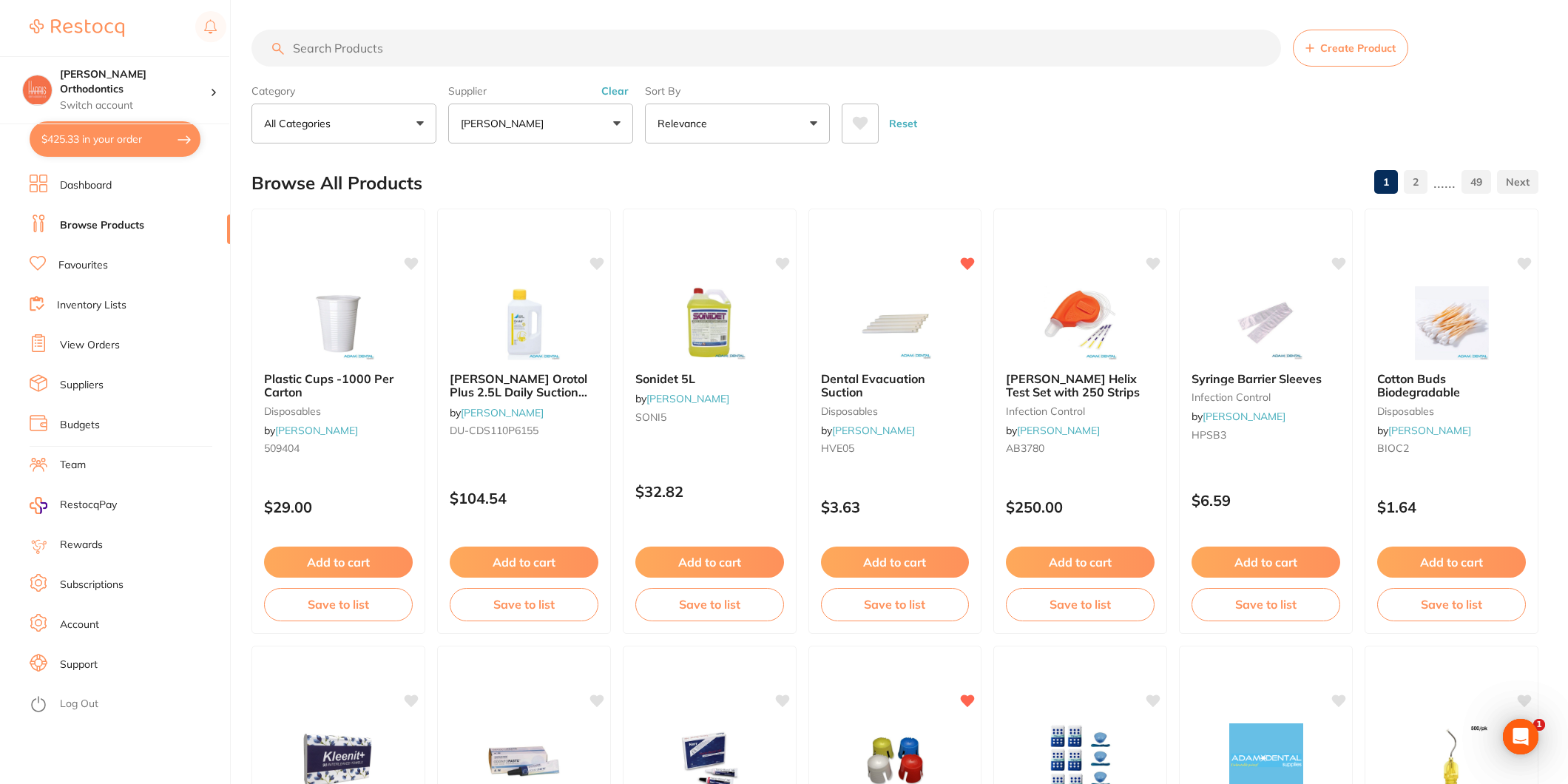
scroll to position [0, 0]
type input "R"
click at [75, 265] on link "Favourites" at bounding box center [83, 266] width 49 height 15
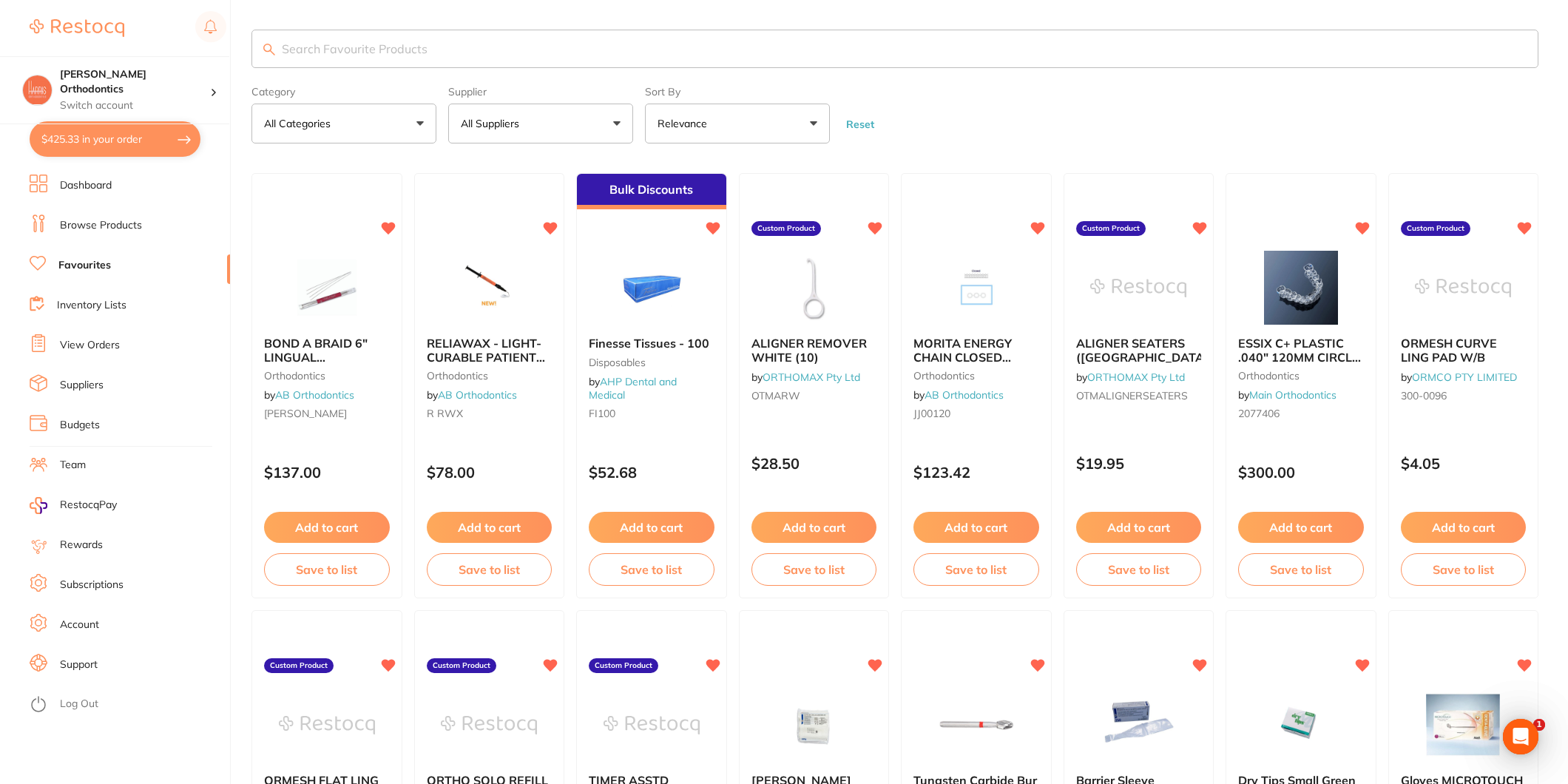
click at [548, 120] on button "All Suppliers" at bounding box center [540, 123] width 185 height 40
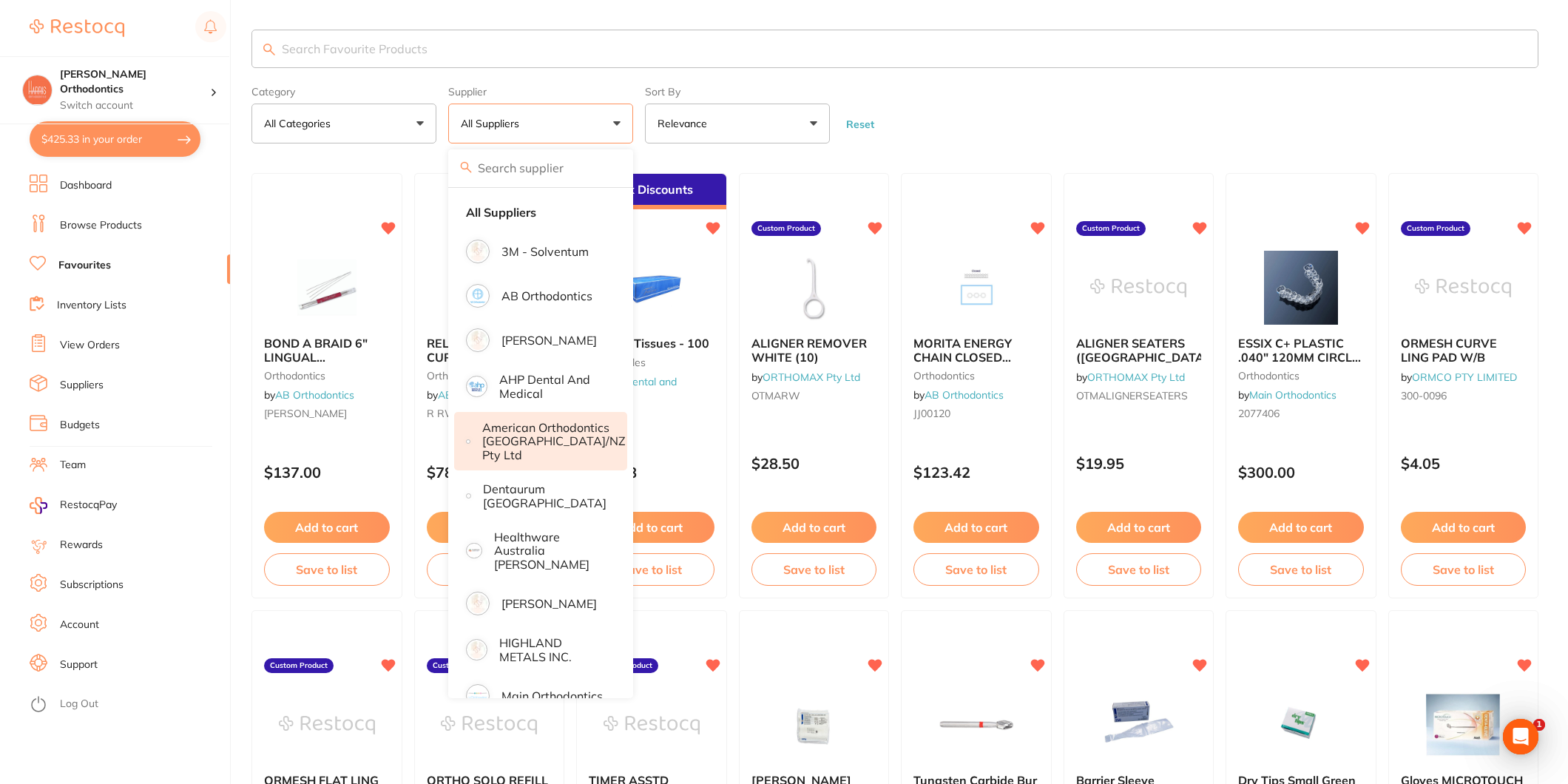
drag, startPoint x: 565, startPoint y: 333, endPoint x: 623, endPoint y: 420, distance: 104.6
click at [565, 334] on p "[PERSON_NAME]" at bounding box center [549, 341] width 95 height 13
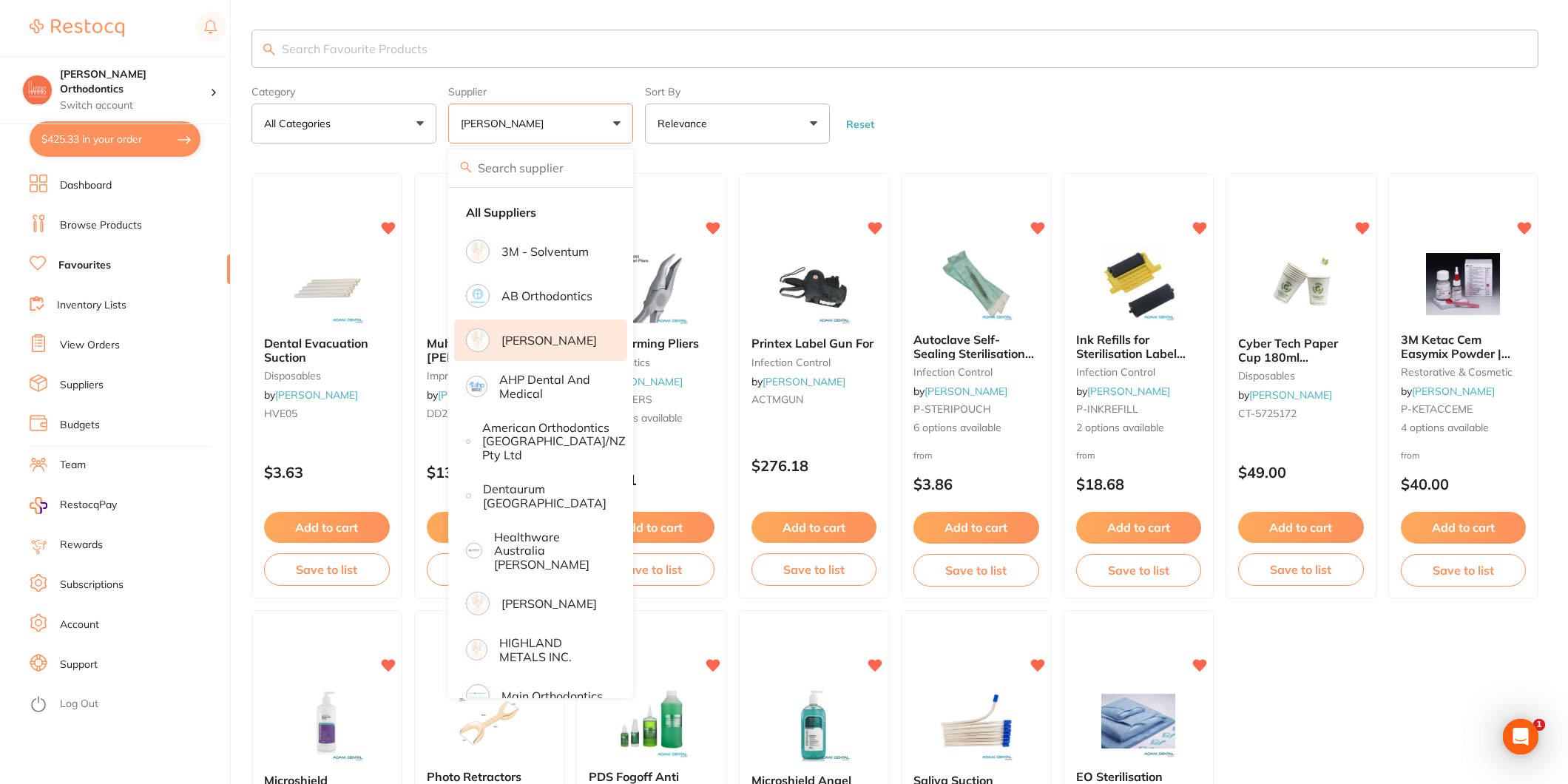
click at [1166, 530] on button "Add to cart" at bounding box center [1139, 527] width 126 height 31
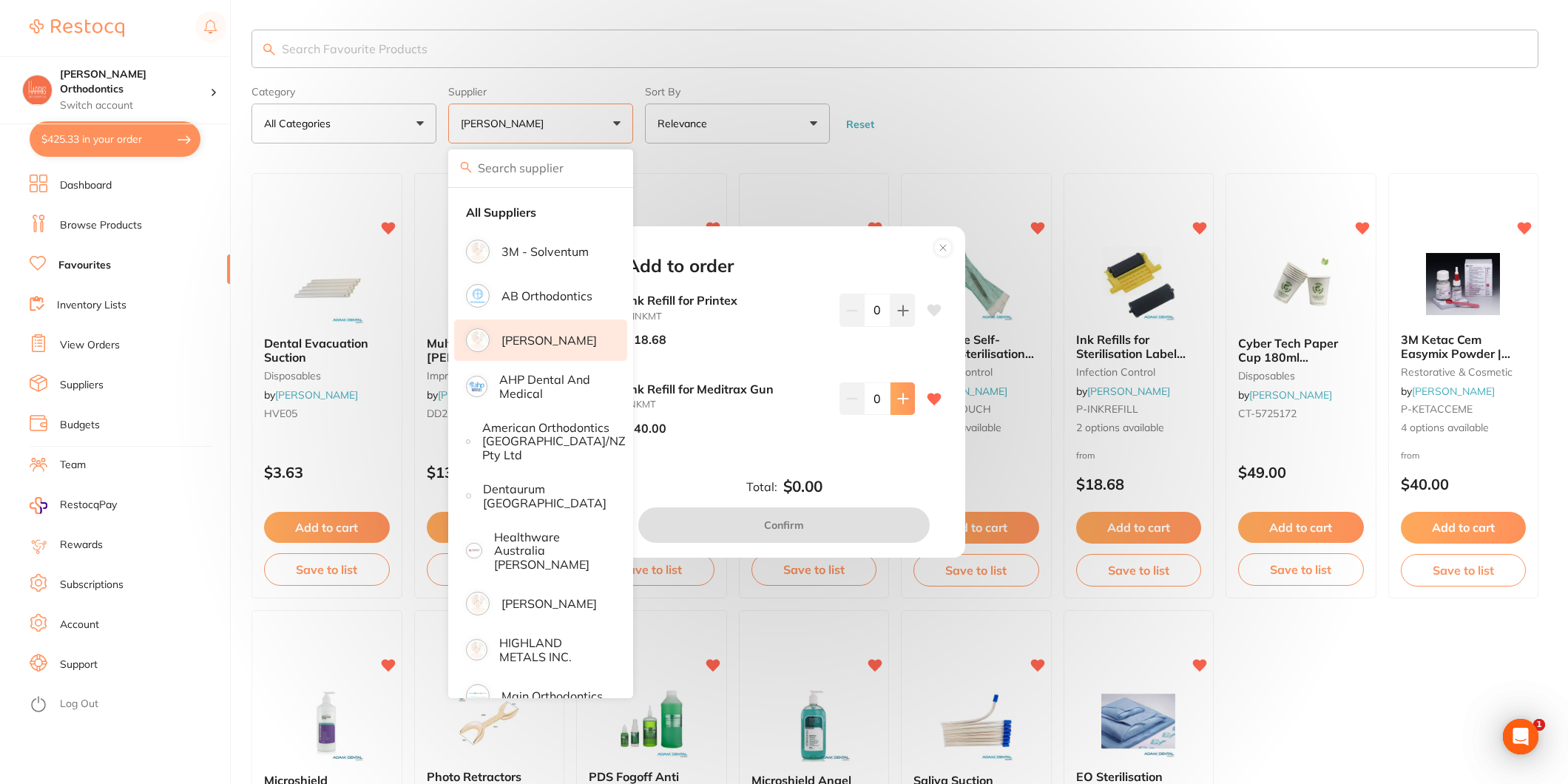
click at [894, 392] on button at bounding box center [903, 399] width 24 height 33
type input "1"
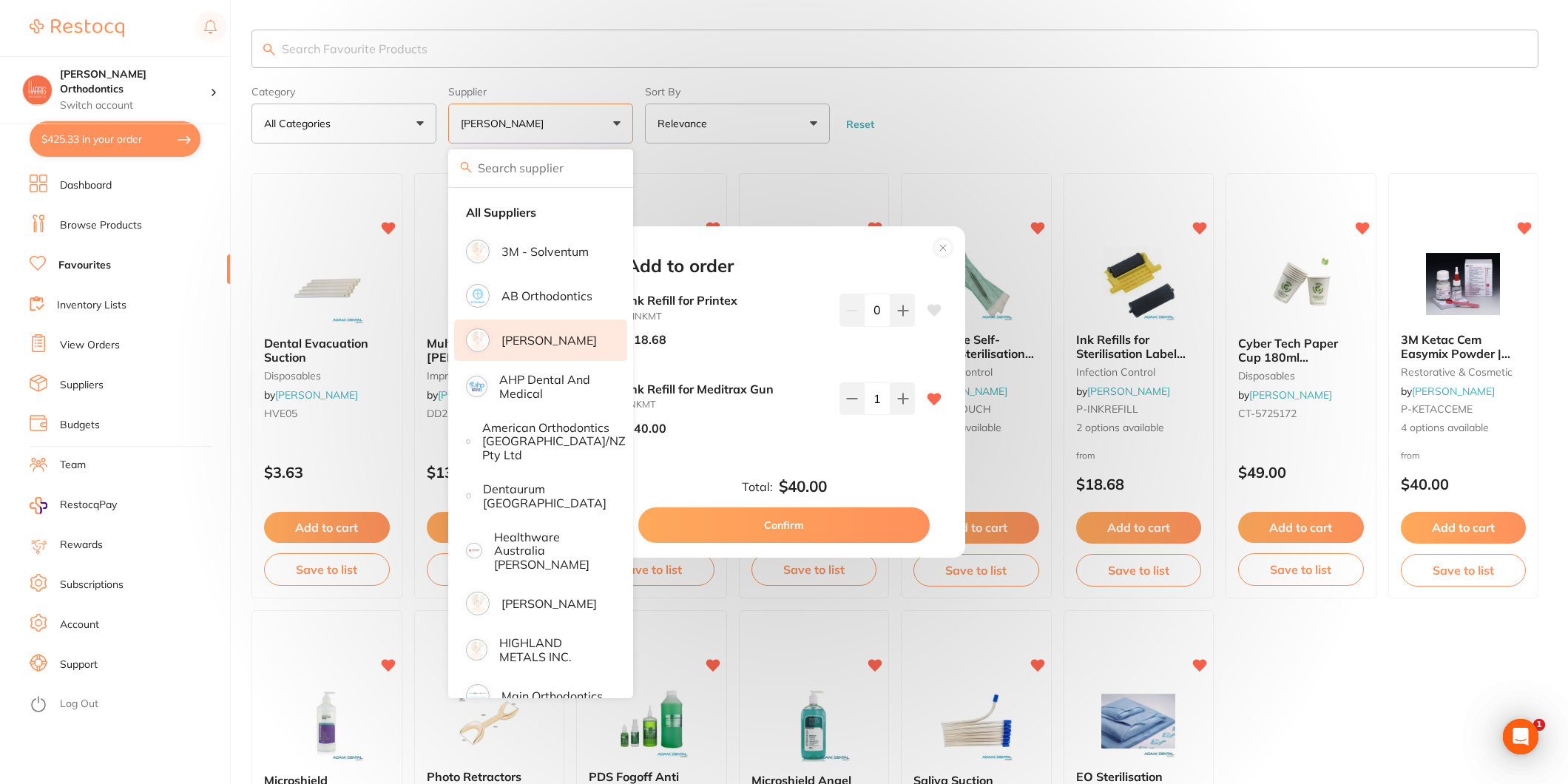
drag, startPoint x: 777, startPoint y: 250, endPoint x: 837, endPoint y: 277, distance: 65.8
click at [837, 277] on div "Add to order Ink Refill for Printex PINKMT $18.68 0 Ink Refill for Meditrax Gun…" at bounding box center [784, 393] width 363 height 332
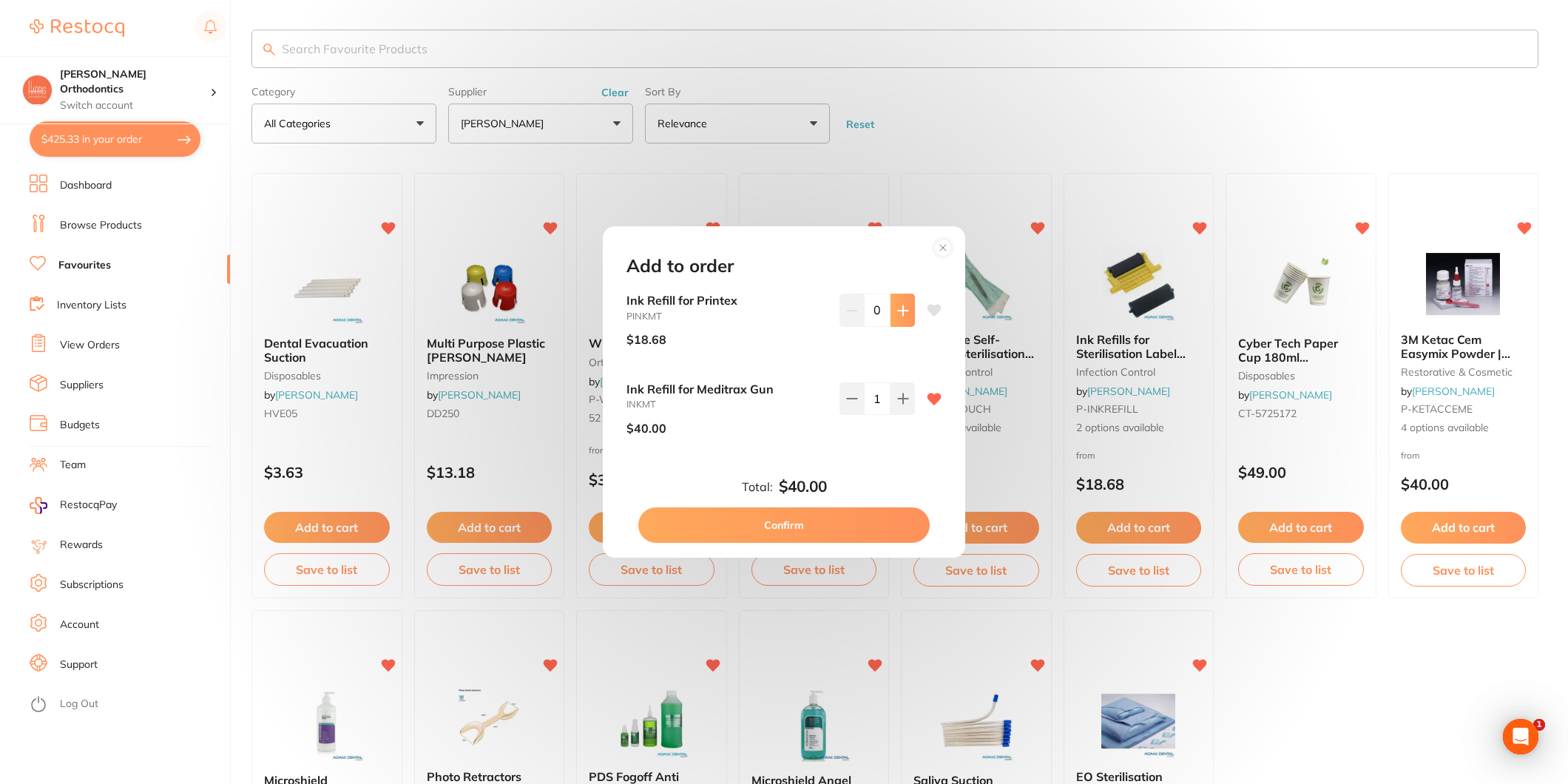
click at [902, 308] on icon at bounding box center [903, 311] width 12 height 12
type input "1"
click at [927, 311] on icon at bounding box center [934, 311] width 14 height 12
click at [927, 309] on icon at bounding box center [934, 311] width 14 height 12
click at [804, 525] on button "Confirm" at bounding box center [784, 525] width 291 height 35
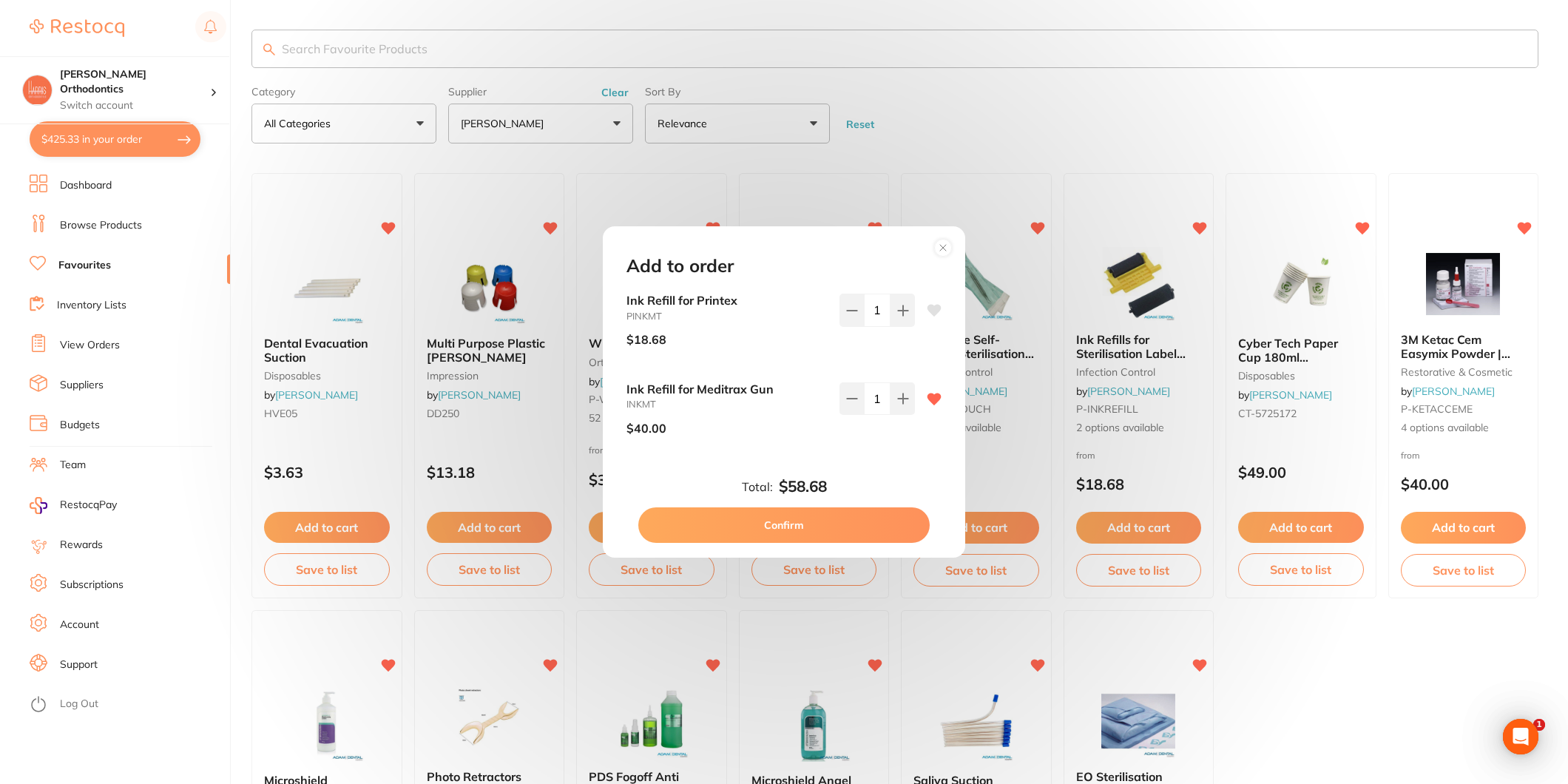
checkbox input "false"
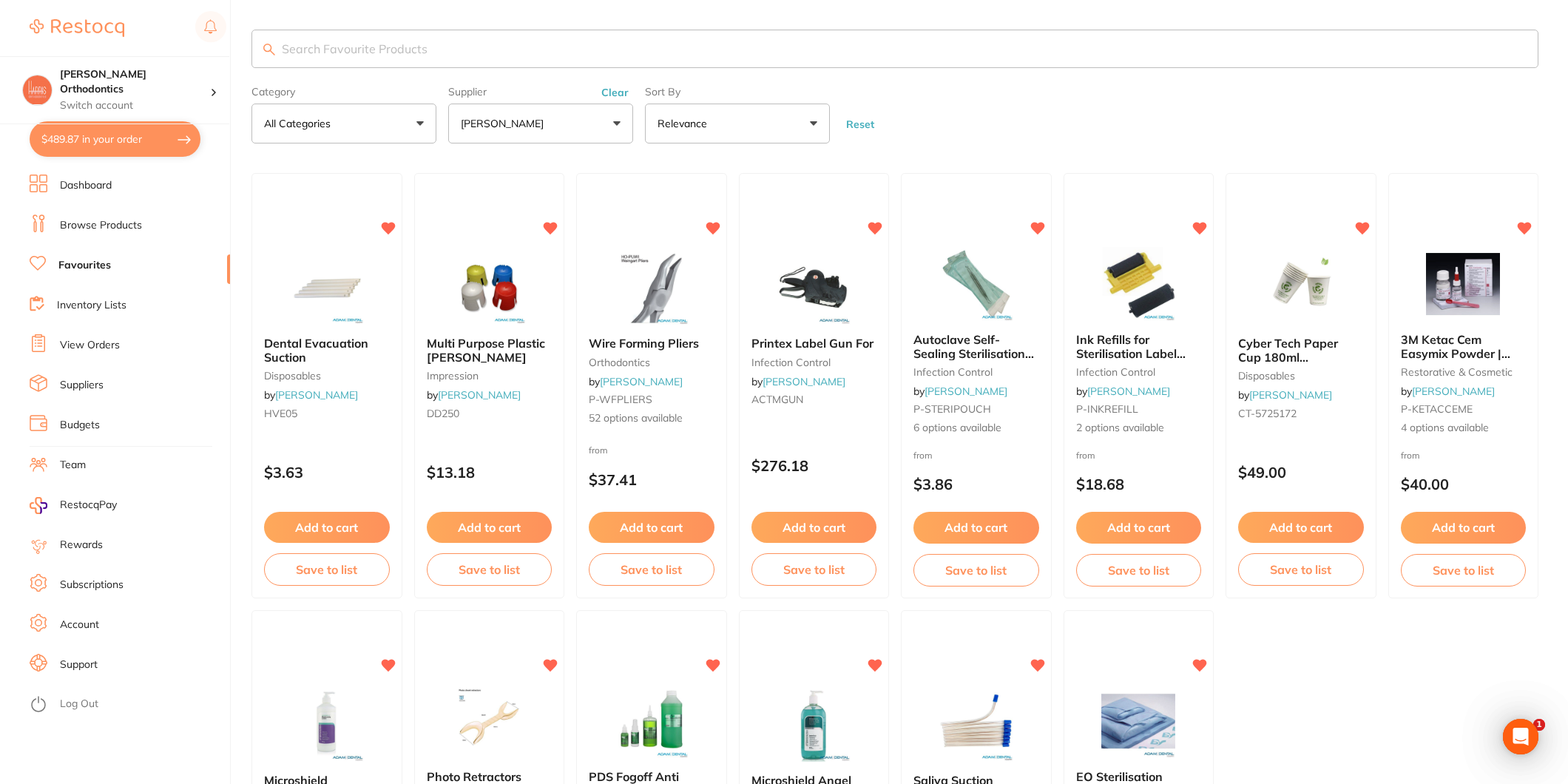
click at [134, 157] on section "Harris Orthodontics Switch account Harris Orthodontics $489.87 in your order Da…" at bounding box center [115, 392] width 230 height 784
click at [148, 124] on button "$489.87 in your order" at bounding box center [115, 139] width 171 height 35
checkbox input "true"
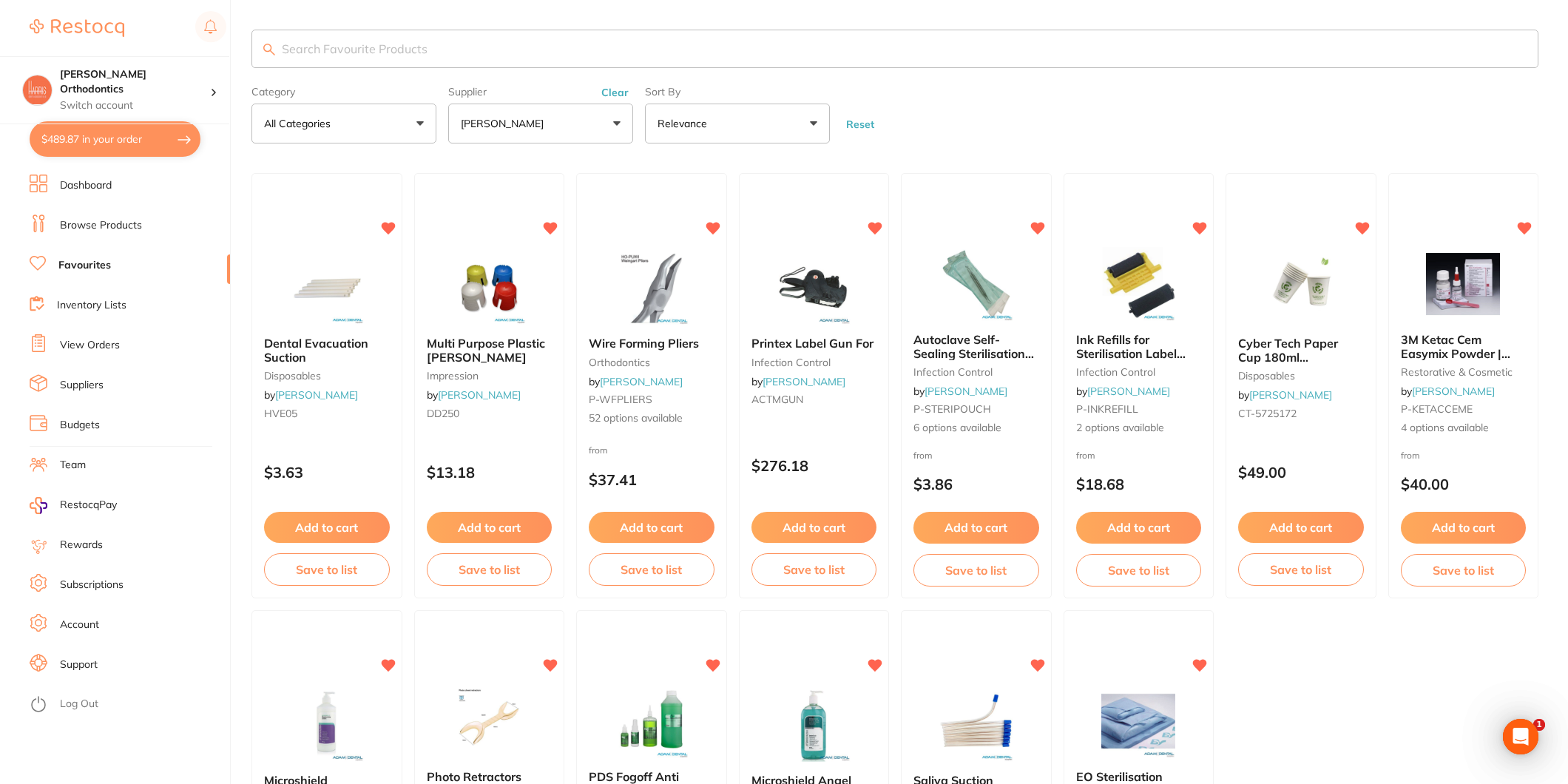
checkbox input "true"
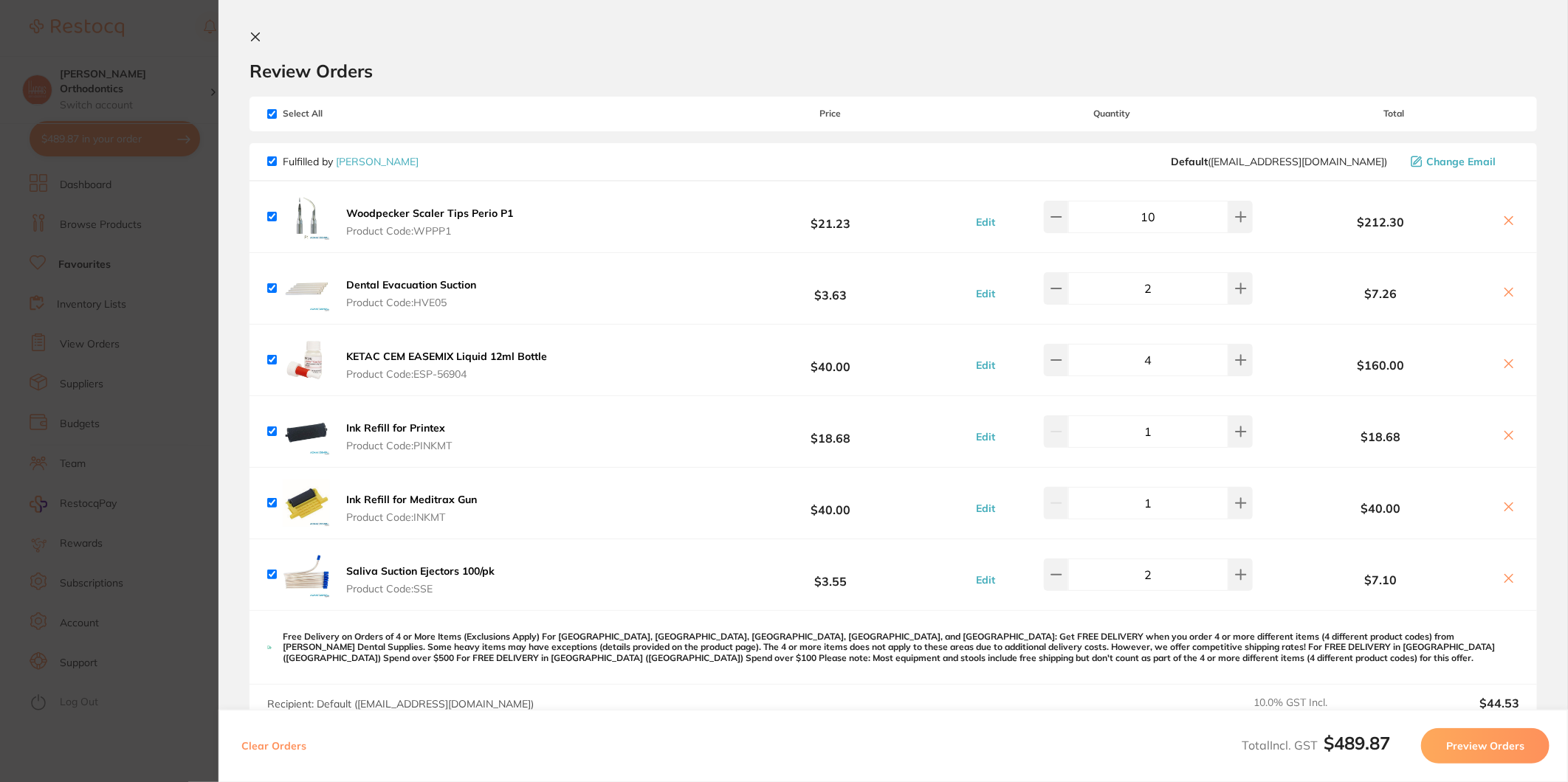
click at [1245, 510] on button at bounding box center [1240, 503] width 24 height 33
type input "2"
click at [259, 35] on icon at bounding box center [255, 36] width 12 height 12
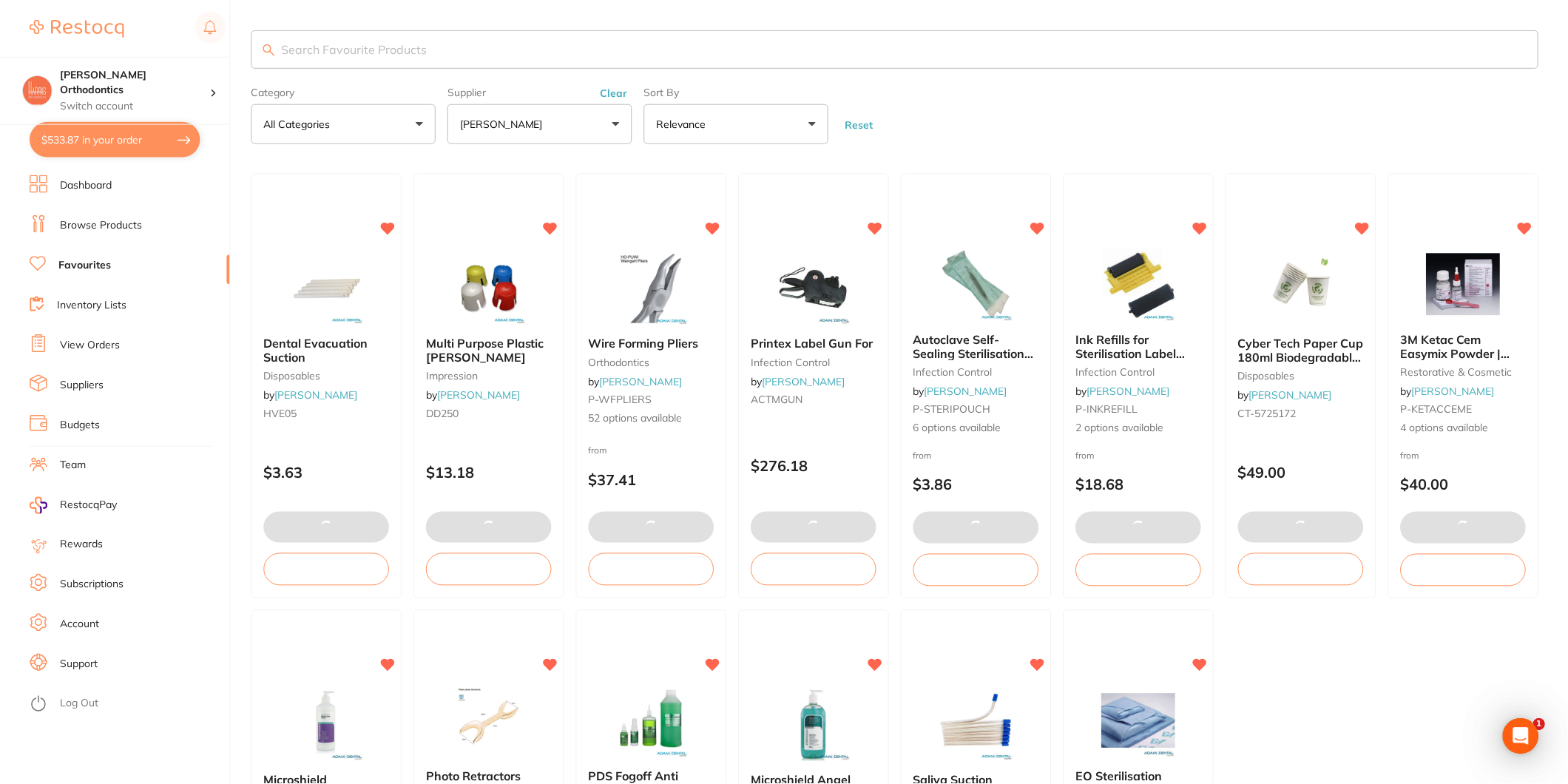
scroll to position [1, 0]
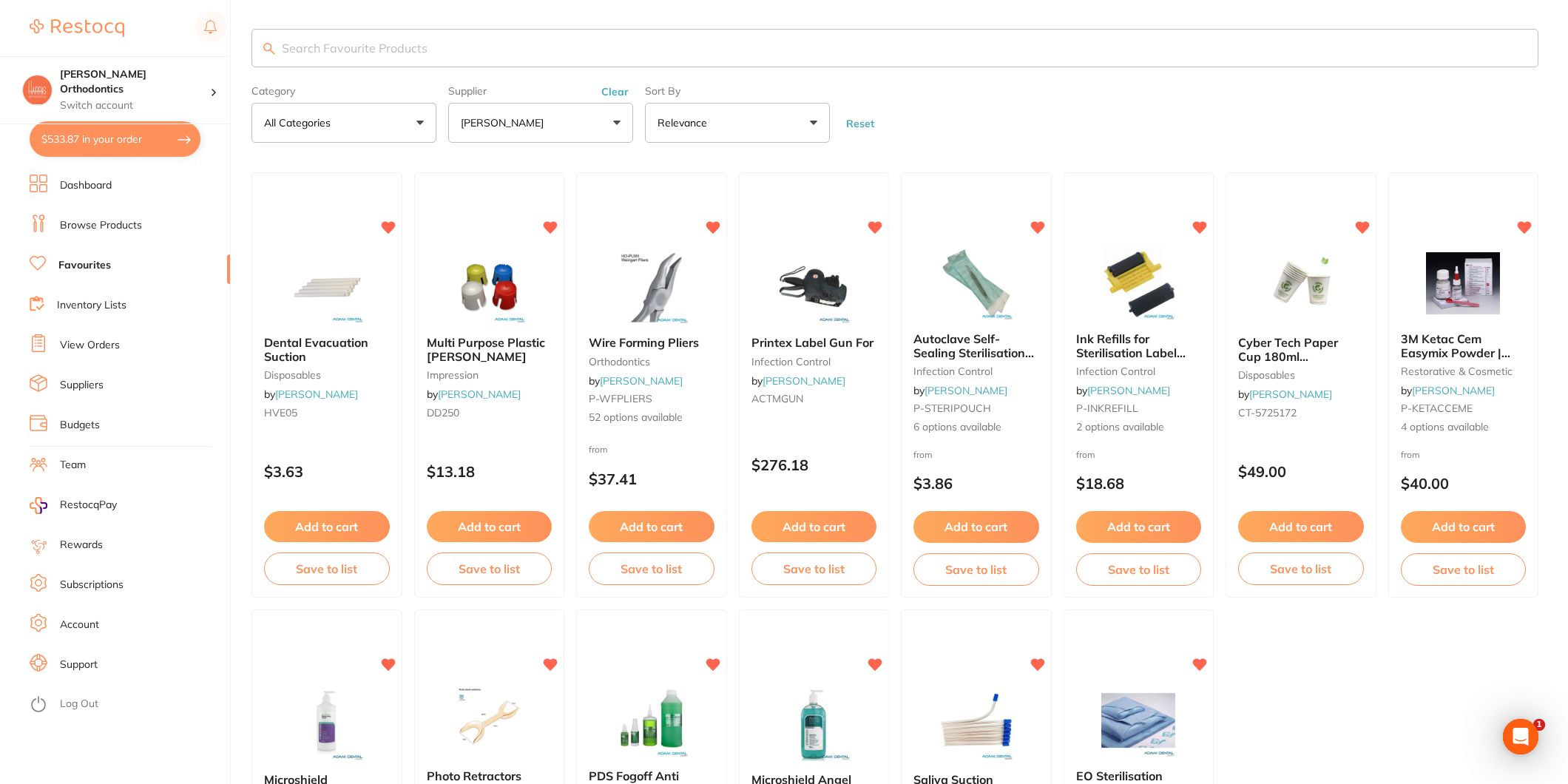
click at [166, 156] on button "$533.87 in your order" at bounding box center [115, 139] width 171 height 35
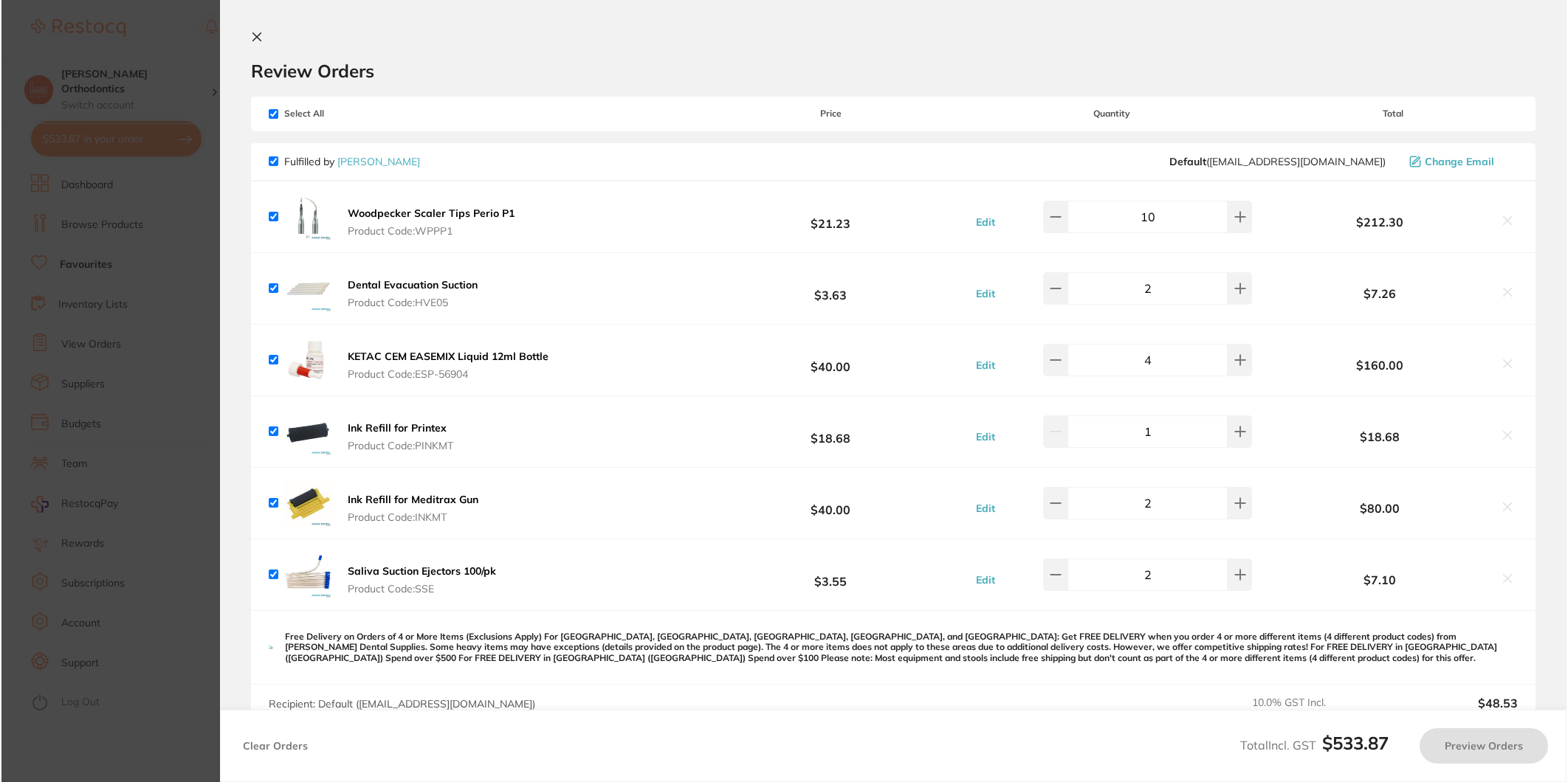
scroll to position [0, 0]
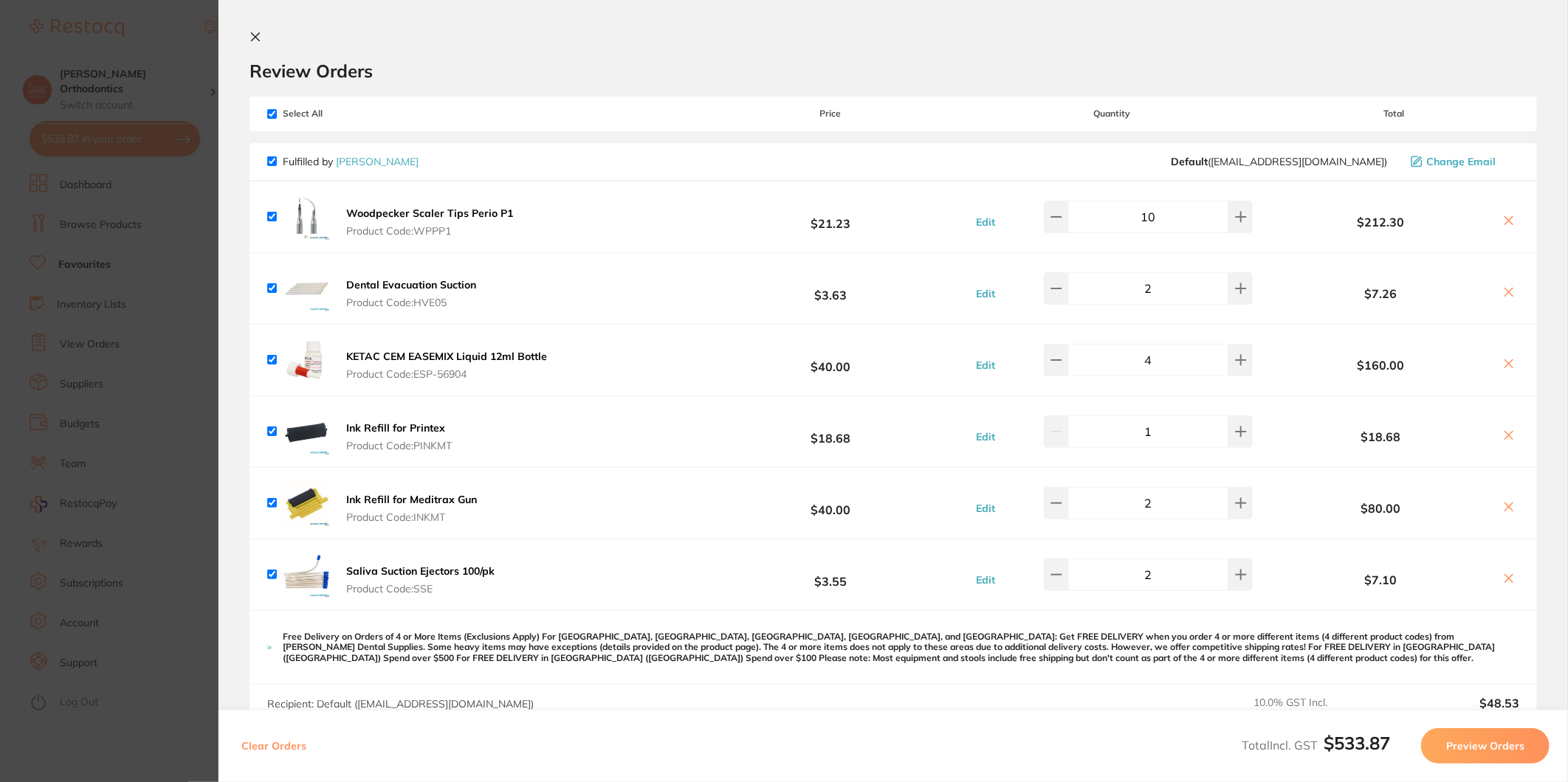
click at [1459, 743] on button "Preview Orders" at bounding box center [1485, 747] width 128 height 35
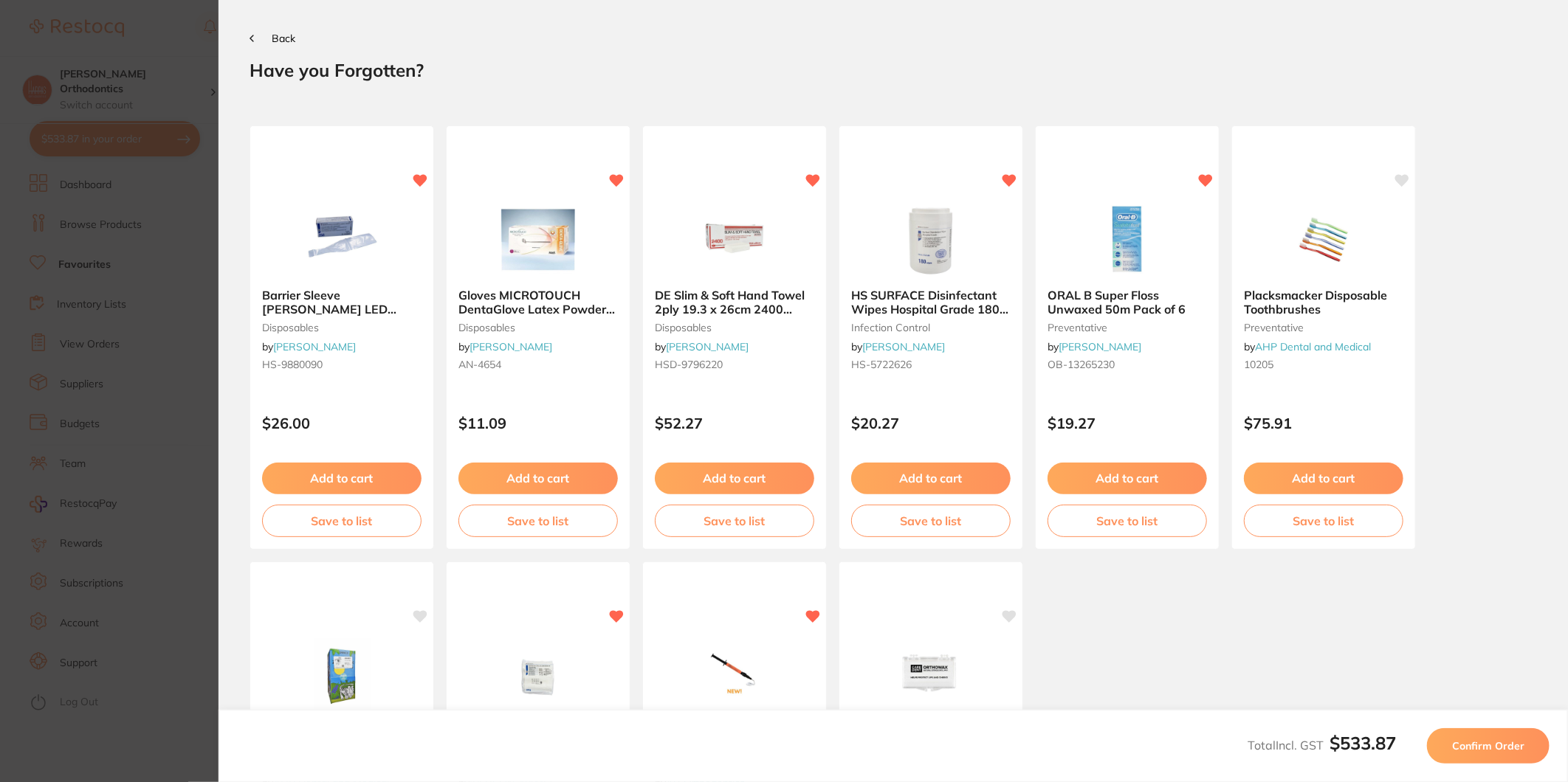
drag, startPoint x: 1495, startPoint y: 740, endPoint x: 1553, endPoint y: 685, distance: 79.9
click at [1495, 740] on span "Confirm Order" at bounding box center [1489, 746] width 73 height 13
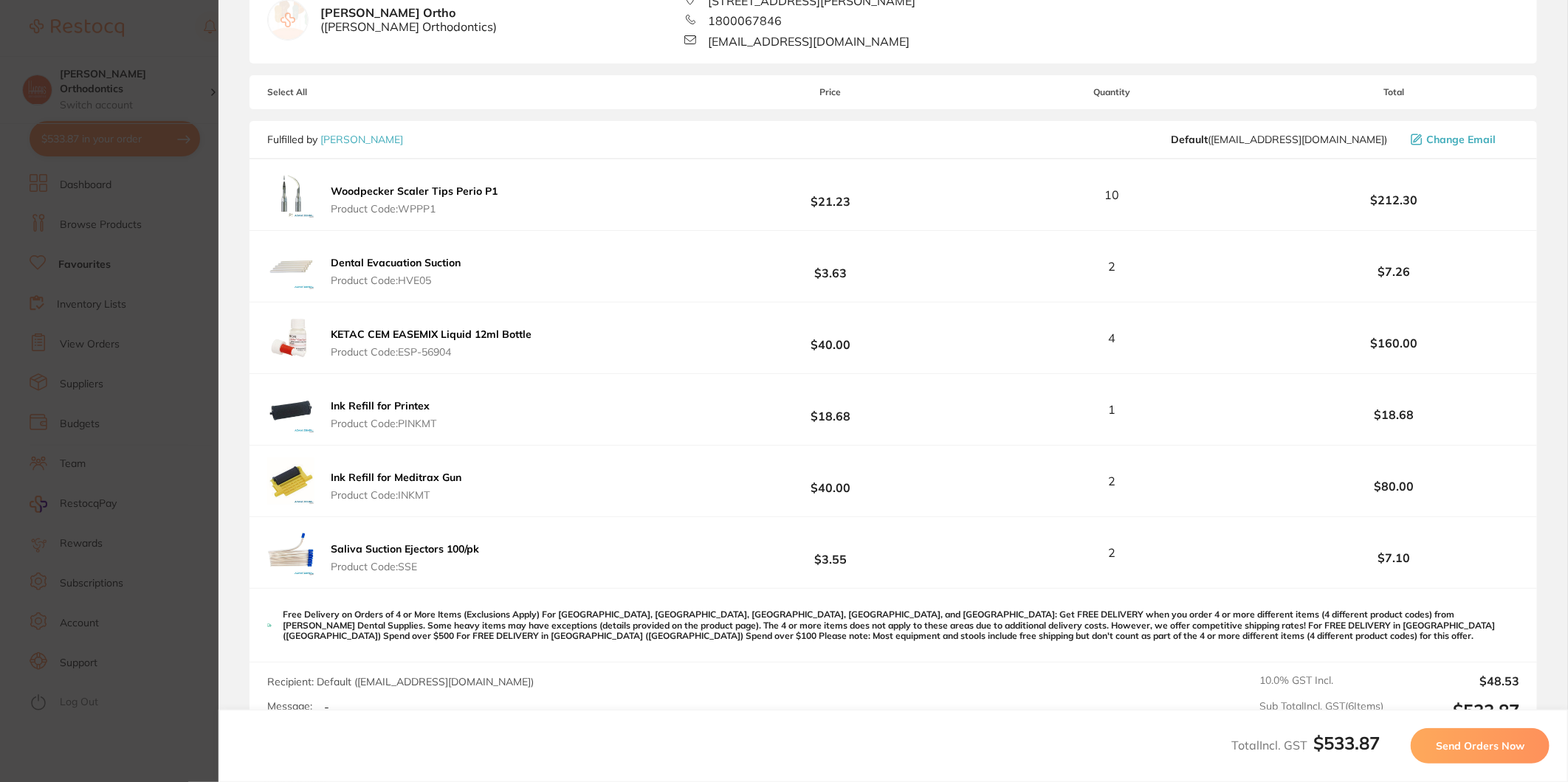
scroll to position [374, 0]
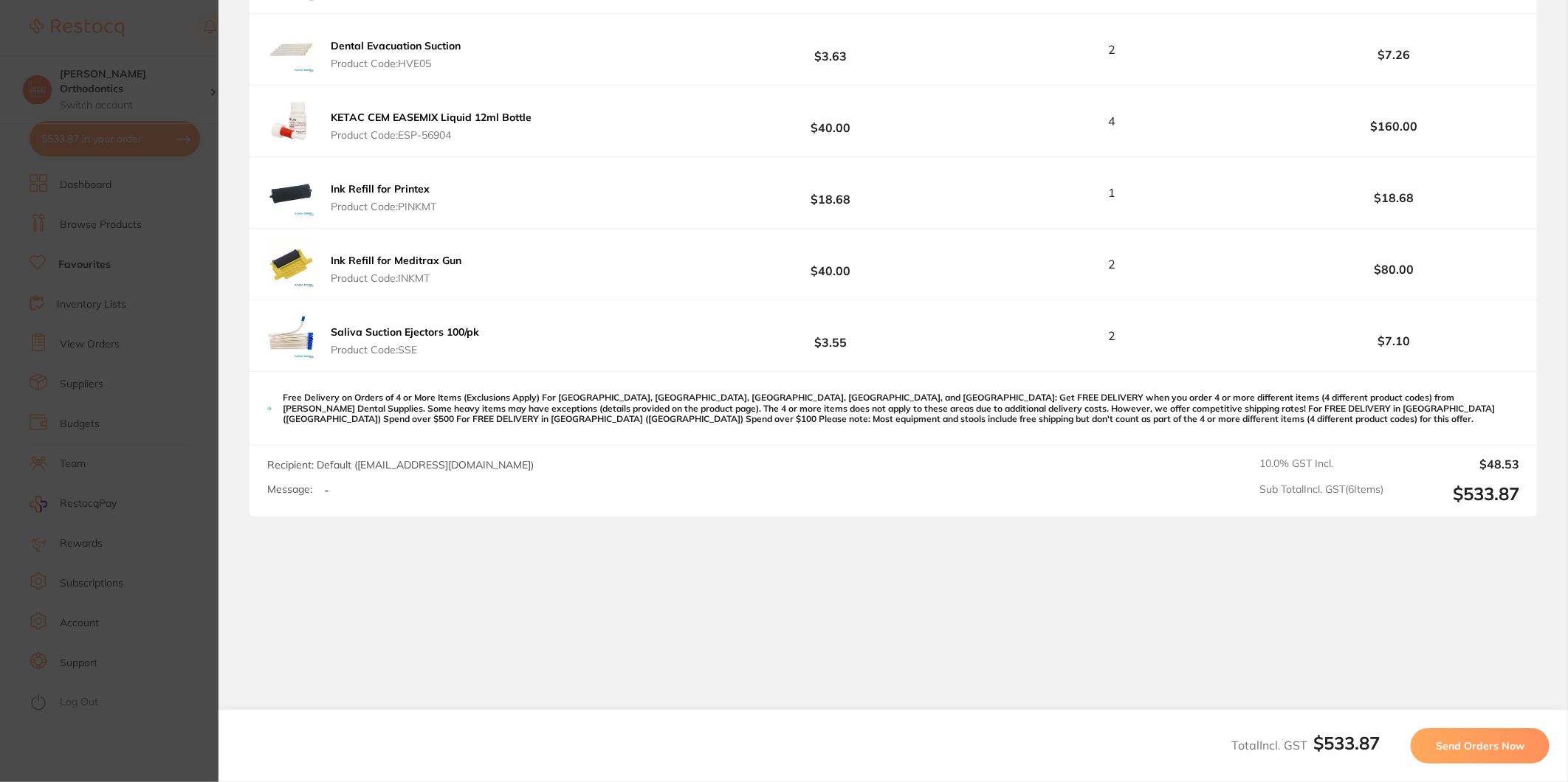
click at [1441, 741] on span "Send Orders Now" at bounding box center [1480, 746] width 88 height 13
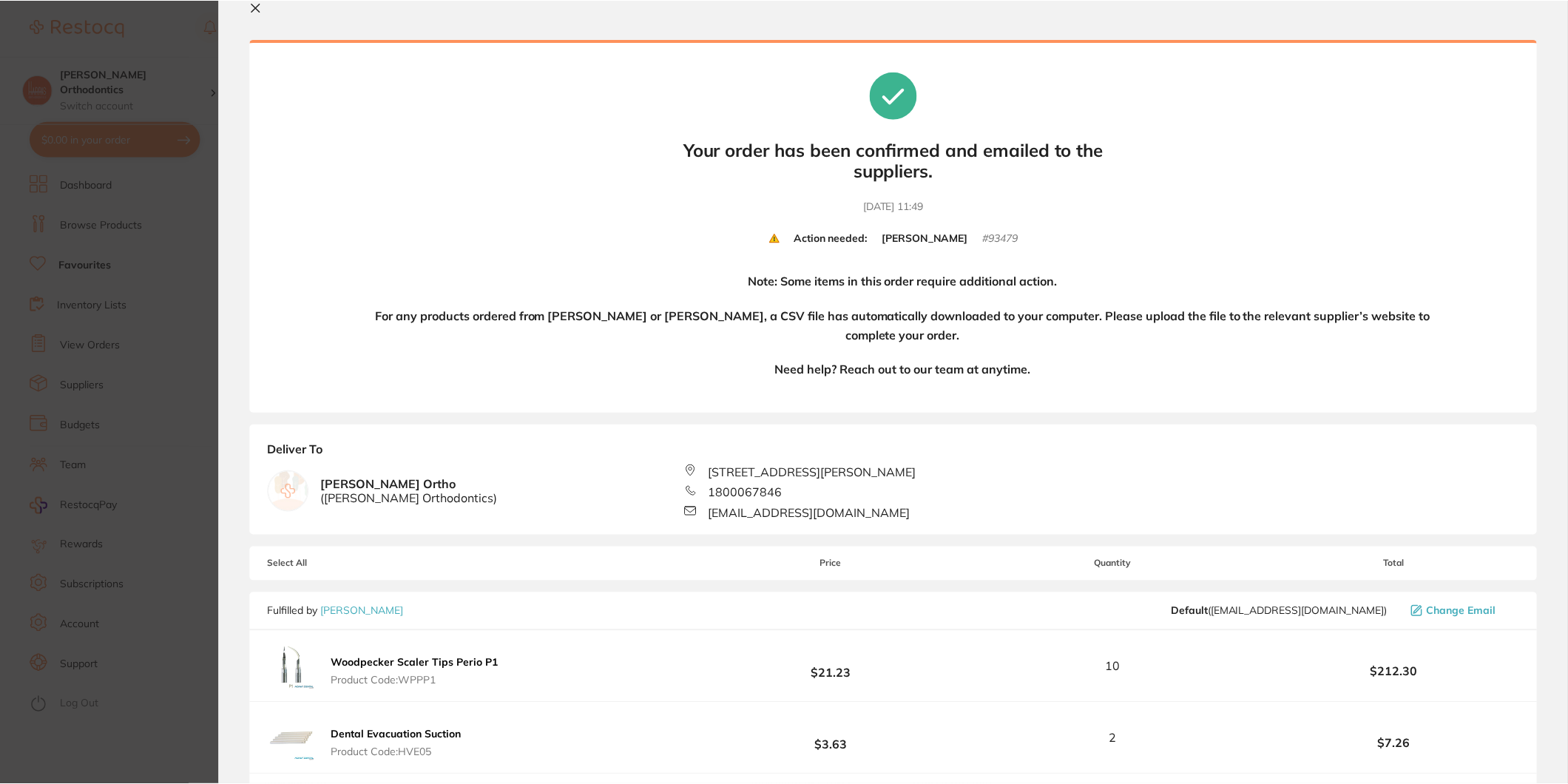
scroll to position [0, 0]
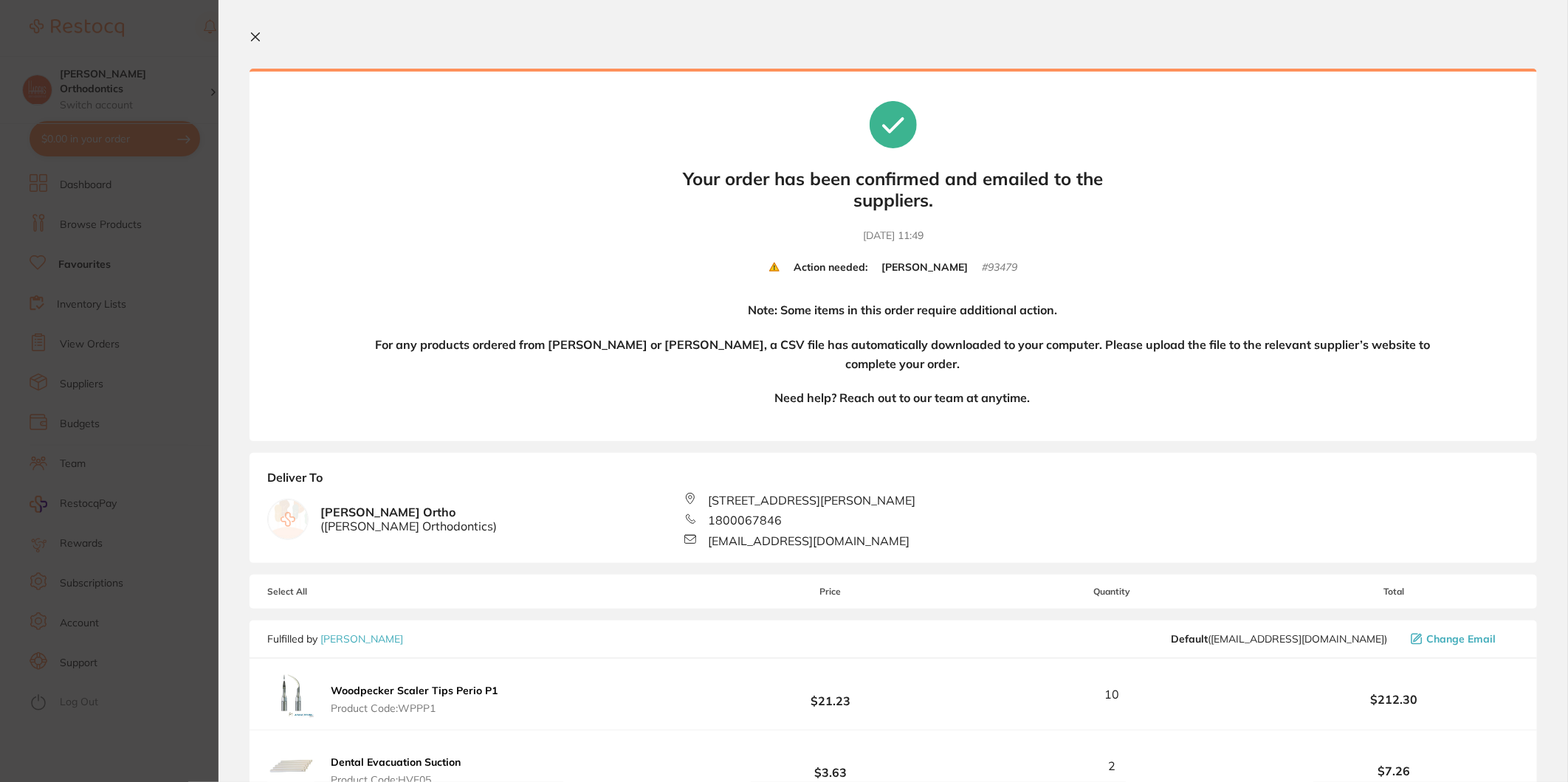
click at [253, 27] on section "Your orders are being processed and we will notify you once we have placed the …" at bounding box center [893, 391] width 1349 height 782
click at [256, 46] on section "Your orders are being processed and we will notify you once we have placed the …" at bounding box center [893, 391] width 1349 height 782
click at [256, 38] on icon at bounding box center [255, 37] width 8 height 8
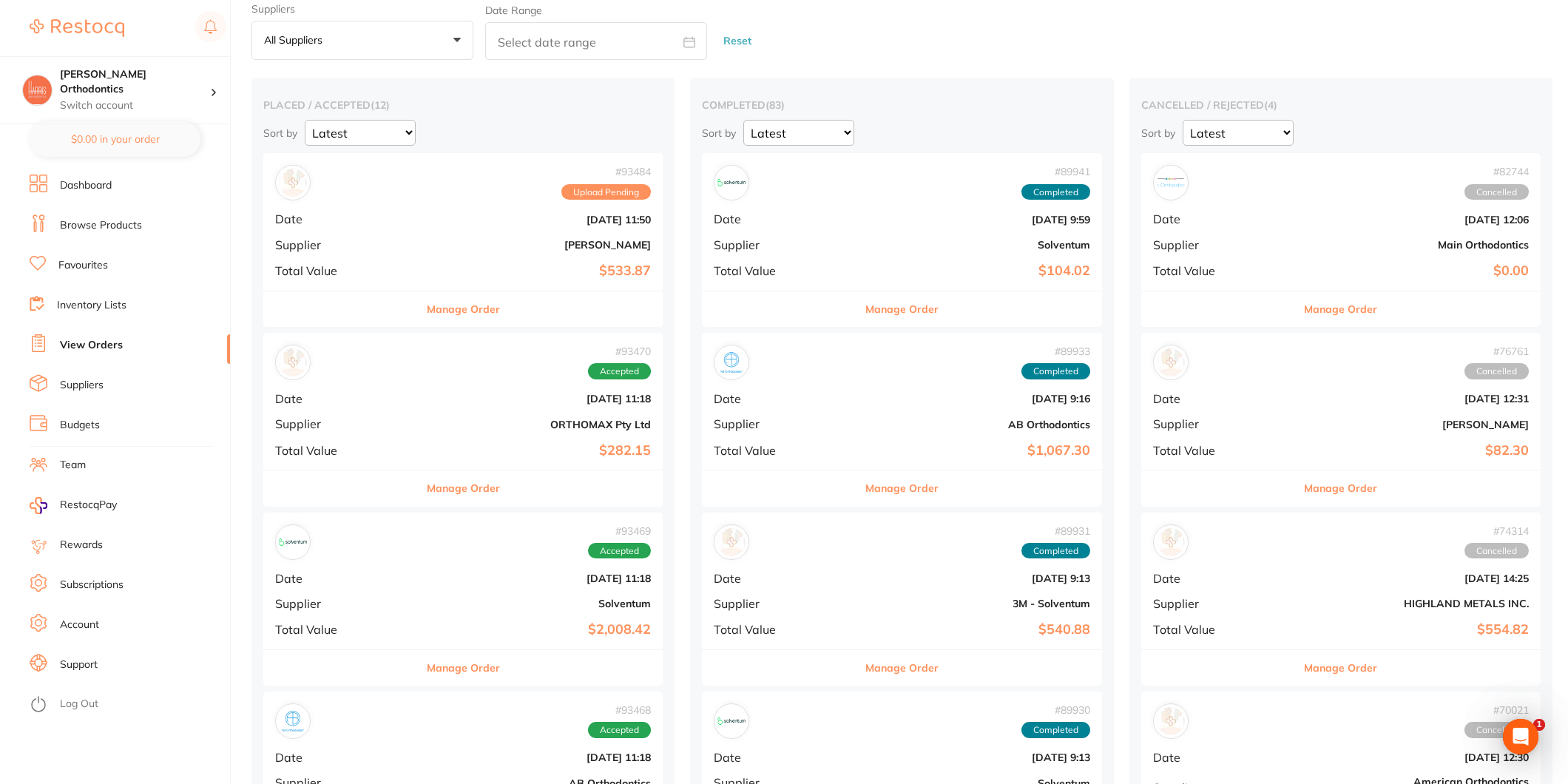
scroll to position [82, 0]
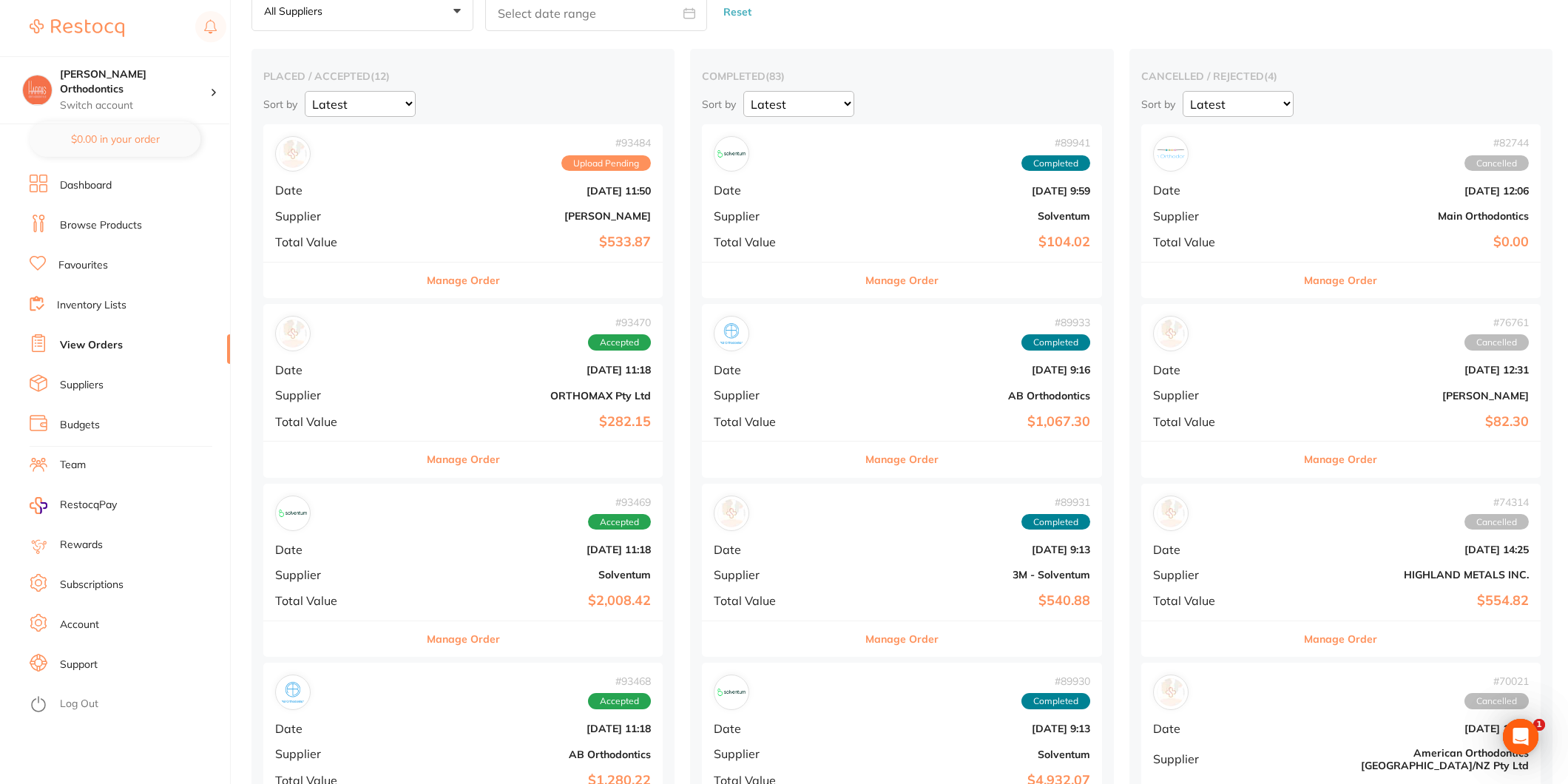
click at [441, 587] on div "# 93469 Accepted Date Sept 11 2025, 11:18 Supplier Solventum Total Value $2,008…" at bounding box center [463, 553] width 399 height 137
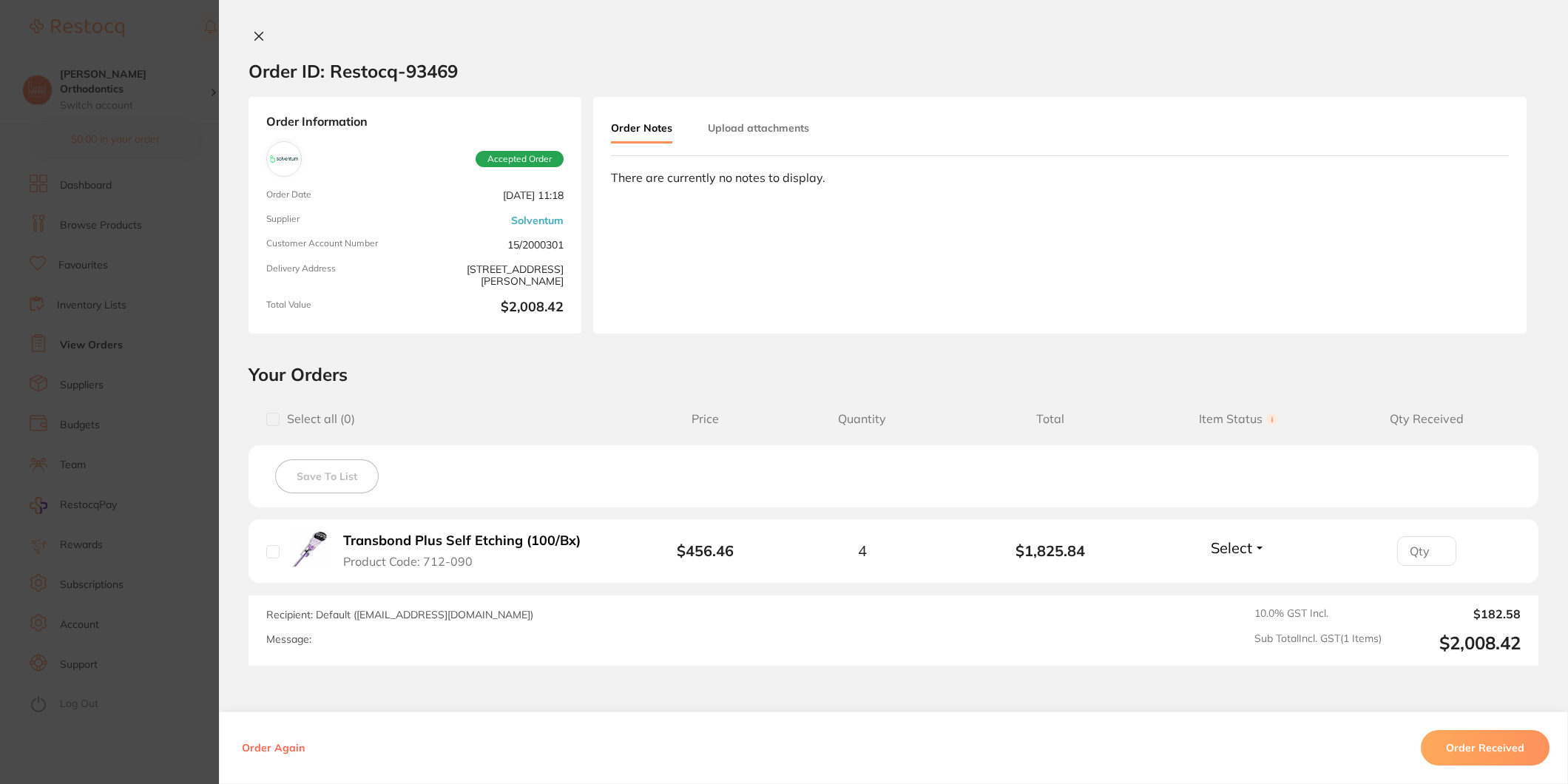
click at [256, 35] on icon at bounding box center [259, 36] width 8 height 8
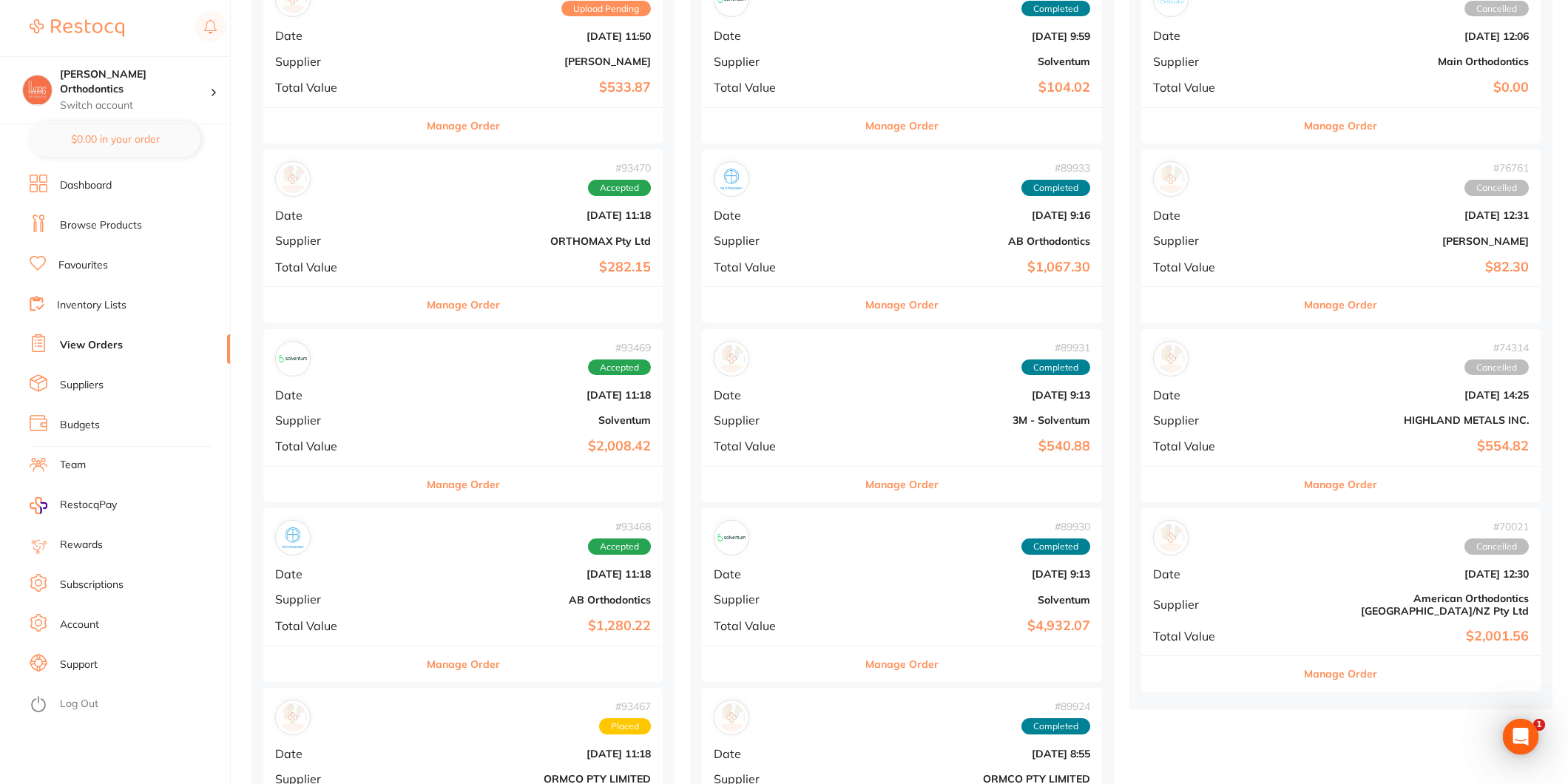
scroll to position [246, 0]
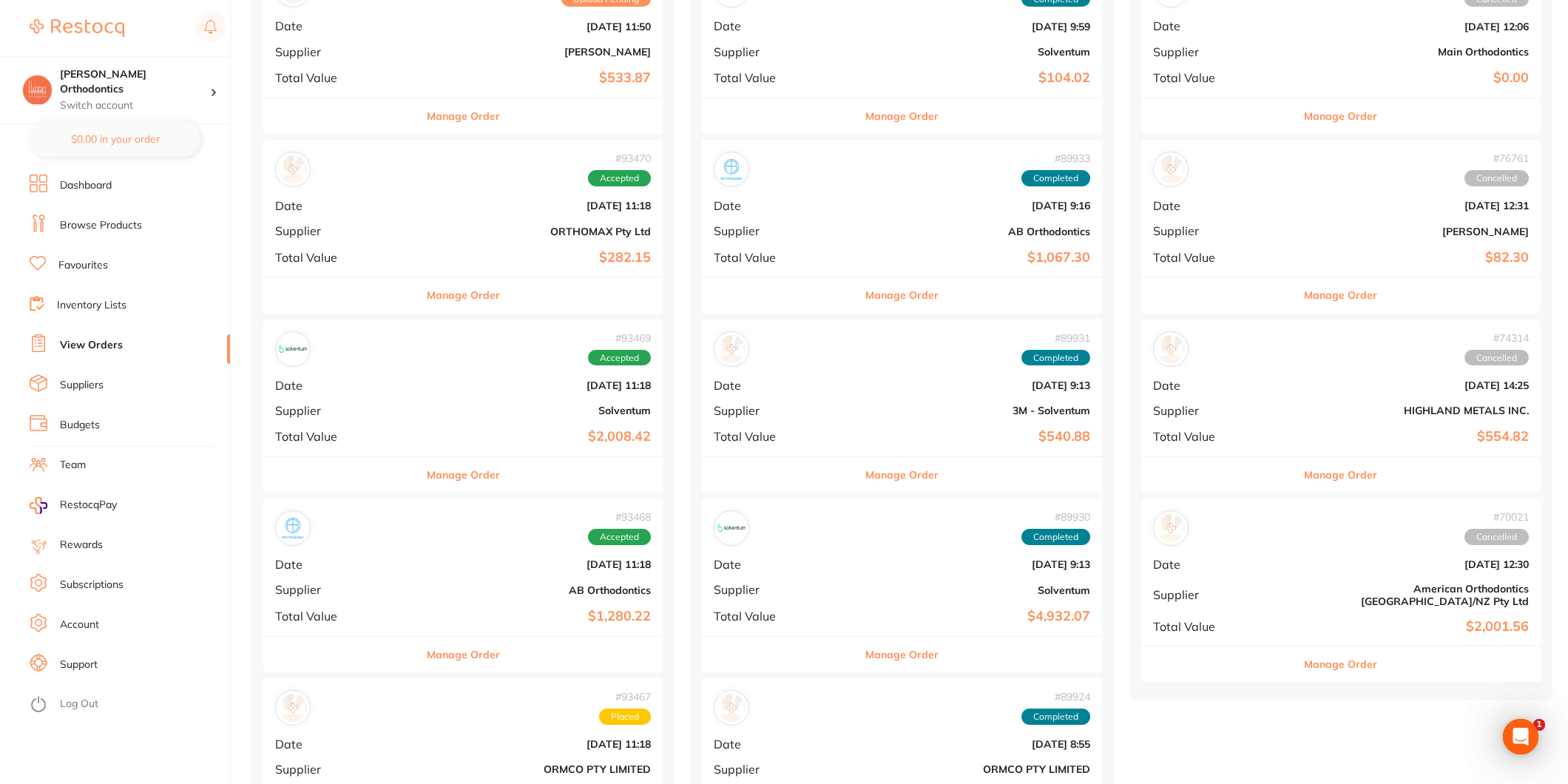
click at [516, 420] on div "# 93469 Accepted Date Sept 11 2025, 11:18 Supplier Solventum Total Value $2,008…" at bounding box center [463, 388] width 399 height 137
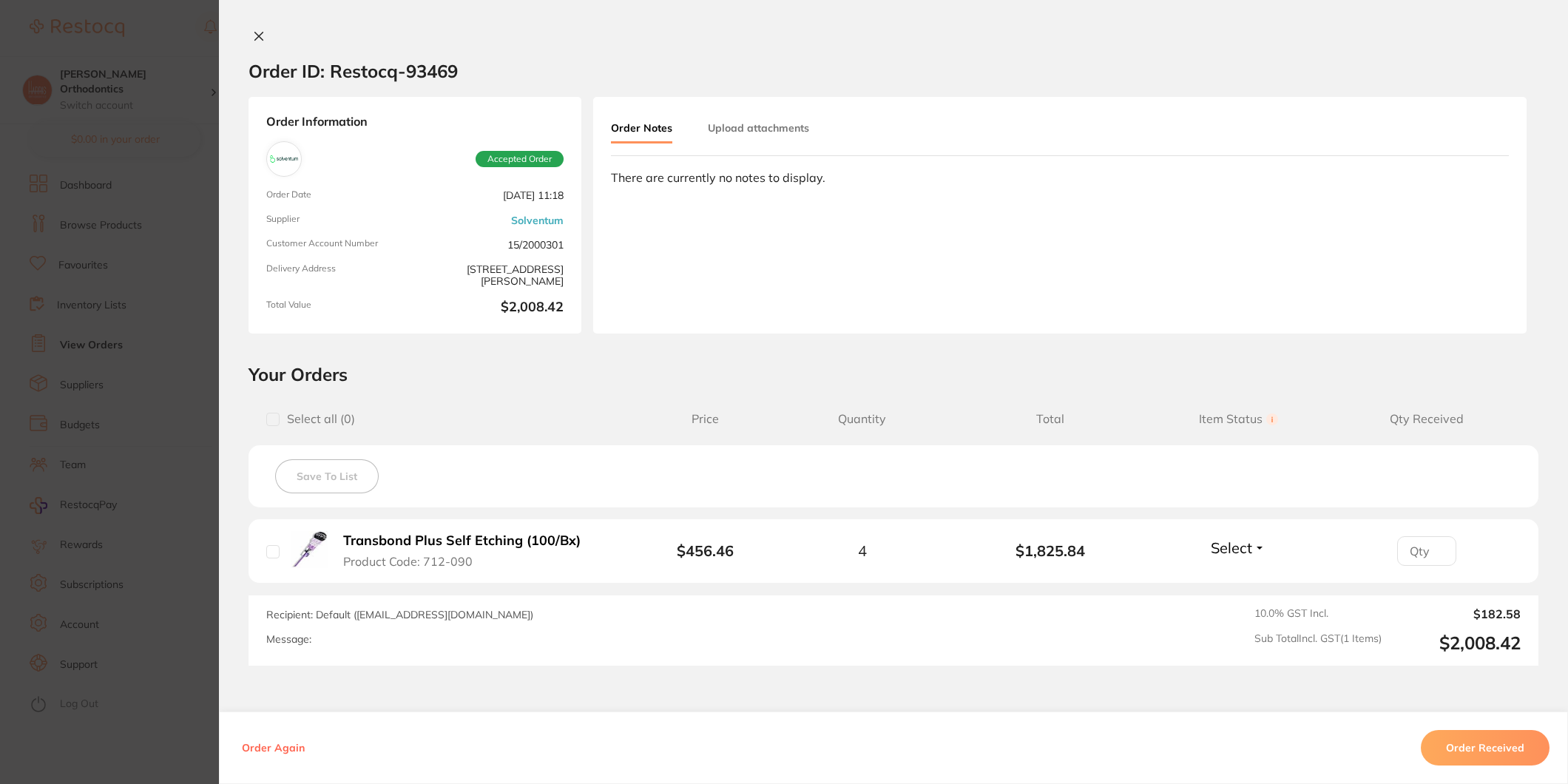
click at [256, 35] on icon at bounding box center [258, 36] width 12 height 12
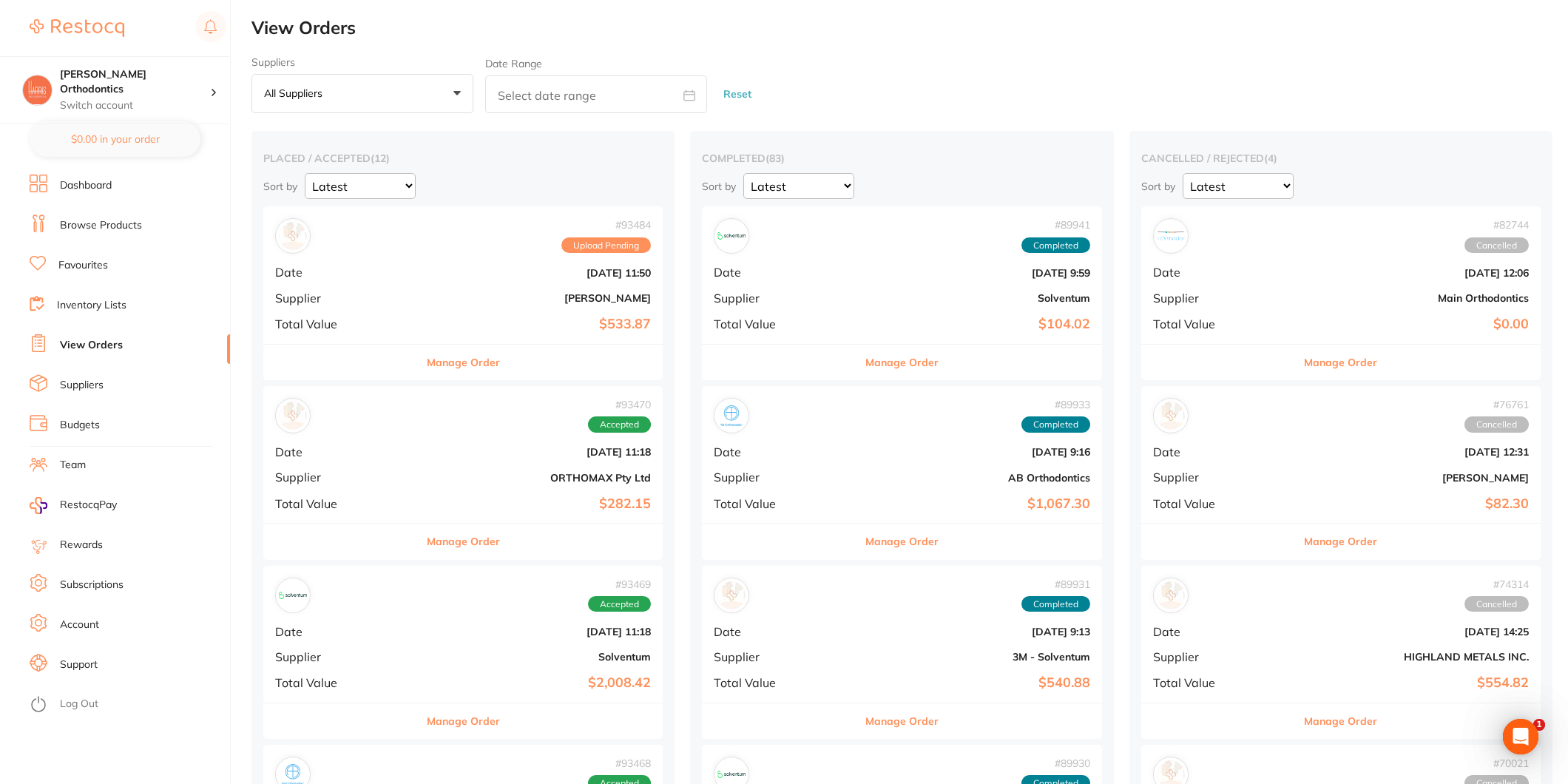
click at [101, 266] on link "Favourites" at bounding box center [83, 266] width 49 height 15
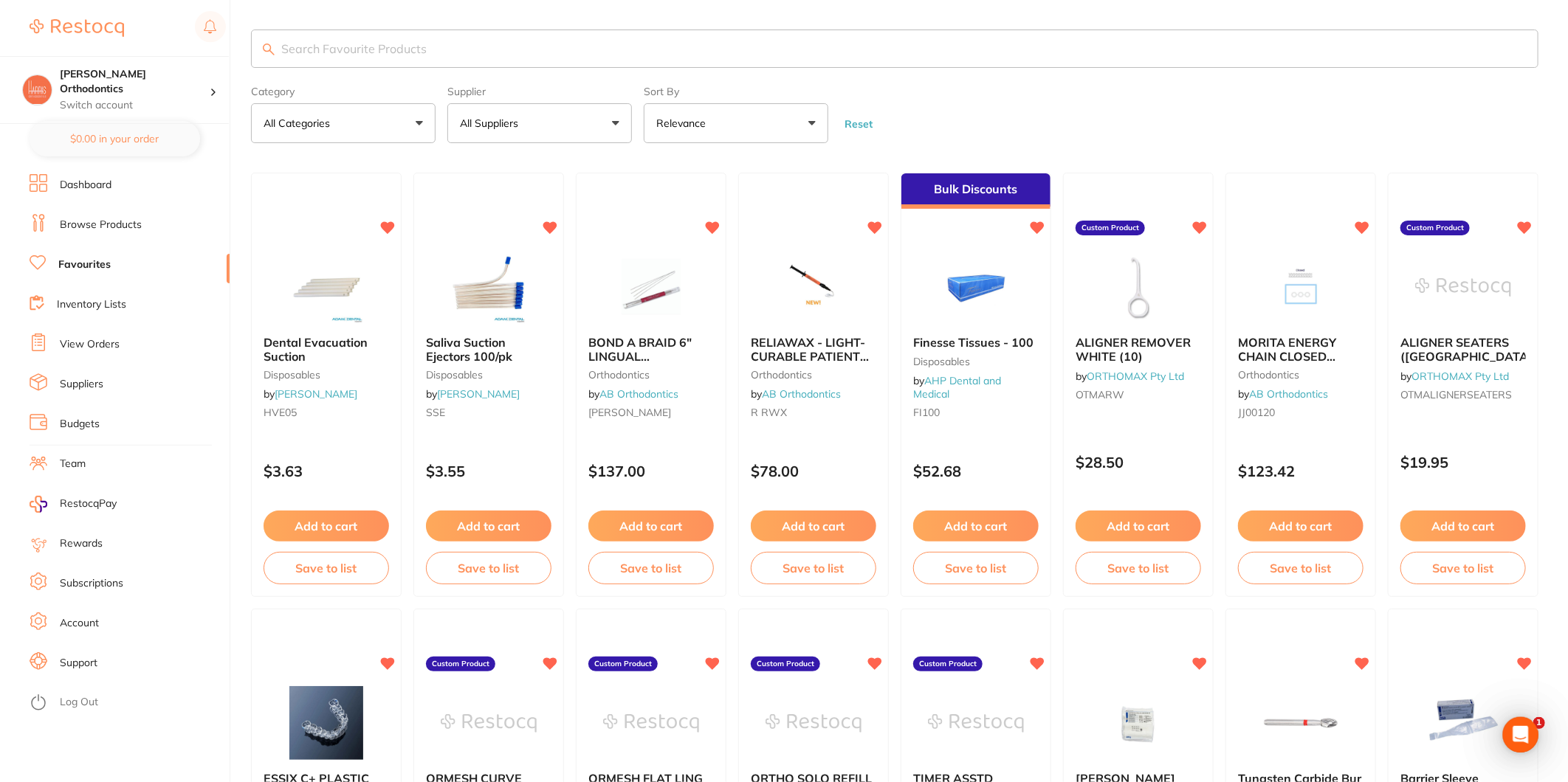
click at [534, 123] on button "All Suppliers" at bounding box center [539, 123] width 184 height 40
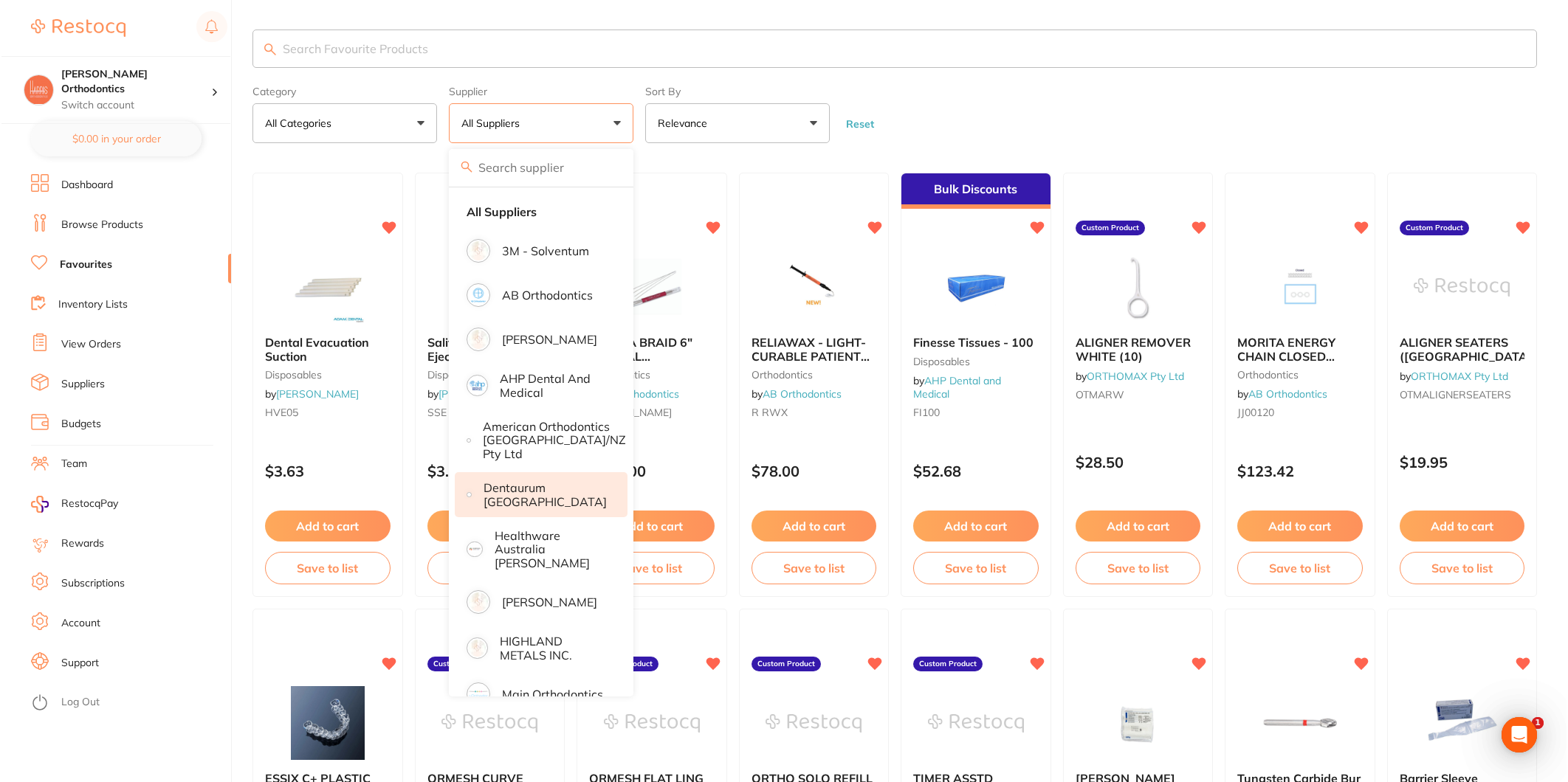
scroll to position [159, 0]
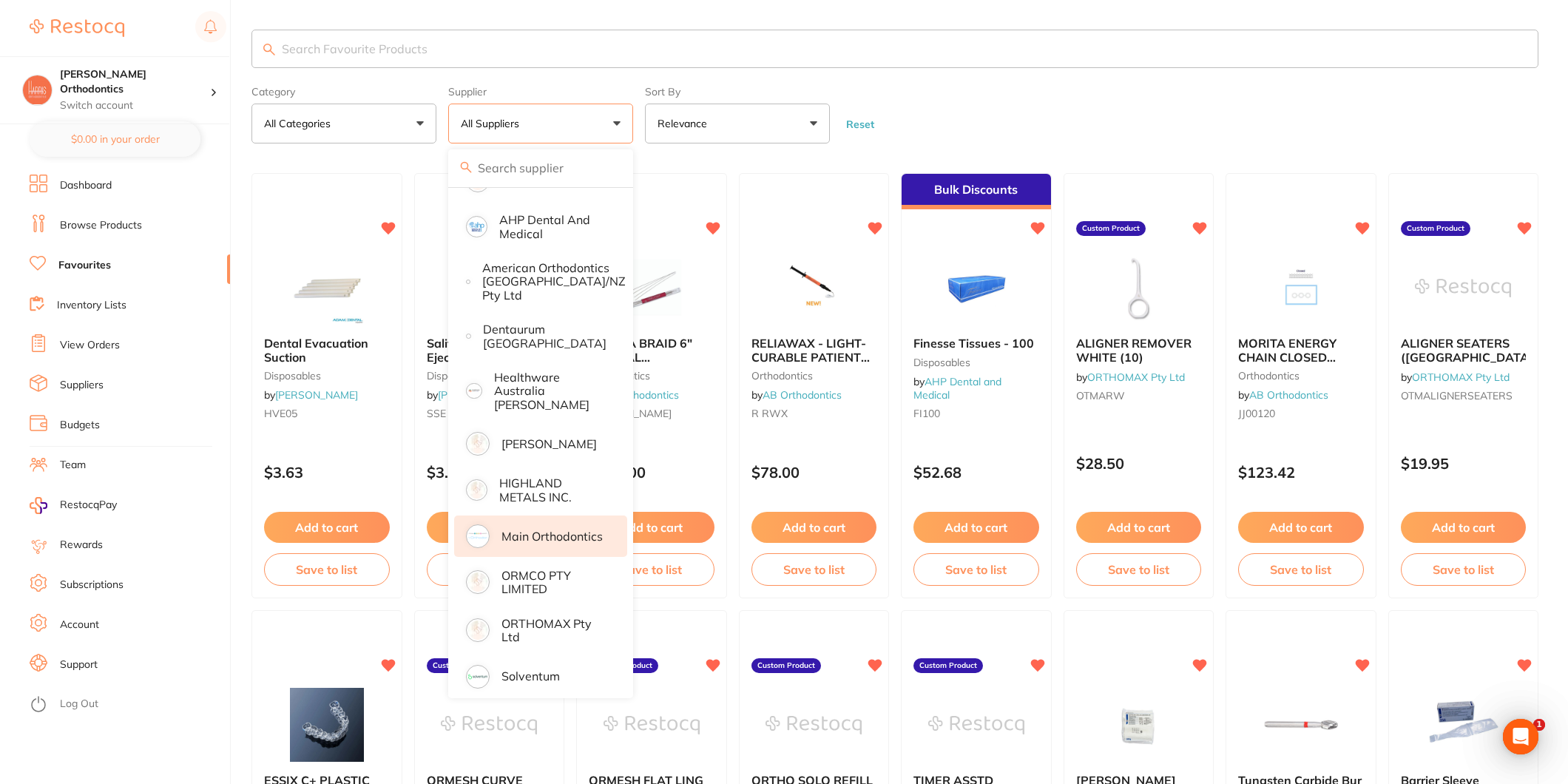
click at [573, 516] on li "Main Orthodontics" at bounding box center [541, 537] width 173 height 41
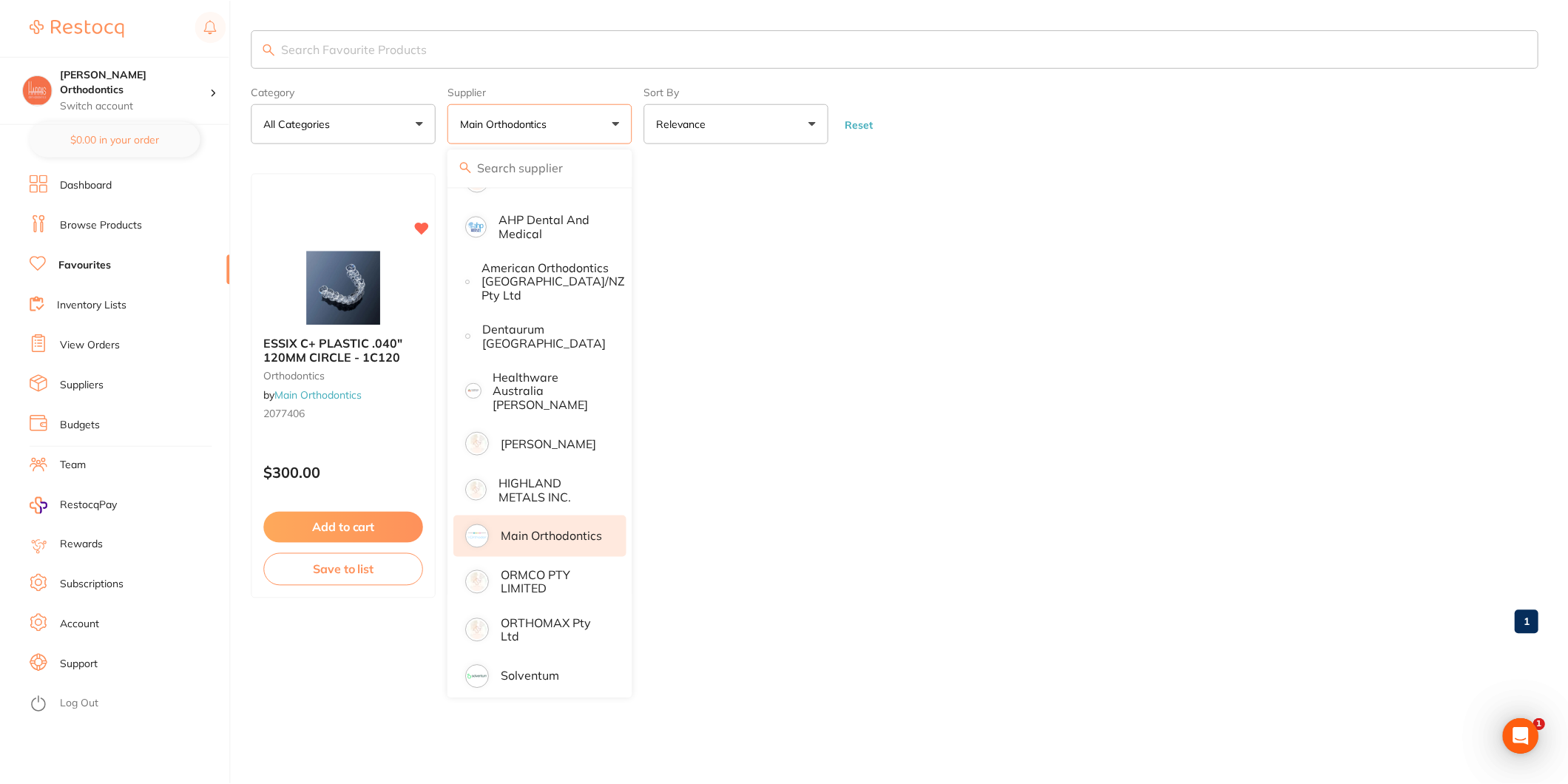
scroll to position [0, 0]
click at [902, 315] on ul "ESSIX C+ PLASTIC .040" 120MM CIRCLE - 1C120 orthodontics by Main Orthodontics 2…" at bounding box center [896, 386] width 1290 height 426
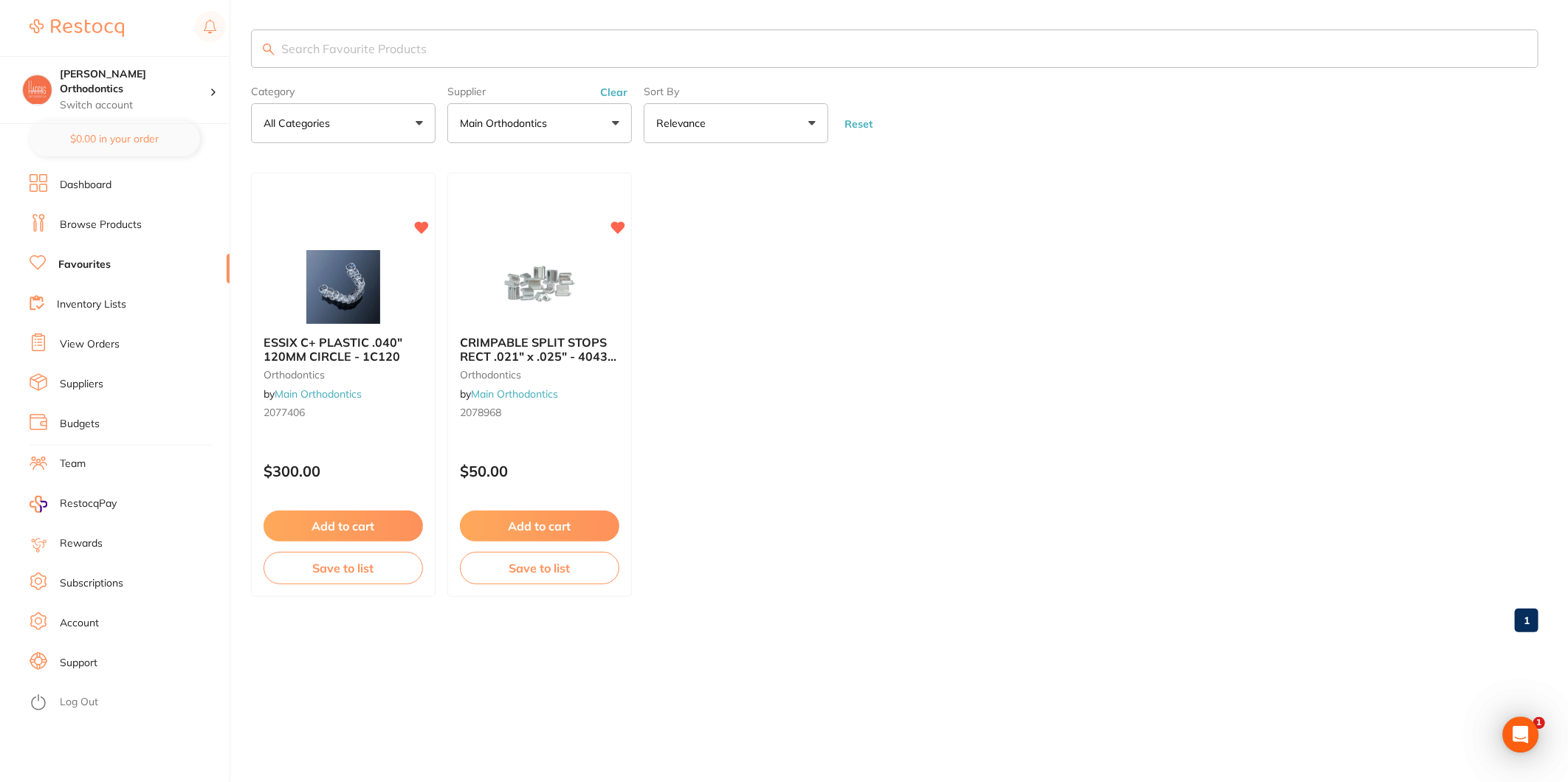
click at [549, 127] on p "Main Orthodontics" at bounding box center [507, 123] width 93 height 15
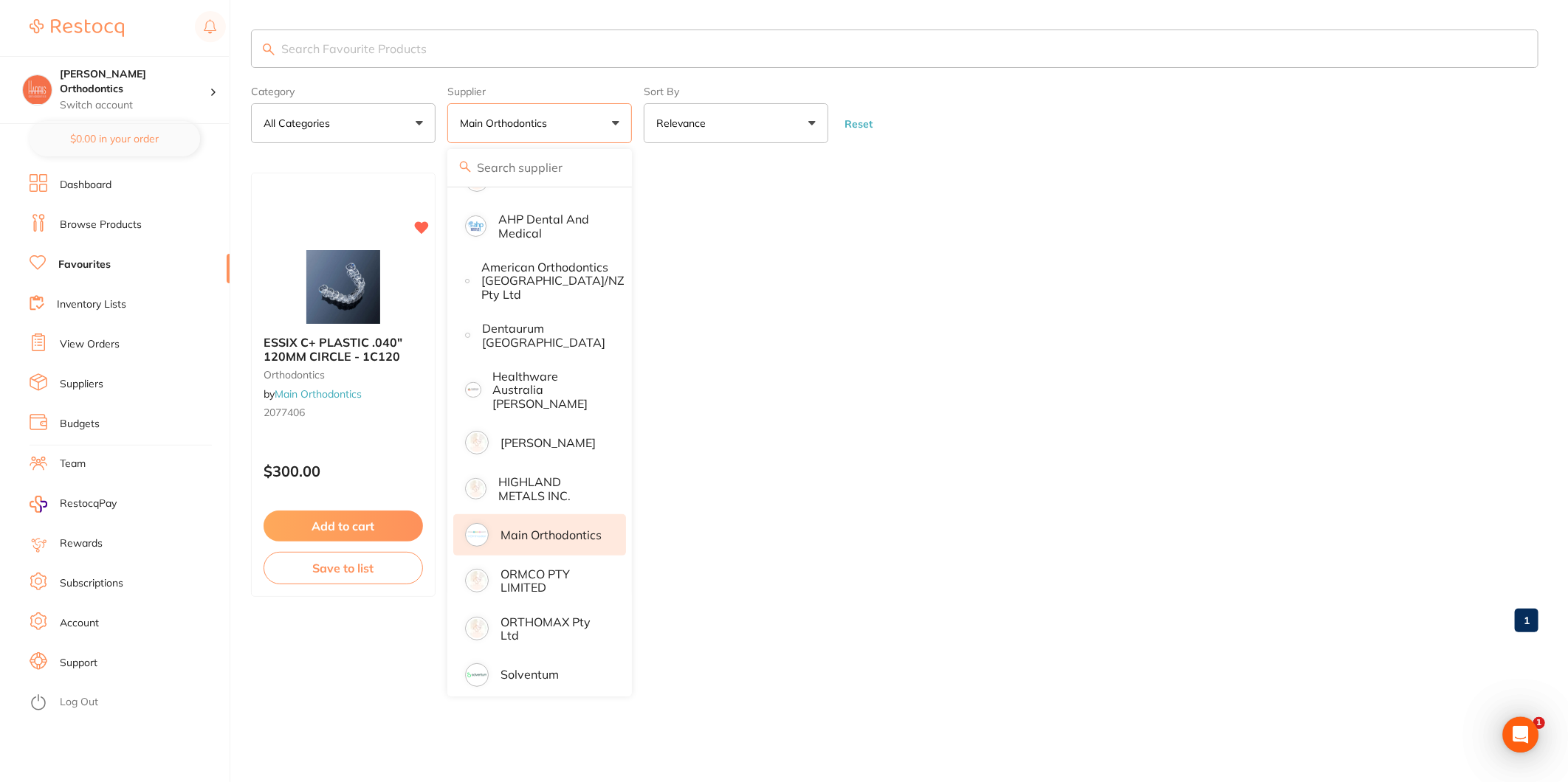
click at [123, 222] on link "Browse Products" at bounding box center [101, 225] width 82 height 15
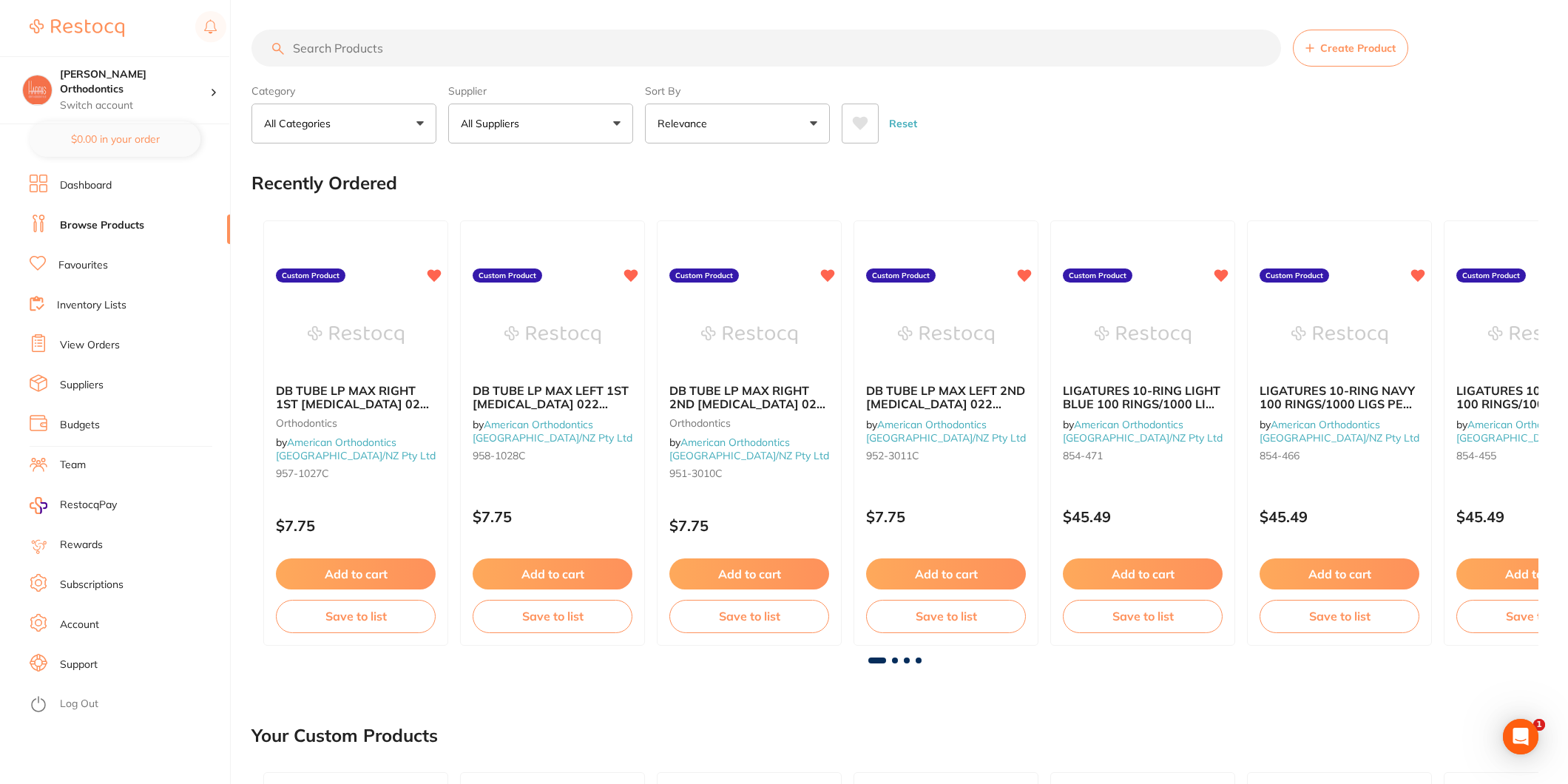
click at [373, 52] on input "search" at bounding box center [767, 49] width 1030 height 37
type input "main ortho"
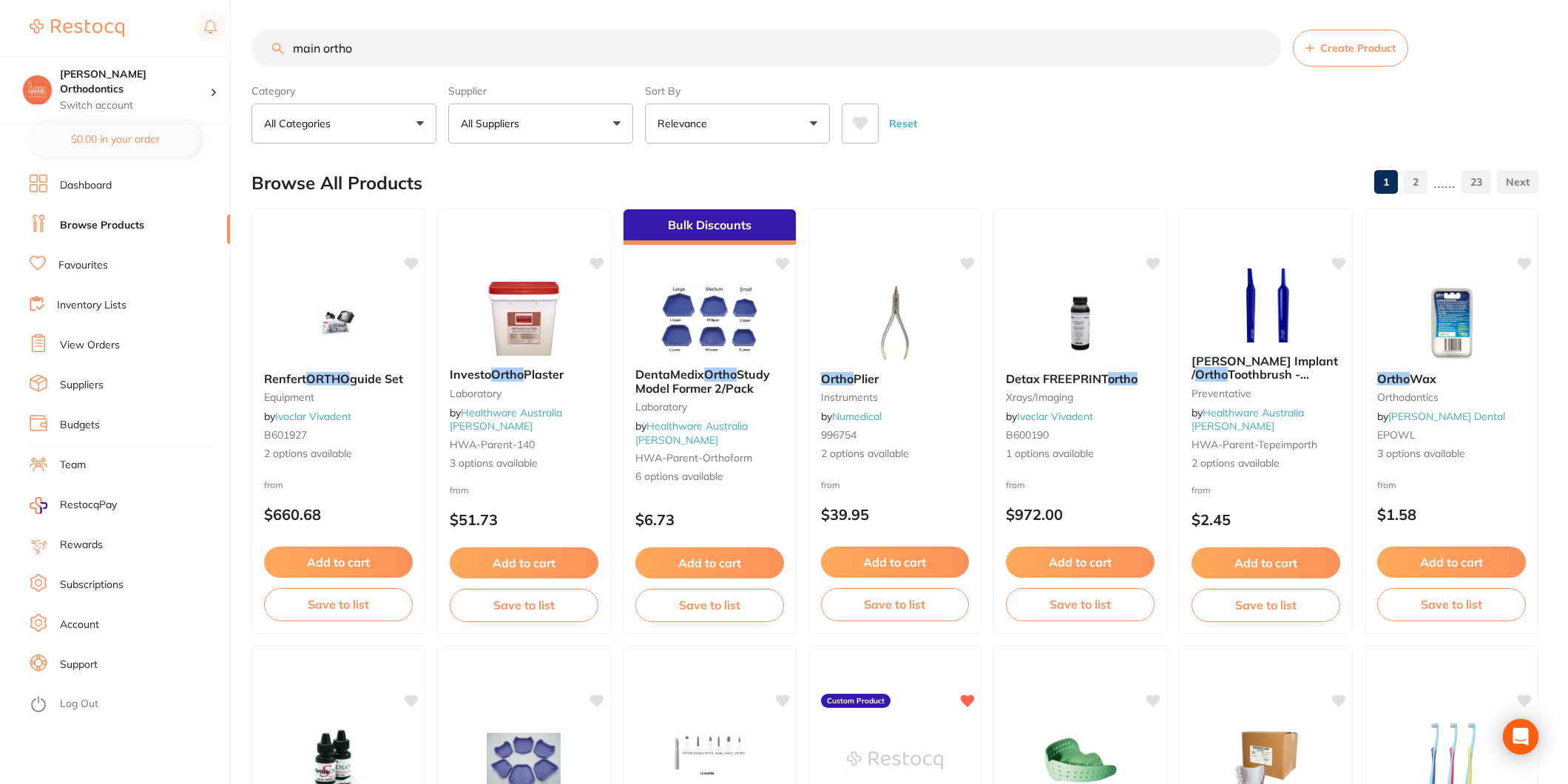
click at [572, 114] on button "All Suppliers" at bounding box center [540, 123] width 185 height 40
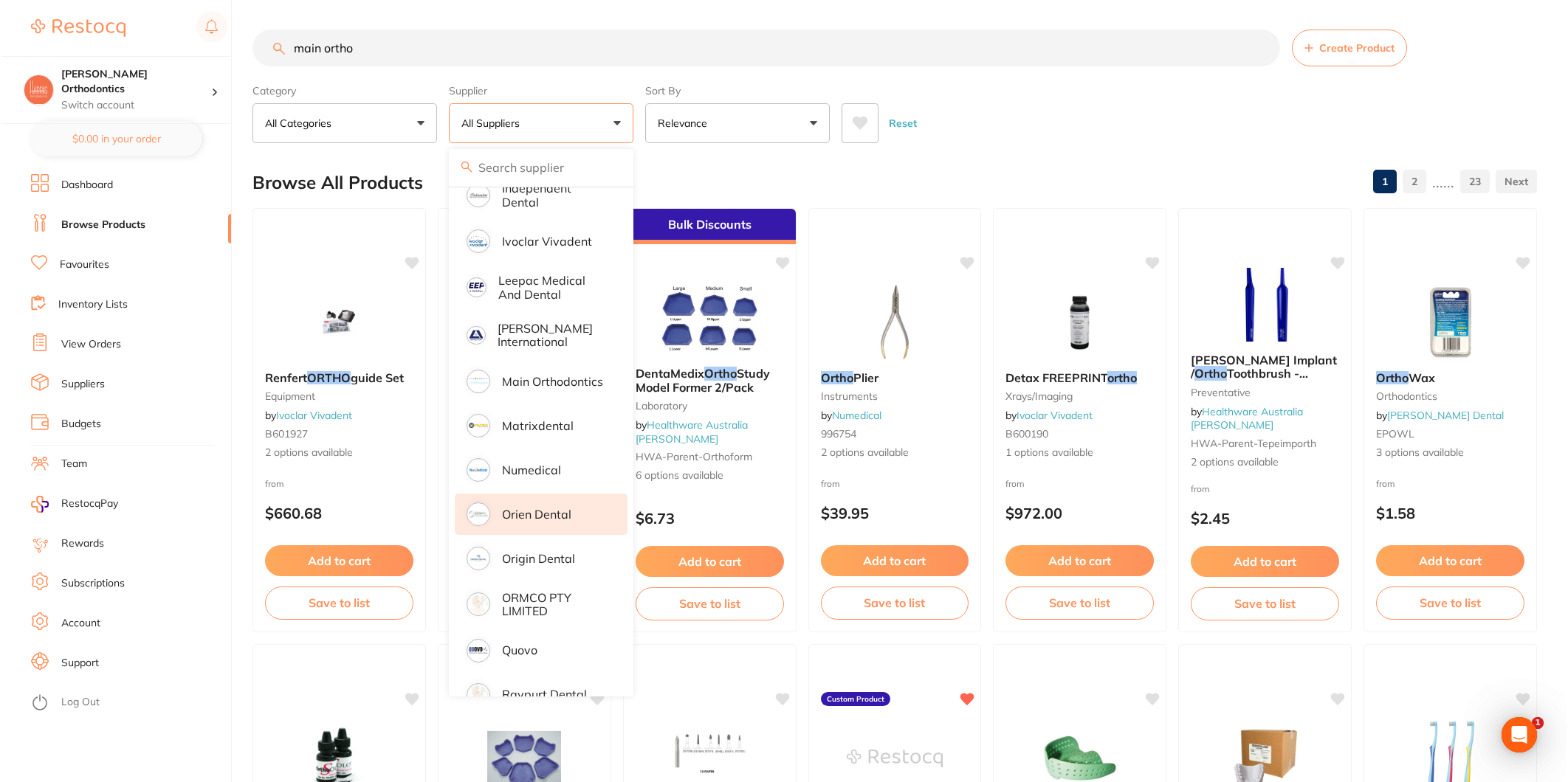
scroll to position [574, 0]
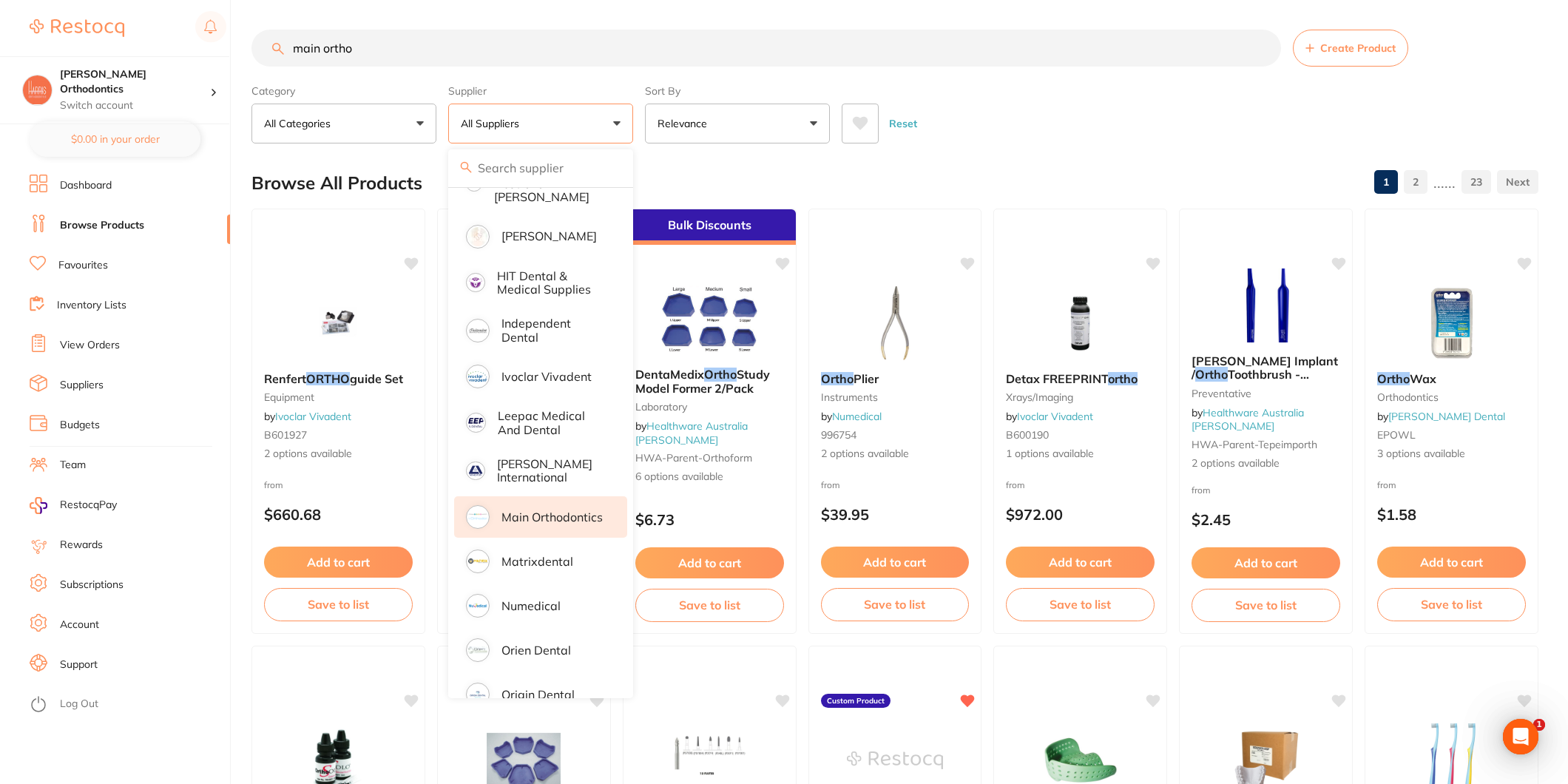
click at [567, 511] on p "Main Orthodontics" at bounding box center [552, 517] width 102 height 13
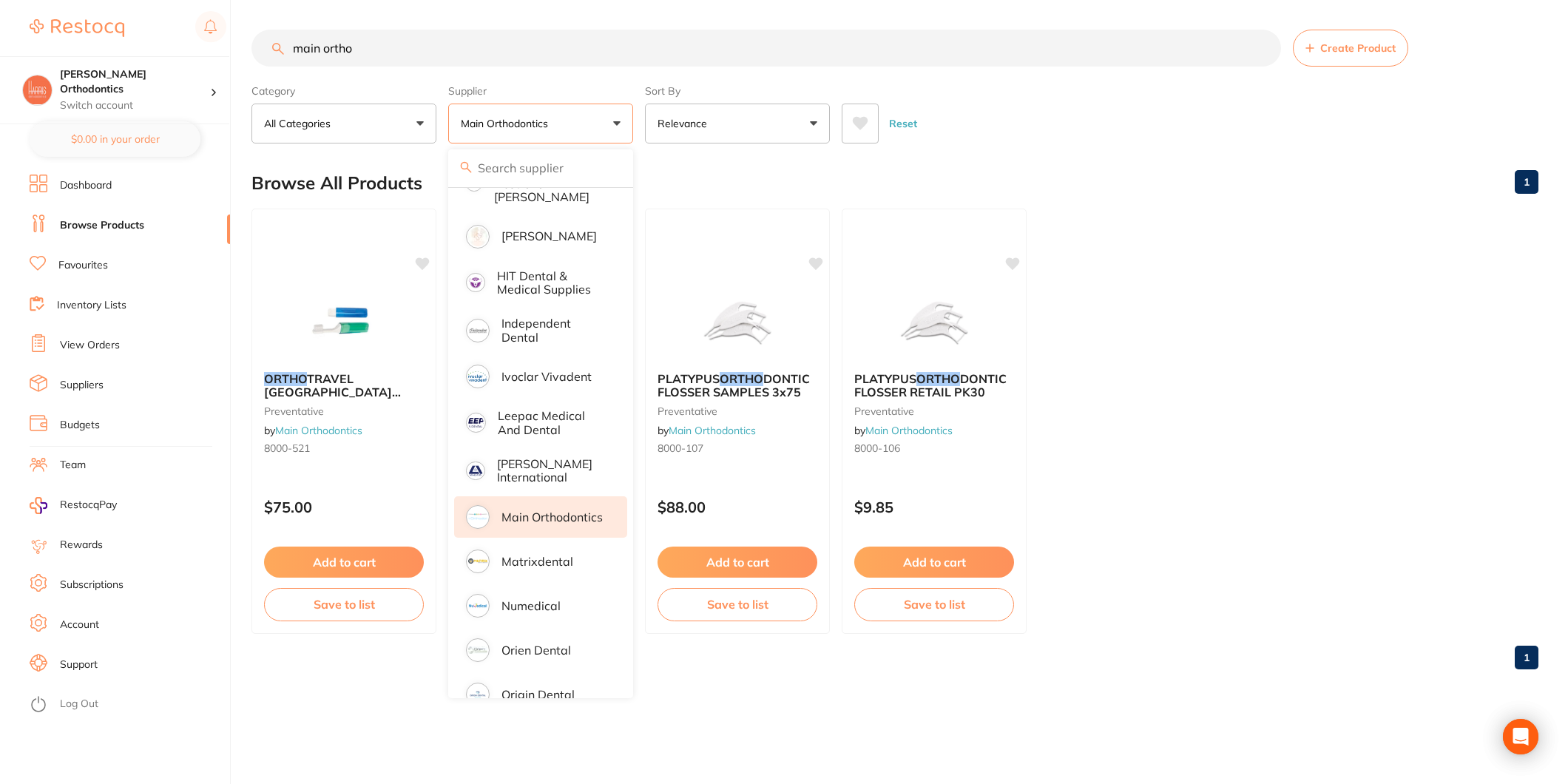
click at [1023, 108] on div "Reset" at bounding box center [1184, 118] width 685 height 52
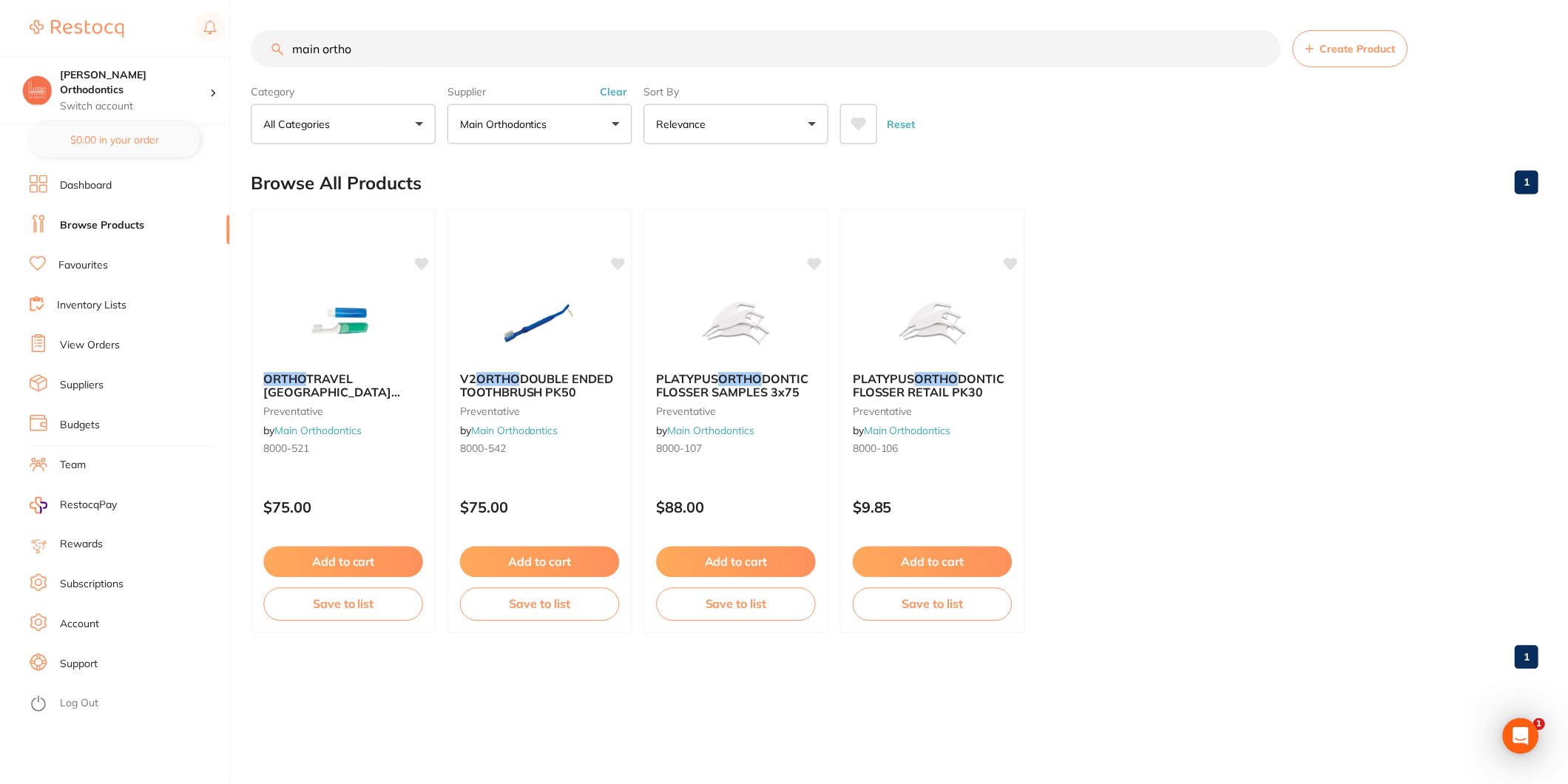
scroll to position [0, 0]
click at [107, 218] on link "Browse Products" at bounding box center [102, 226] width 84 height 15
click at [338, 45] on input "main ortho" at bounding box center [768, 49] width 1032 height 37
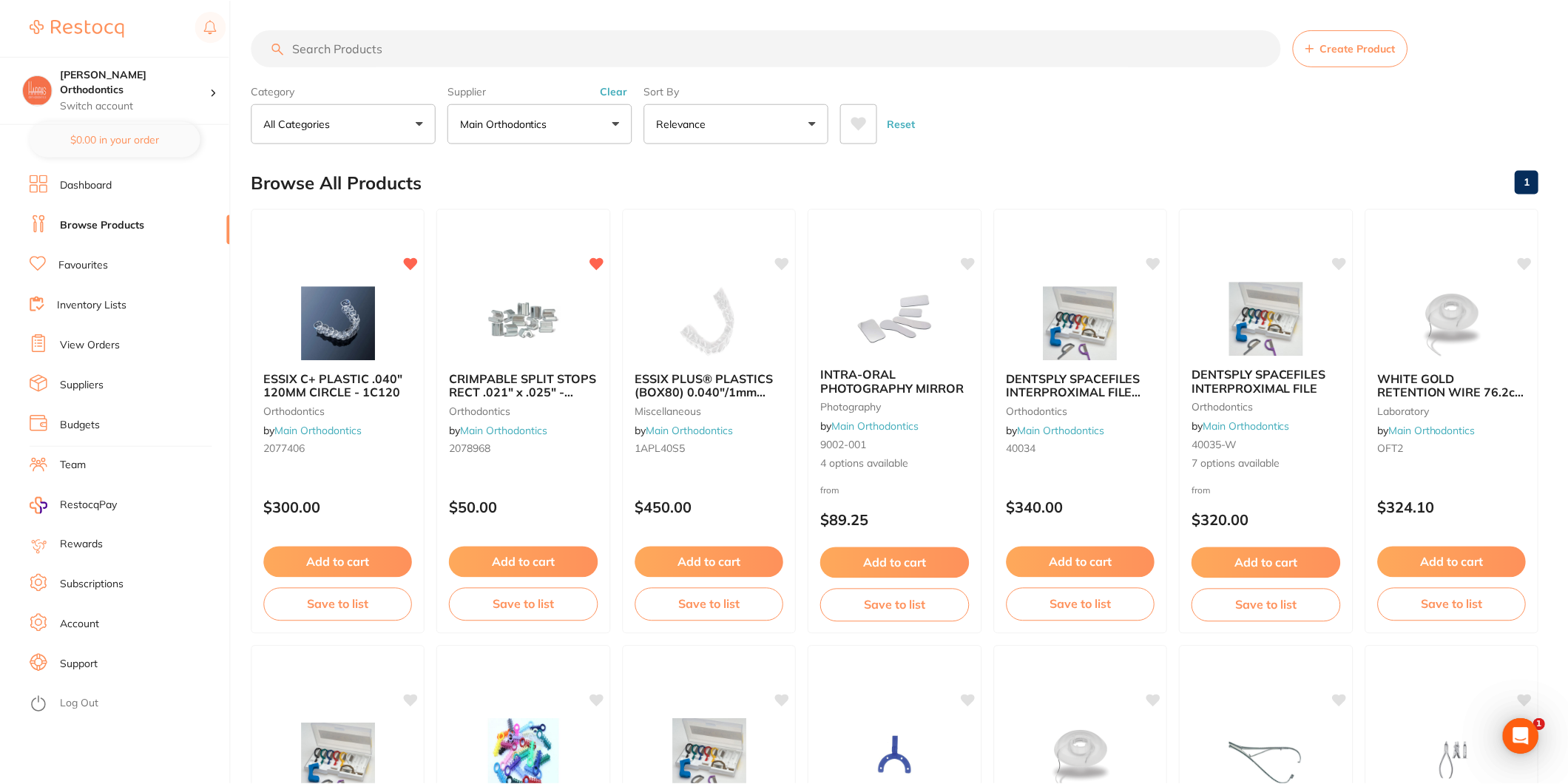
scroll to position [912, 0]
click at [113, 219] on link "Browse Products" at bounding box center [102, 226] width 84 height 15
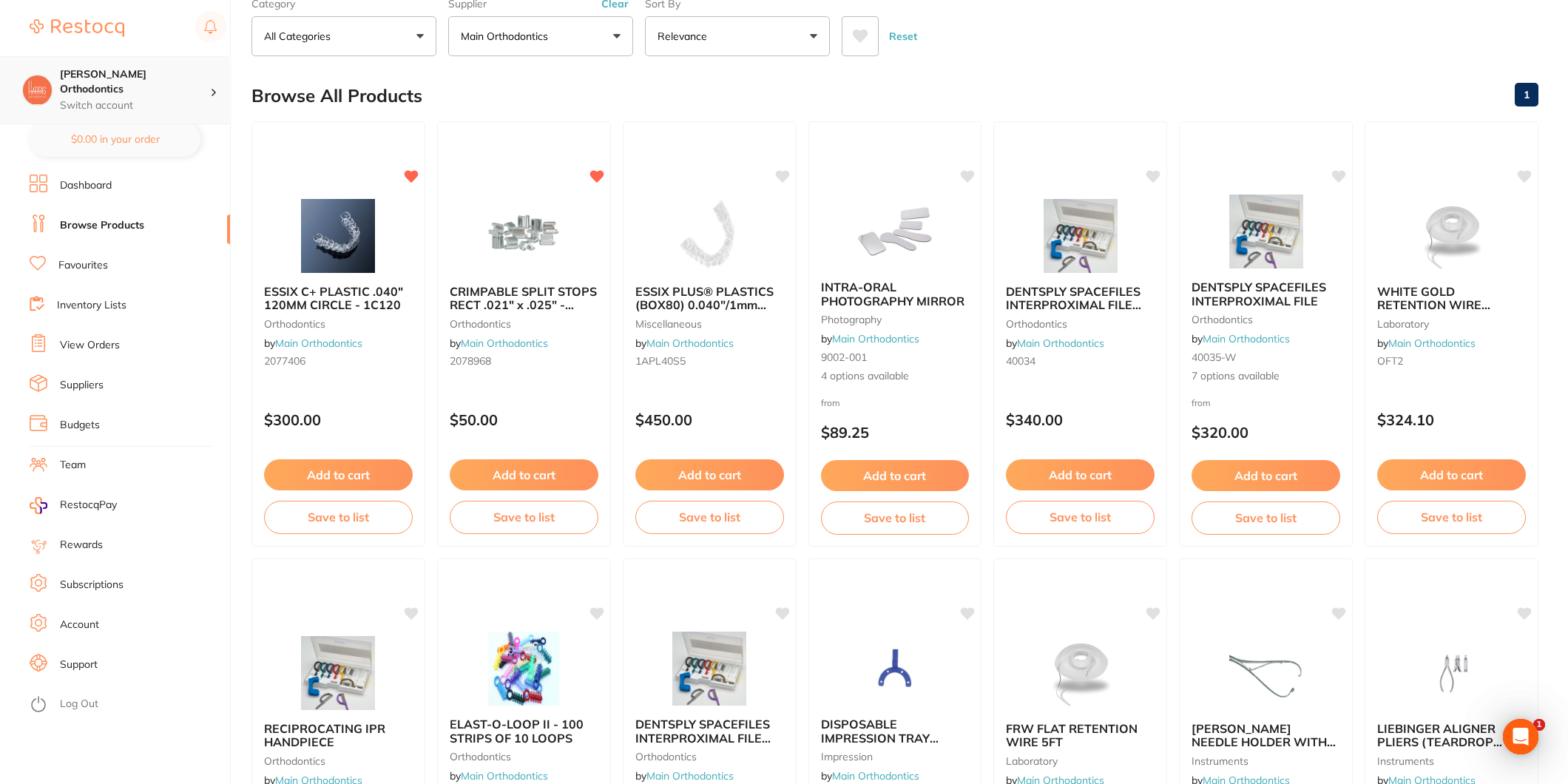
scroll to position [0, 0]
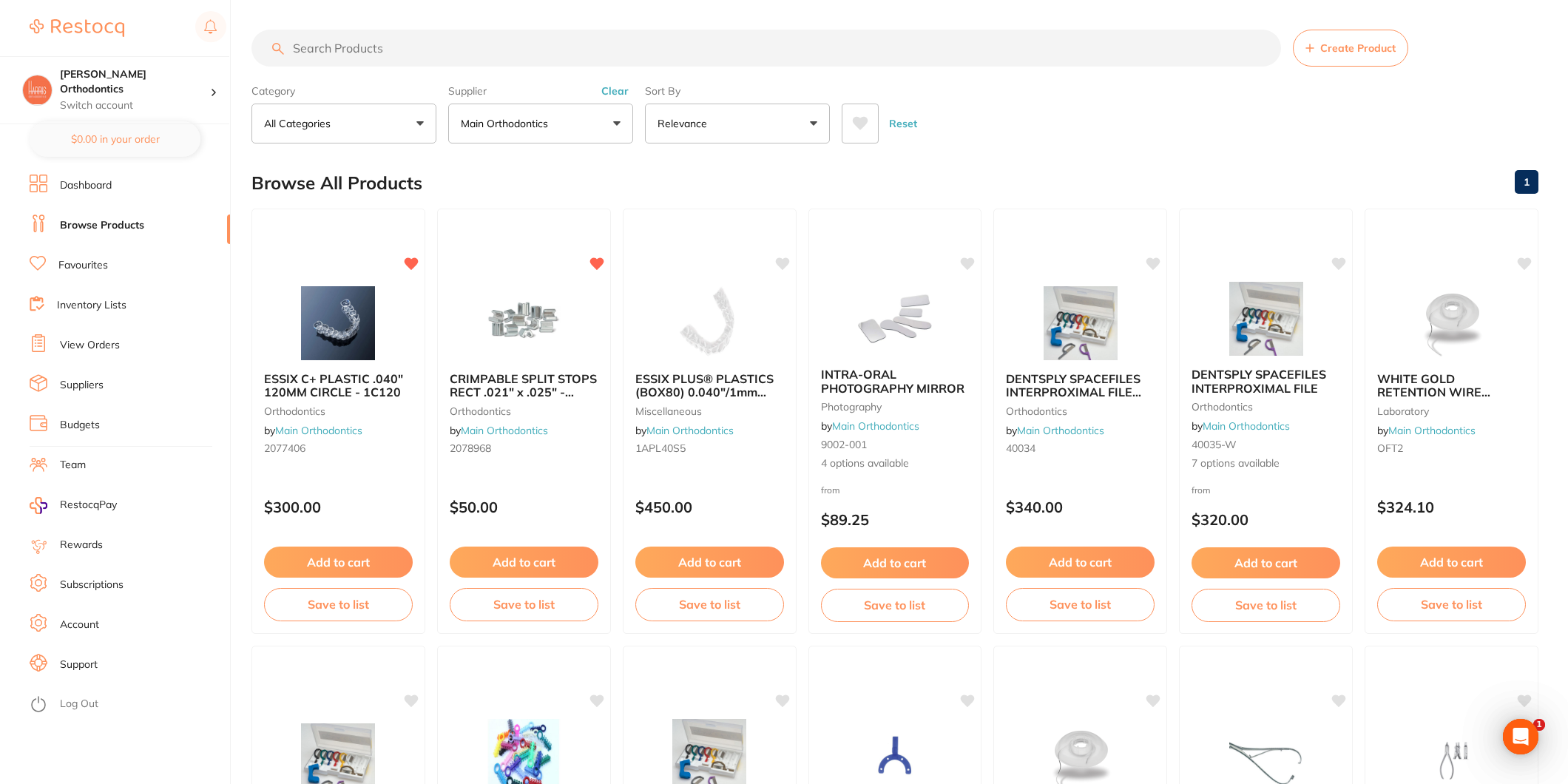
click at [480, 119] on p "Main Orthodontics" at bounding box center [507, 123] width 93 height 15
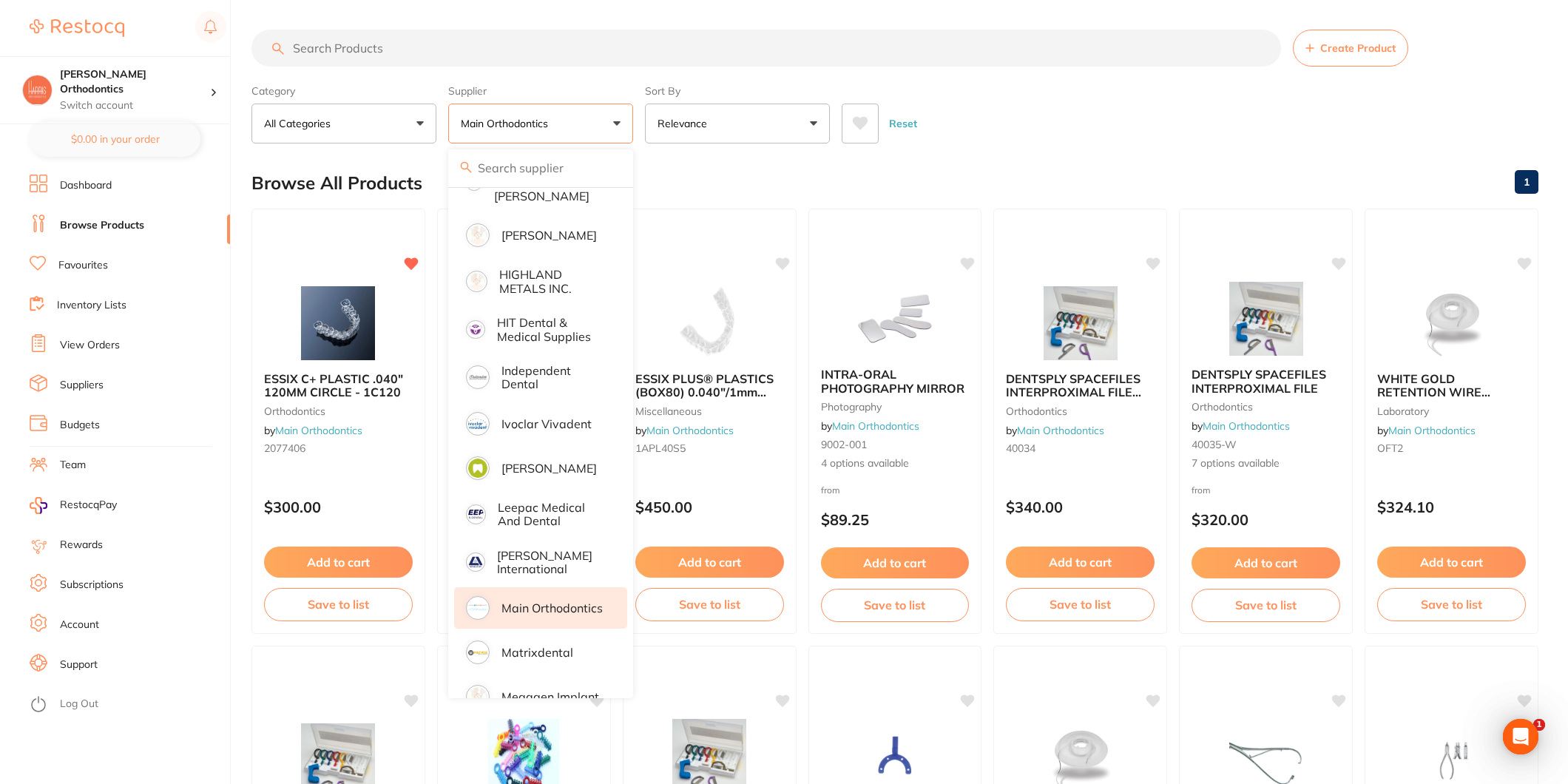
click at [76, 269] on link "Favourites" at bounding box center [83, 266] width 49 height 15
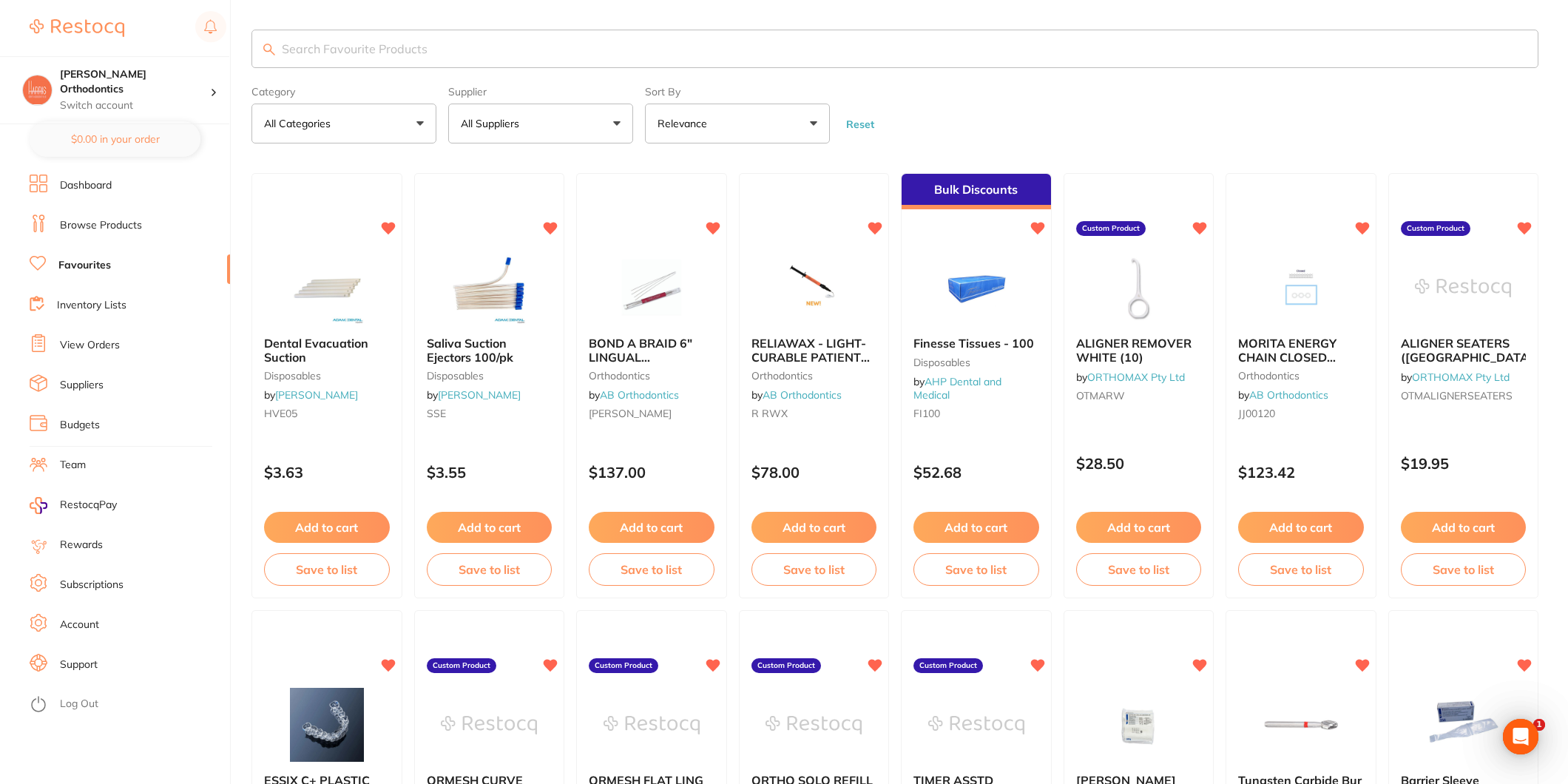
click at [567, 133] on button "All Suppliers" at bounding box center [540, 123] width 185 height 40
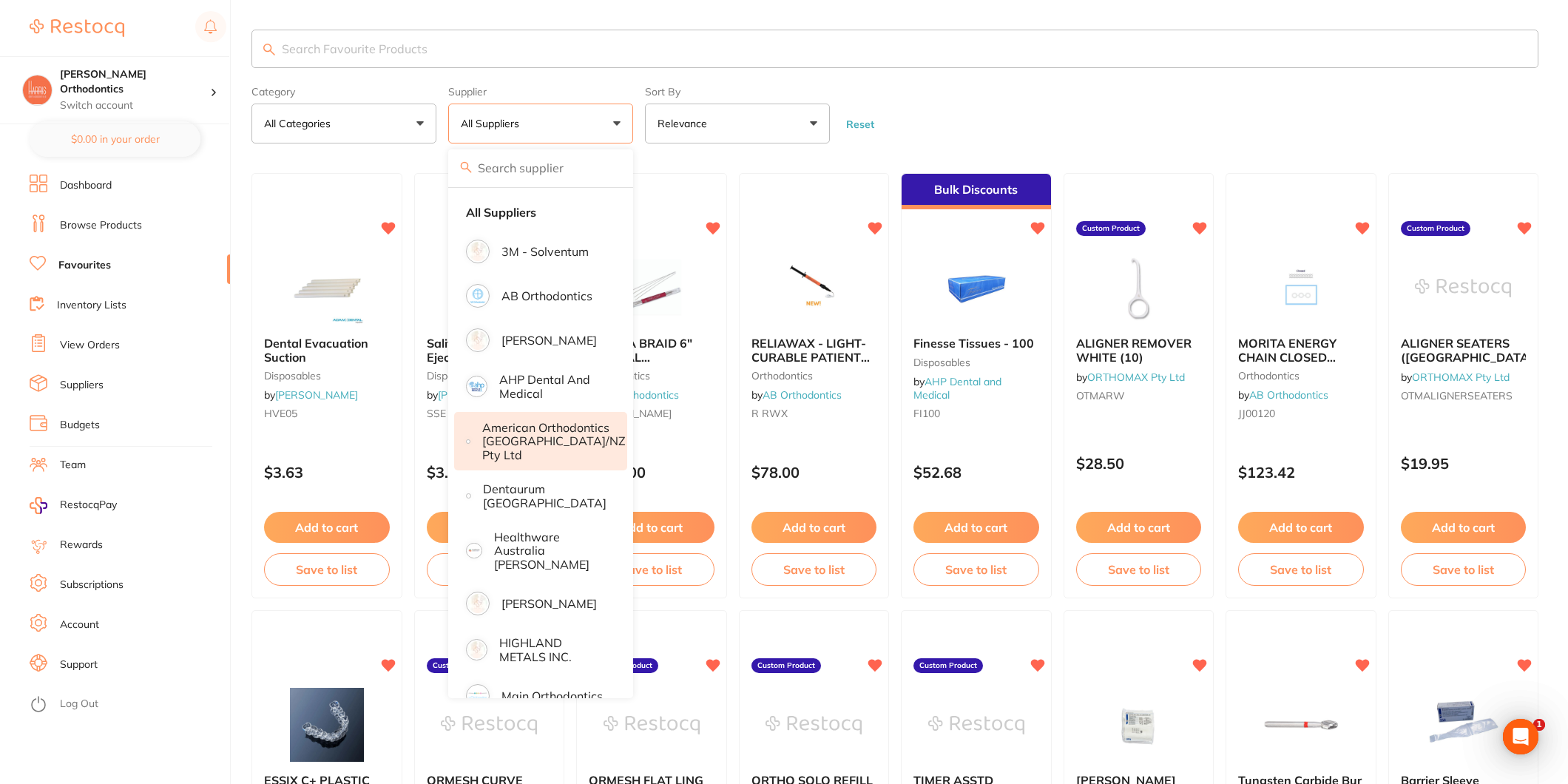
click at [536, 445] on p "American Orthodontics [GEOGRAPHIC_DATA]/NZ Pty Ltd" at bounding box center [554, 441] width 144 height 41
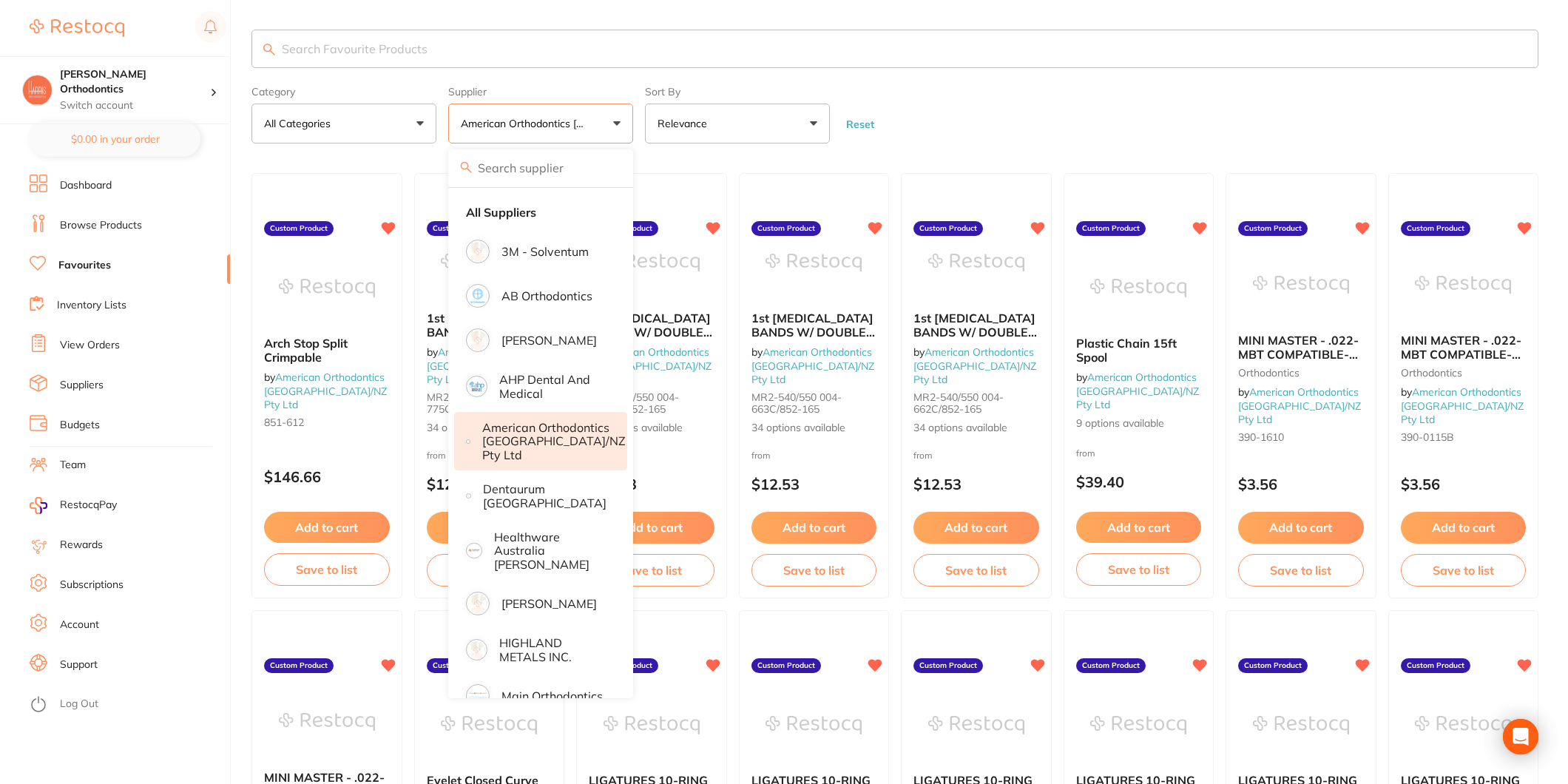
click at [992, 105] on form "Category All Categories All Categories orthodontics Clear Category false All Ca…" at bounding box center [895, 112] width 1287 height 63
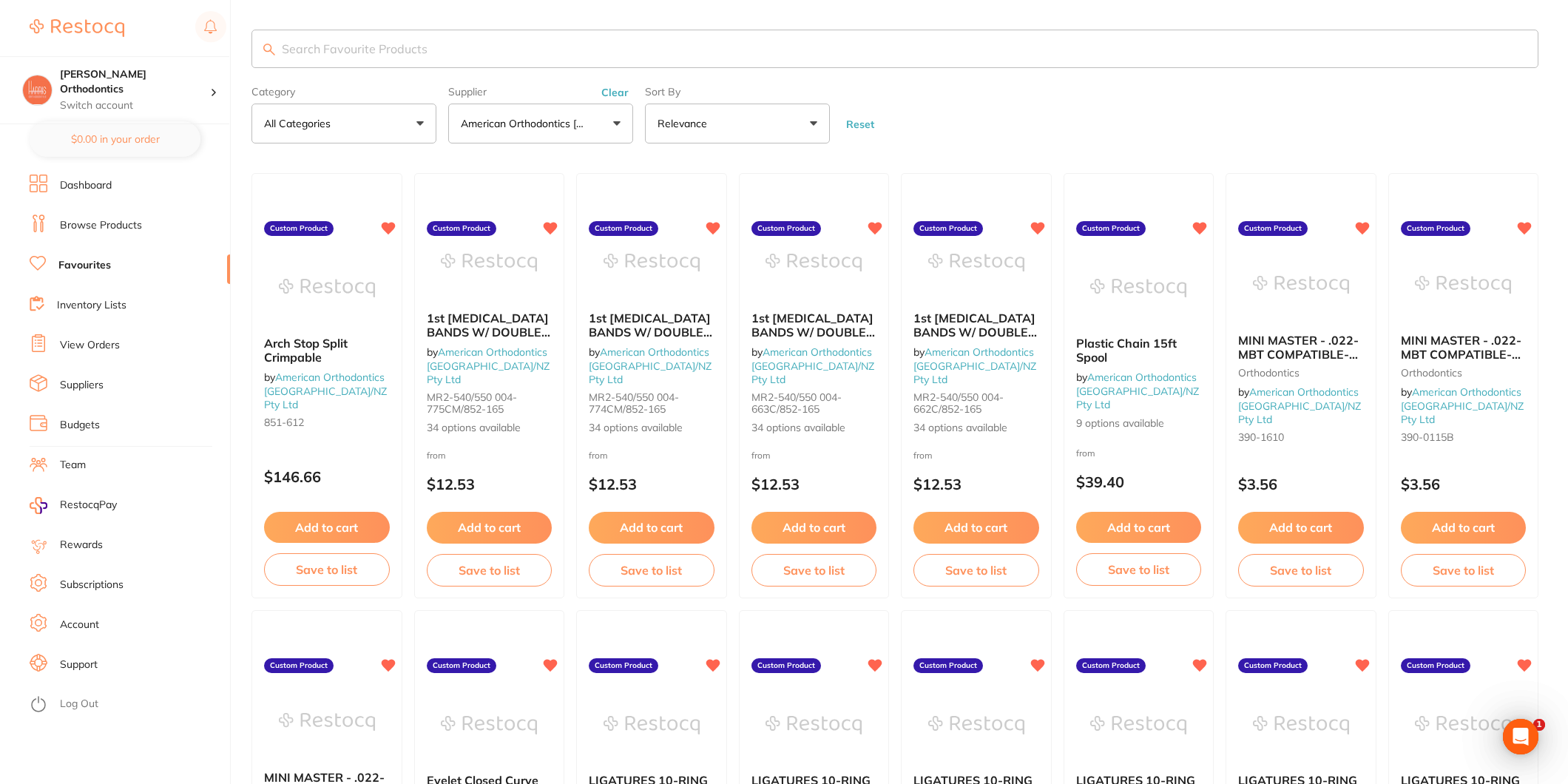
click at [321, 522] on button "Add to cart" at bounding box center [326, 527] width 126 height 31
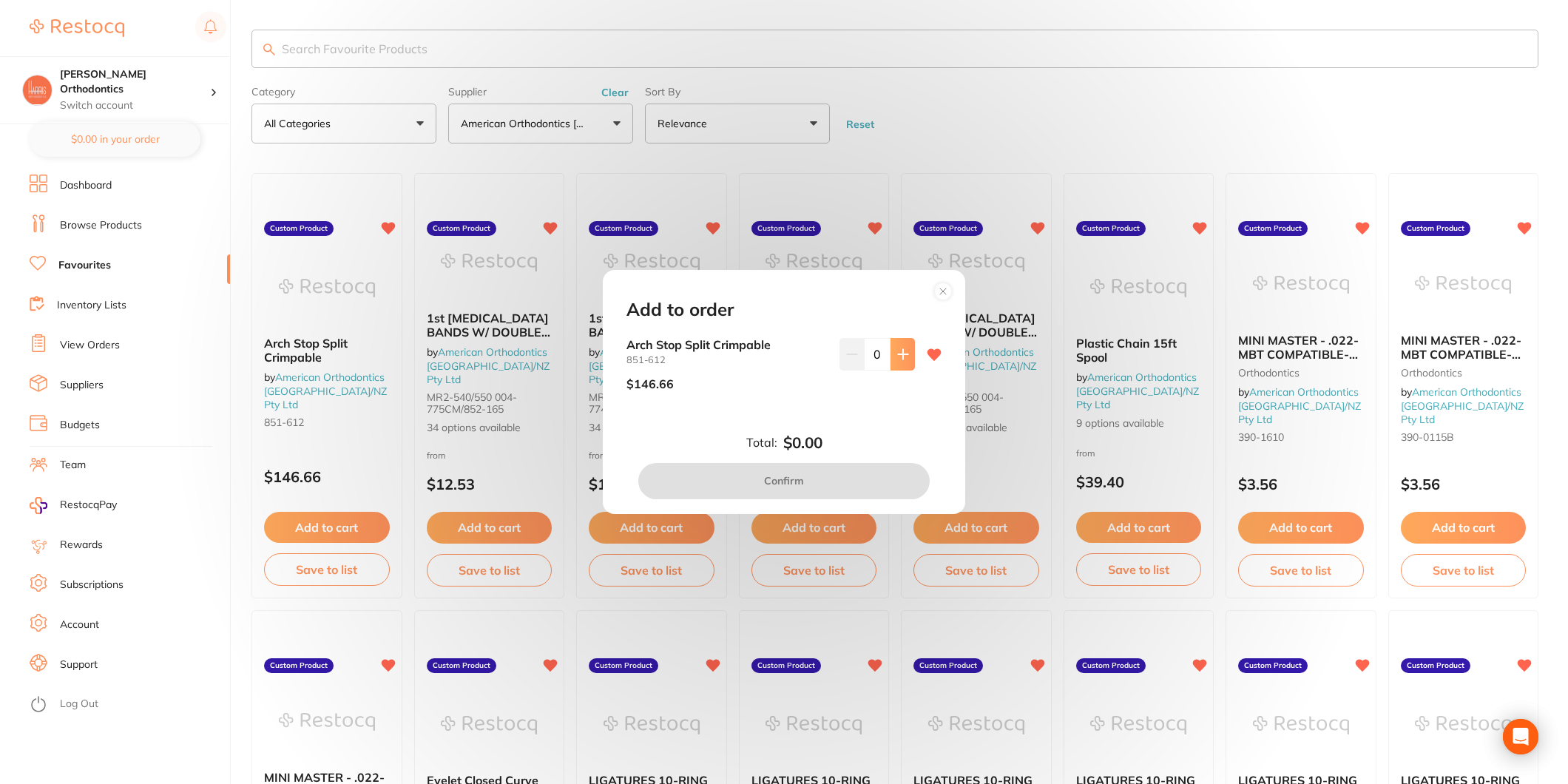
click at [900, 360] on button at bounding box center [903, 354] width 24 height 33
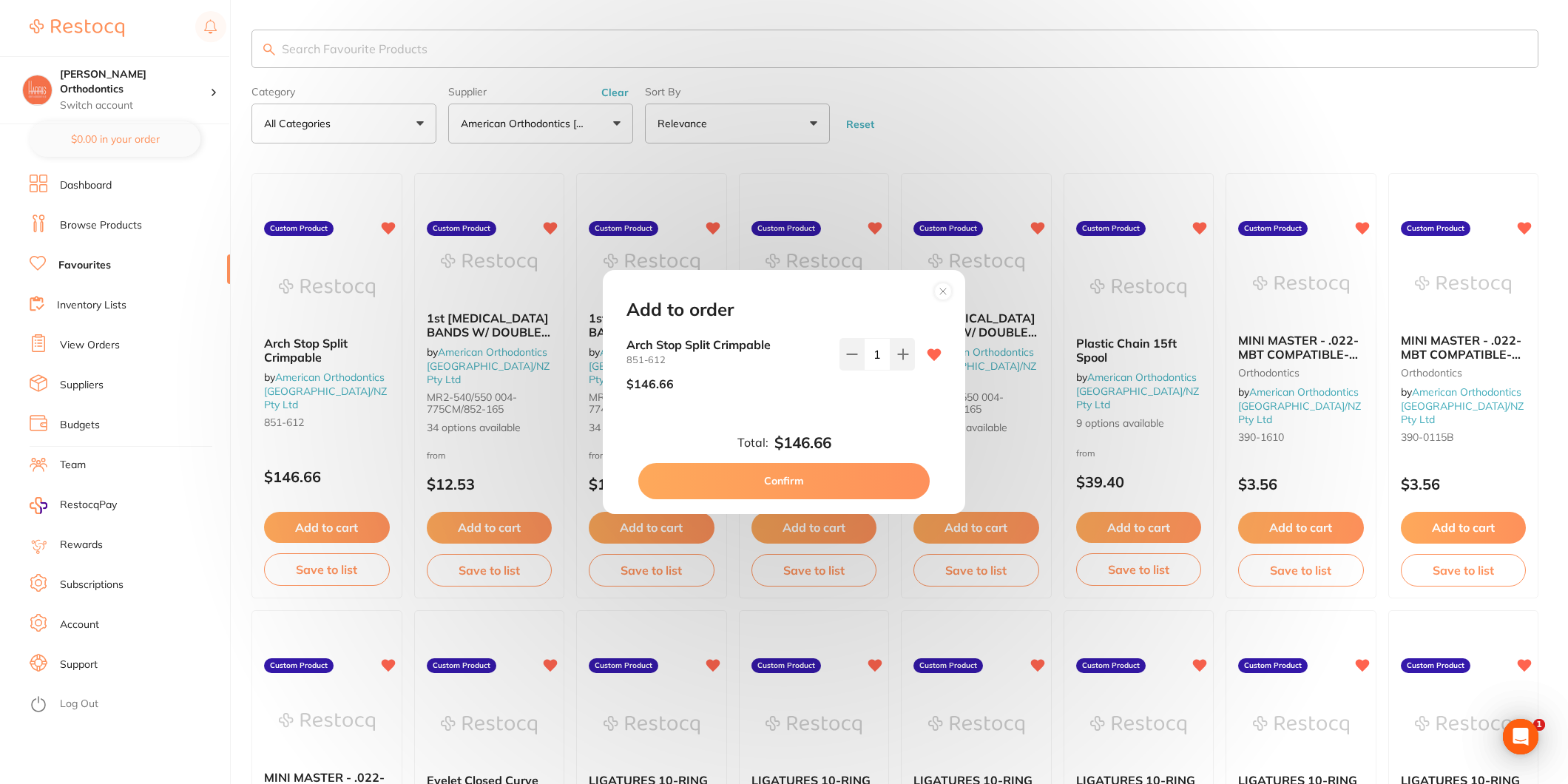
drag, startPoint x: 900, startPoint y: 360, endPoint x: 889, endPoint y: 382, distance: 24.6
click at [900, 361] on button at bounding box center [903, 354] width 24 height 33
type input "2"
click at [838, 471] on button "Confirm" at bounding box center [784, 481] width 291 height 35
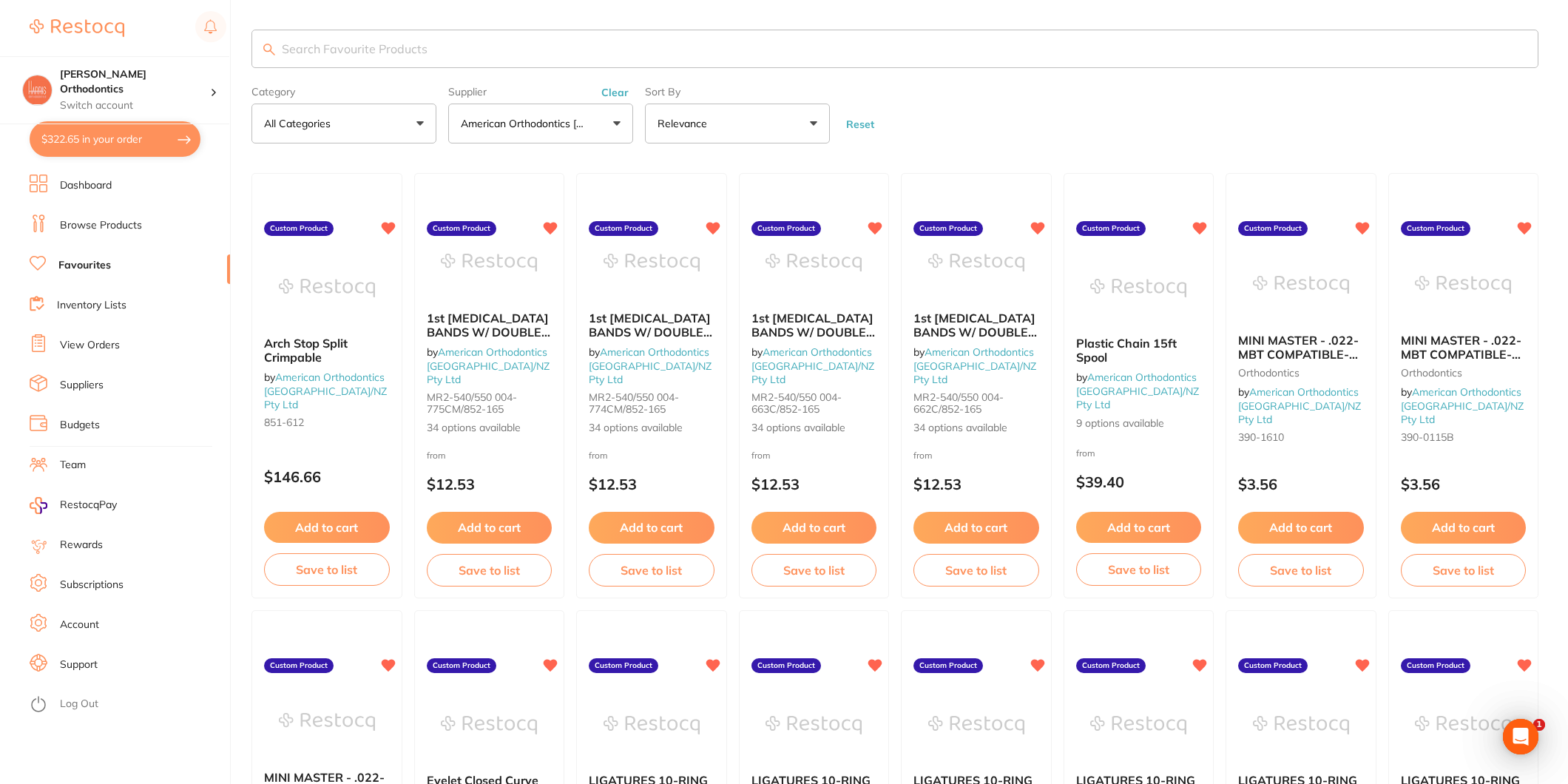
checkbox input "false"
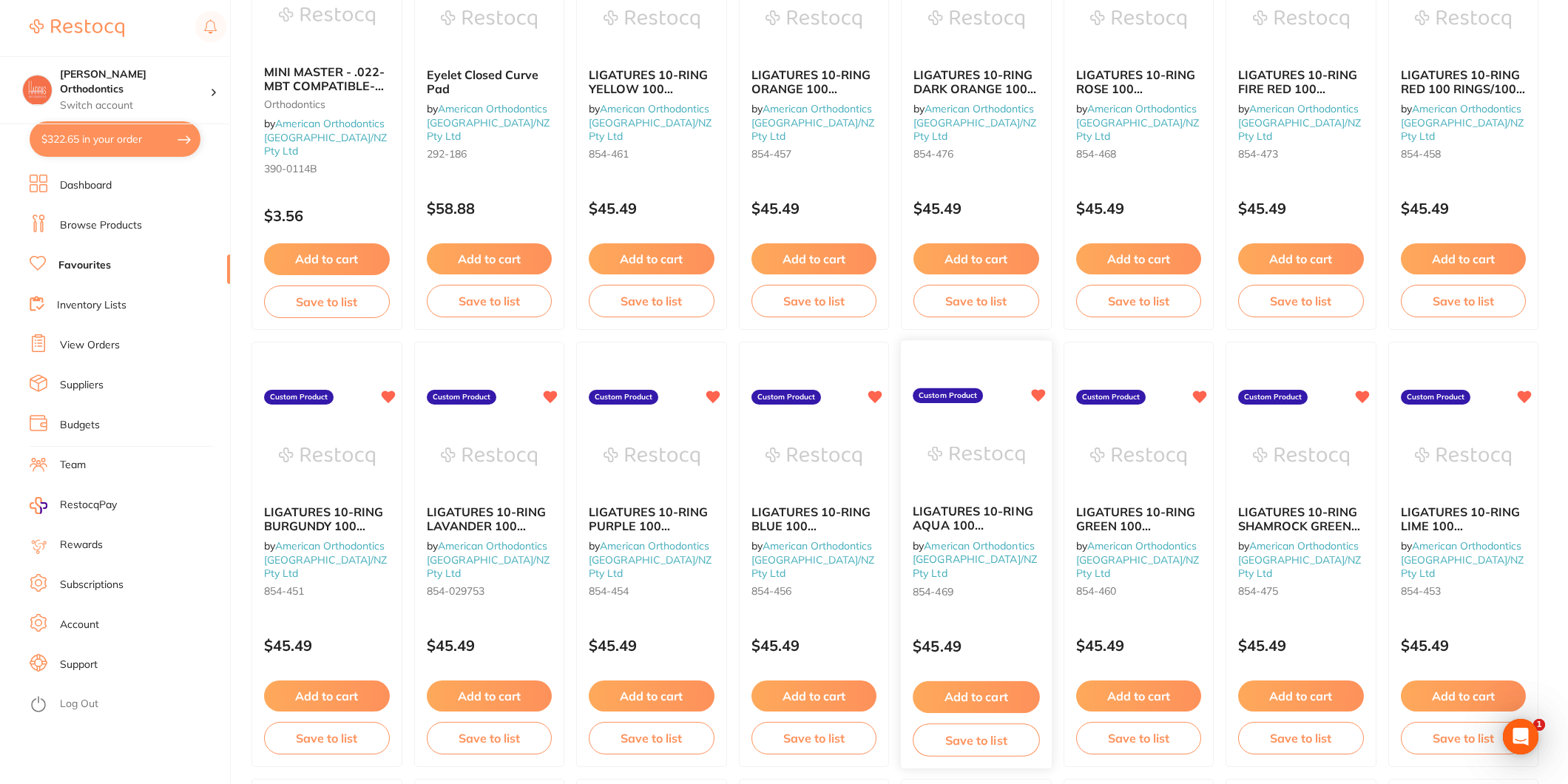
scroll to position [296, 0]
